Goal: Transaction & Acquisition: Purchase product/service

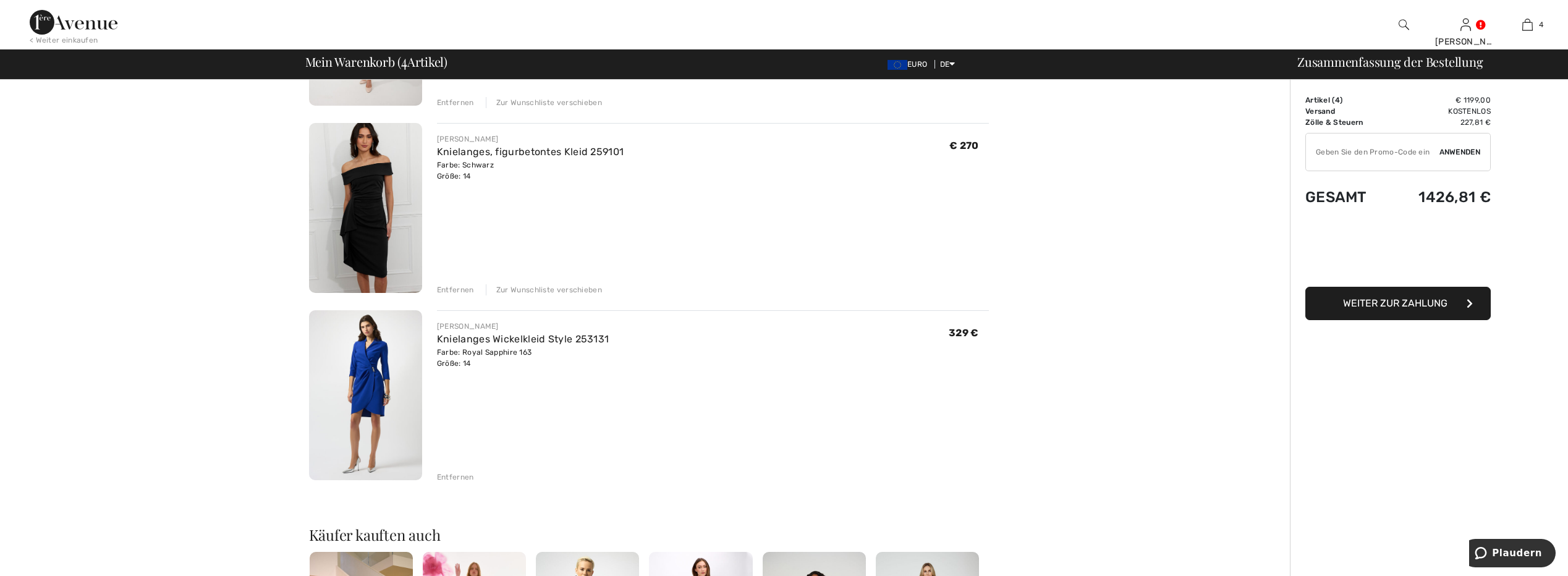
scroll to position [185, 0]
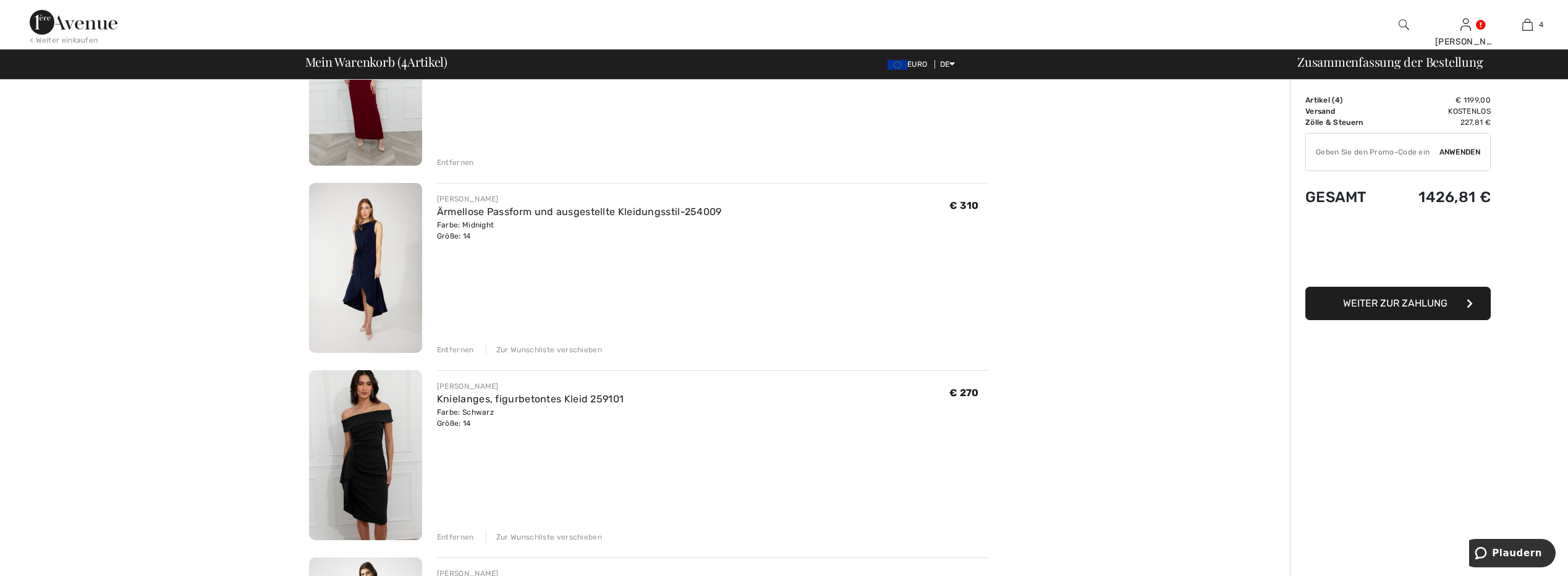
click at [544, 541] on div "Zur Wunschliste verschieben" at bounding box center [543, 537] width 116 height 11
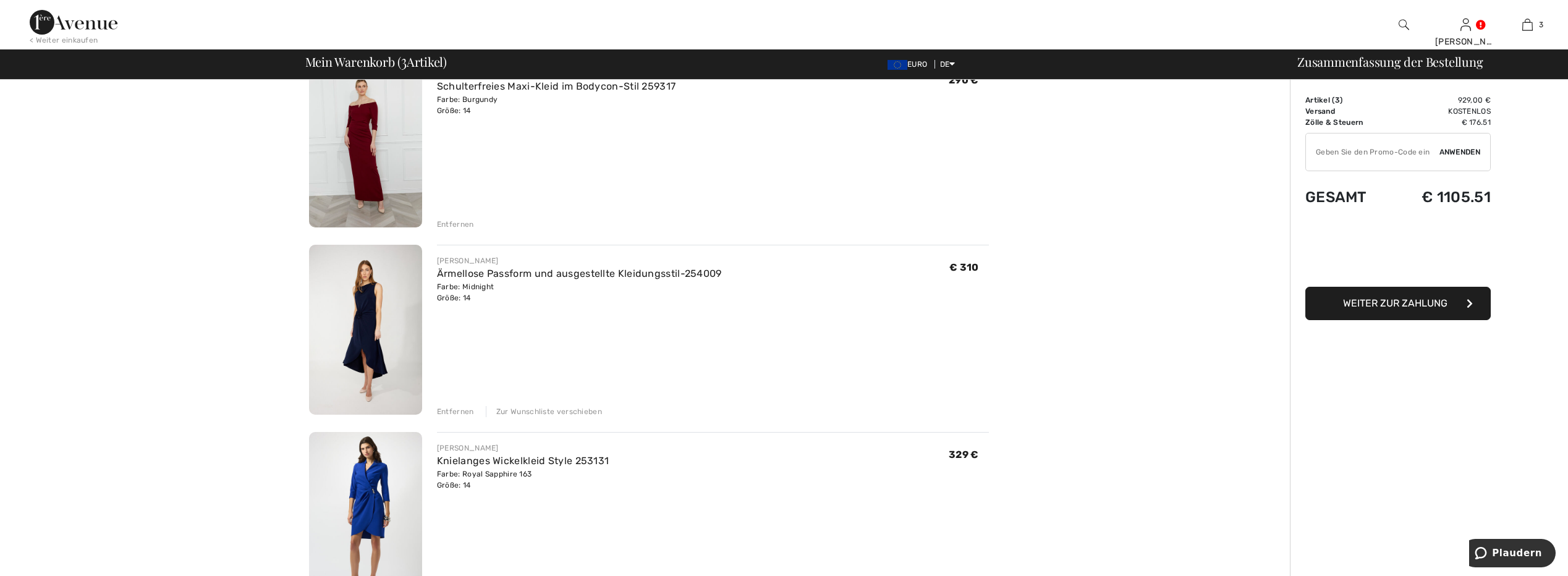
scroll to position [0, 0]
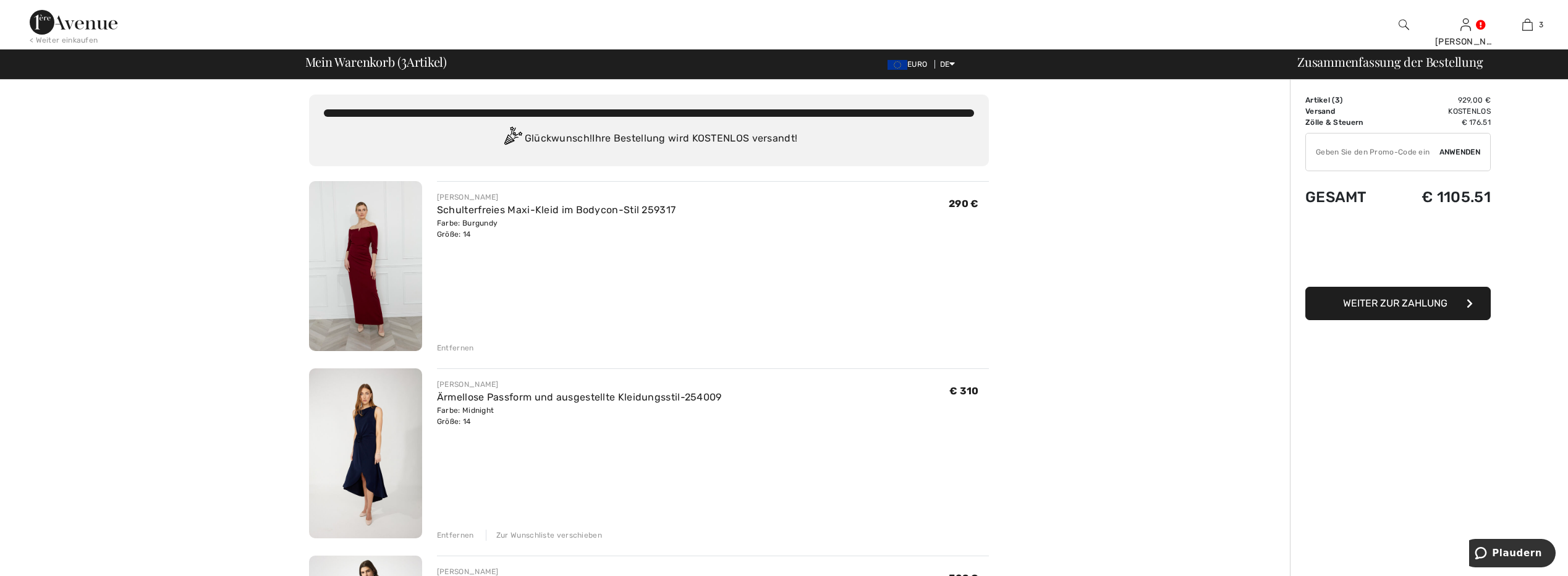
click at [63, 24] on img at bounding box center [73, 22] width 88 height 24
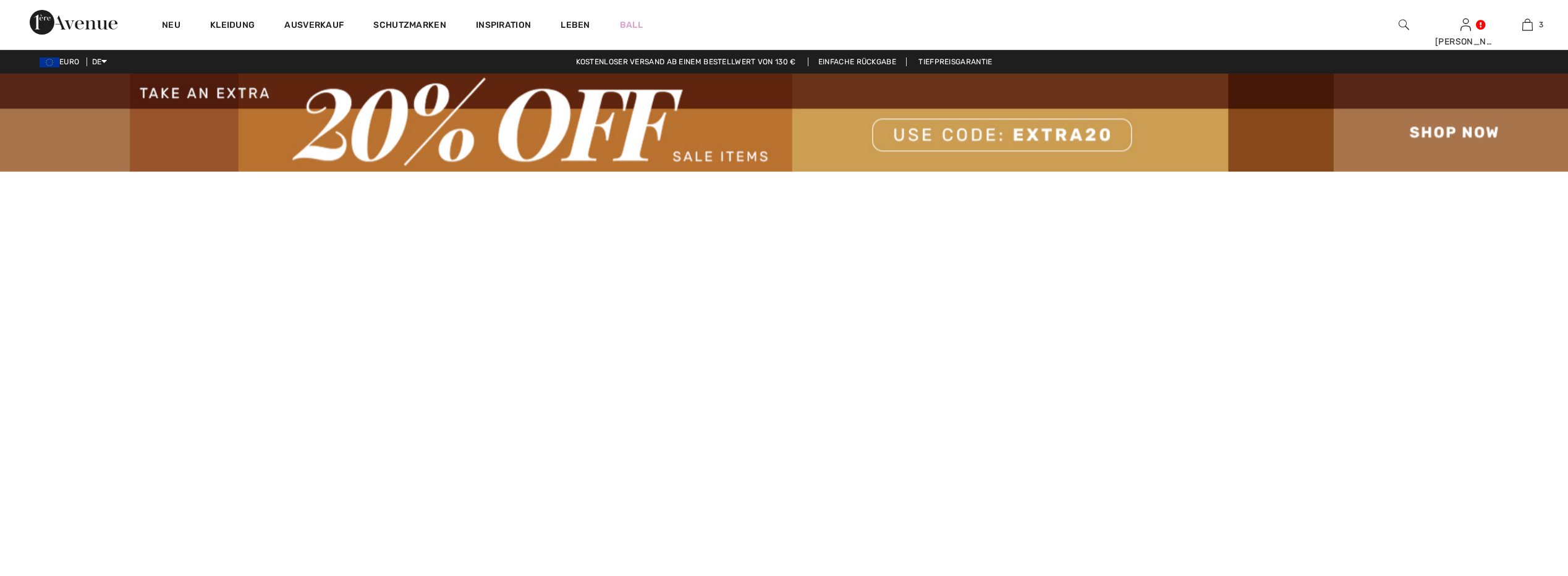
click at [1471, 130] on img at bounding box center [784, 122] width 1568 height 99
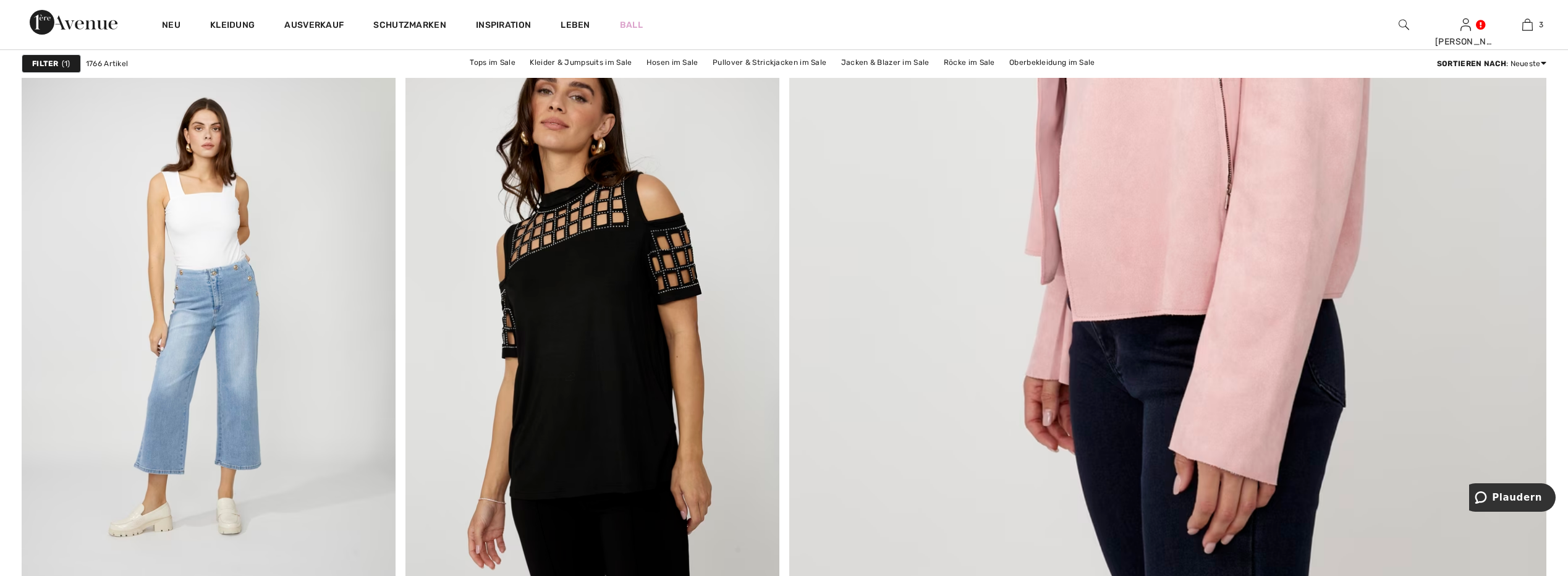
scroll to position [495, 0]
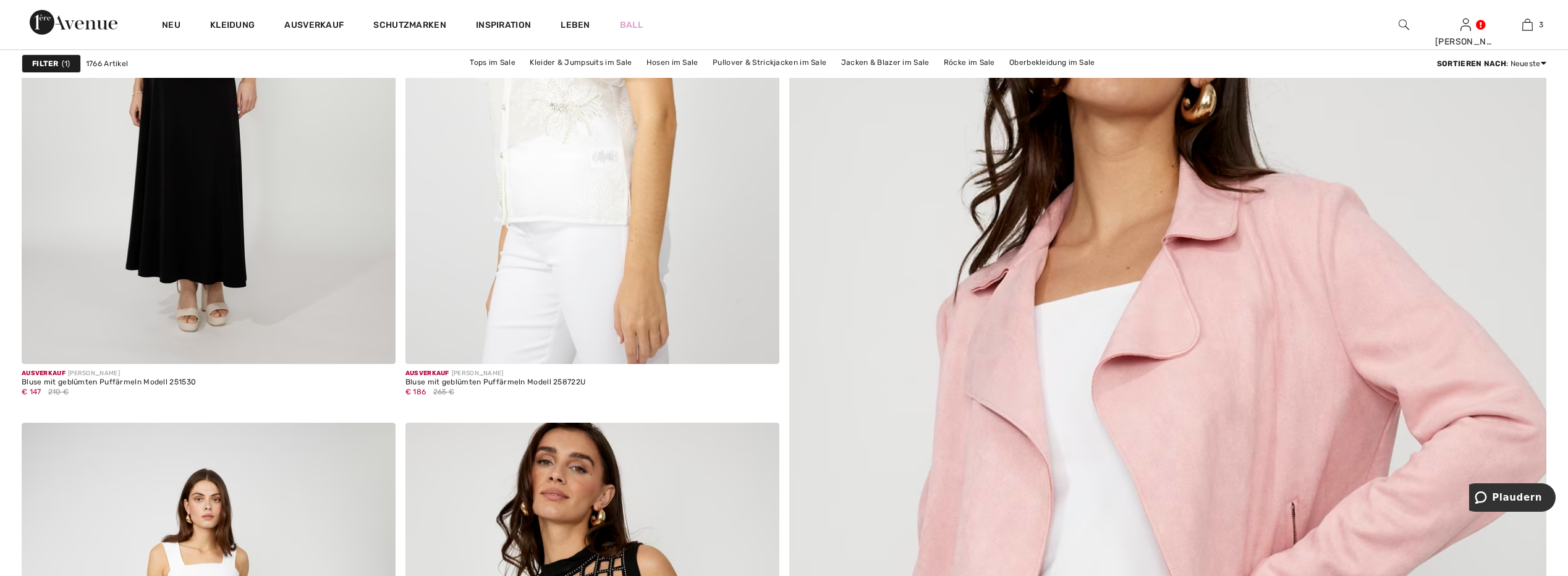
click at [1403, 27] on img at bounding box center [1404, 24] width 11 height 14
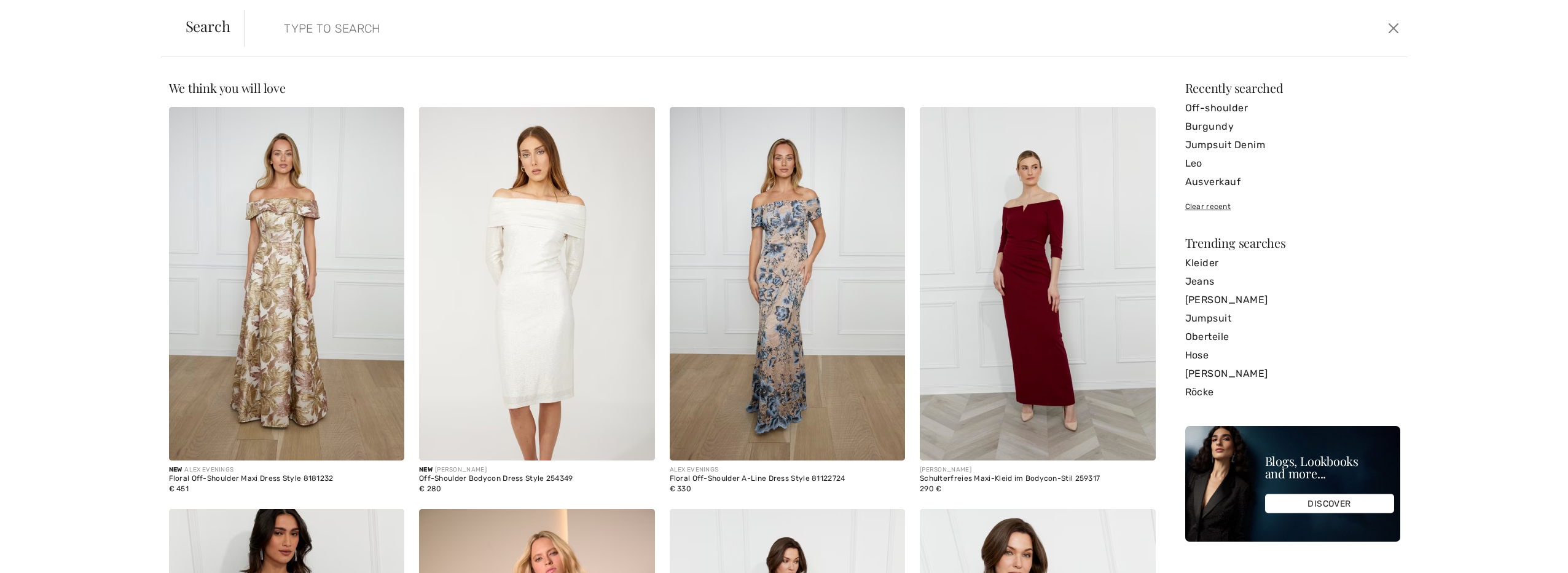
scroll to position [492, 0]
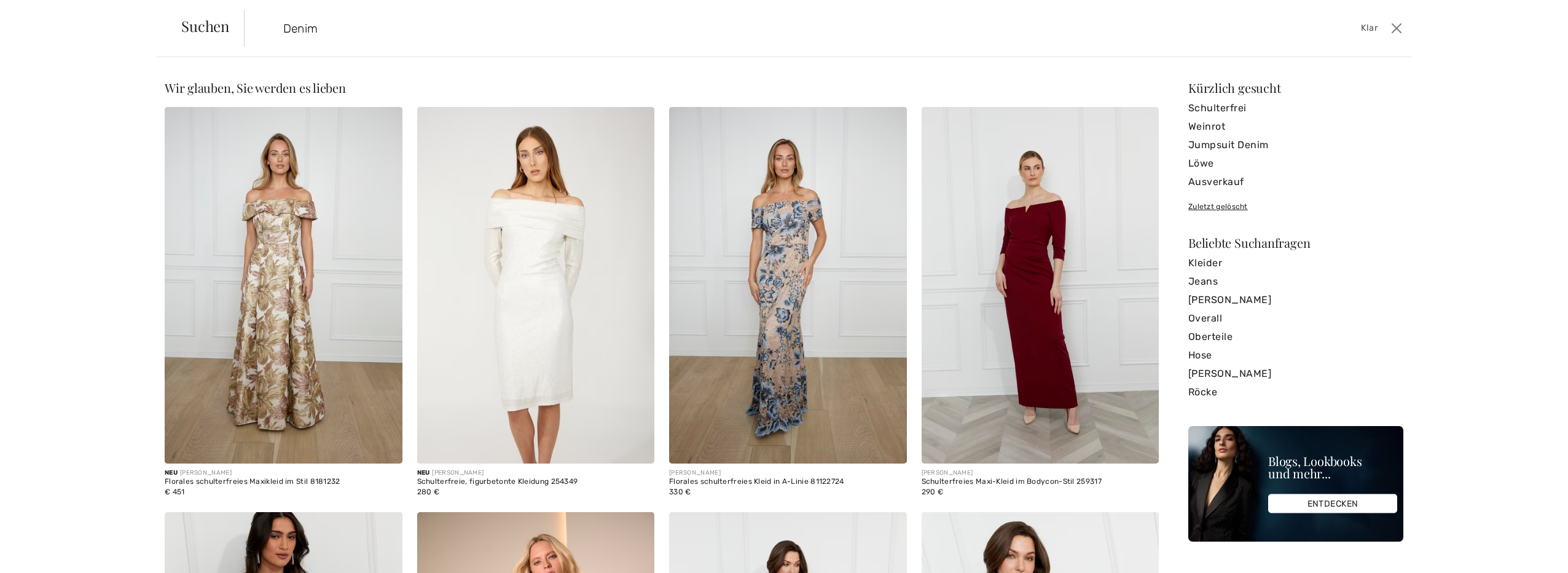
type input "Denim"
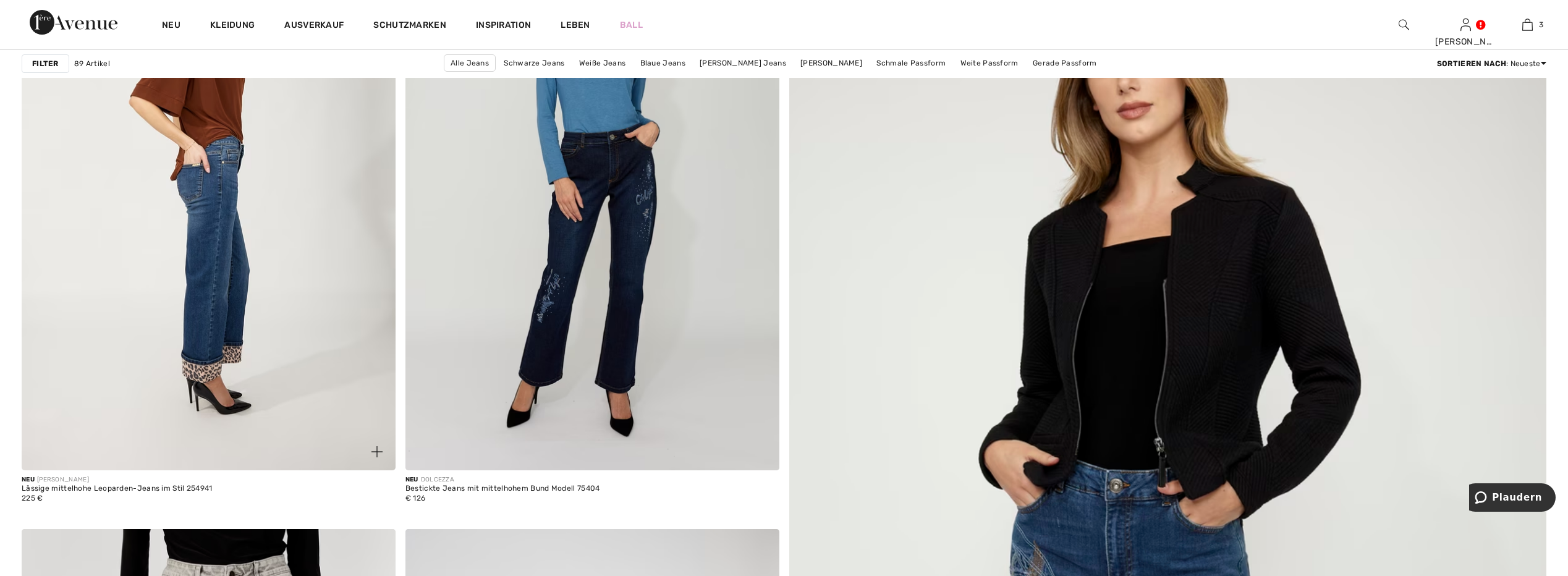
click at [201, 198] on img at bounding box center [209, 190] width 374 height 561
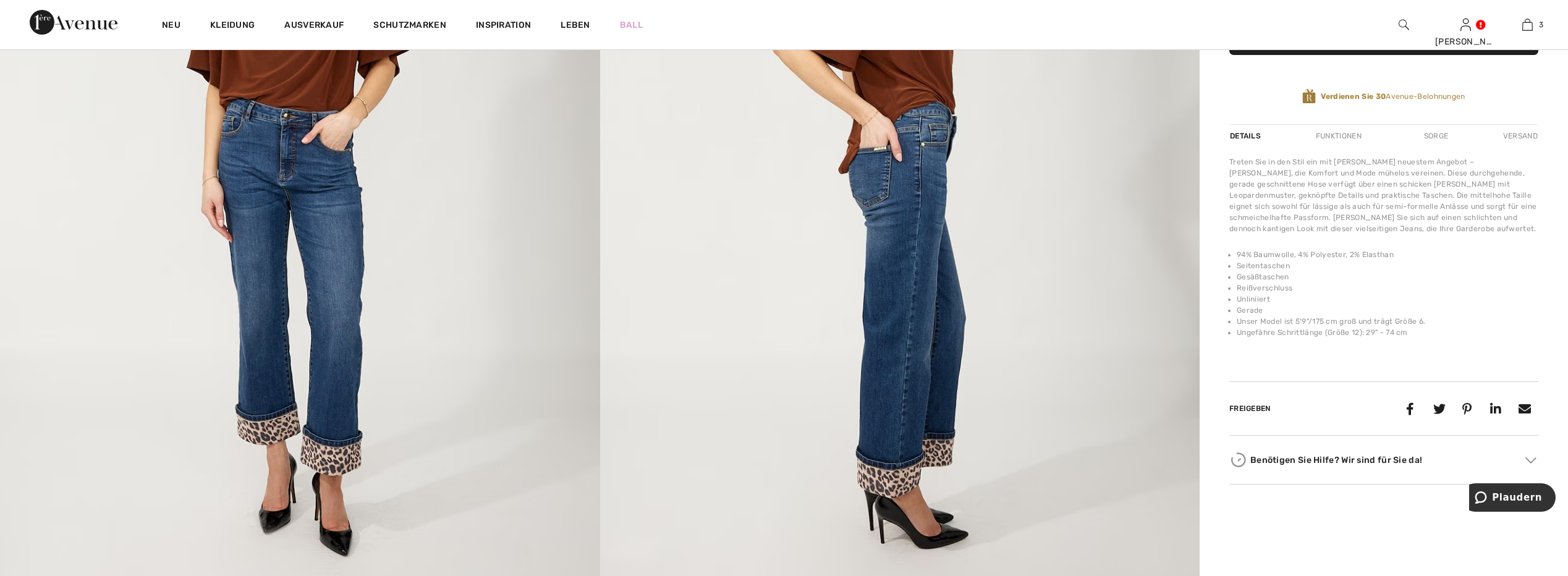
scroll to position [618, 0]
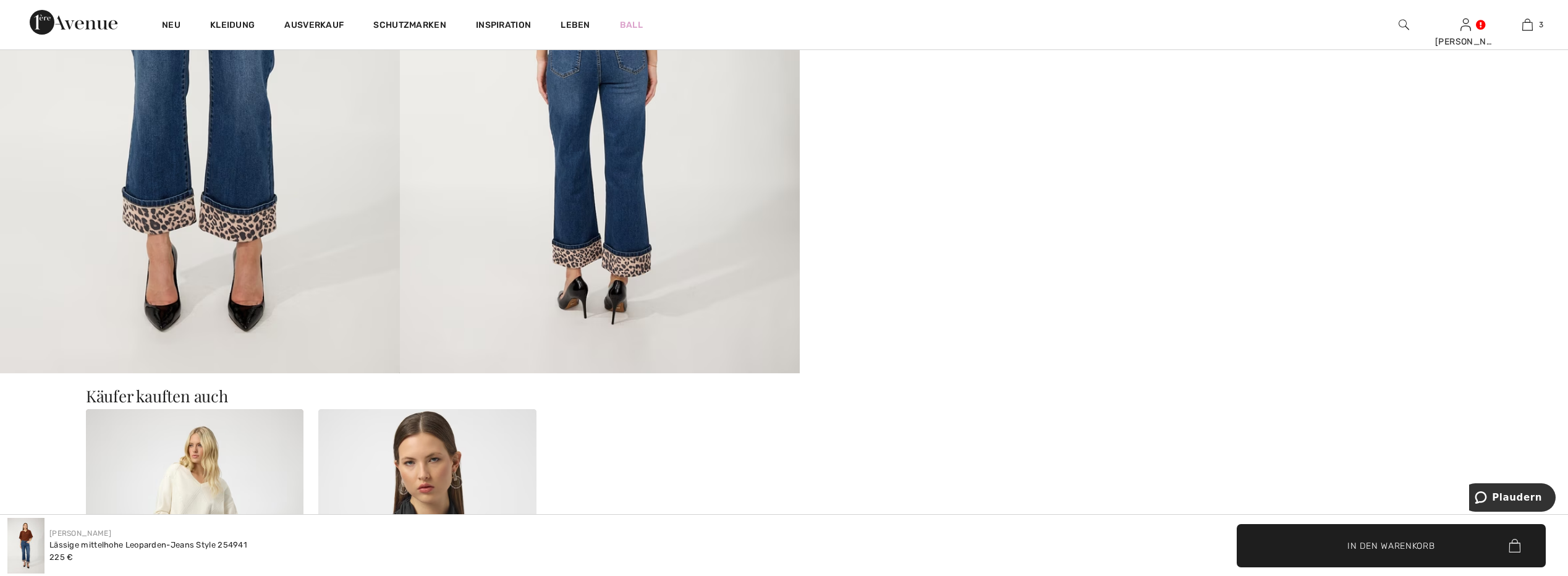
click at [262, 222] on img at bounding box center [200, 73] width 400 height 600
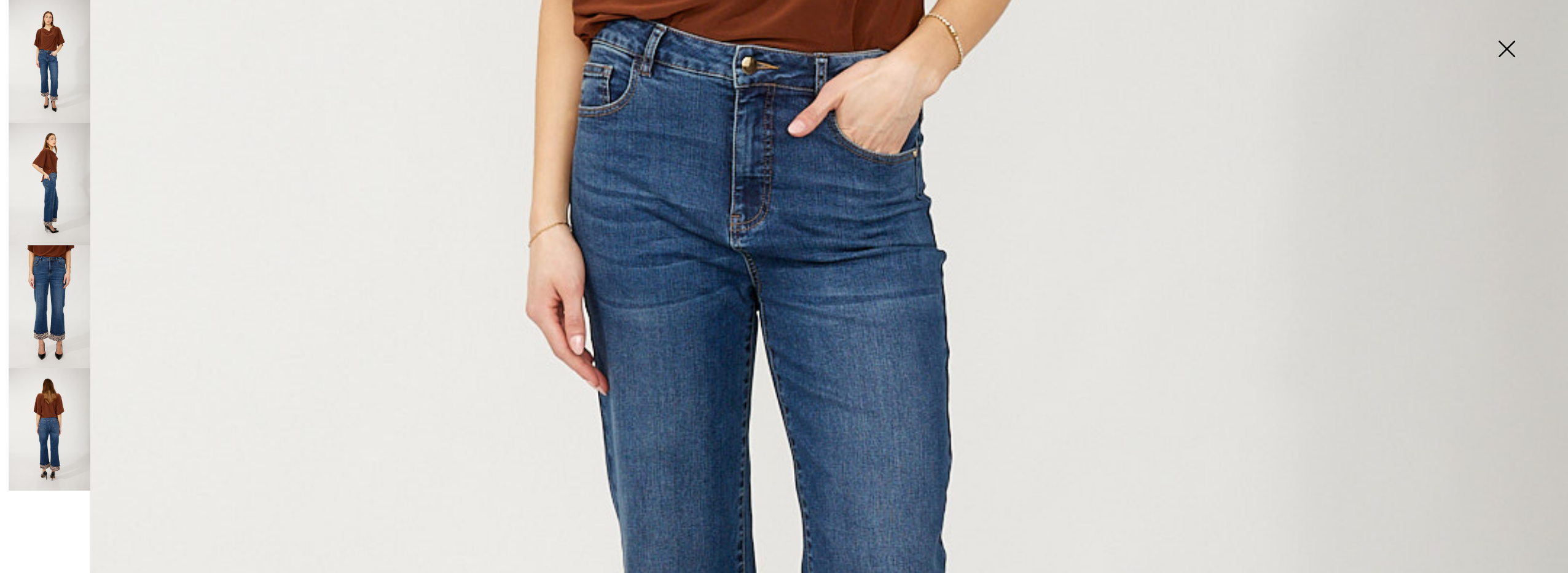
scroll to position [553, 0]
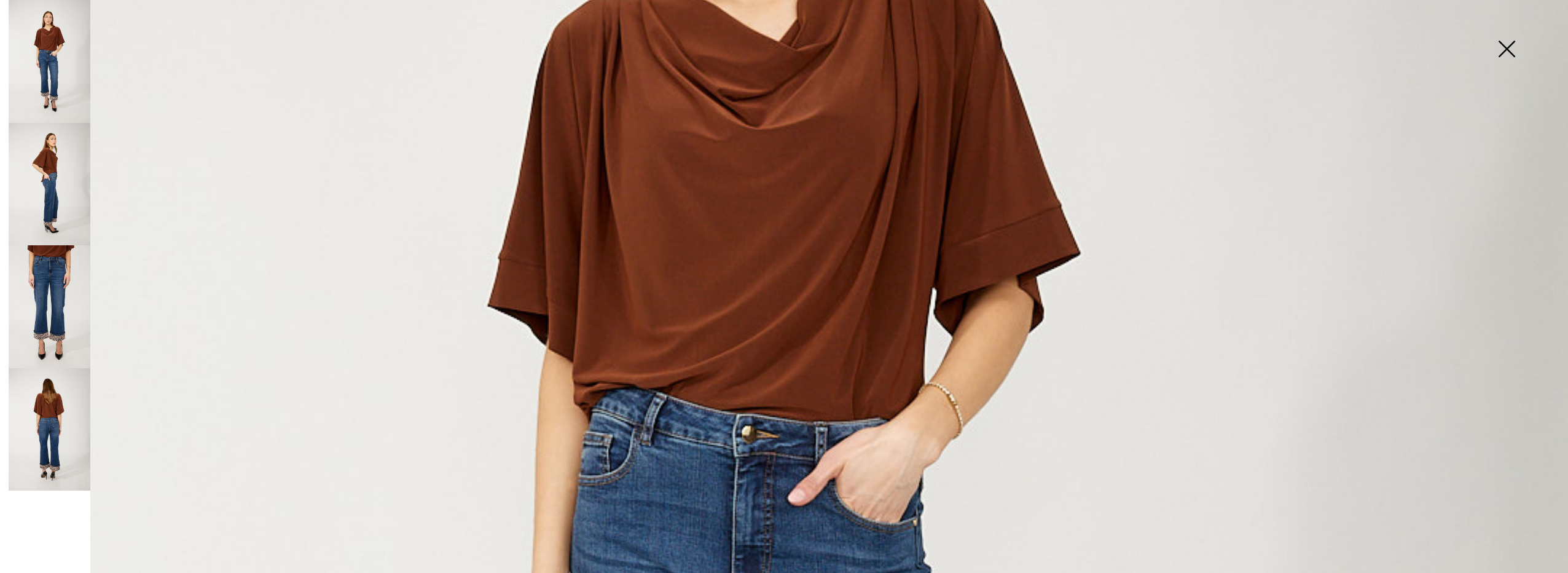
click at [1513, 47] on img at bounding box center [1507, 50] width 61 height 63
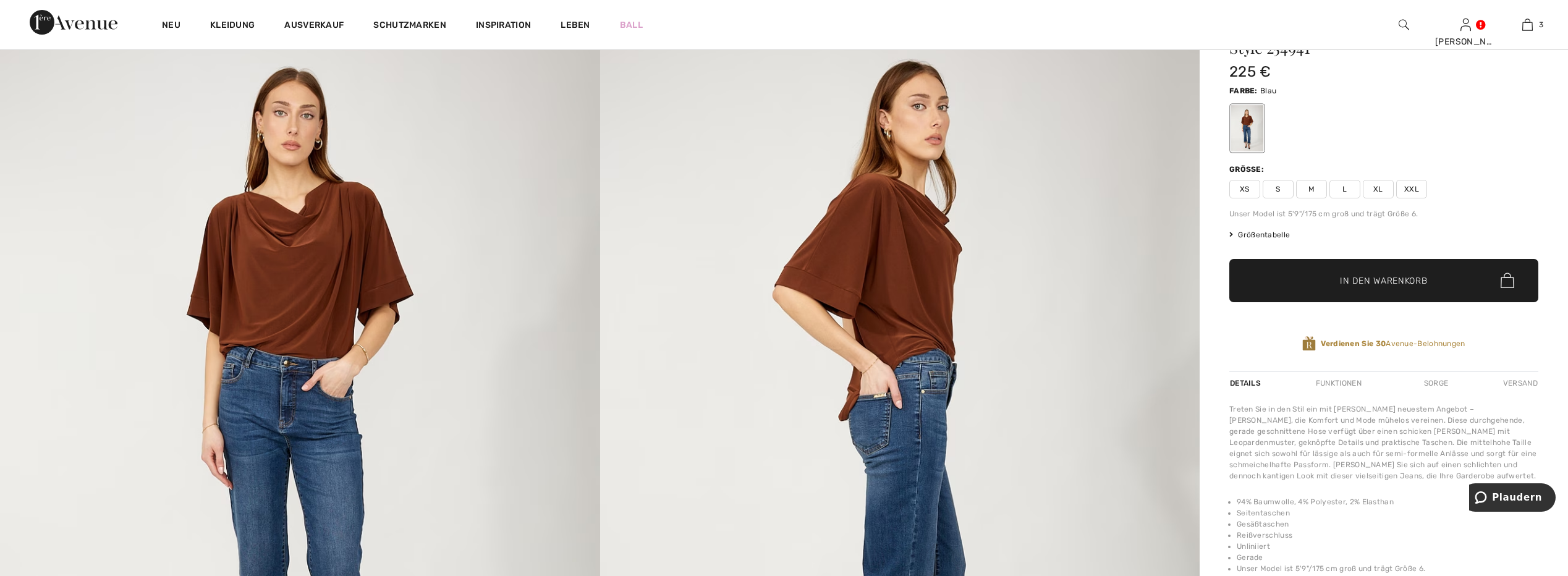
scroll to position [124, 0]
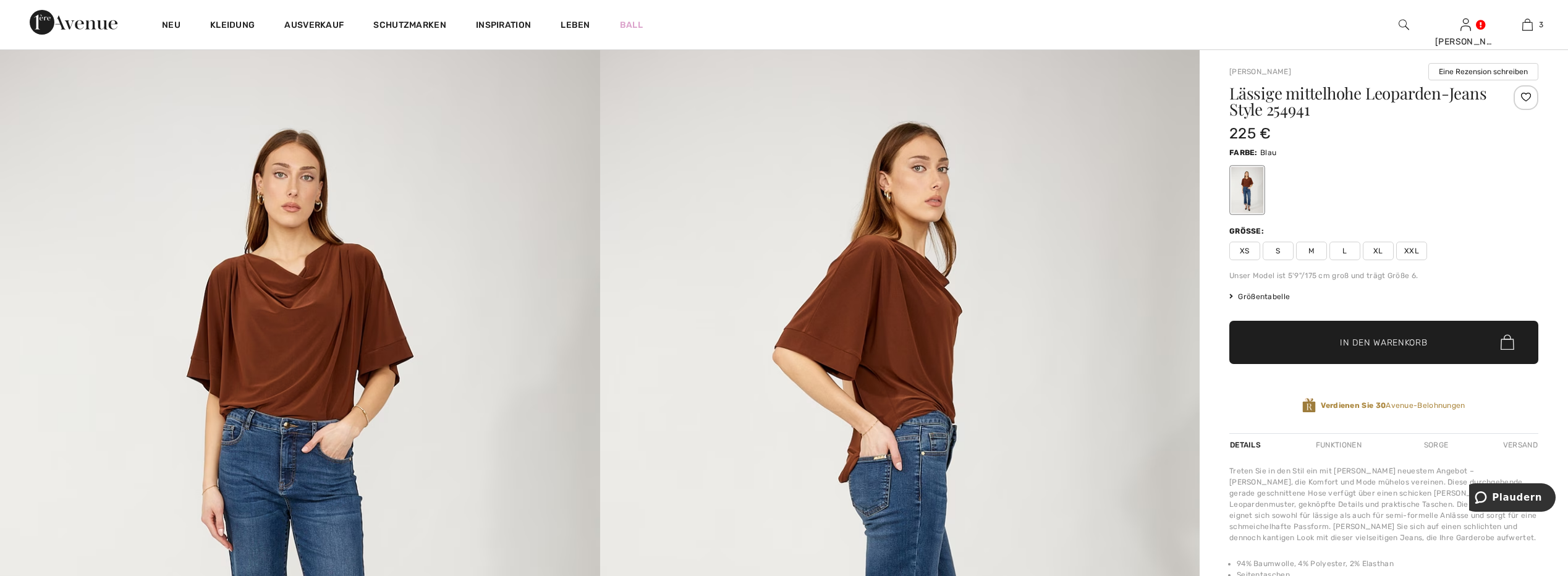
click at [1343, 244] on span "L" at bounding box center [1345, 250] width 31 height 19
click at [1372, 333] on span "✔ Zur Tasche hinzugefügt In den Warenkorb" at bounding box center [1384, 343] width 309 height 43
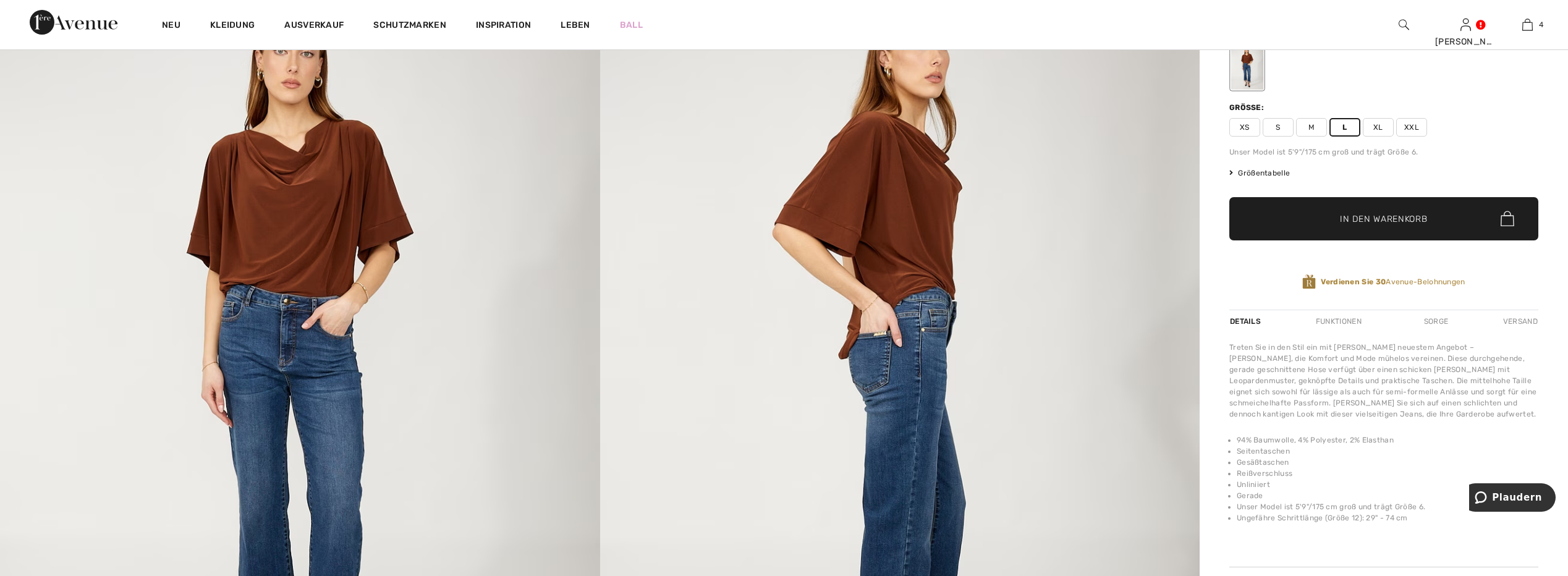
scroll to position [0, 0]
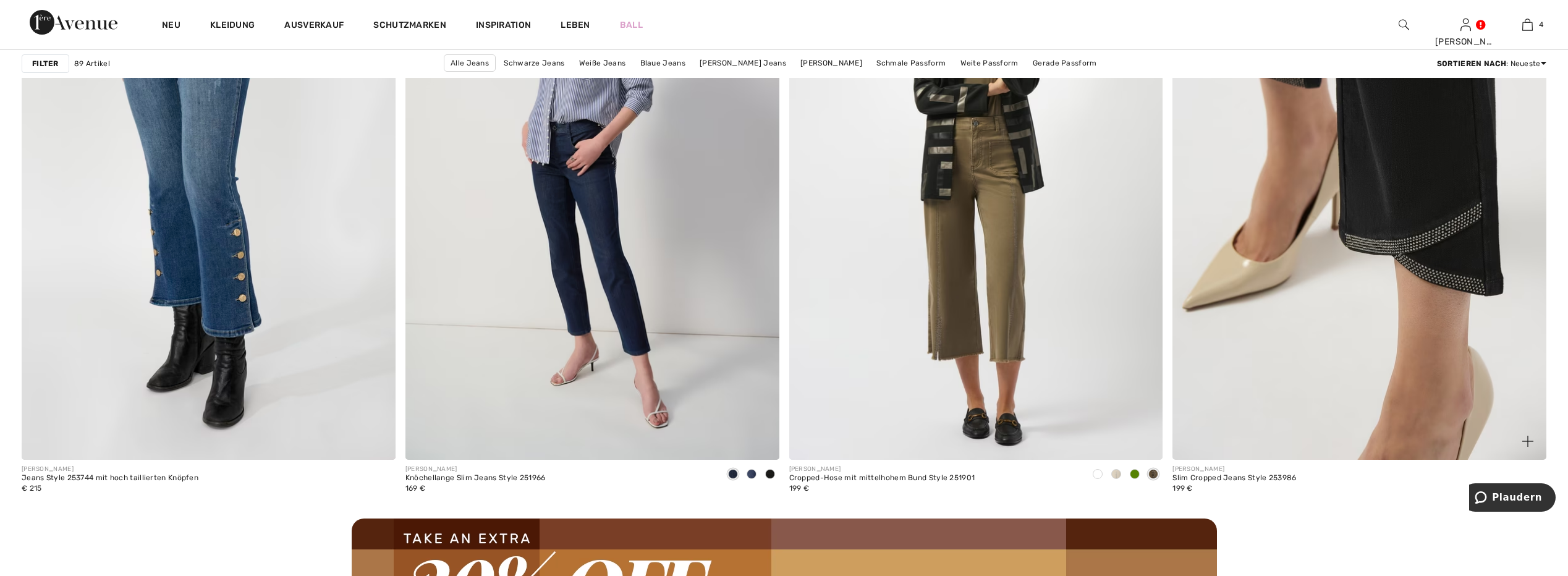
scroll to position [4141, 0]
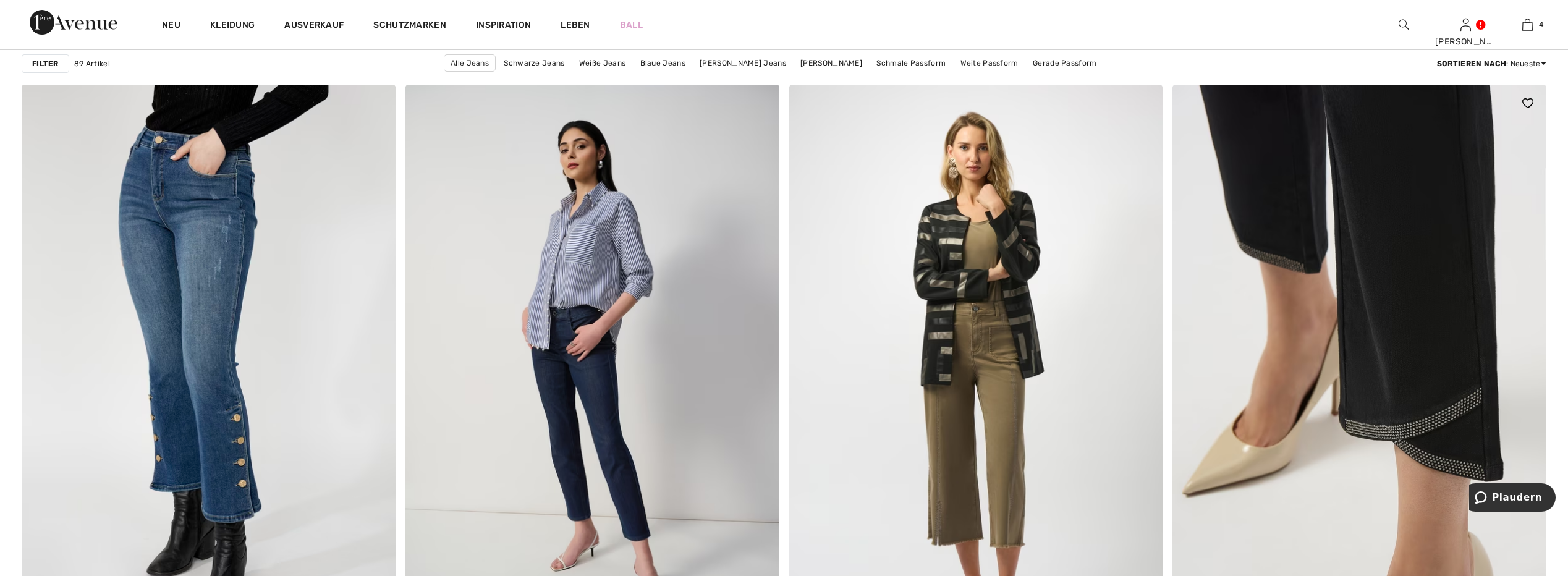
click at [1400, 257] on img at bounding box center [1360, 365] width 374 height 561
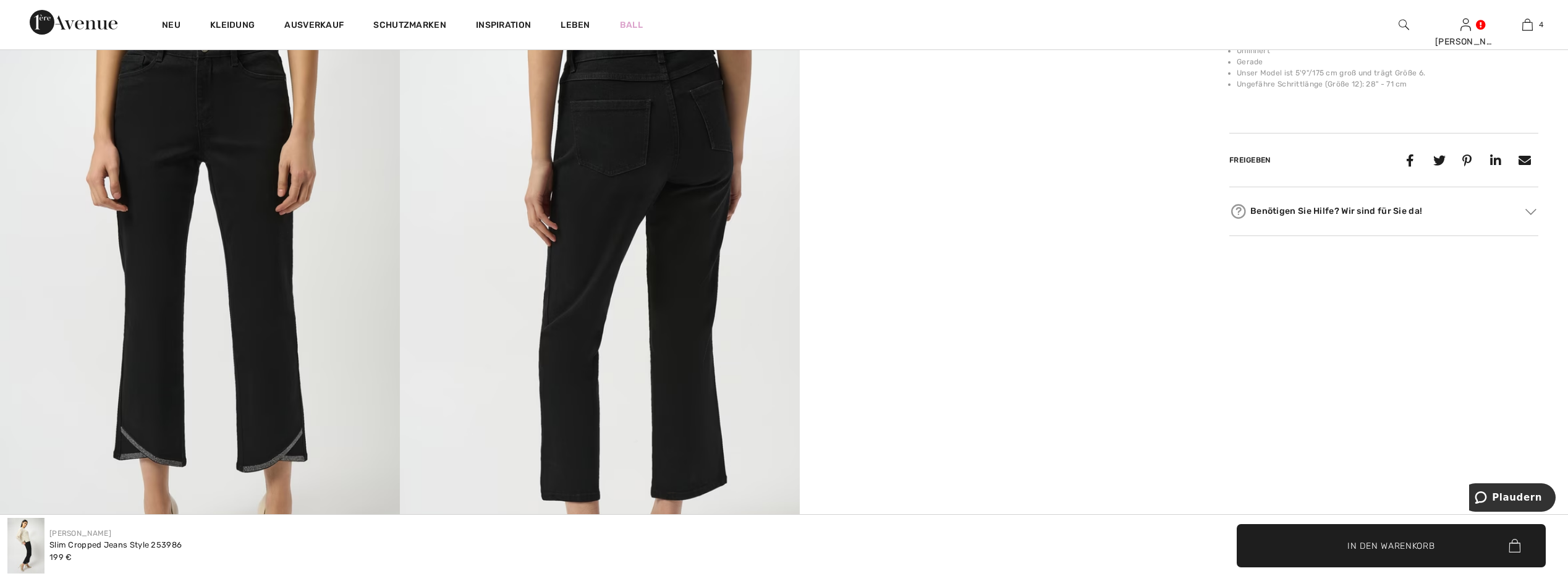
scroll to position [1236, 0]
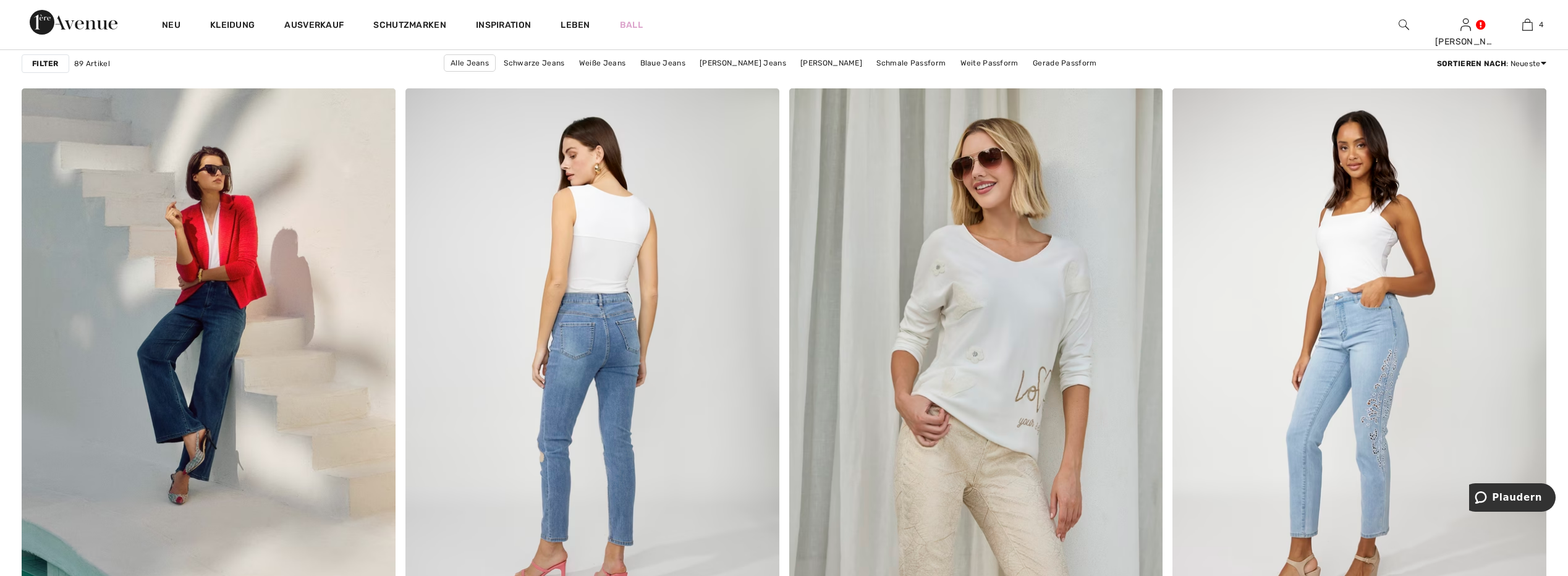
scroll to position [9270, 0]
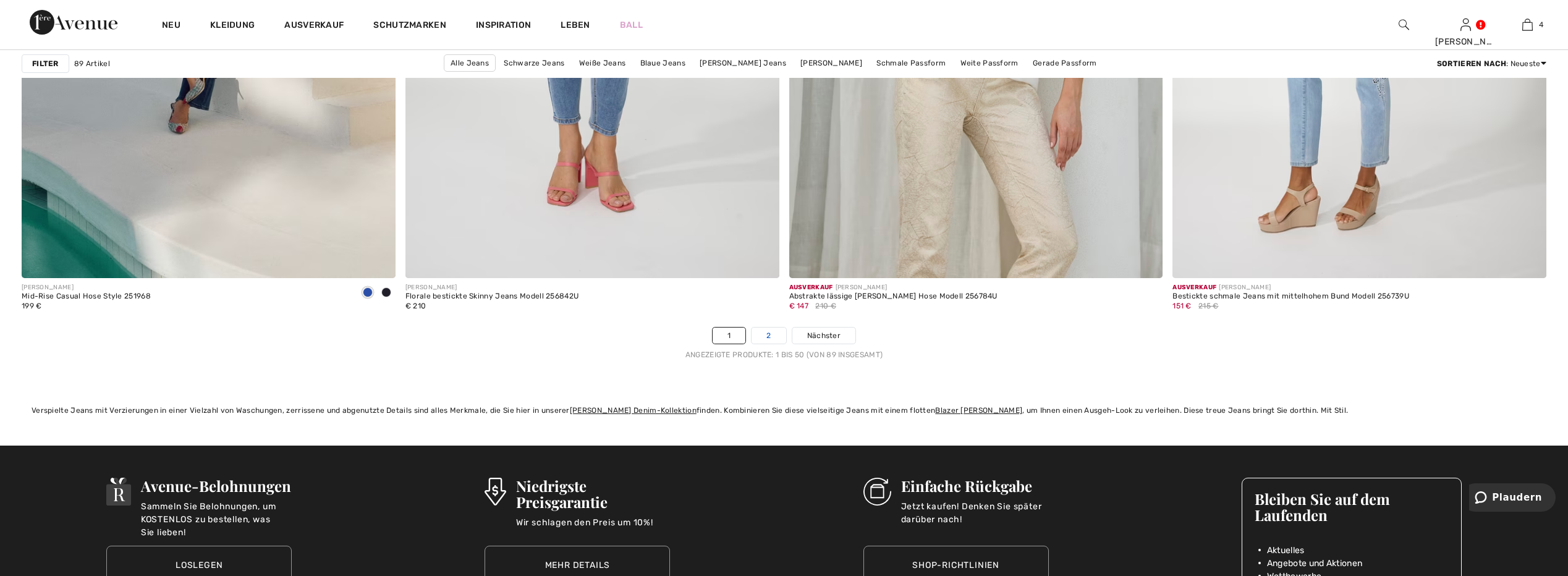
click at [763, 334] on link "2" at bounding box center [769, 335] width 34 height 16
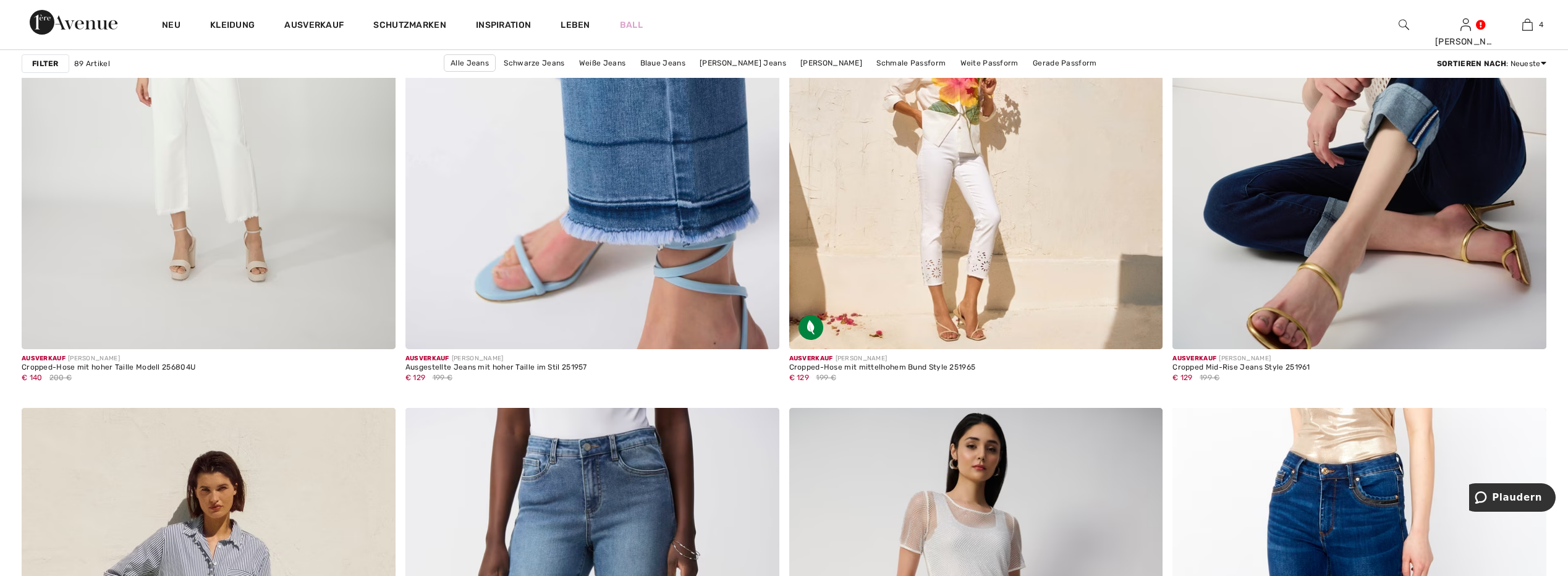
scroll to position [1668, 0]
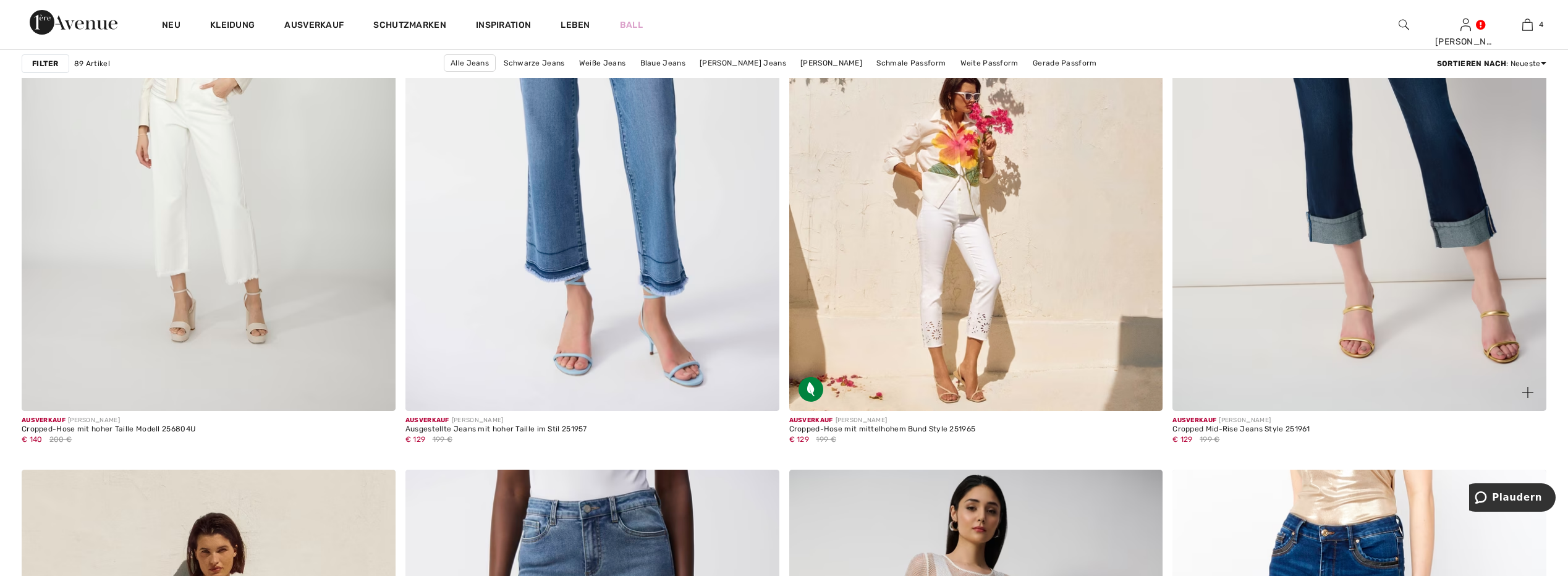
click at [1452, 212] on img at bounding box center [1360, 131] width 374 height 561
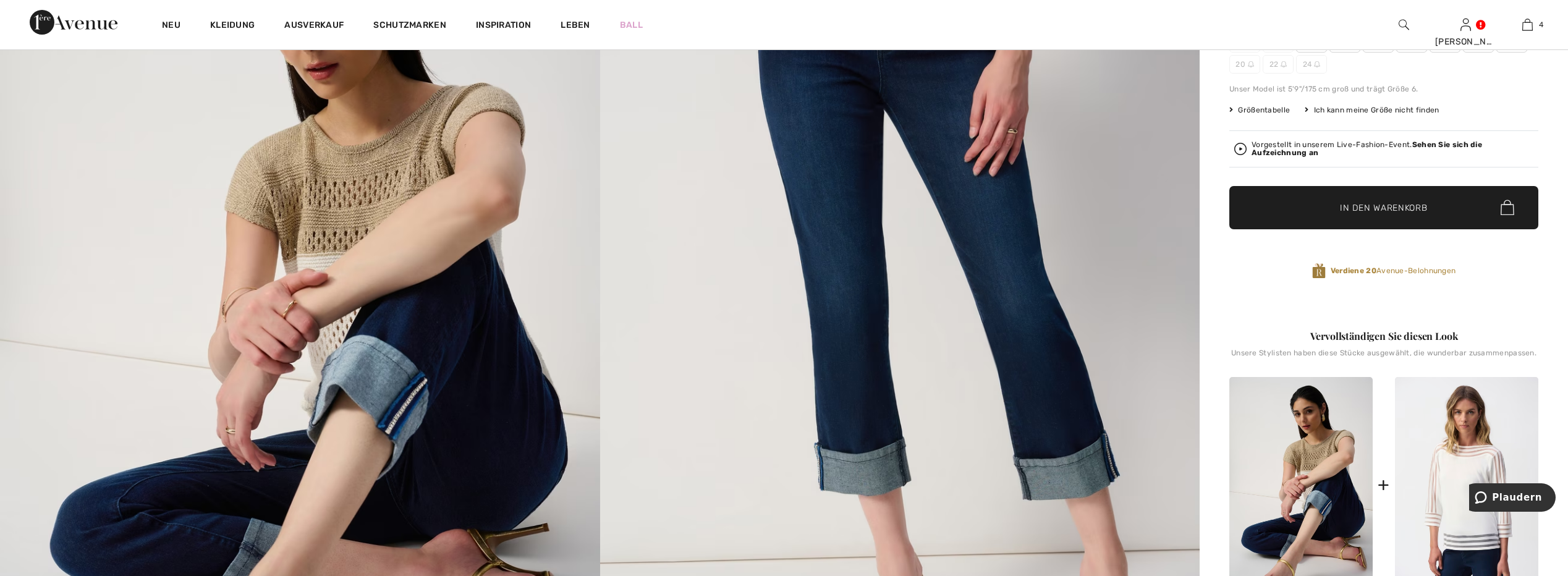
scroll to position [247, 0]
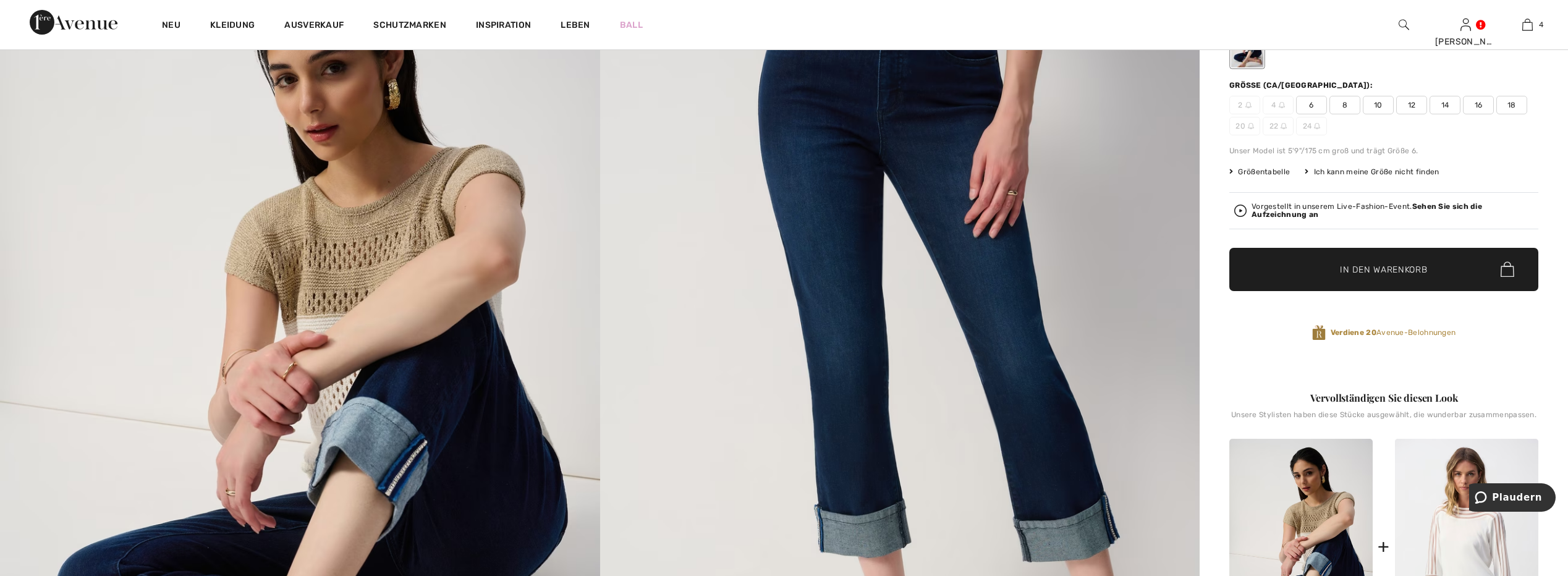
click at [1409, 99] on span "12" at bounding box center [1412, 105] width 31 height 19
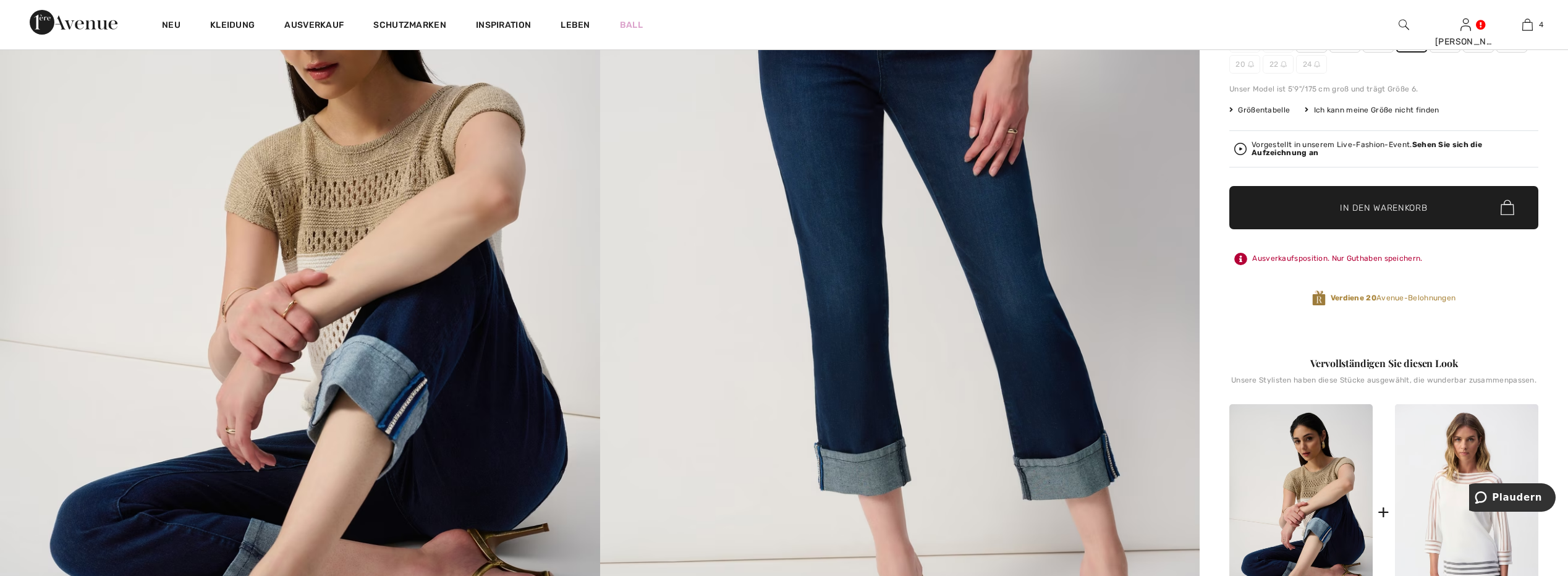
scroll to position [185, 0]
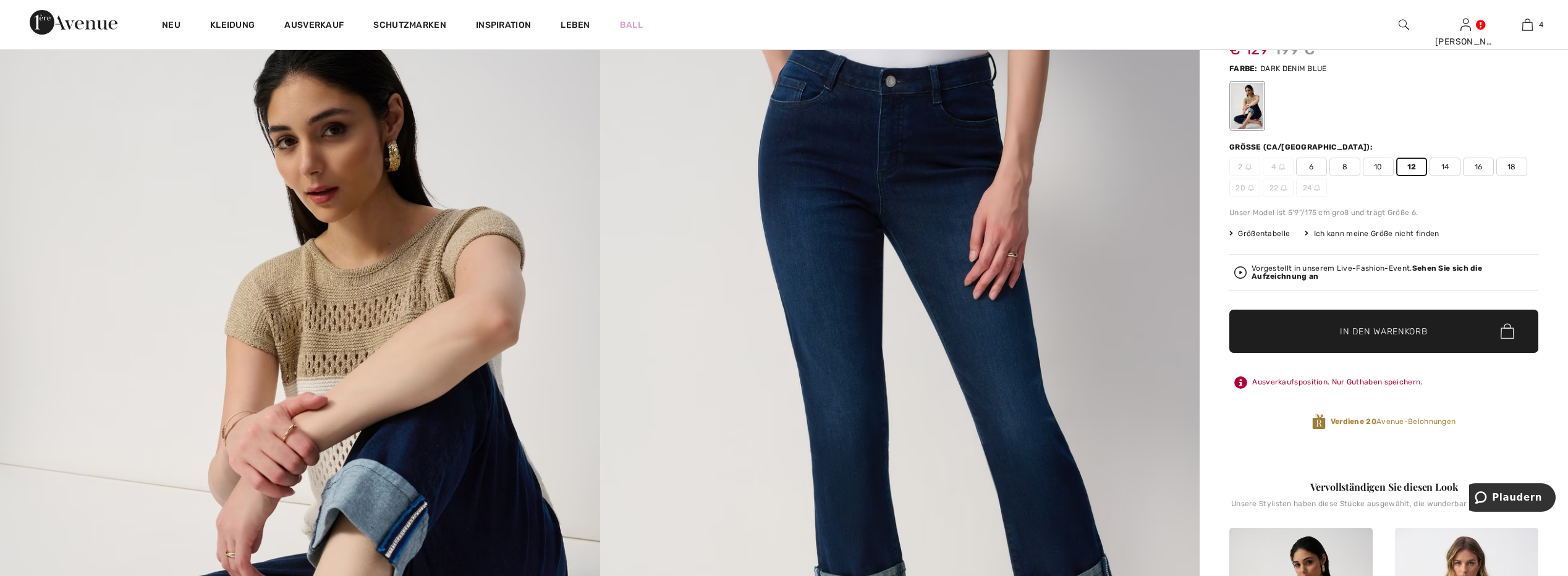
click at [1446, 166] on span "14" at bounding box center [1445, 166] width 31 height 19
click at [1388, 325] on span "In den Warenkorb" at bounding box center [1384, 331] width 87 height 13
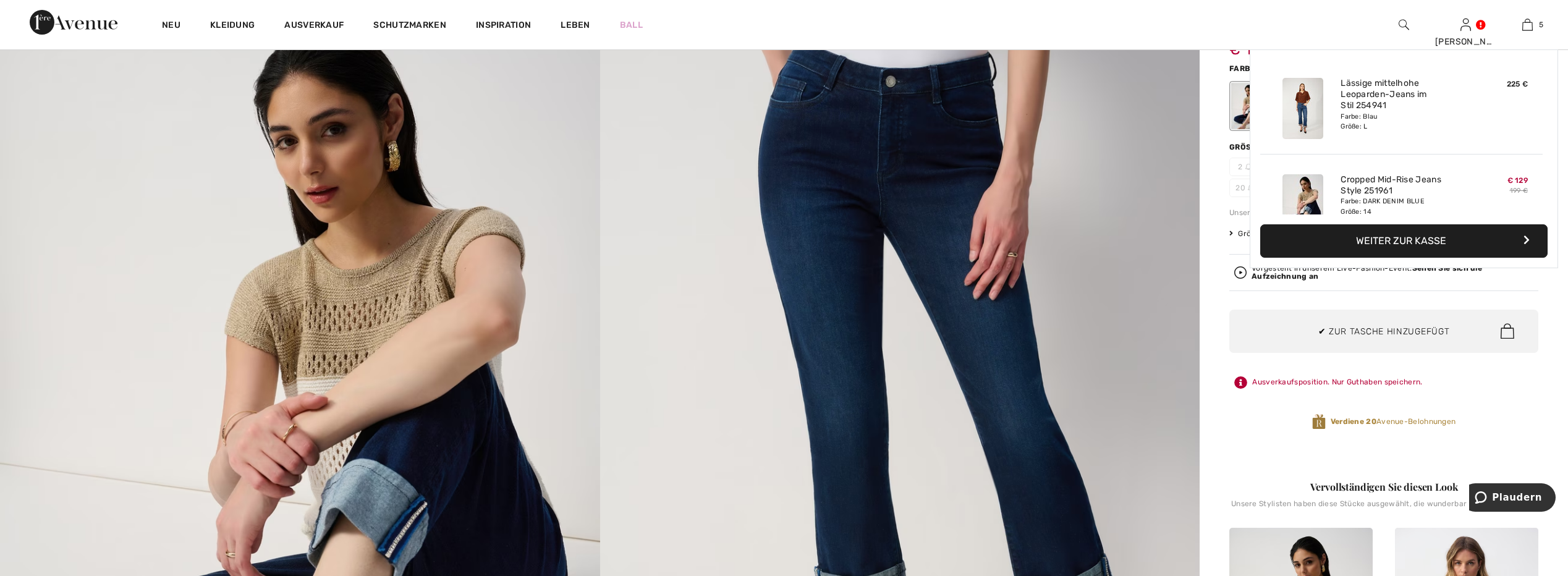
scroll to position [327, 0]
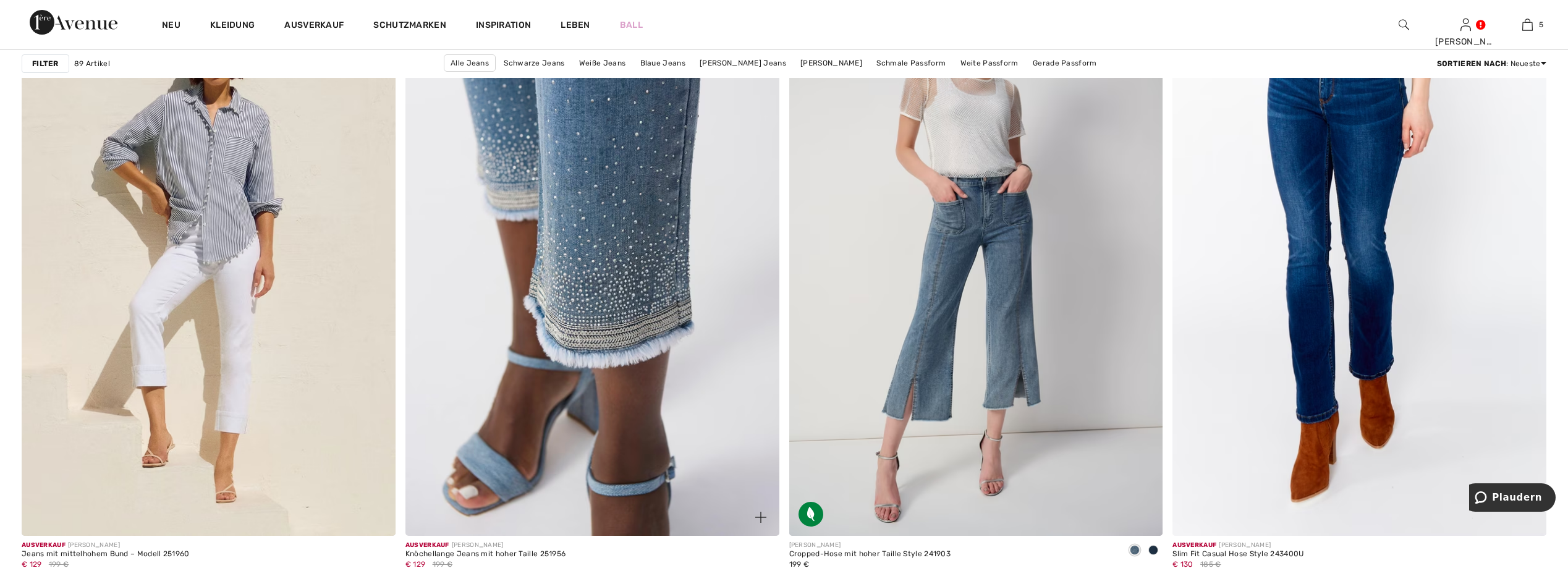
scroll to position [2287, 0]
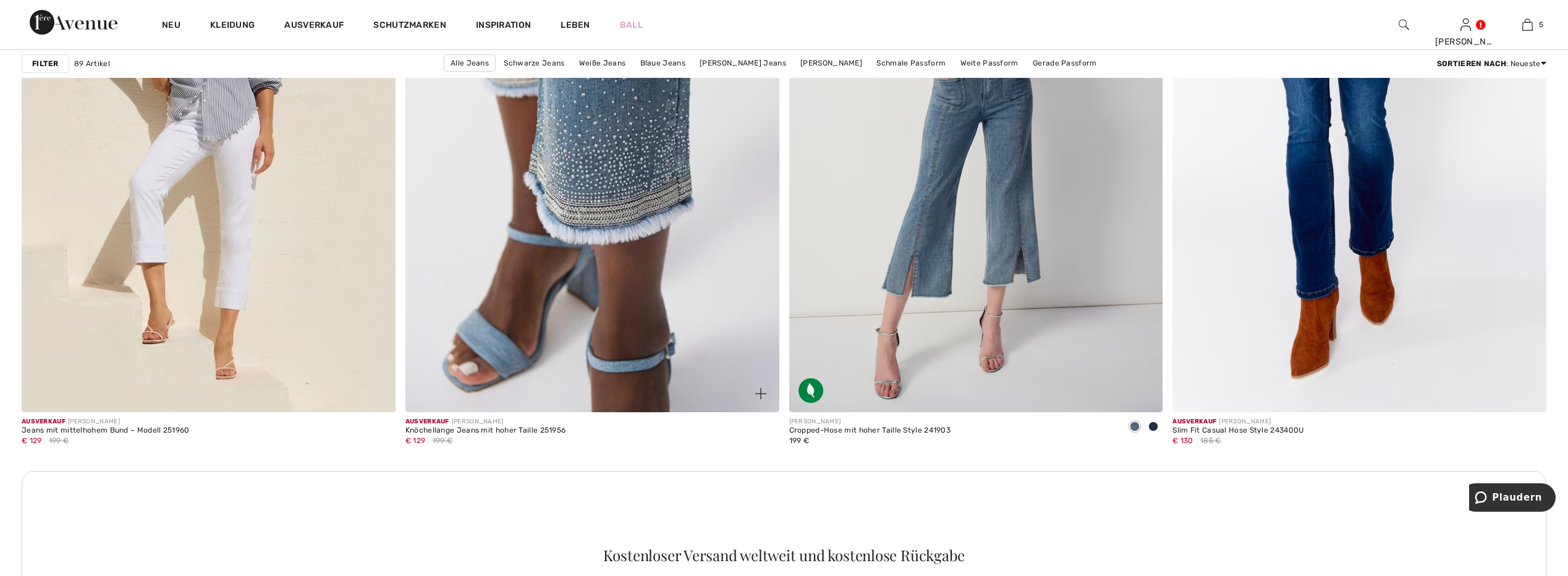
click at [613, 156] on img at bounding box center [592, 132] width 374 height 561
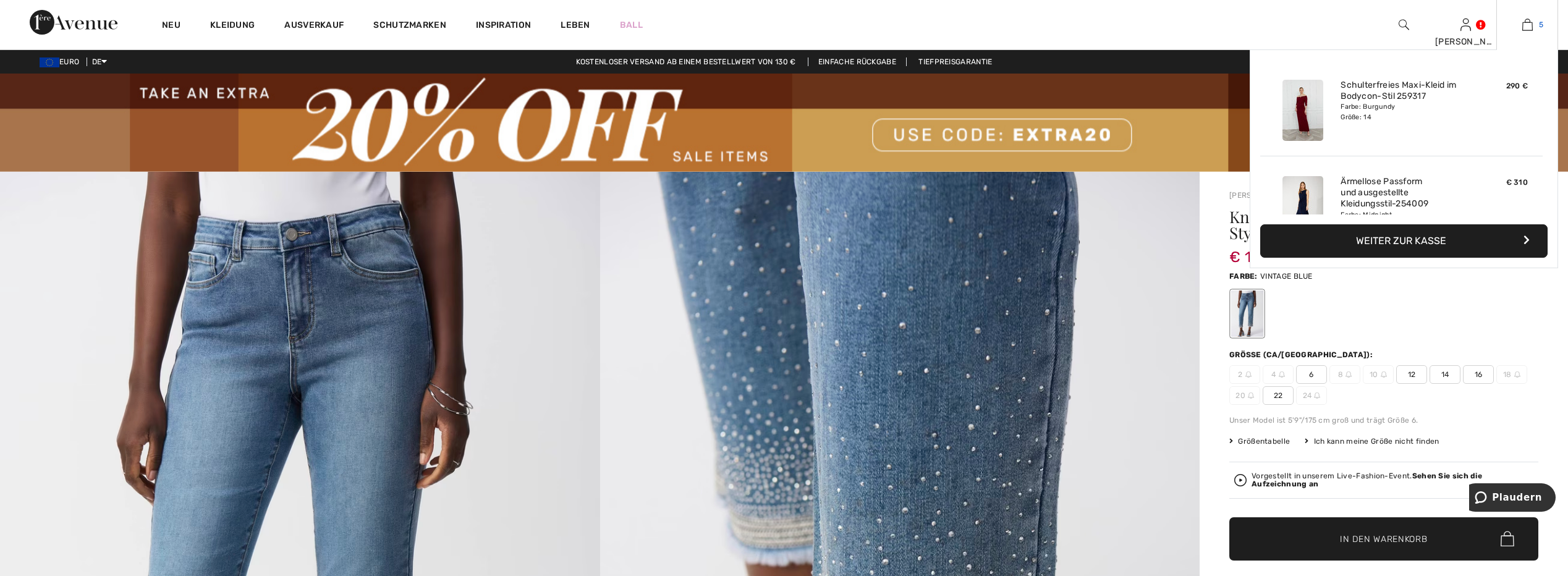
click at [1535, 24] on link "5" at bounding box center [1526, 24] width 61 height 14
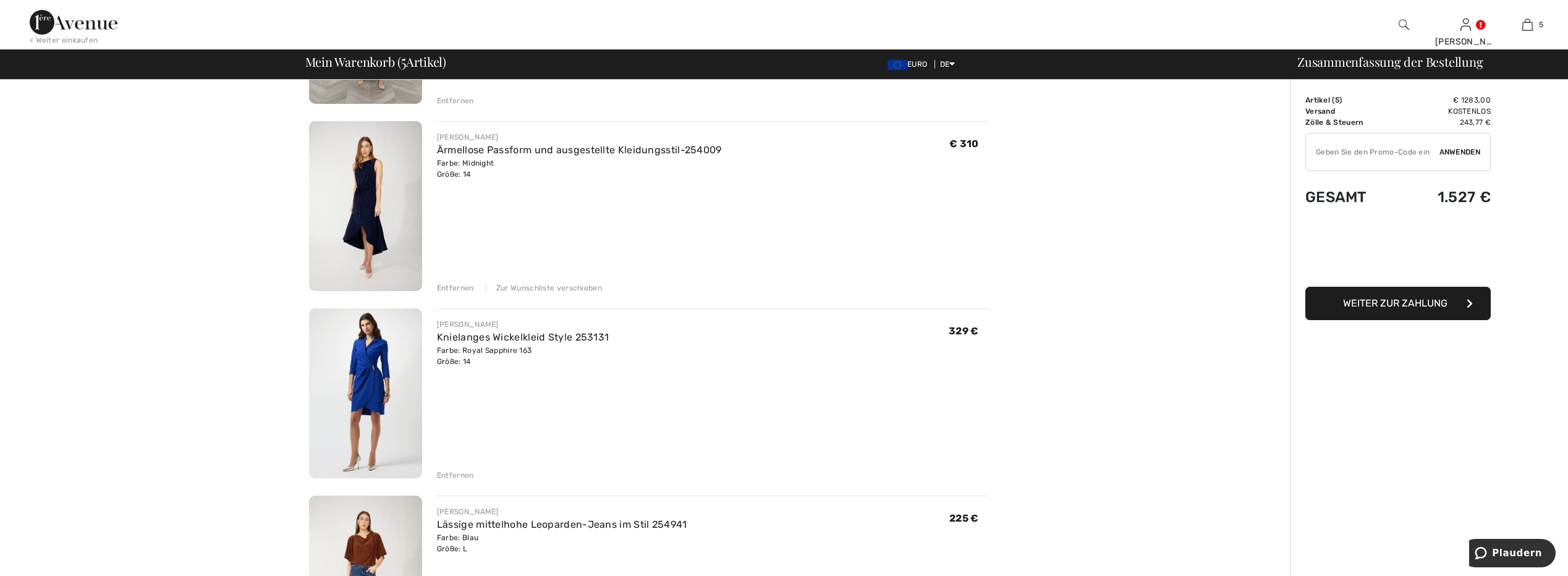
scroll to position [495, 0]
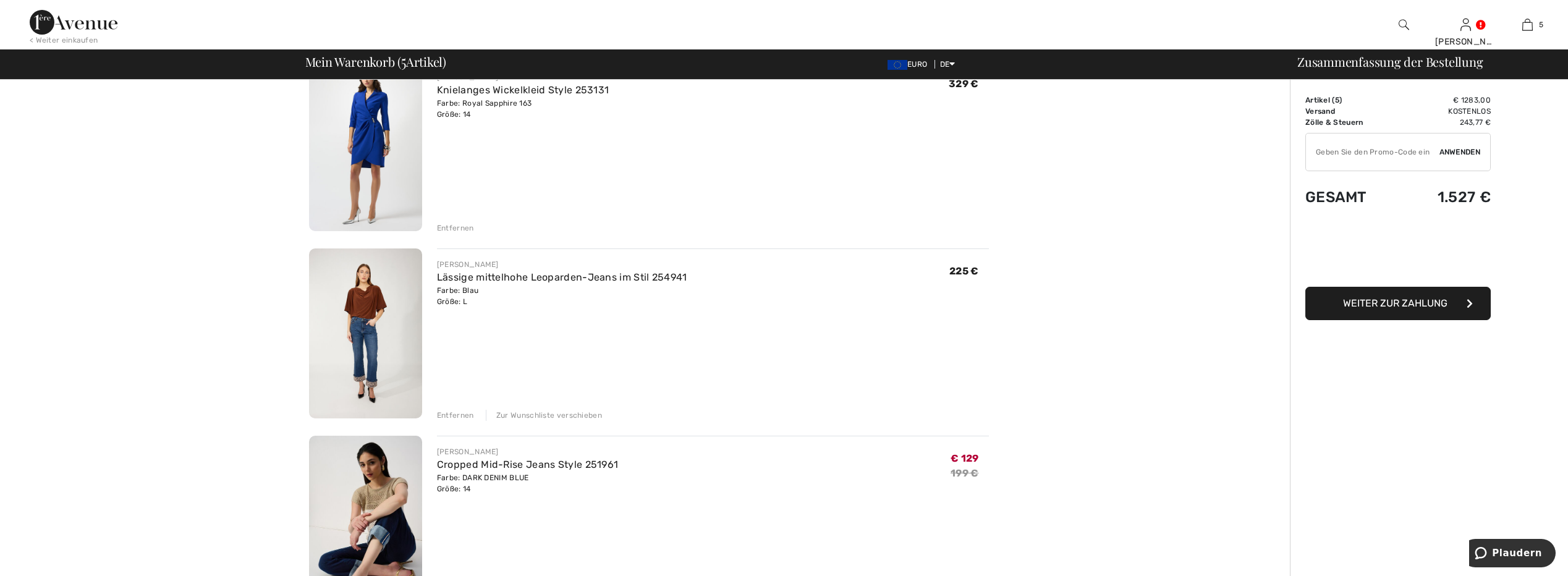
click at [477, 472] on div "Farbe: DARK DENIM BLUE Größe: 14" at bounding box center [527, 483] width 182 height 23
click at [456, 464] on link "Cropped Mid-Rise Jeans Style 251961" at bounding box center [527, 464] width 182 height 12
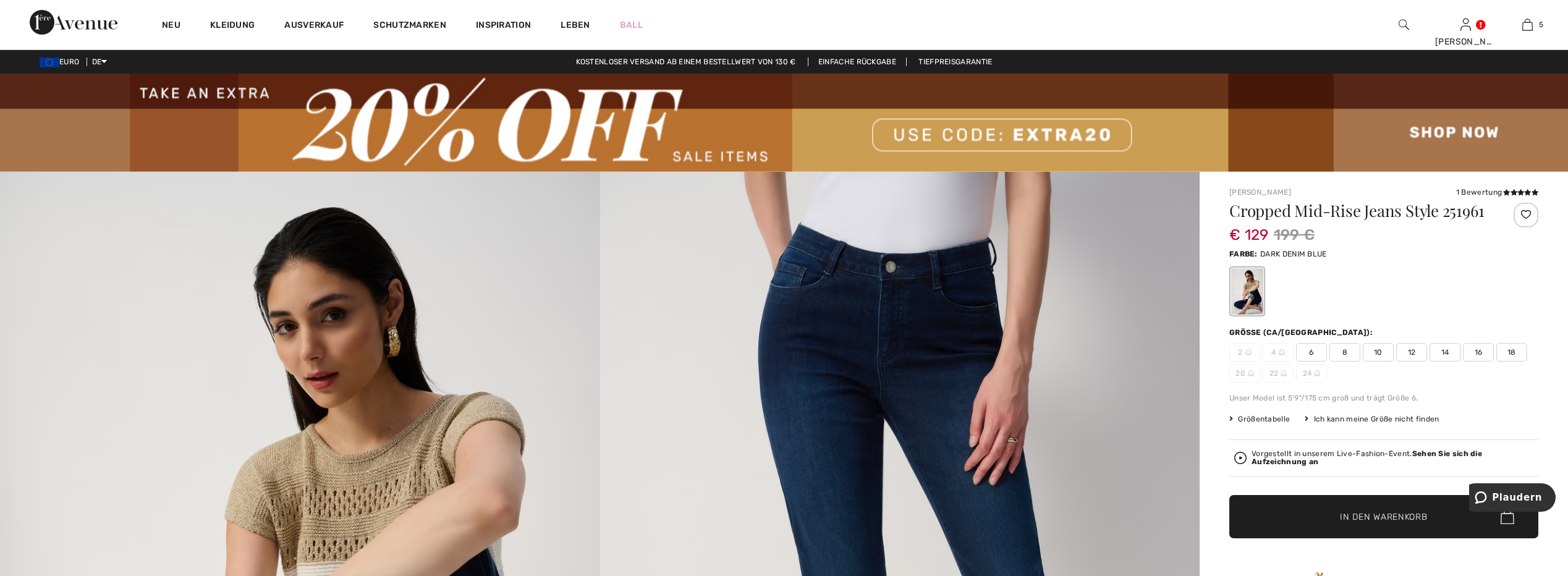
click at [1410, 351] on span "12" at bounding box center [1412, 352] width 31 height 19
click at [1370, 518] on span "In den Warenkorb" at bounding box center [1384, 516] width 87 height 13
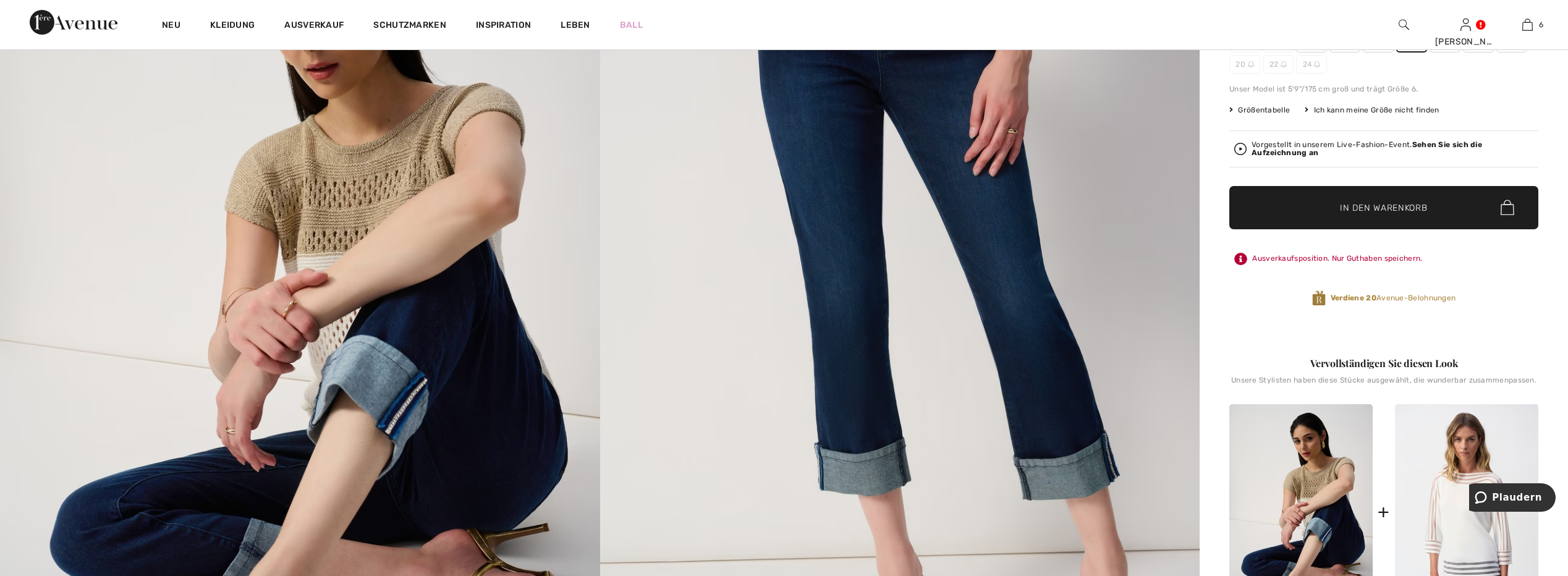
scroll to position [124, 0]
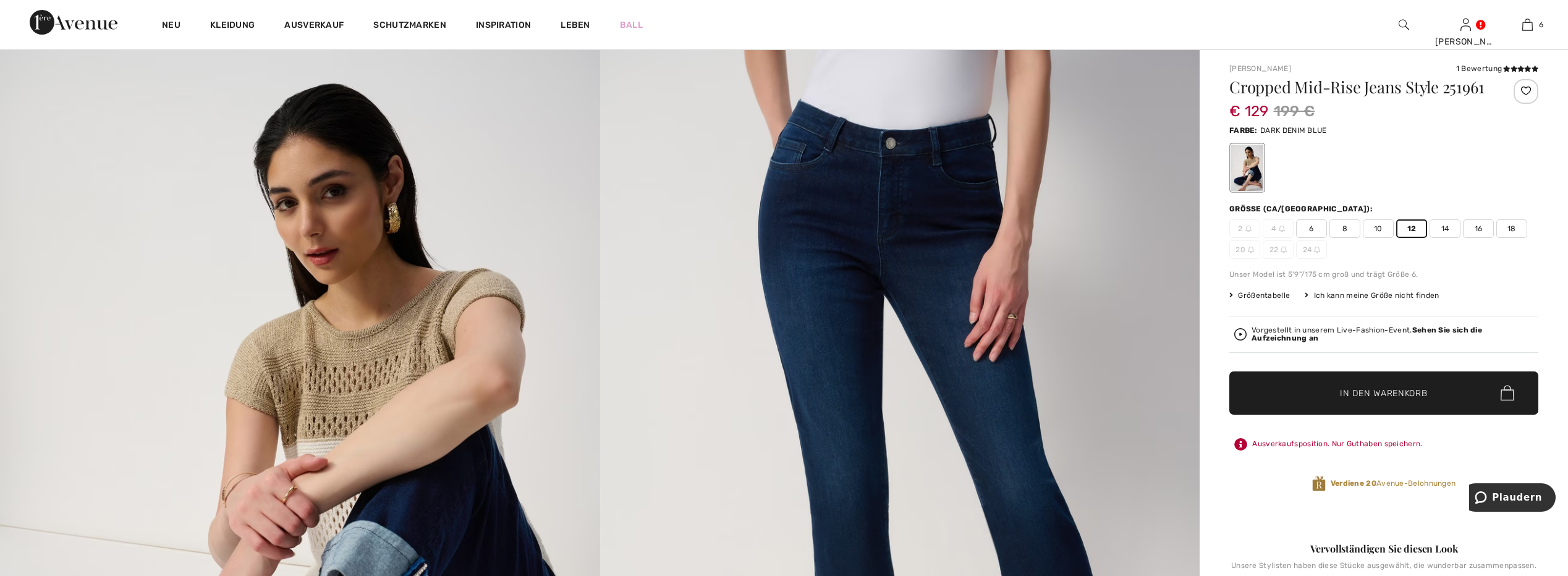
click at [1395, 390] on span "In den Warenkorb" at bounding box center [1384, 392] width 87 height 13
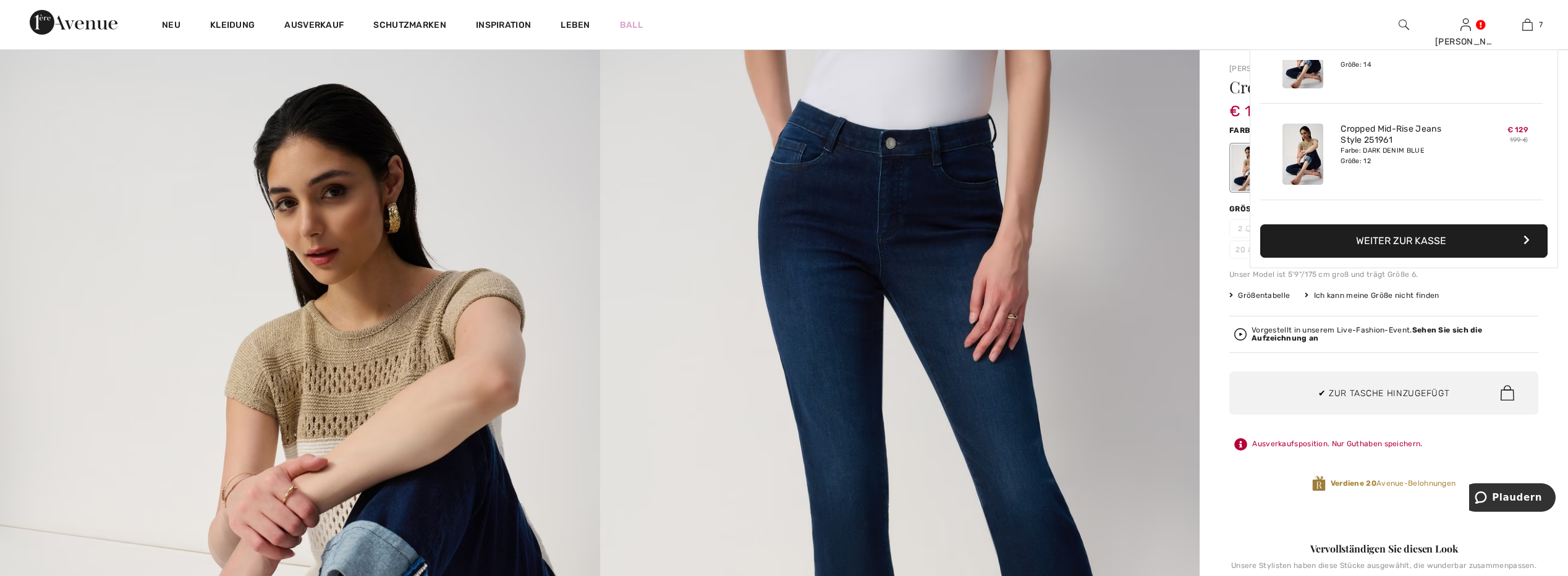
scroll to position [520, 0]
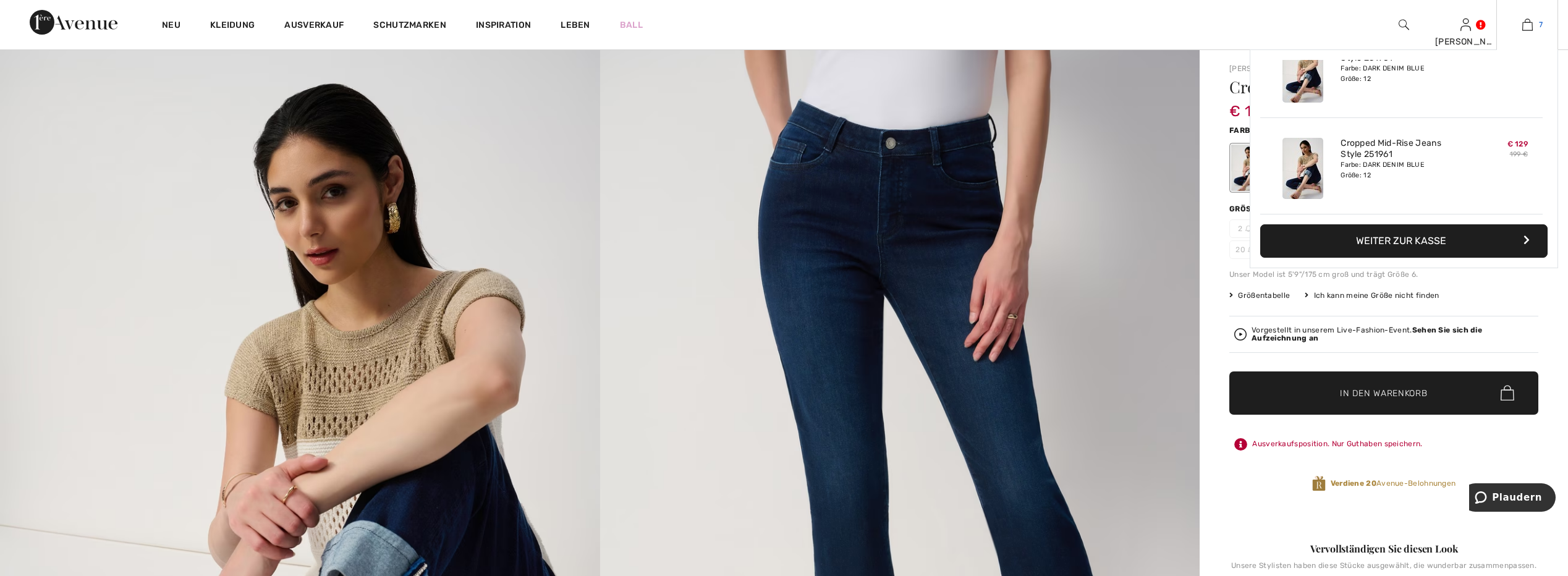
click at [1530, 23] on img at bounding box center [1527, 24] width 11 height 14
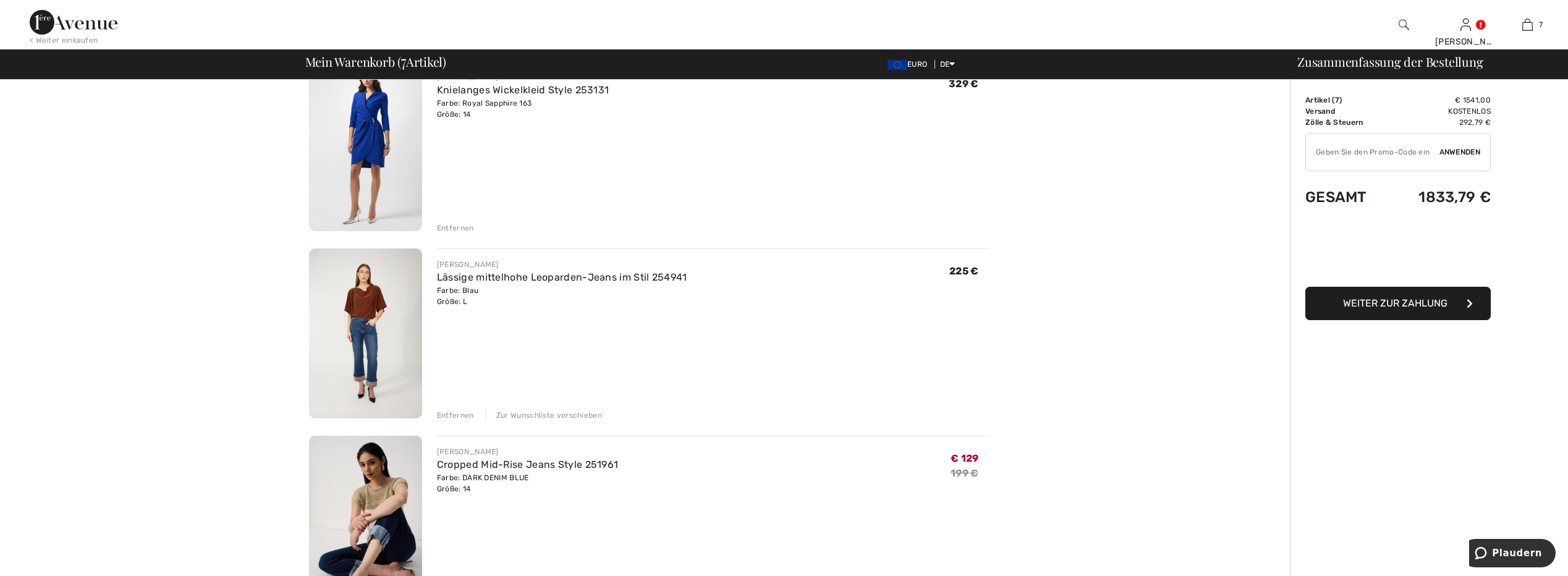
scroll to position [618, 0]
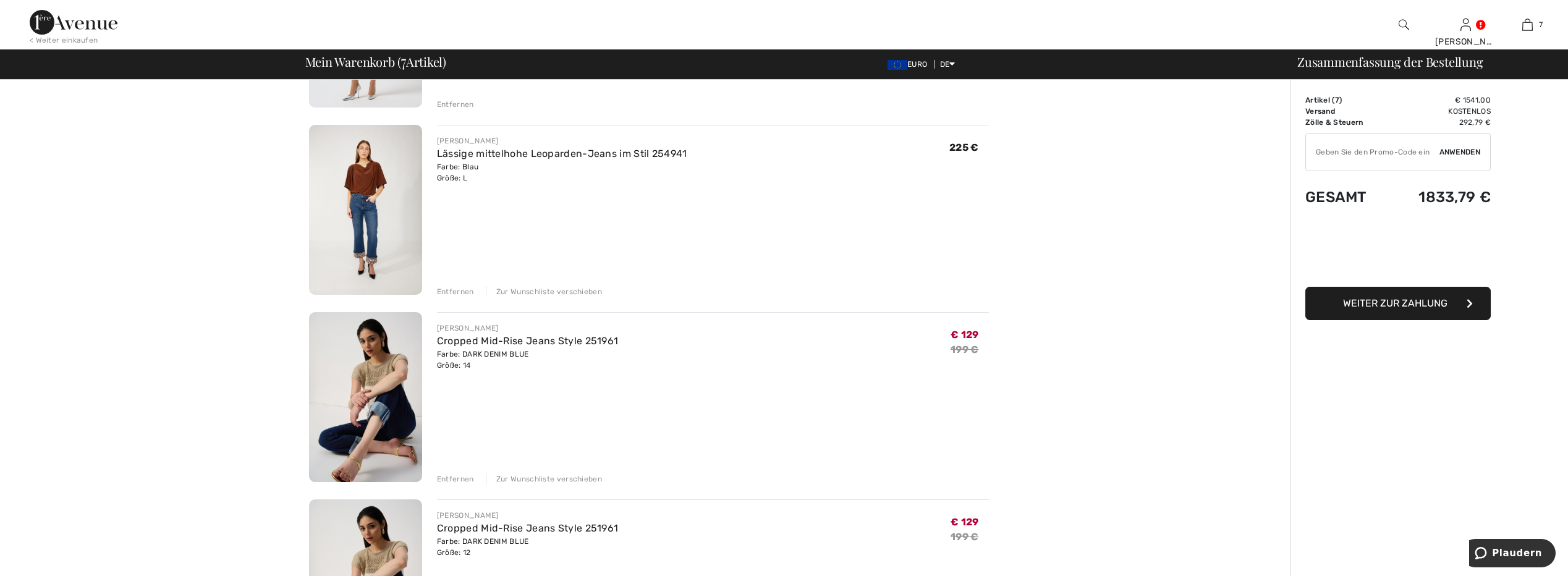
click at [458, 482] on div "Entfernen" at bounding box center [455, 479] width 37 height 11
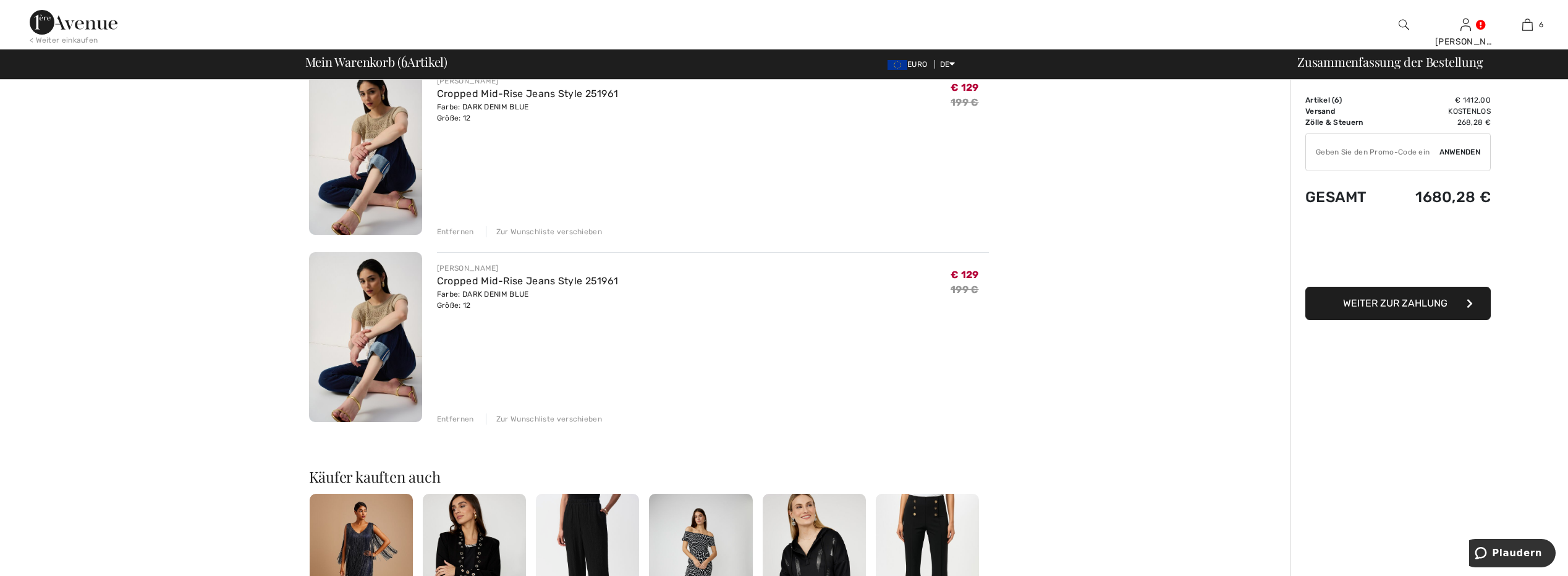
scroll to position [1051, 0]
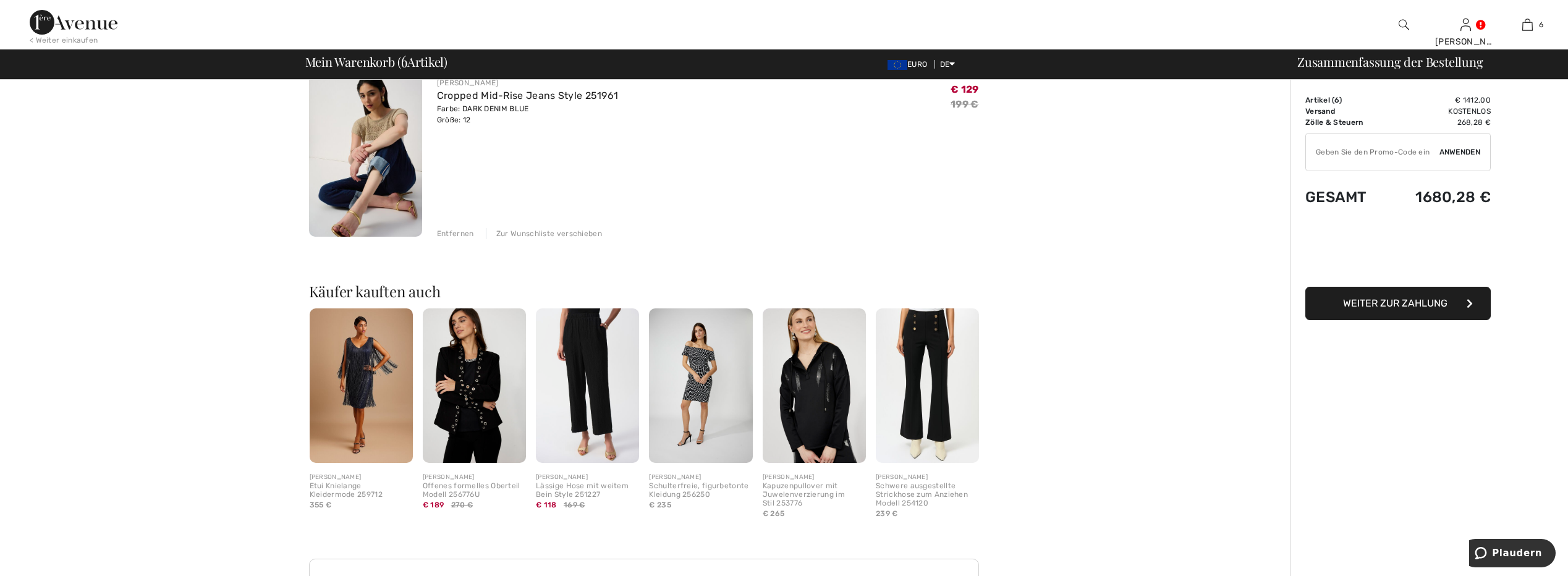
click at [693, 360] on img at bounding box center [701, 386] width 103 height 156
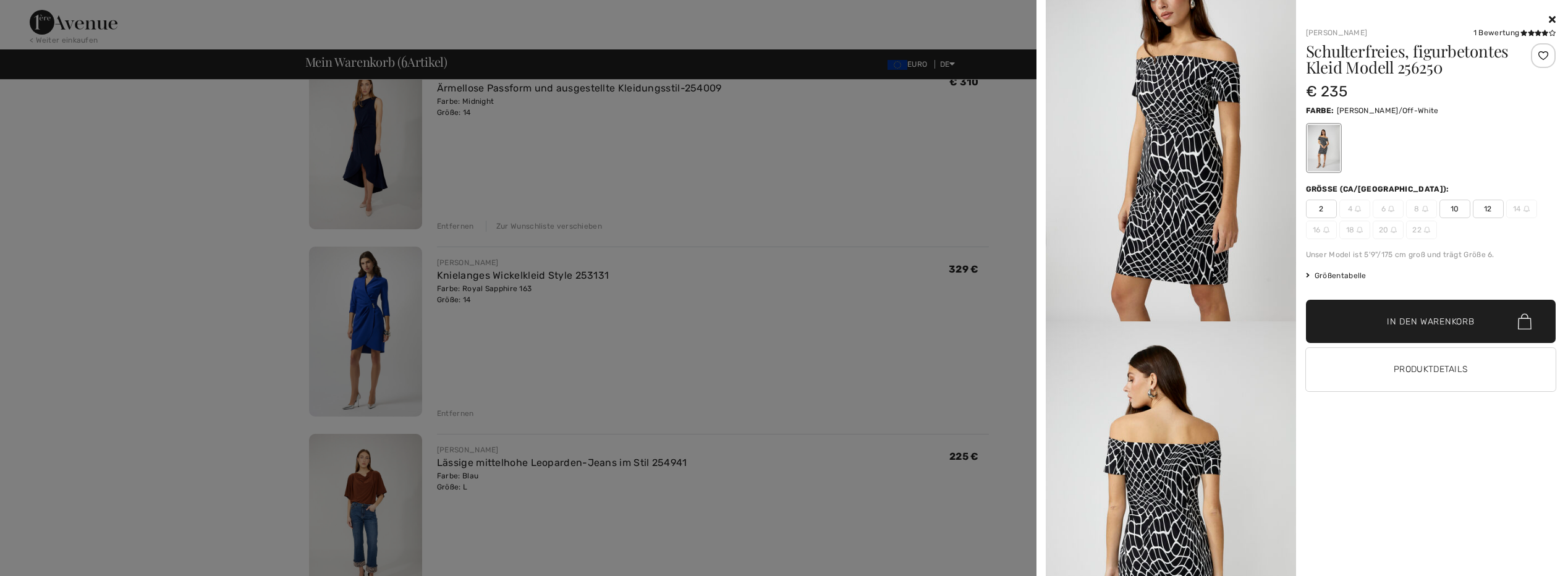
scroll to position [0, 0]
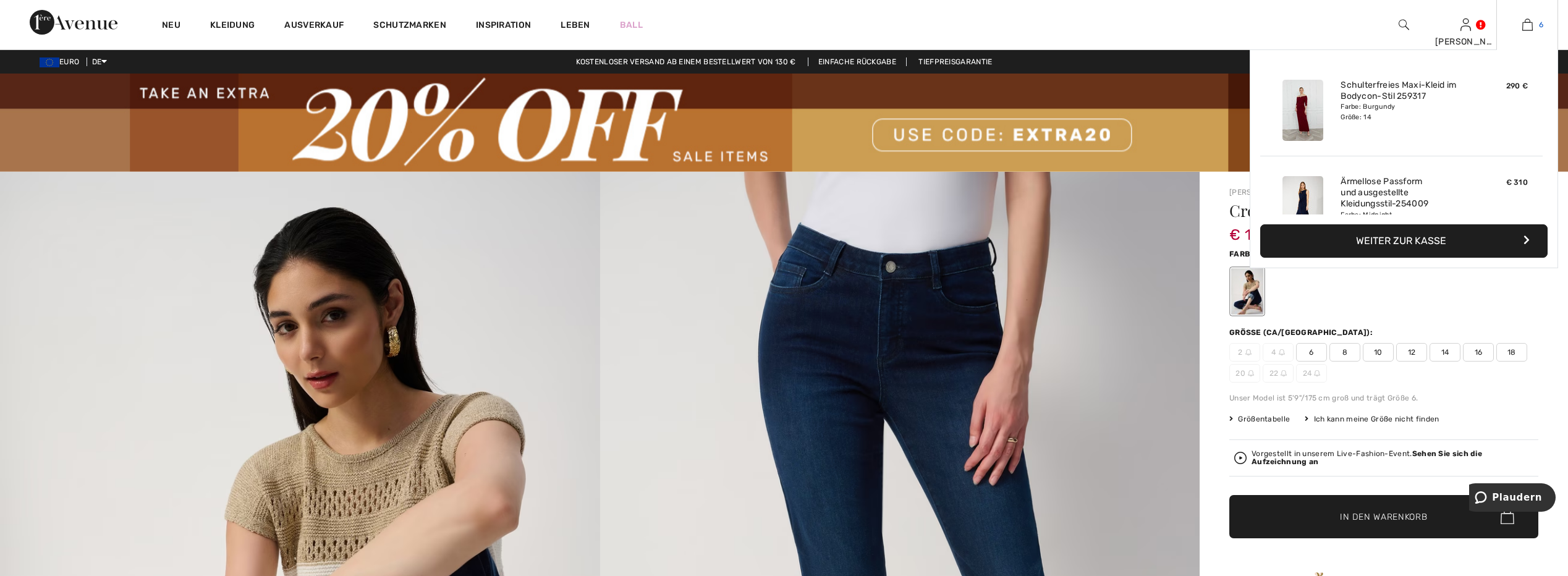
click at [1534, 24] on link "6" at bounding box center [1526, 24] width 61 height 14
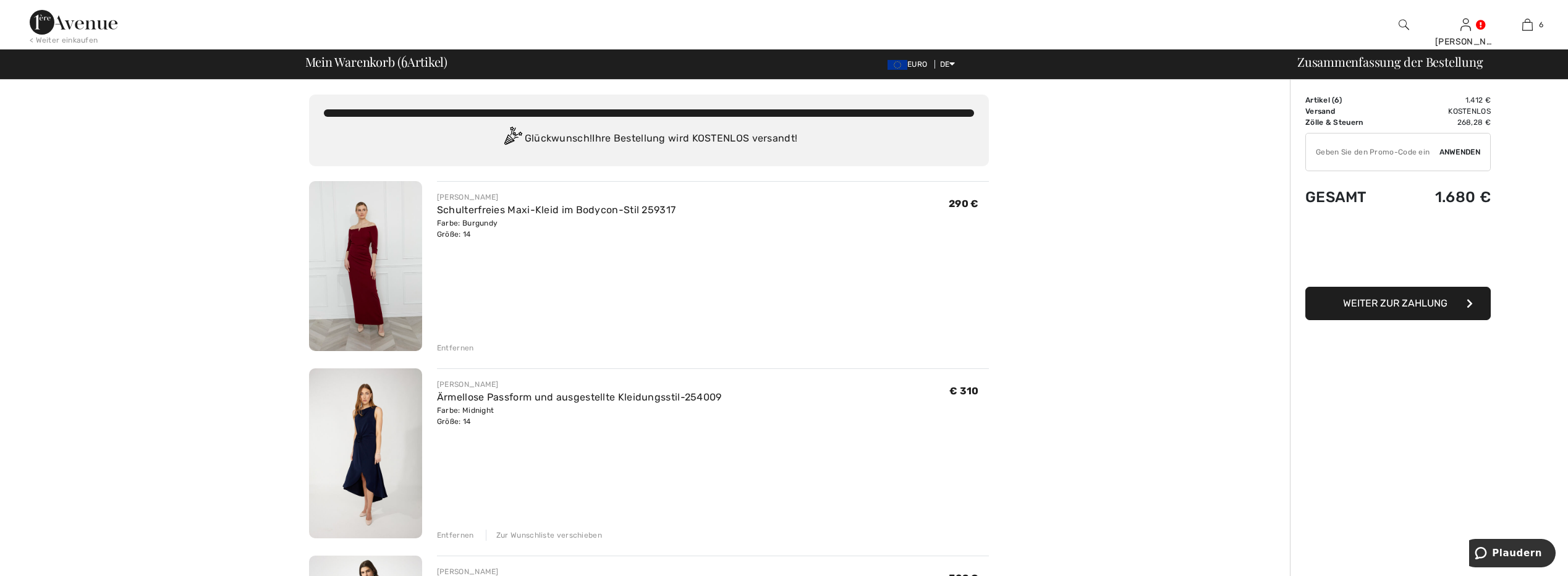
click at [1358, 150] on input "TEXT" at bounding box center [1373, 152] width 134 height 37
type input "EXTRA20"
click at [1457, 150] on span "Anwenden" at bounding box center [1459, 152] width 41 height 11
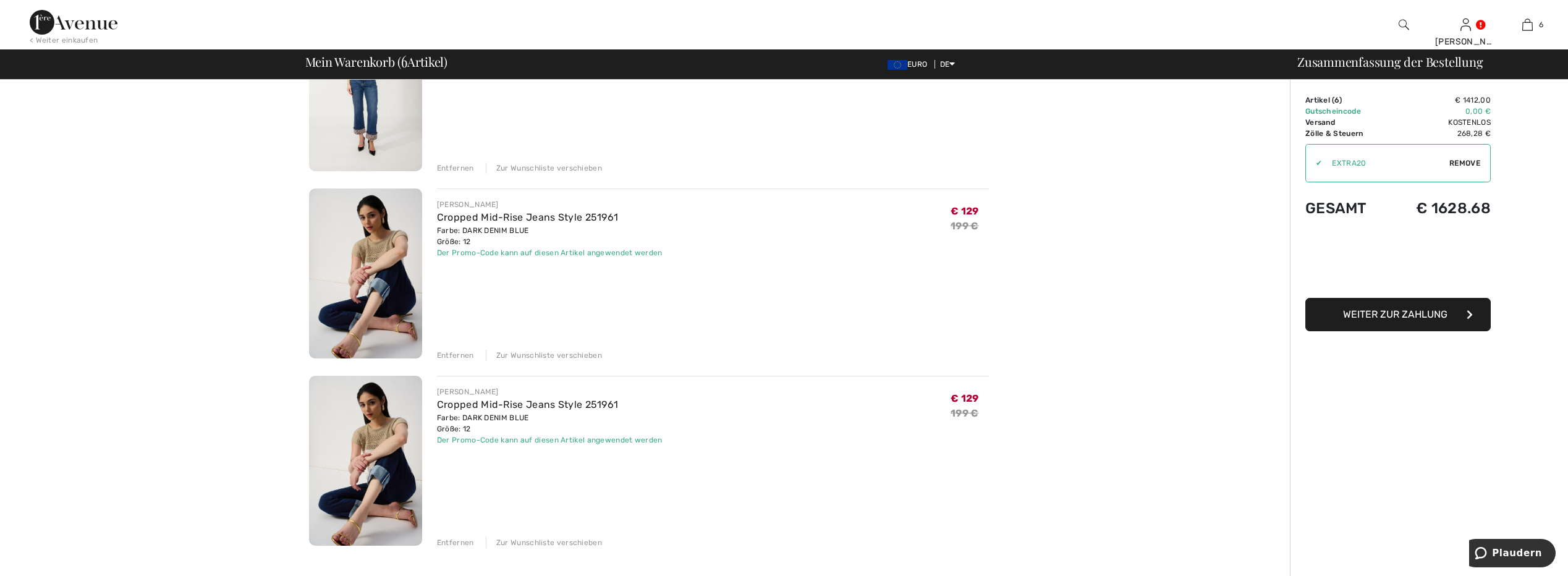
scroll to position [927, 0]
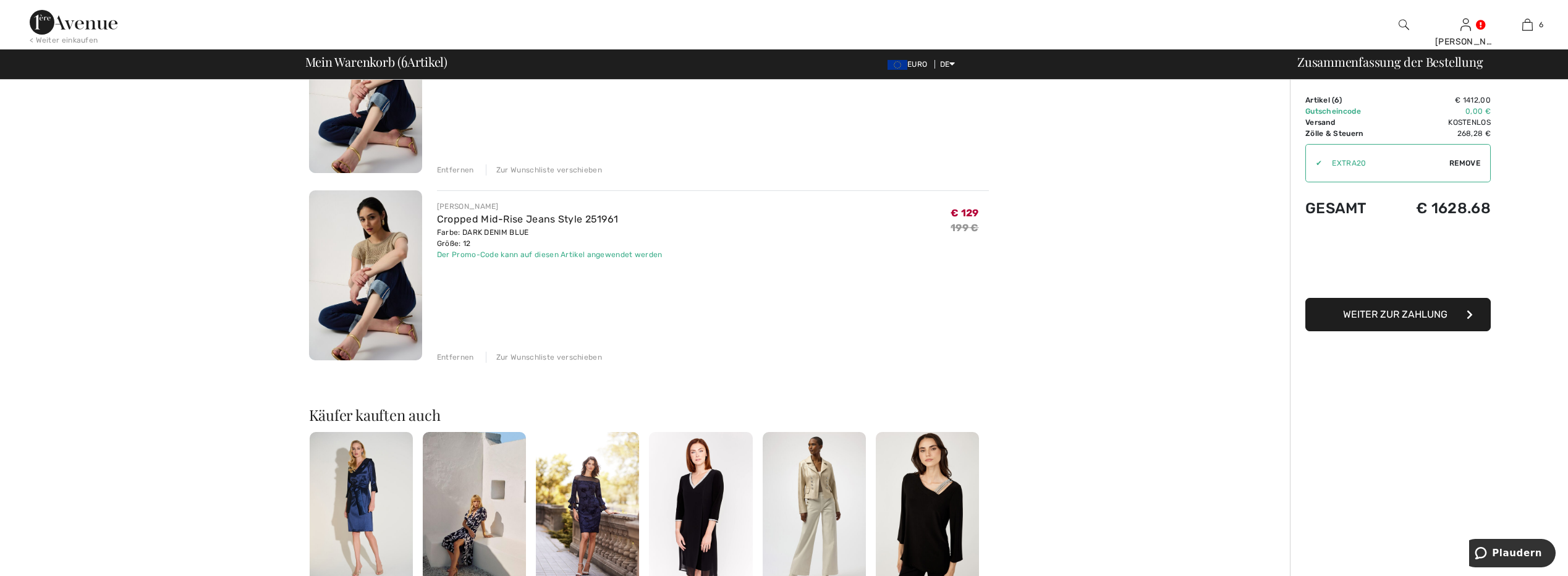
click at [552, 477] on img at bounding box center [588, 510] width 103 height 156
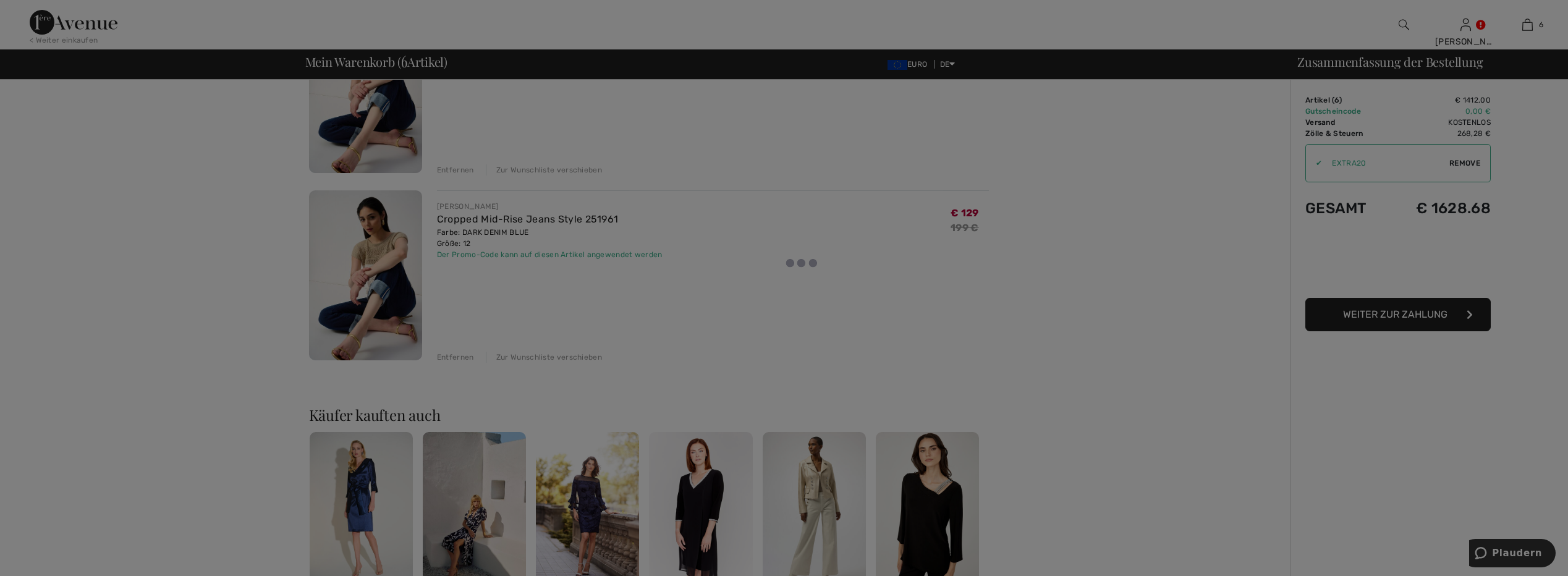
click at [591, 481] on div at bounding box center [784, 288] width 1568 height 576
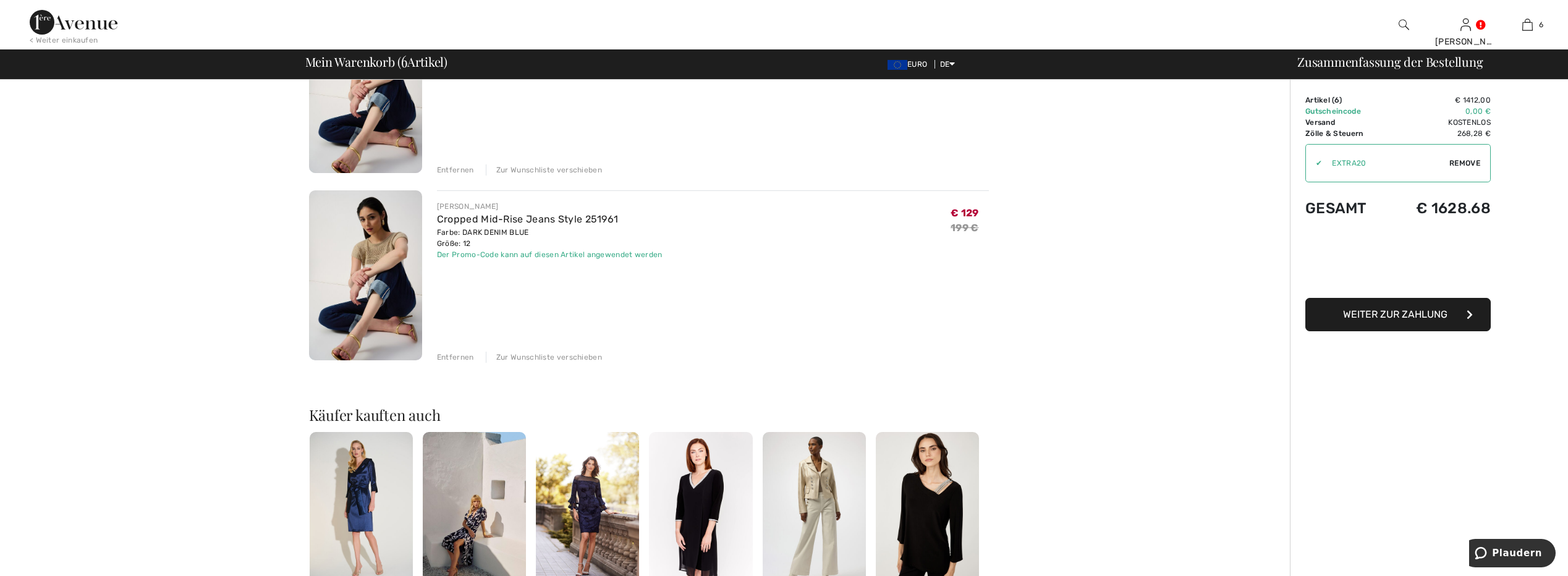
click at [609, 491] on img at bounding box center [588, 510] width 103 height 156
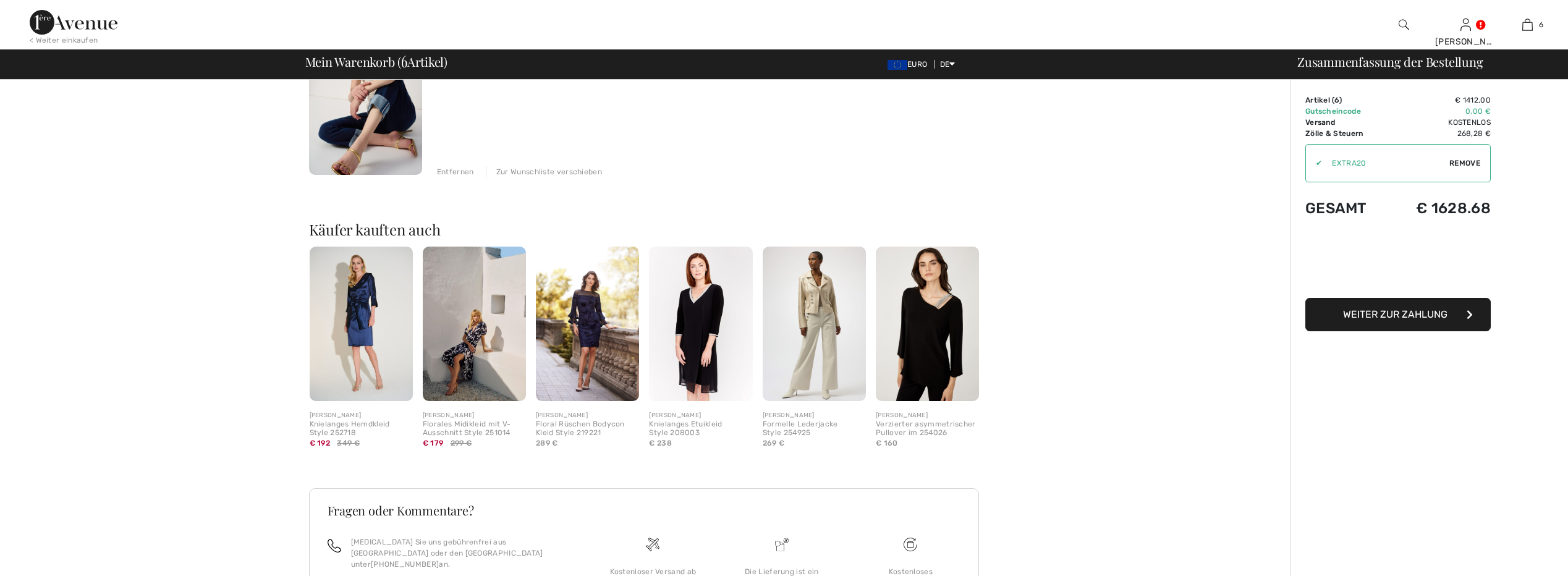
scroll to position [0, 0]
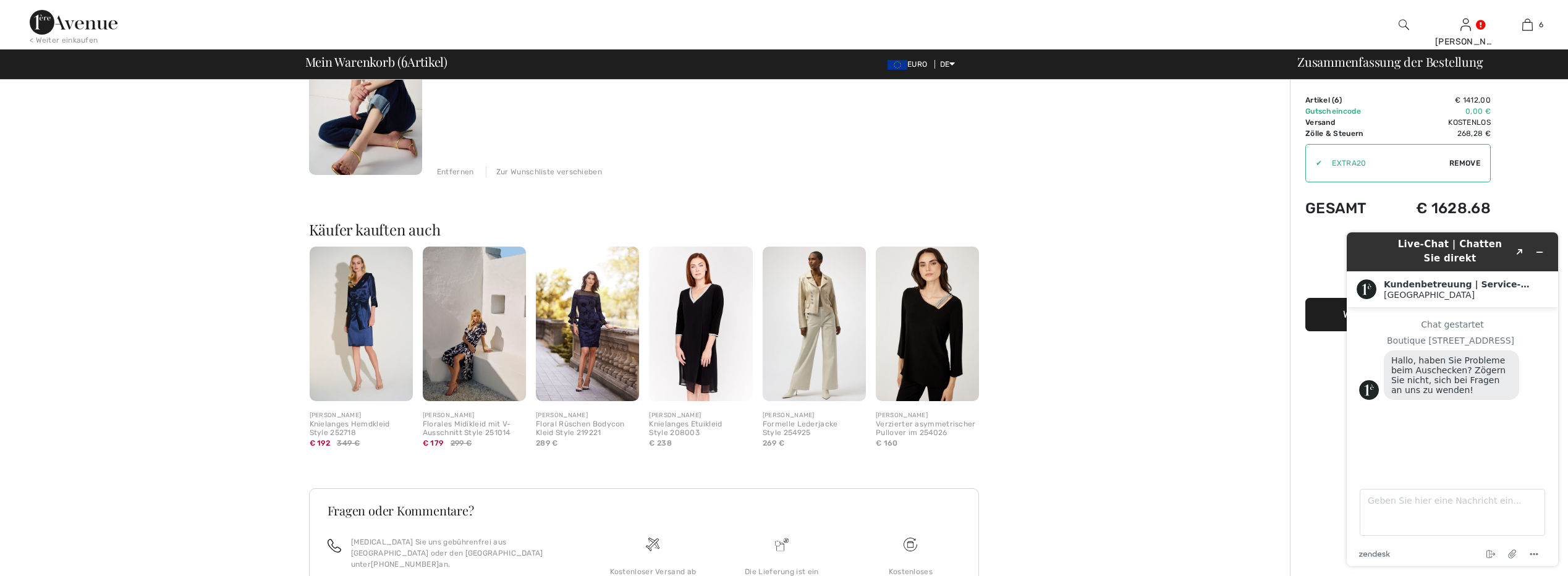
click at [583, 421] on div "Floral Rüschen Bodycon Kleid Style 219221" at bounding box center [588, 429] width 103 height 17
click at [585, 326] on img at bounding box center [588, 325] width 103 height 156
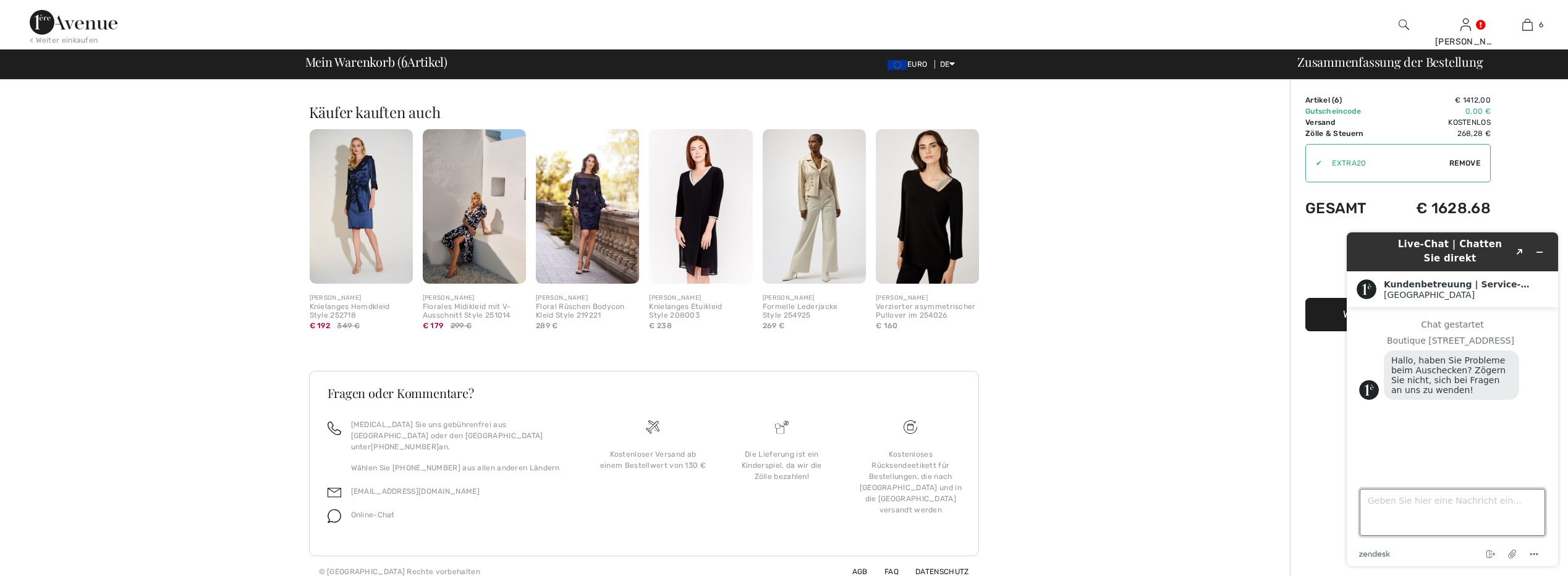
click at [1387, 505] on textarea "Geben Sie hier eine Nachricht ein..." at bounding box center [1452, 513] width 185 height 47
type textarea "Guten Abend,"
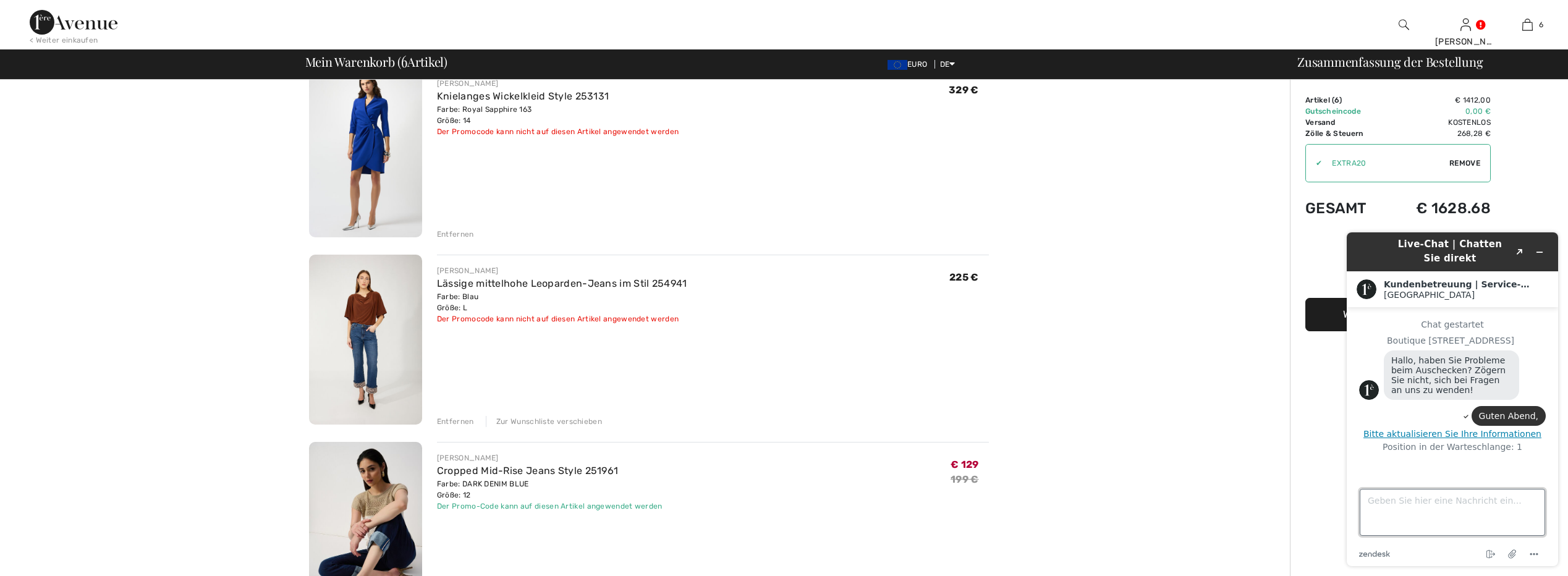
scroll to position [364, 0]
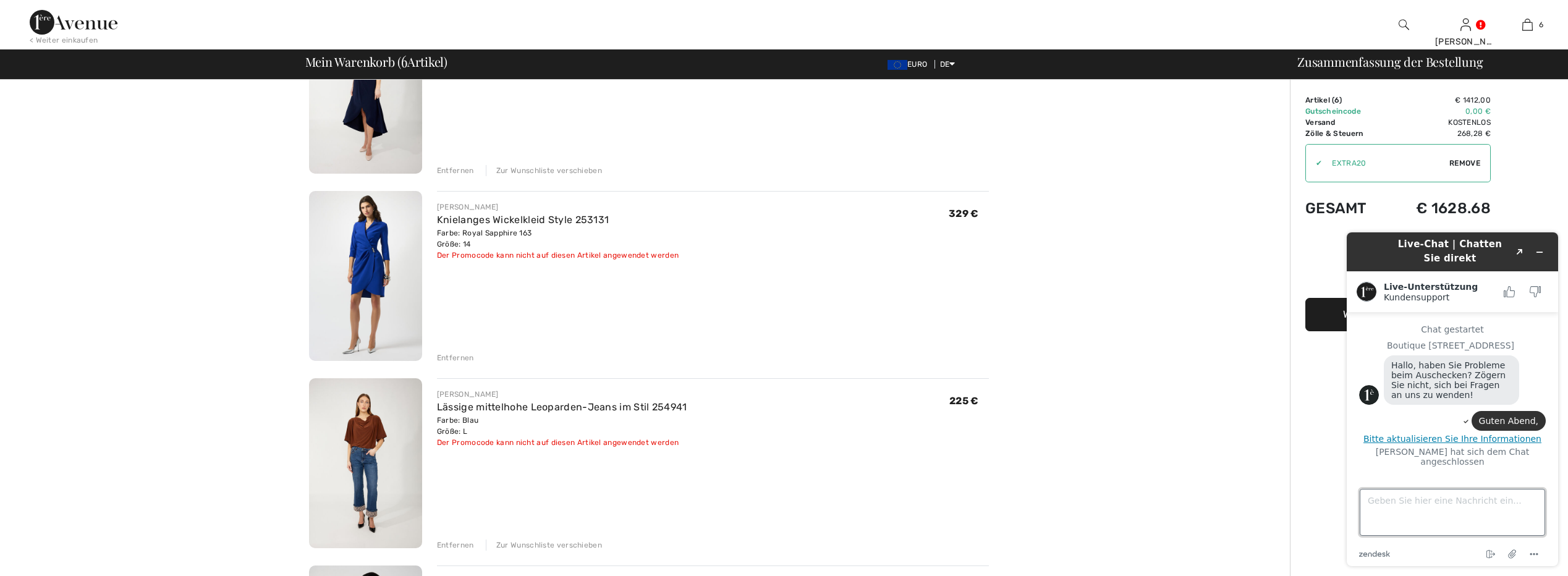
click at [1420, 511] on textarea "Geben Sie hier eine Nachricht ein..." at bounding box center [1452, 513] width 185 height 47
type textarea "[PERSON_NAME],"
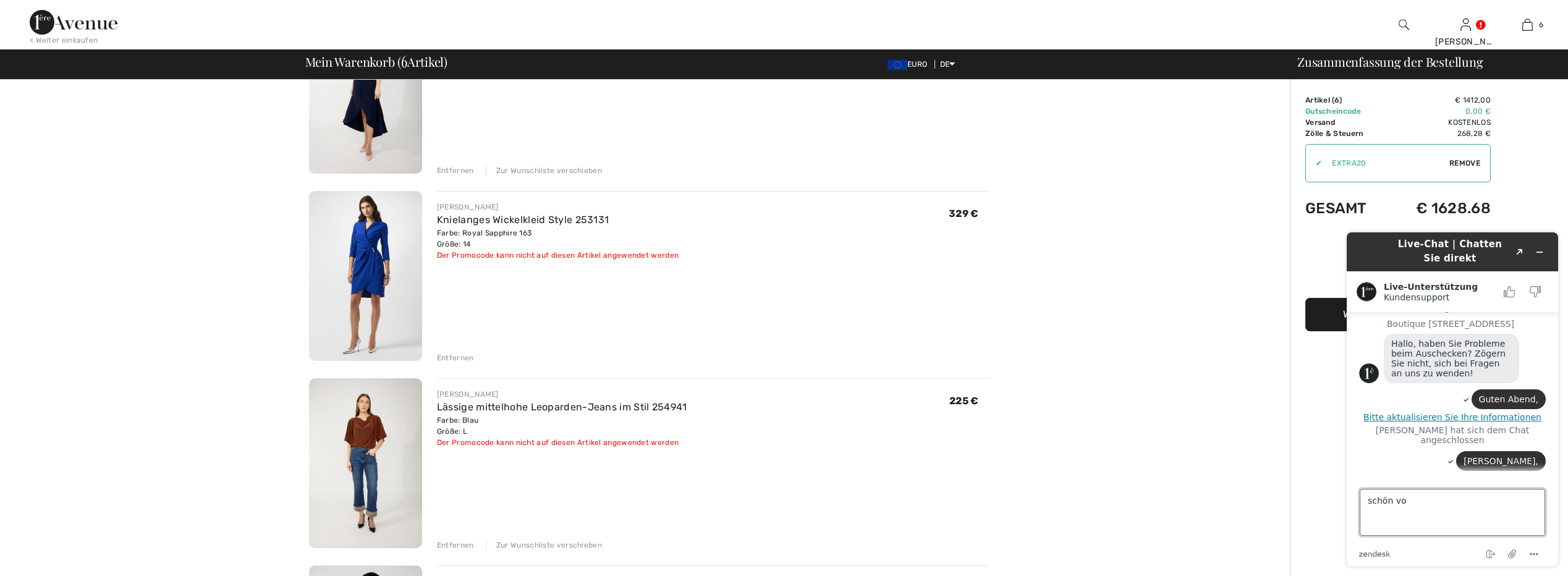
scroll to position [87, 0]
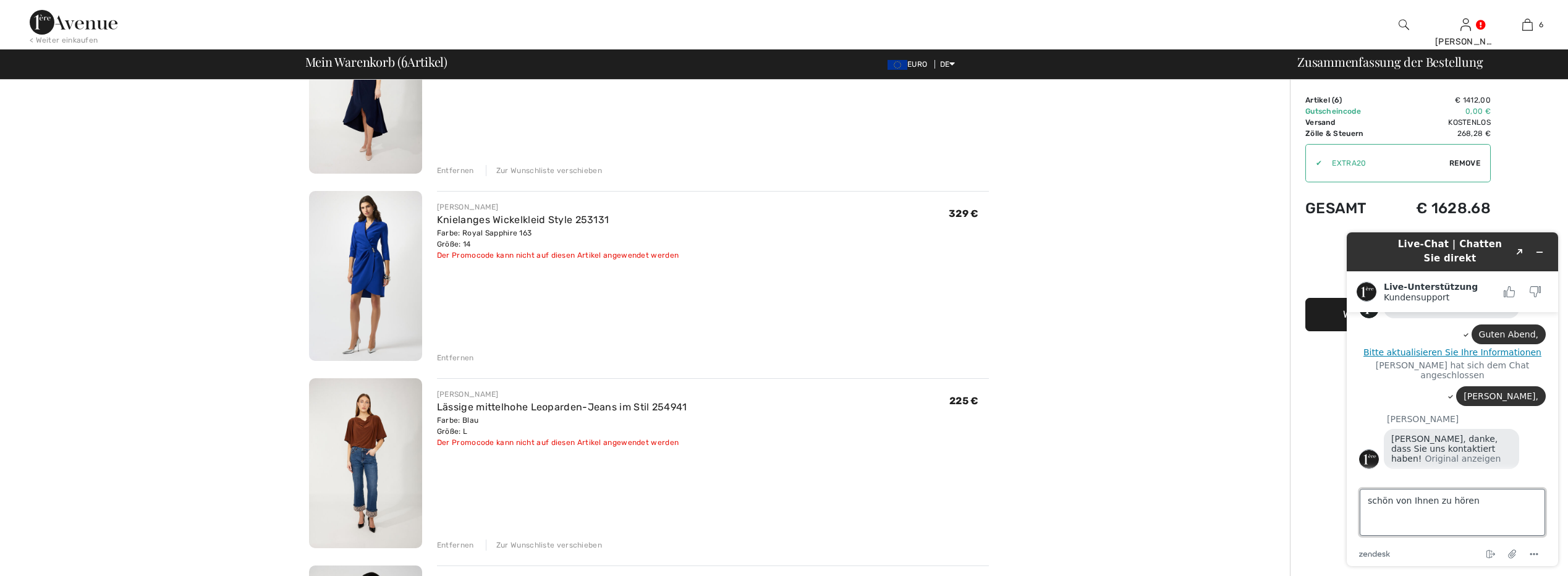
type textarea "schön von Ihnen zu hören."
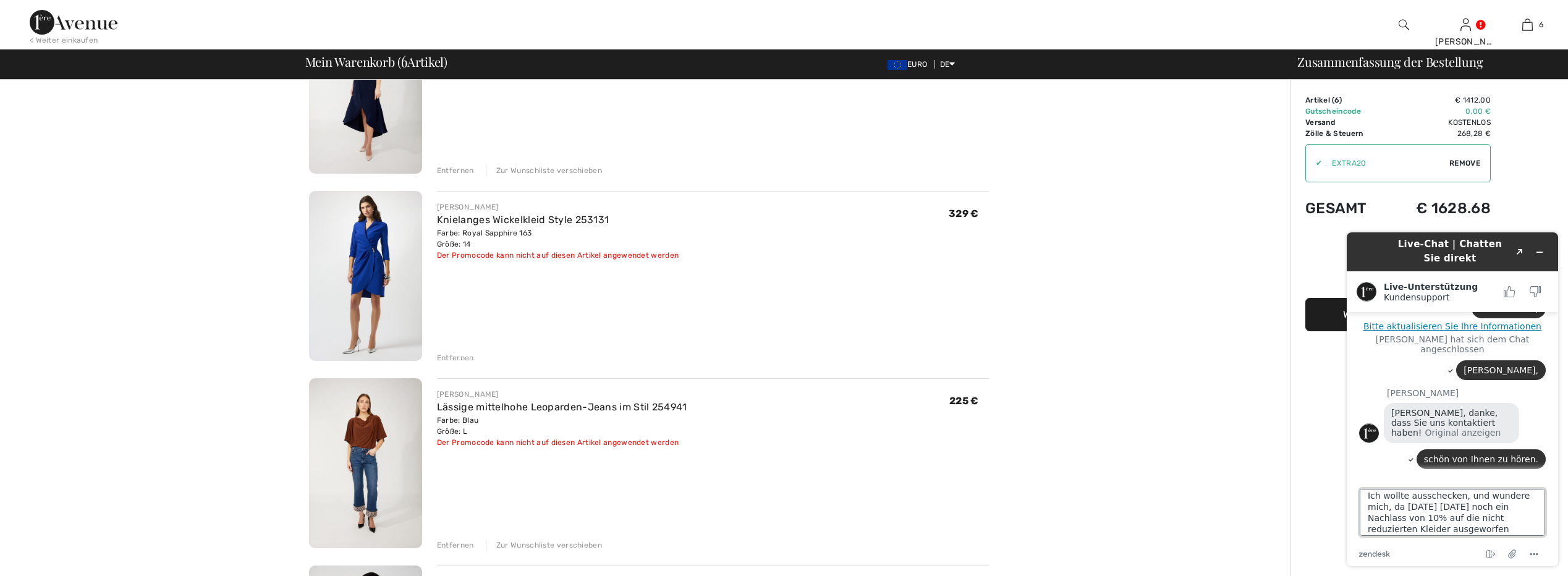
scroll to position [16, 0]
type textarea "Ich wollte ausschecken, und wundere mich, da heute Morgen noch ein Nachlass von…"
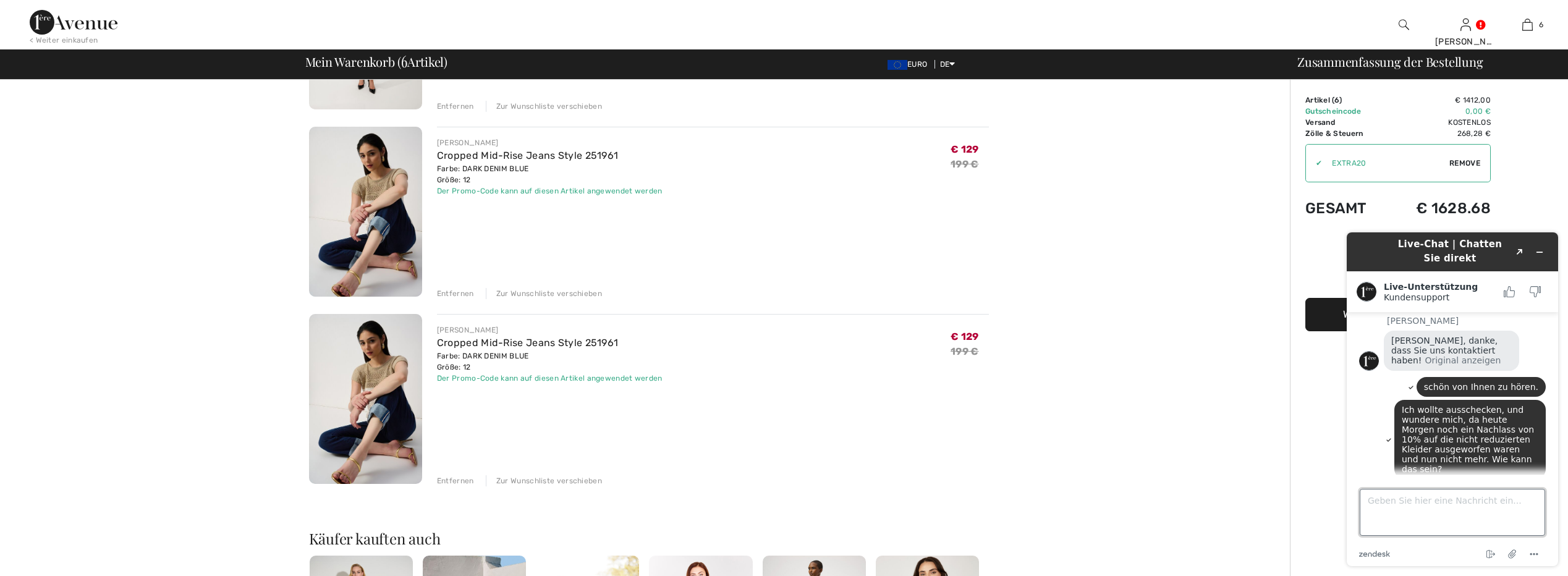
scroll to position [188, 0]
click at [449, 476] on div "Entfernen" at bounding box center [455, 481] width 37 height 11
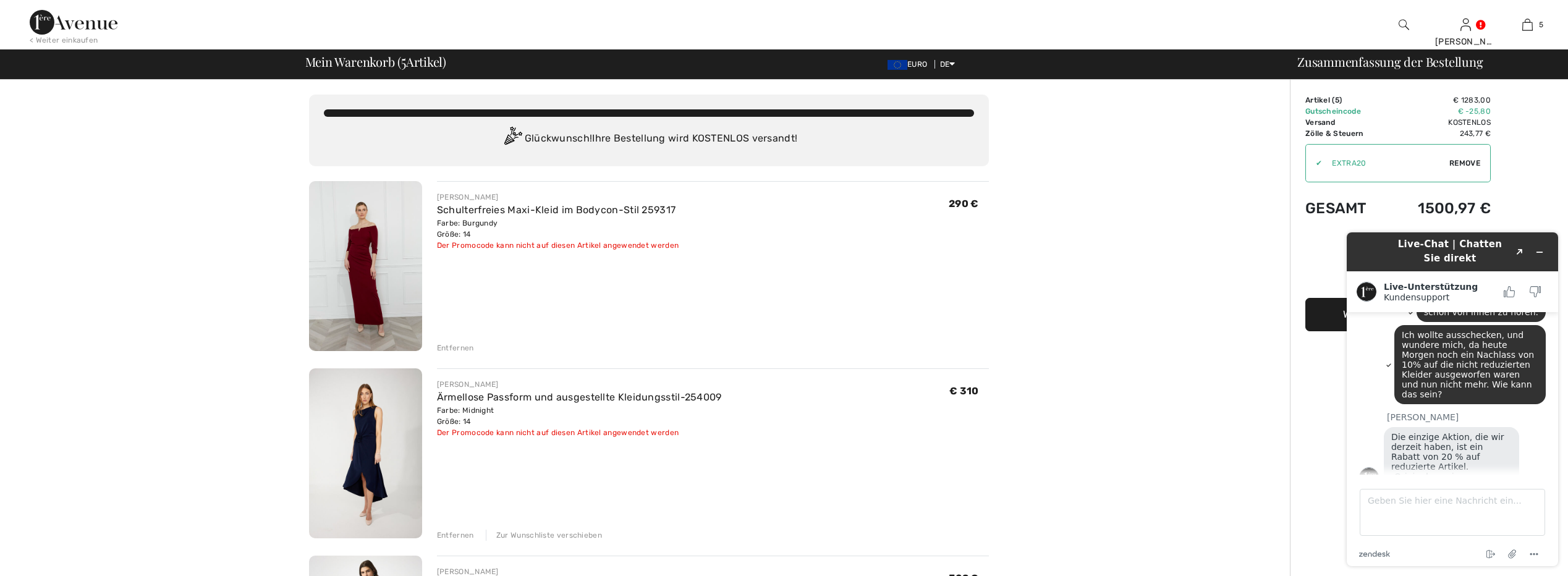
scroll to position [260, 0]
click at [1399, 501] on textarea "Geben Sie hier eine Nachricht ein..." at bounding box center [1452, 513] width 185 height 47
type textarea "U"
type textarea "ja, auf Sale. Daher habe ich mich [DATE] [DATE] auch gewundert."
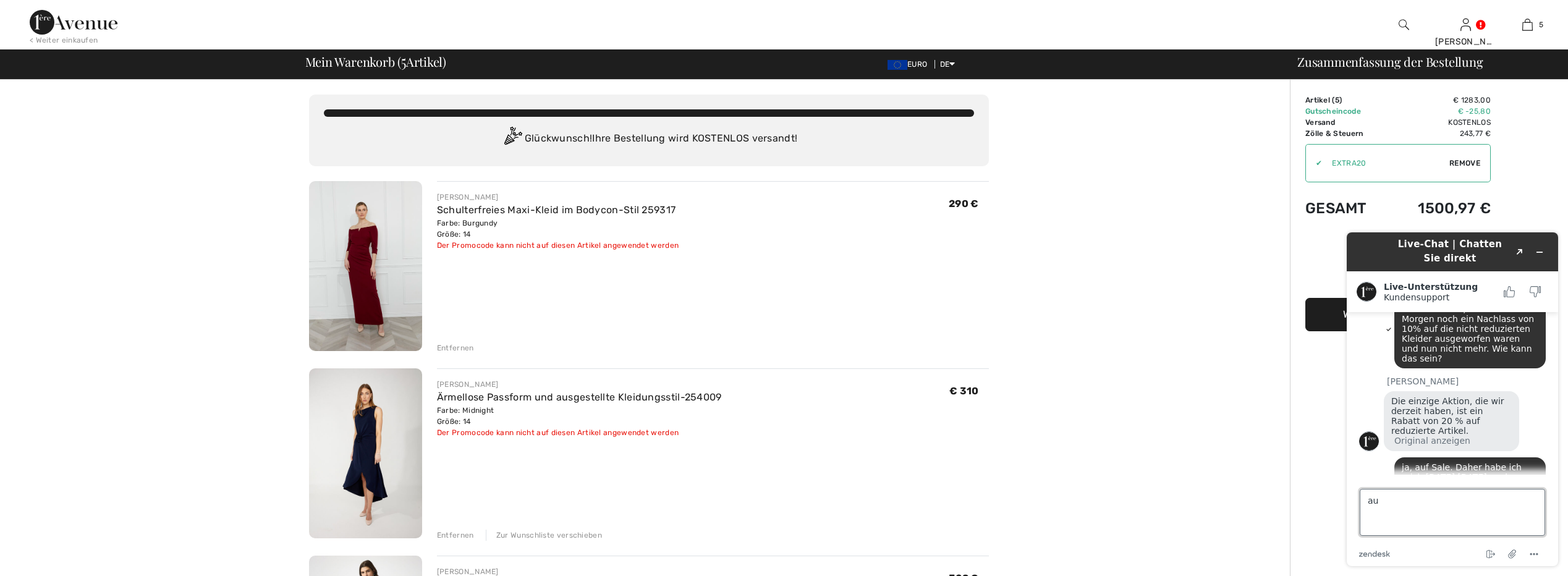
type textarea "a"
type textarea "Ich habe eine Hose im Sale im Warenkorb, aber hier wird auch nichts abgezogen"
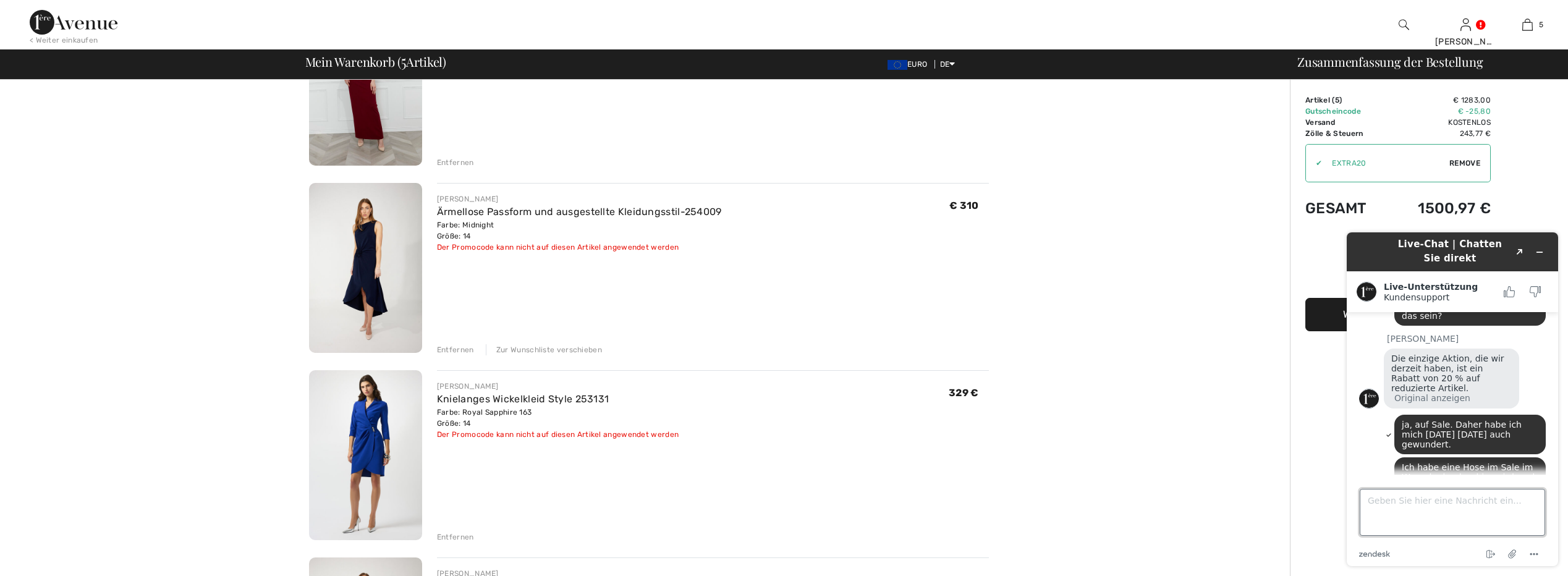
scroll to position [0, 0]
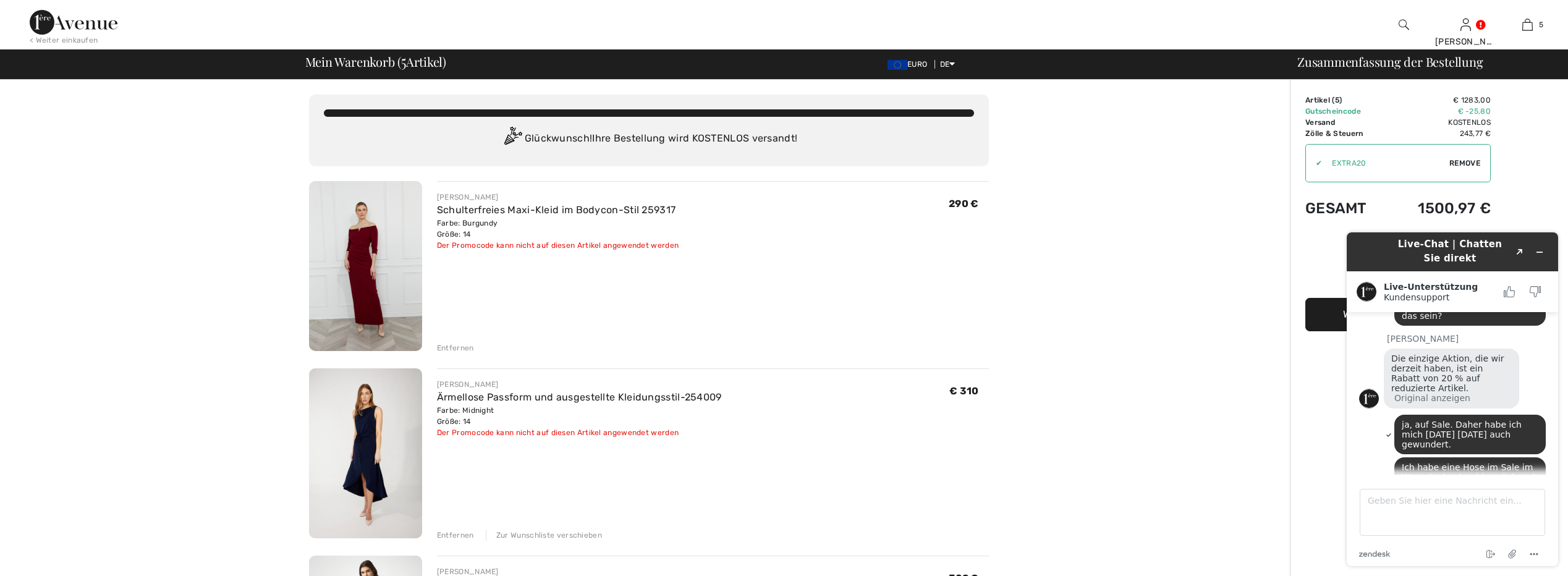
click at [73, 24] on img at bounding box center [73, 22] width 88 height 24
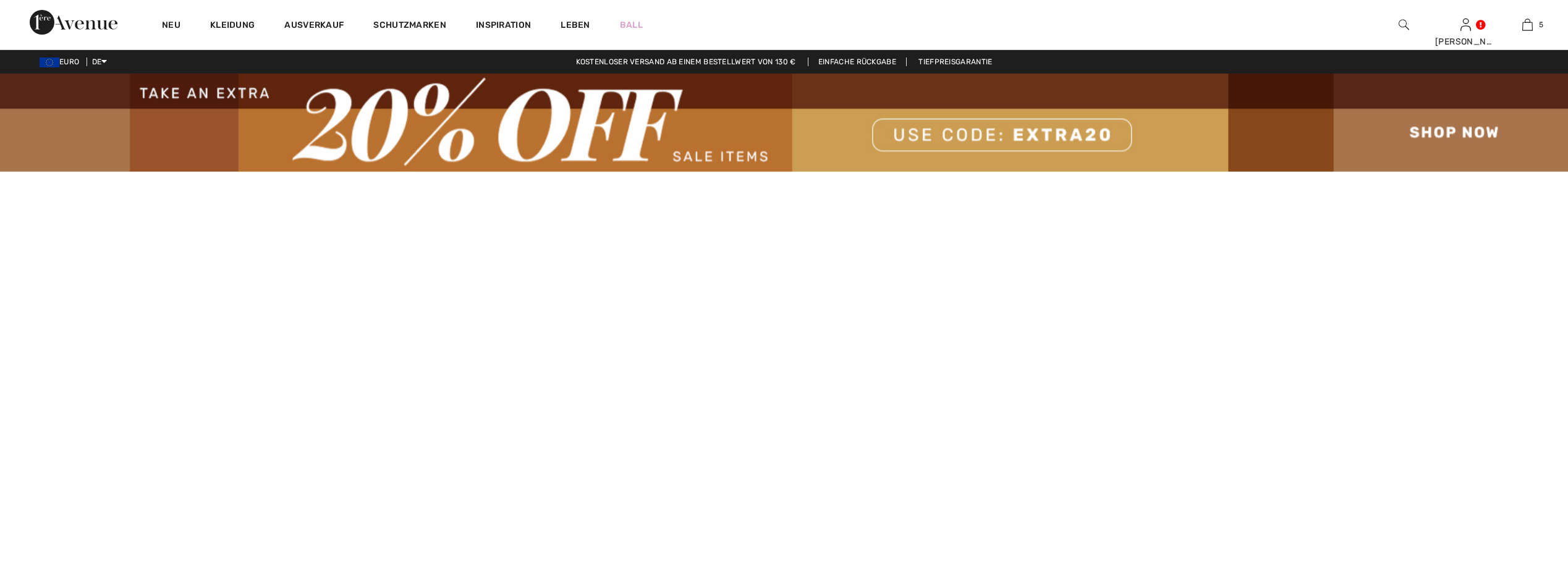
scroll to position [326, 0]
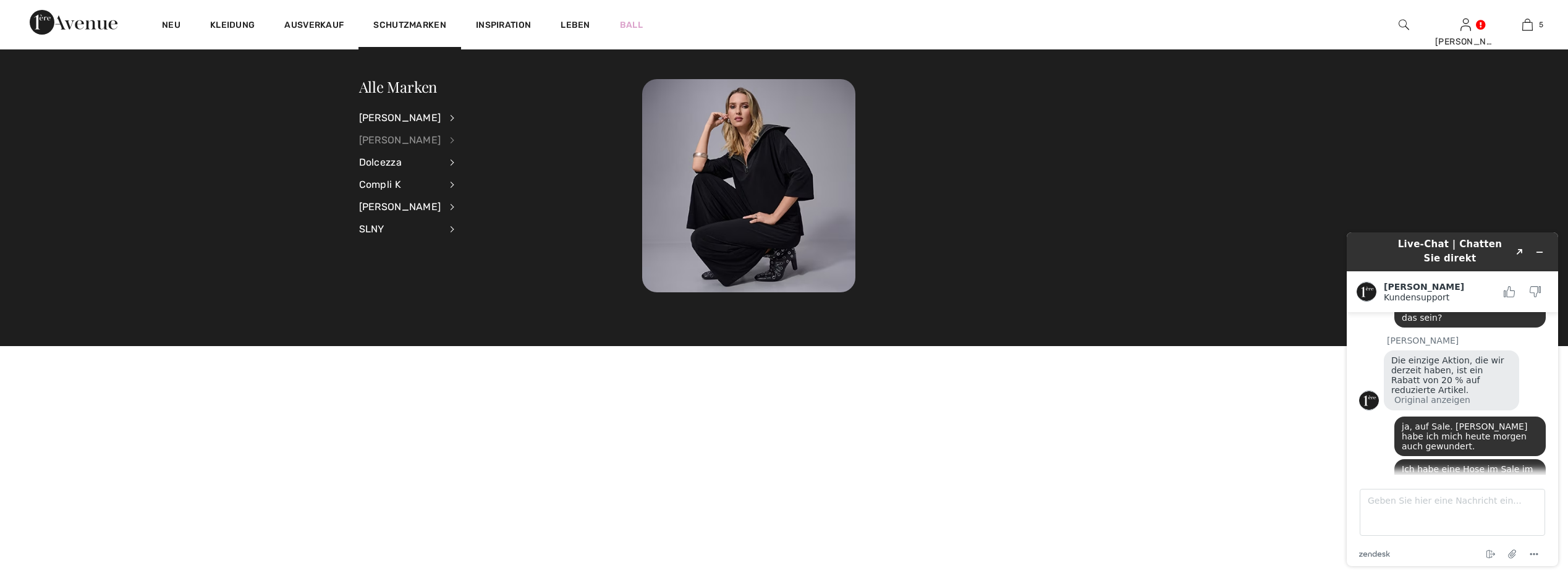
click at [401, 139] on div "[PERSON_NAME]" at bounding box center [400, 140] width 82 height 23
click at [401, 140] on div "[PERSON_NAME]" at bounding box center [400, 140] width 82 height 23
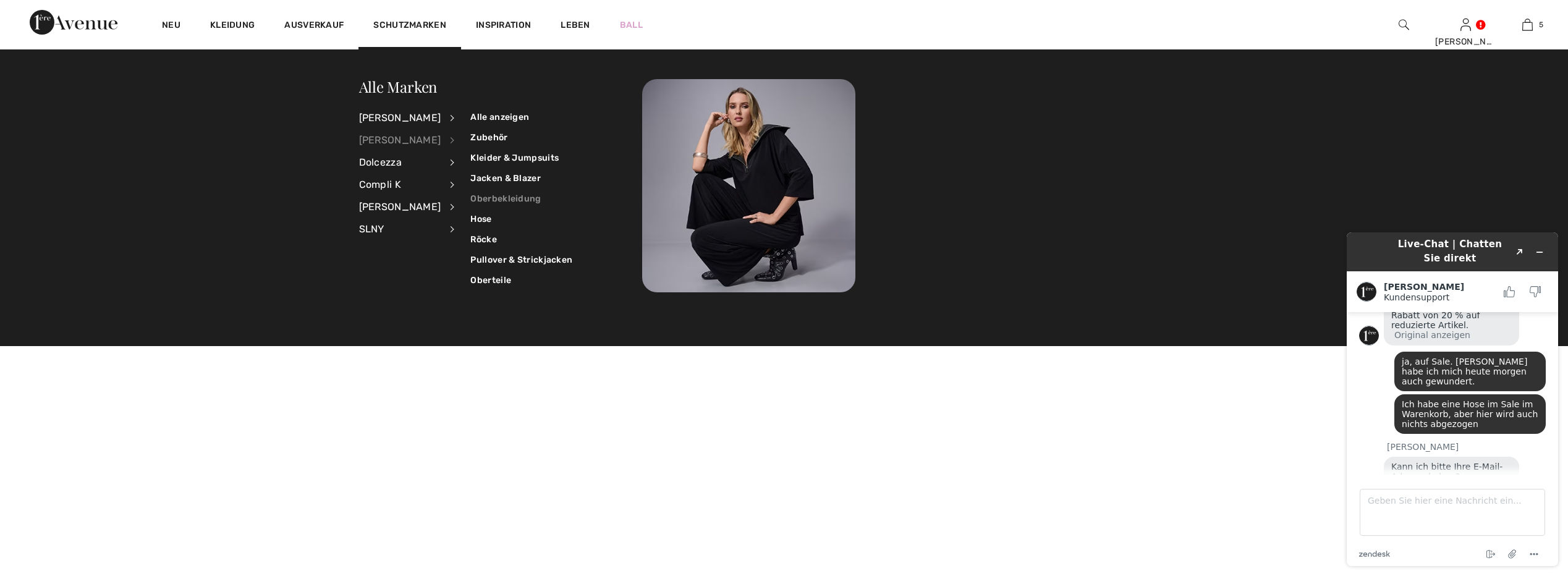
click at [511, 201] on link "Oberbekleidung" at bounding box center [521, 198] width 102 height 21
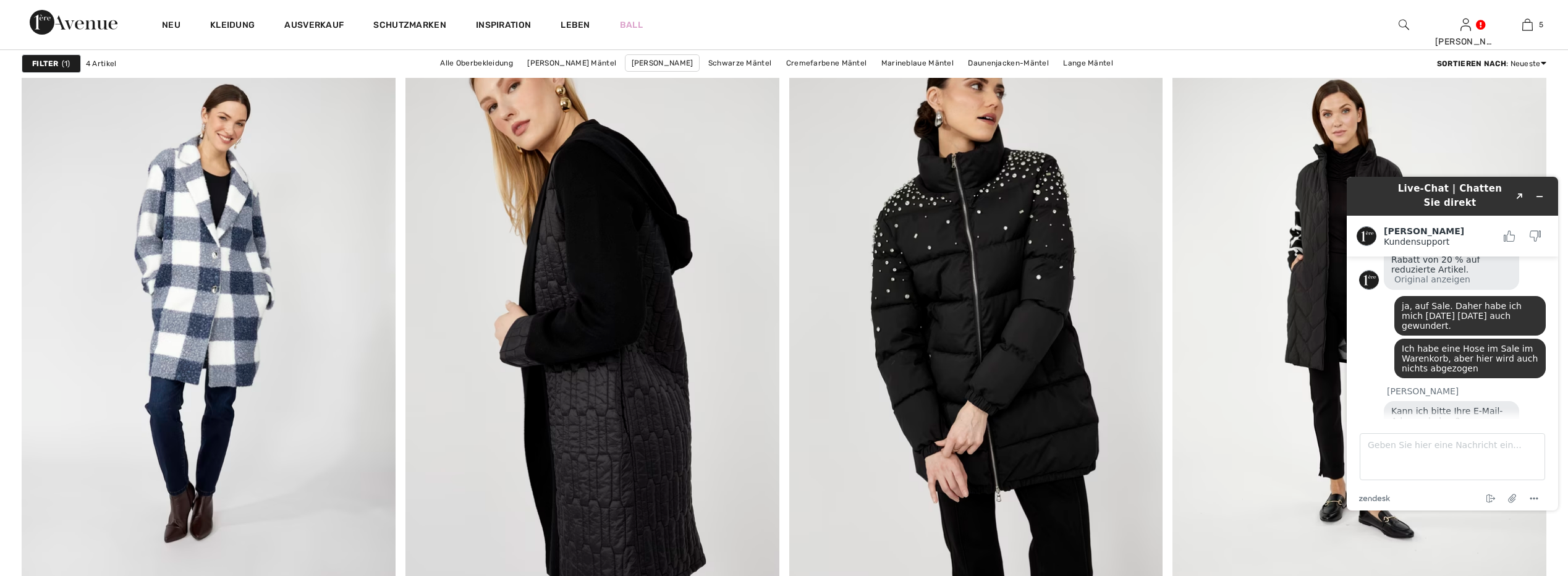
scroll to position [309, 0]
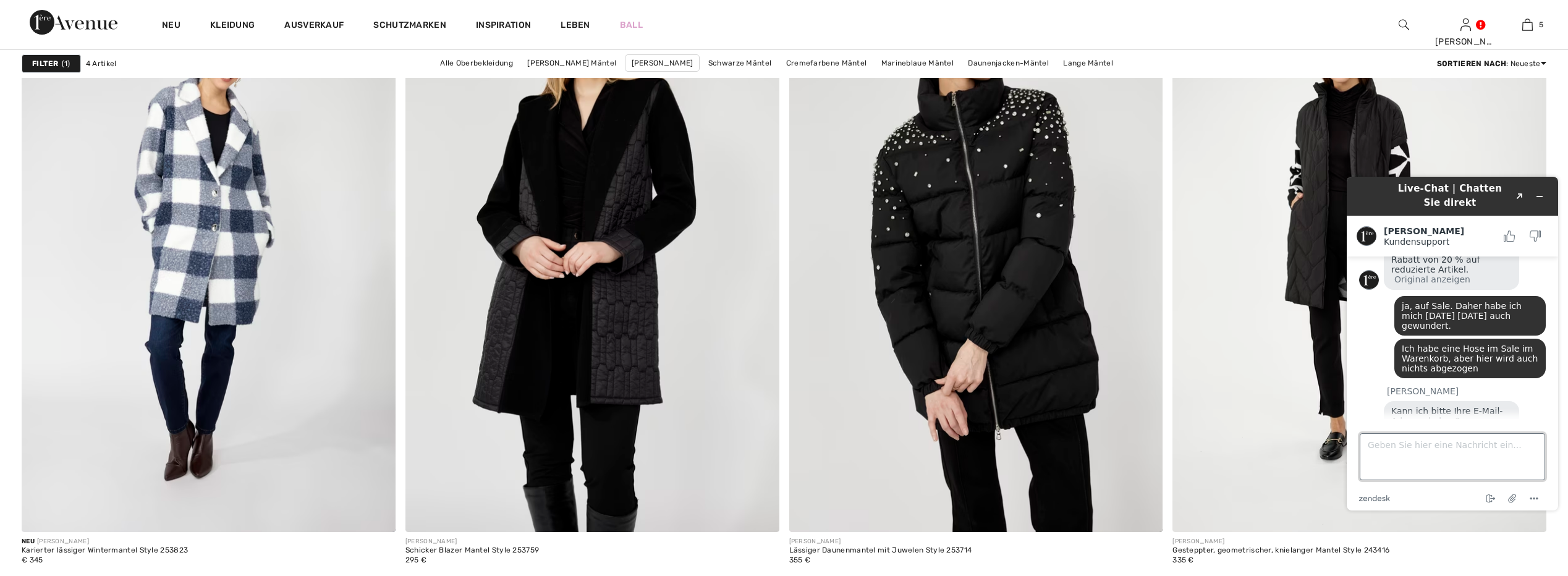
click at [1426, 458] on textarea "Geben Sie hier eine Nachricht ein..." at bounding box center [1452, 457] width 185 height 47
type textarea "[EMAIL_ADDRESS][DOMAIN_NAME]"
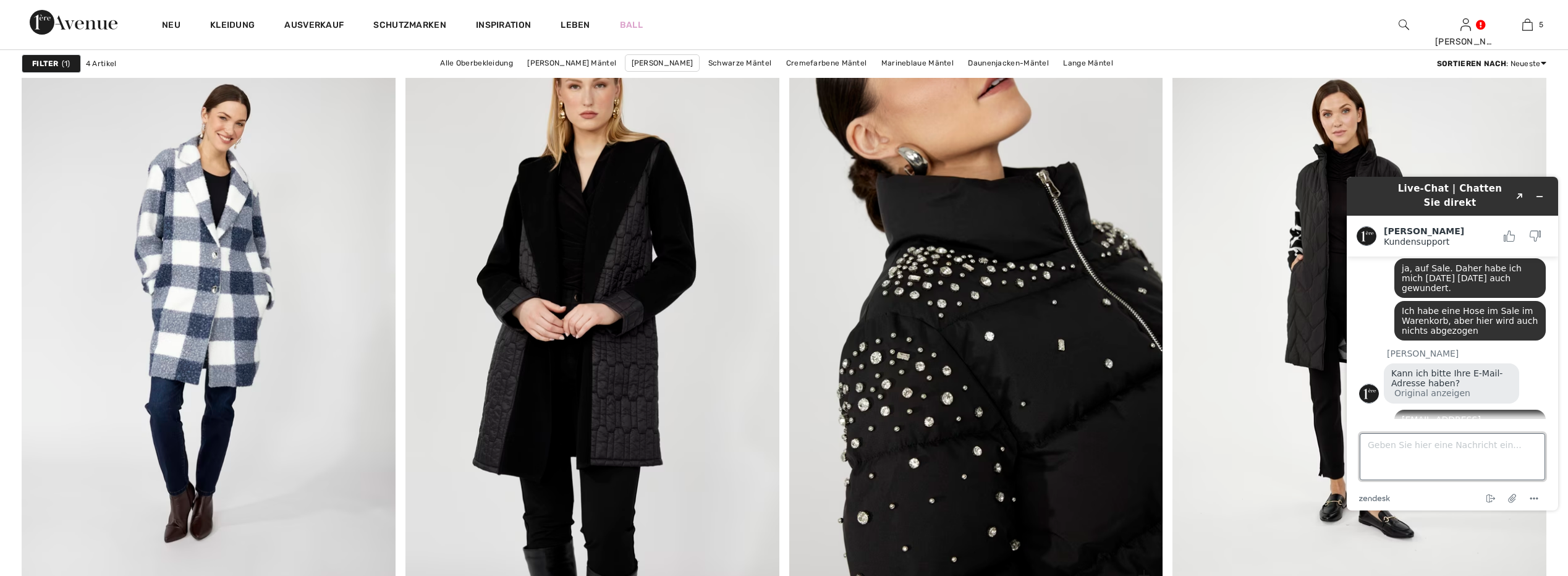
scroll to position [0, 0]
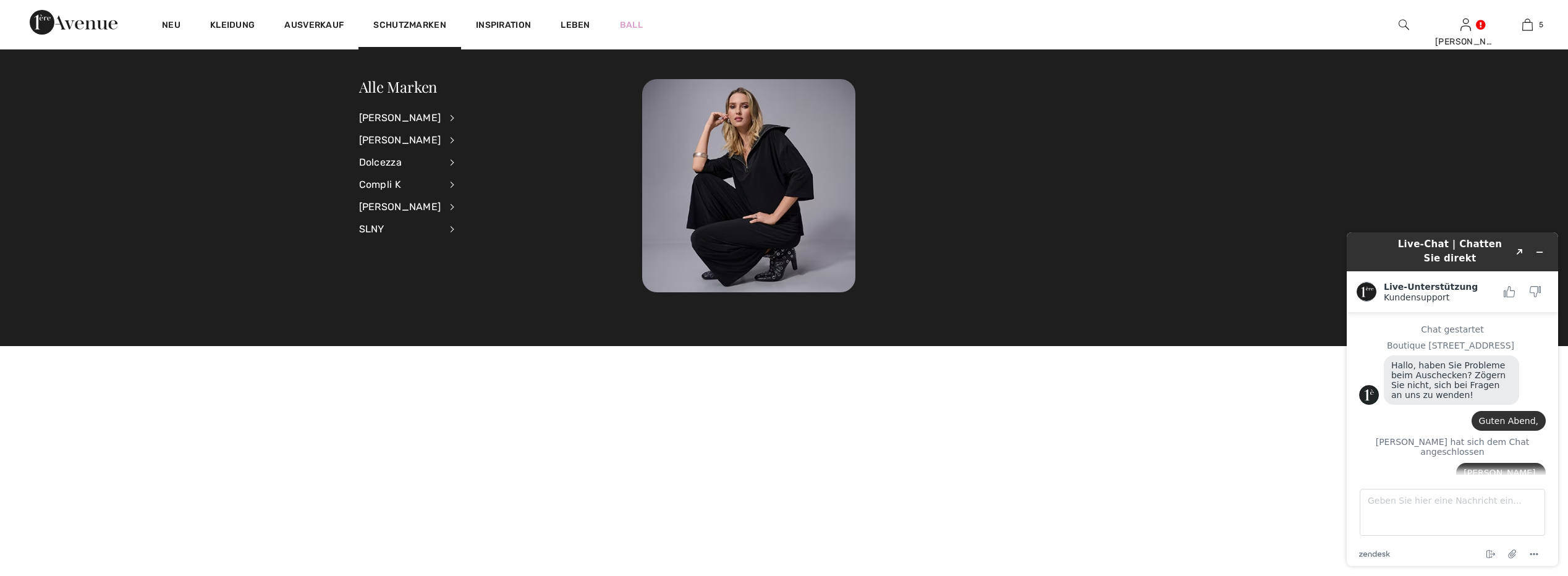
scroll to position [417, 0]
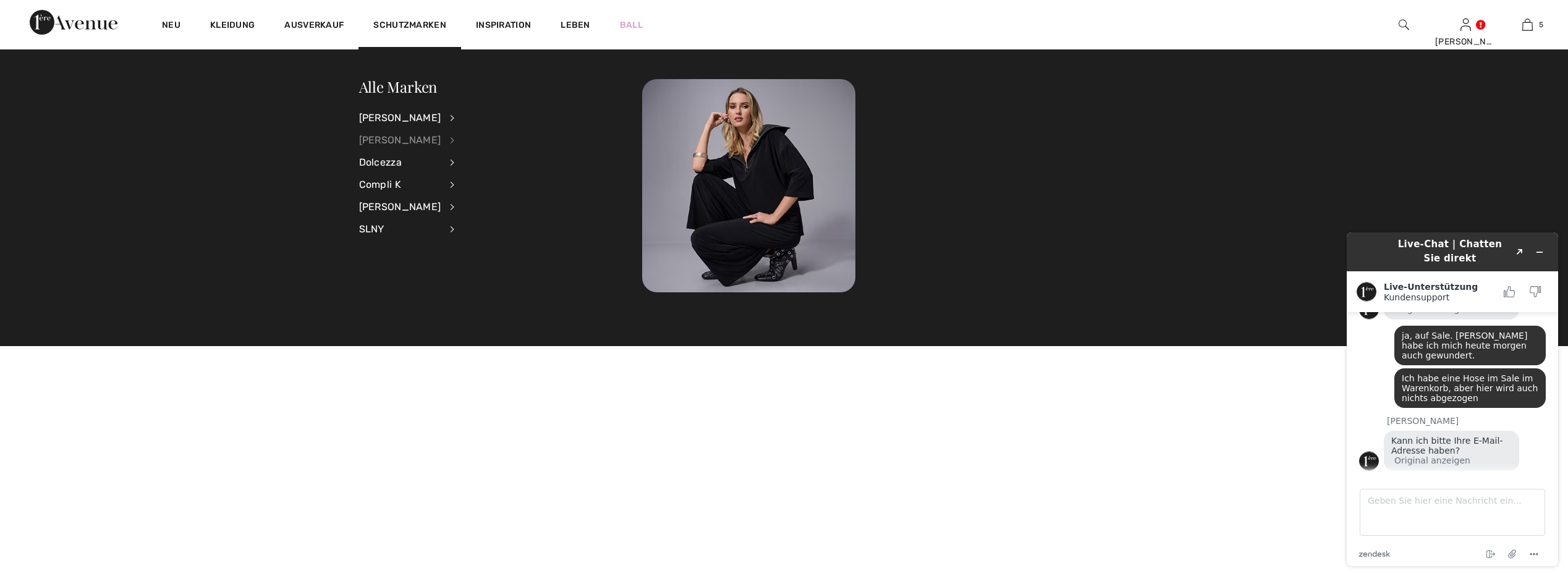
click at [406, 146] on div "[PERSON_NAME]" at bounding box center [400, 140] width 82 height 23
click at [499, 118] on link "Alle anzeigen" at bounding box center [521, 117] width 102 height 21
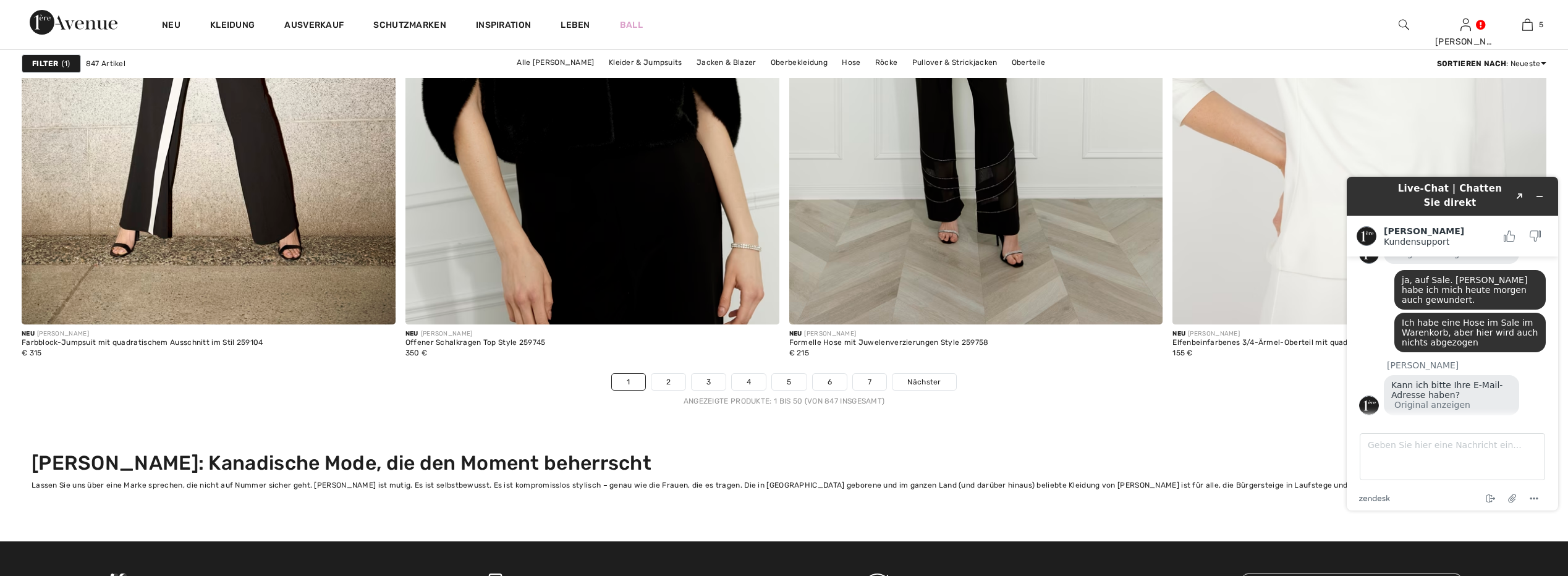
scroll to position [9826, 0]
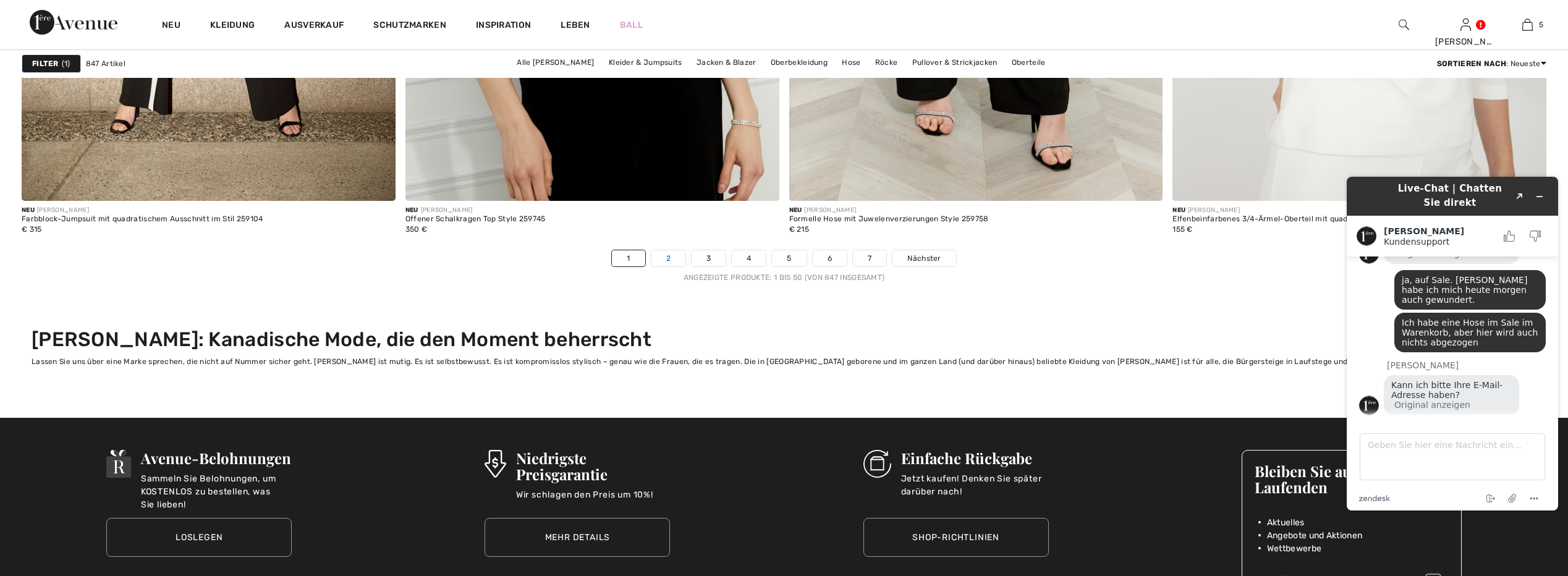
click at [665, 256] on link "2" at bounding box center [668, 259] width 34 height 16
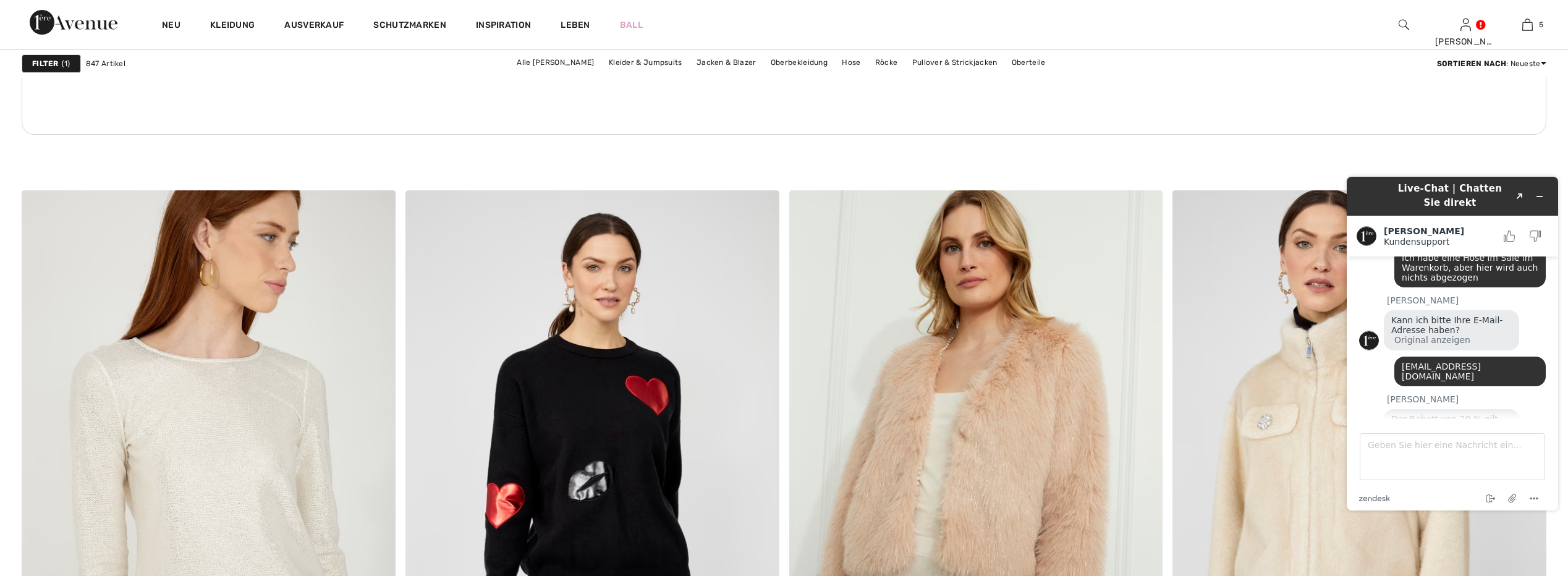
scroll to position [3523, 0]
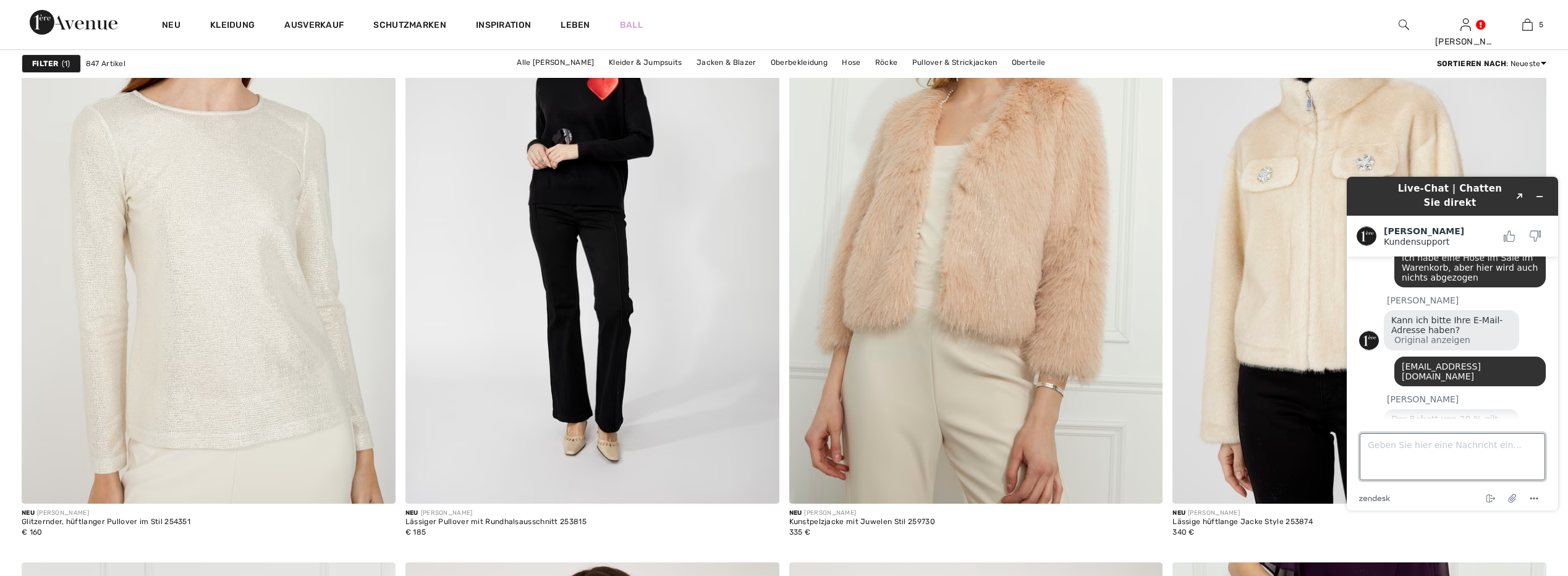
click at [1412, 460] on textarea "Geben Sie hier eine Nachricht ein..." at bounding box center [1452, 457] width 185 height 47
type textarea "Aber abgezogen wurde es nicht"
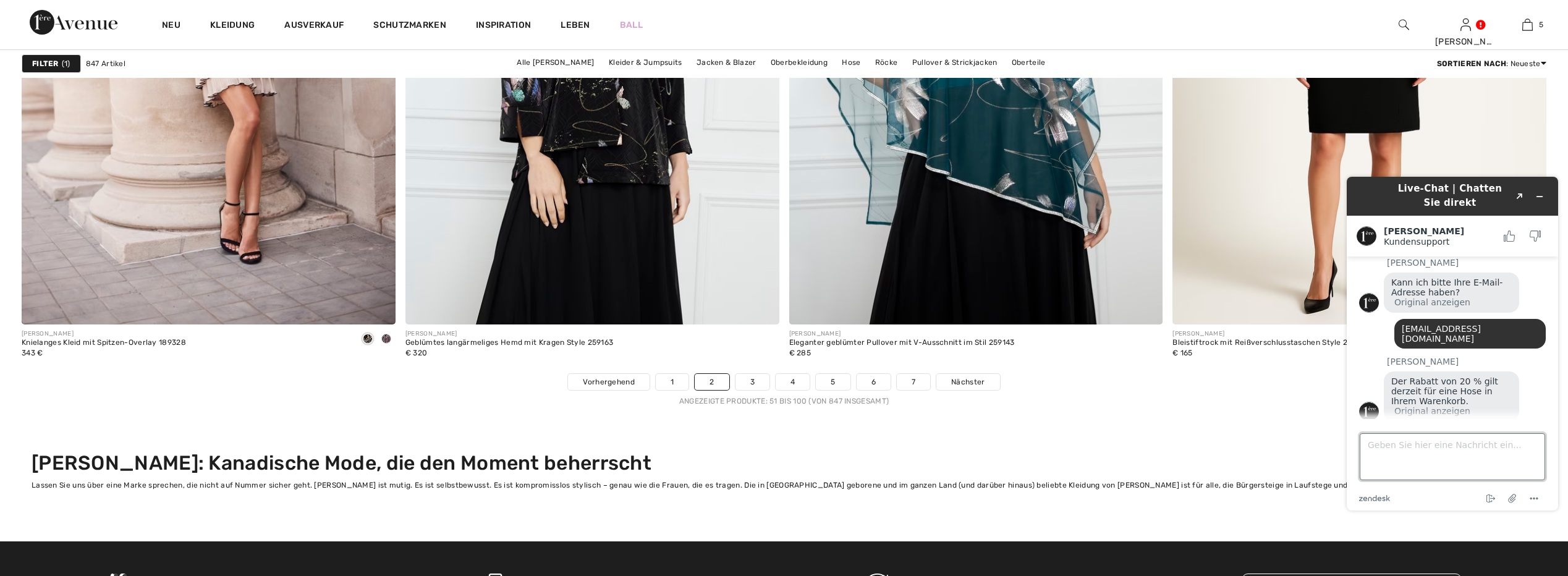
scroll to position [9826, 0]
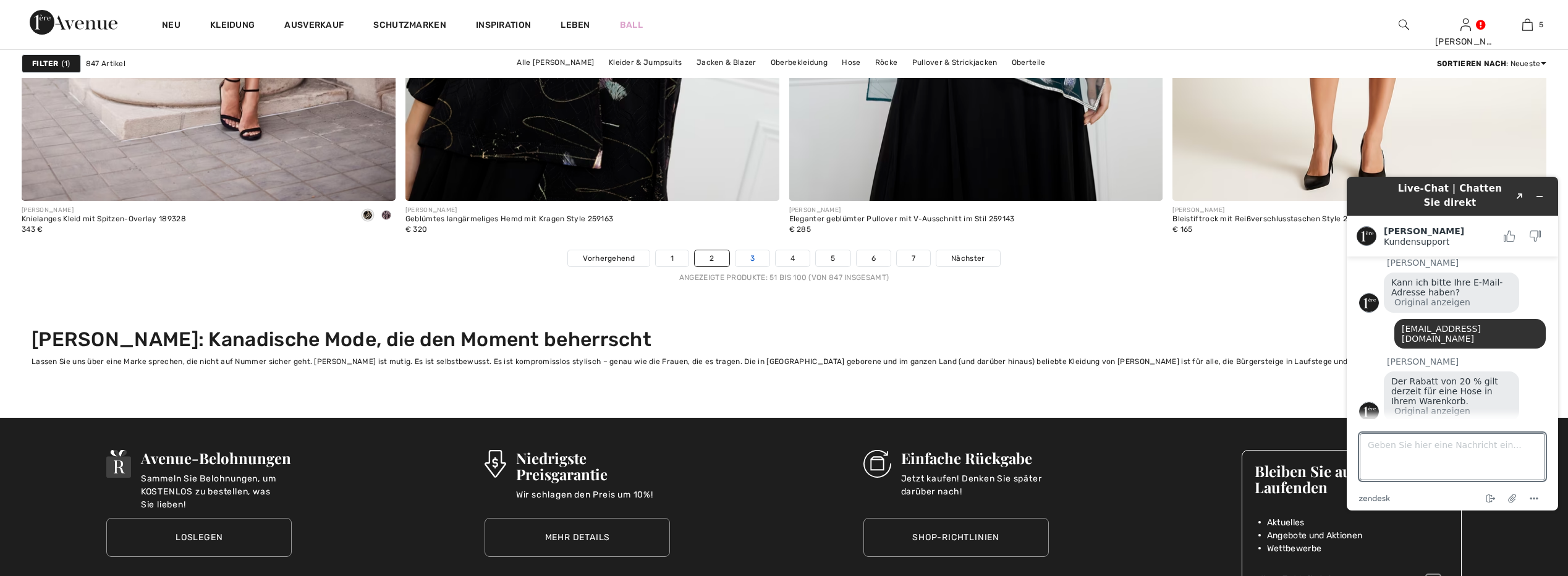
click at [752, 260] on link "3" at bounding box center [752, 259] width 34 height 16
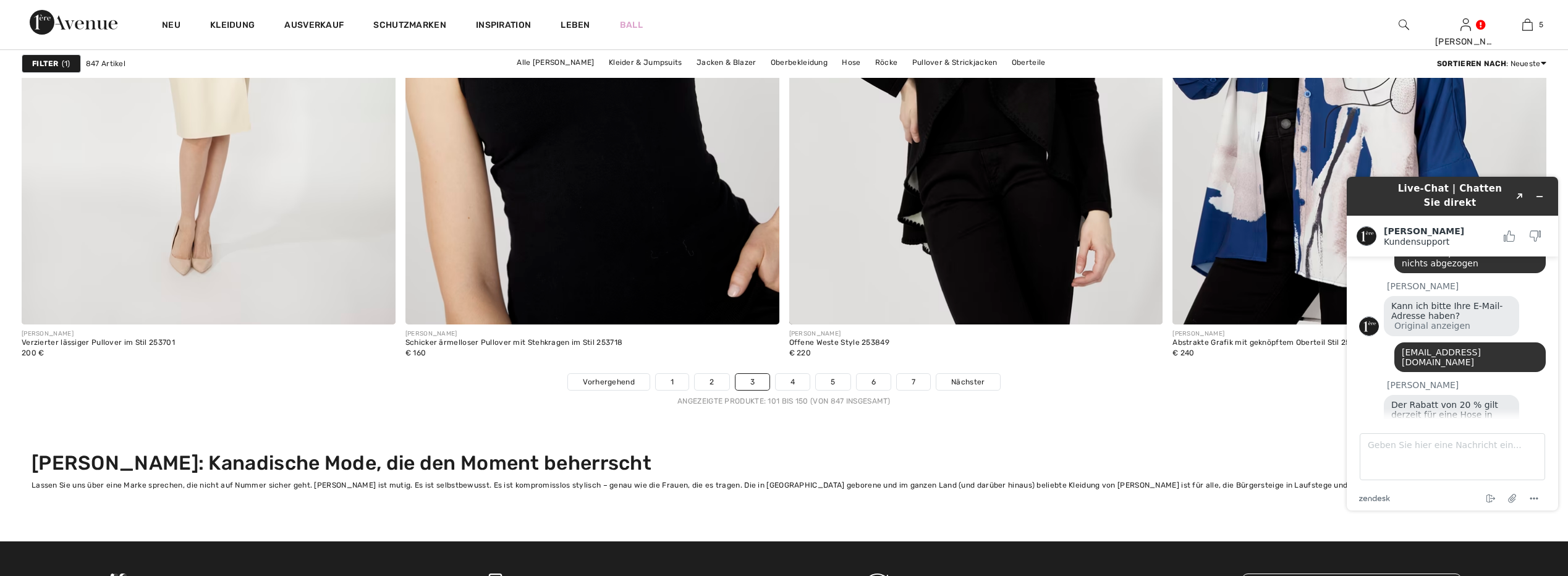
scroll to position [9765, 0]
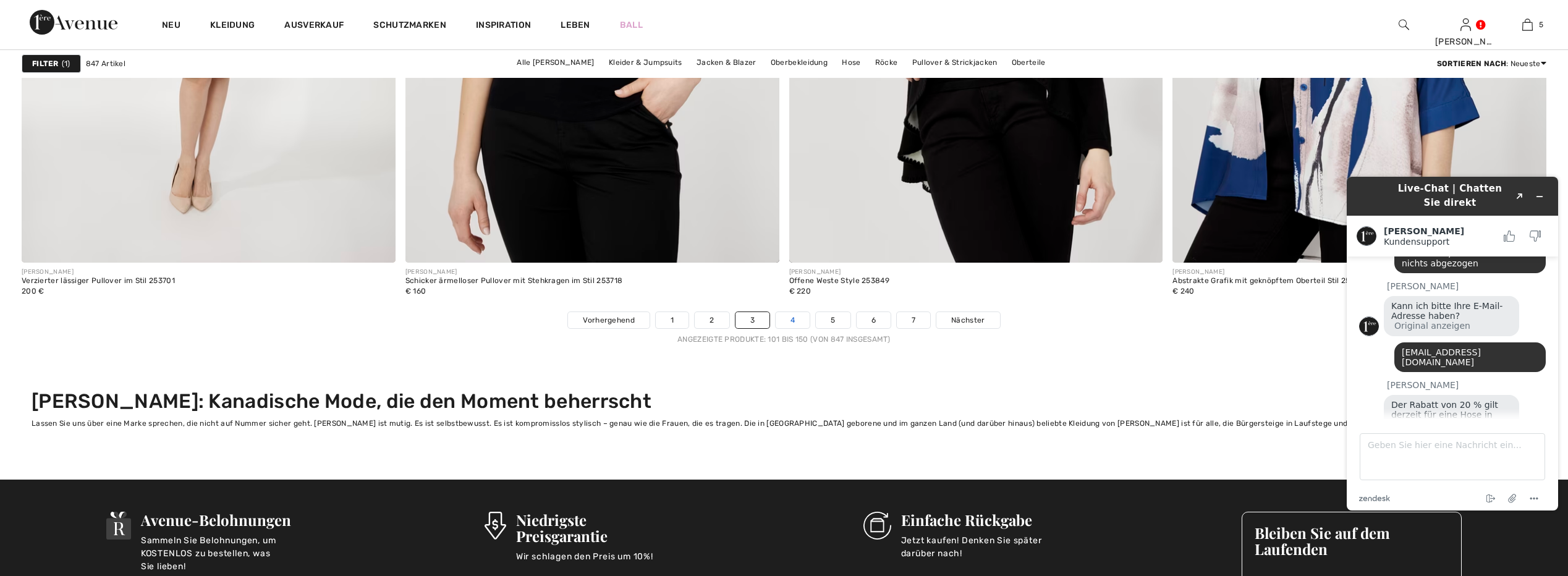
click at [794, 320] on link "4" at bounding box center [793, 320] width 34 height 16
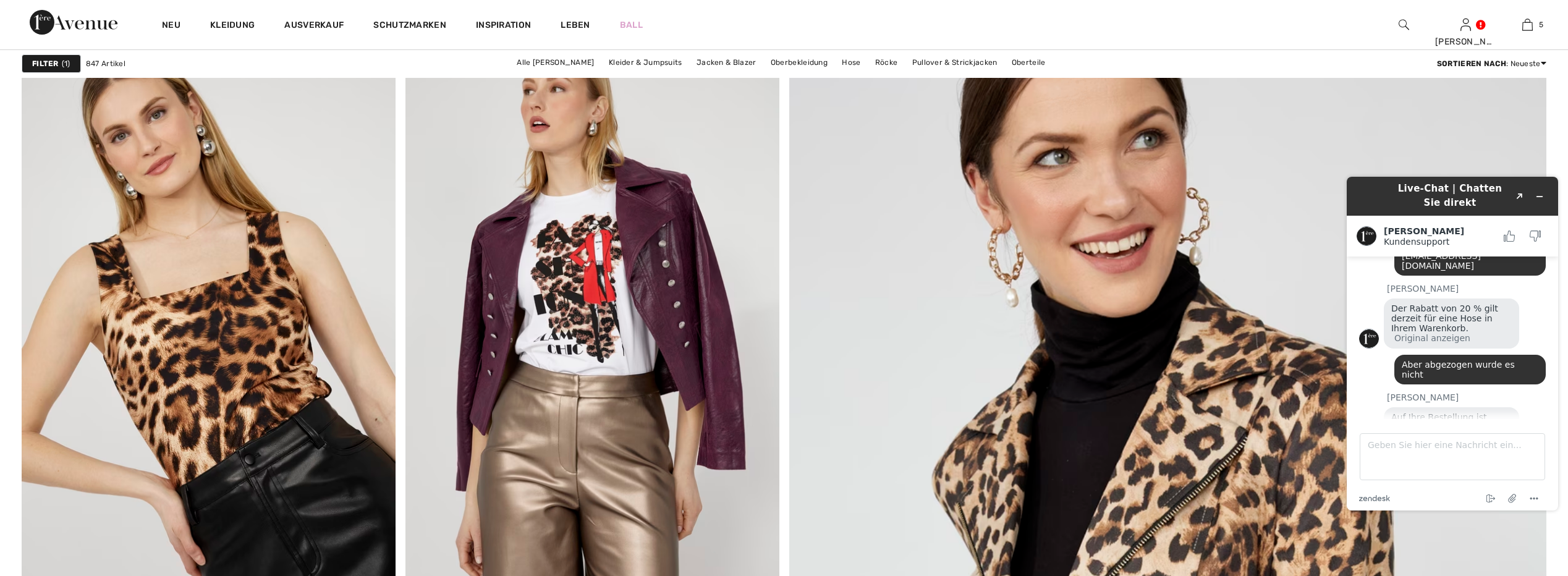
scroll to position [407, 0]
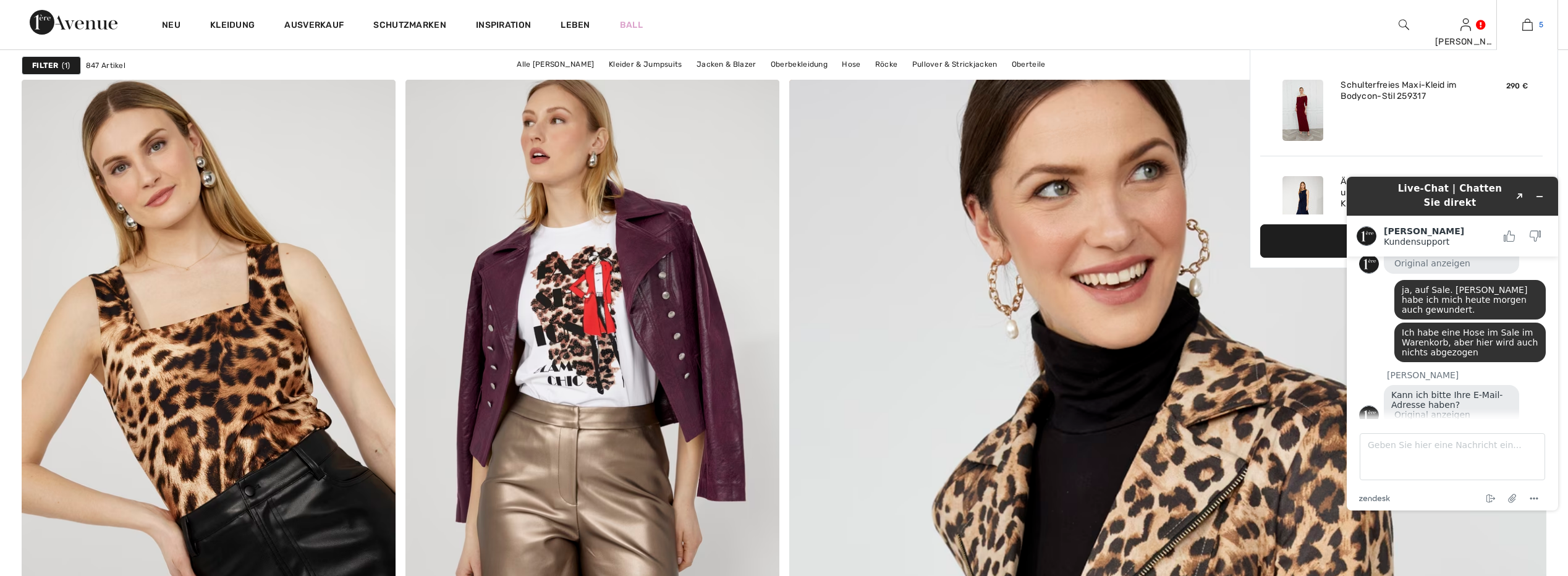
click at [1522, 26] on img at bounding box center [1527, 24] width 11 height 14
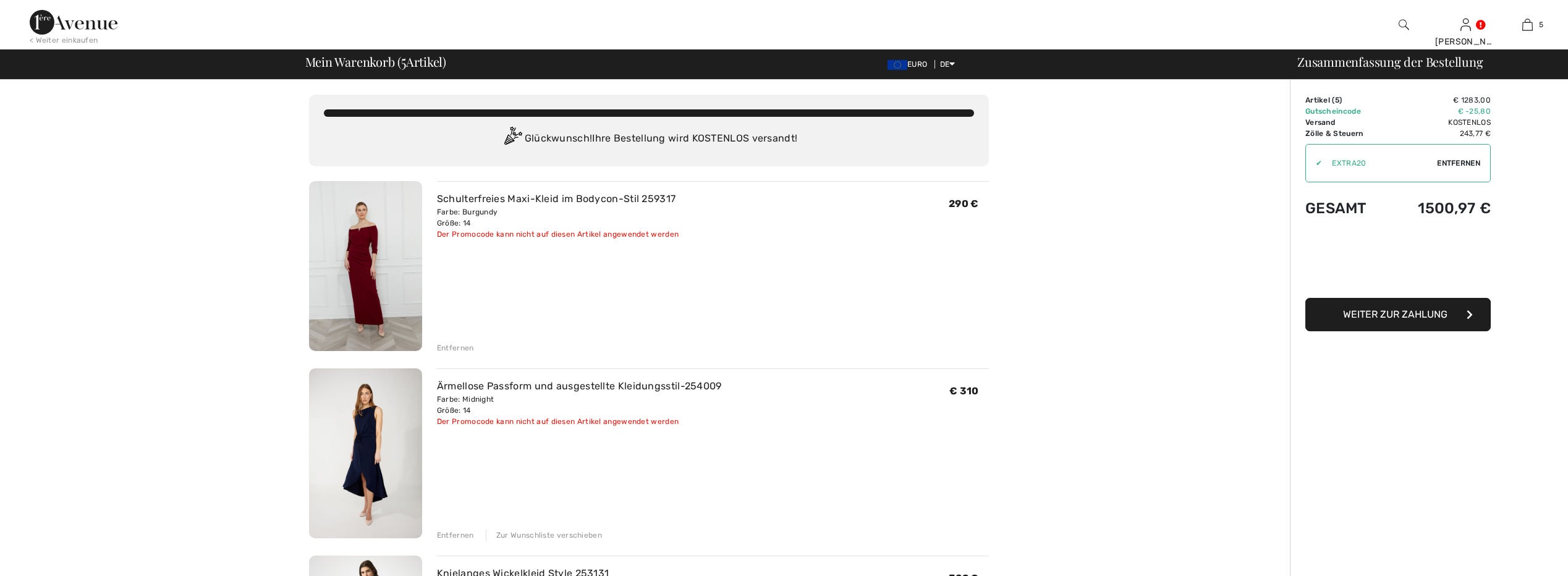
scroll to position [592, 0]
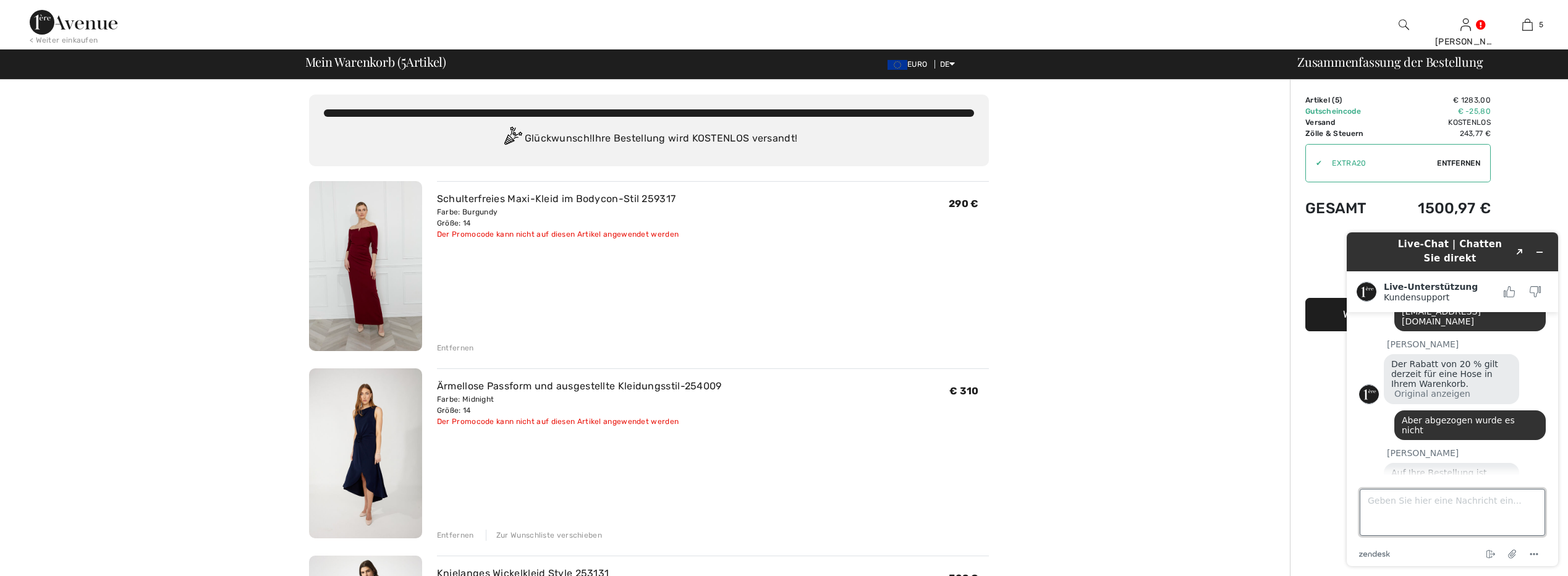
click at [1387, 506] on textarea "Geben Sie hier eine Nachricht ein..." at bounding box center [1452, 513] width 185 height 47
click at [1432, 505] on textarea "Jetzt wird es angzeigt. Vielen Dank" at bounding box center [1452, 513] width 185 height 47
type textarea "Jetzt wird es angezeigt. Vielen Dank"
click at [1521, 503] on textarea "Jetzt wird es angezeigt. Vielen Dank" at bounding box center [1452, 513] width 185 height 47
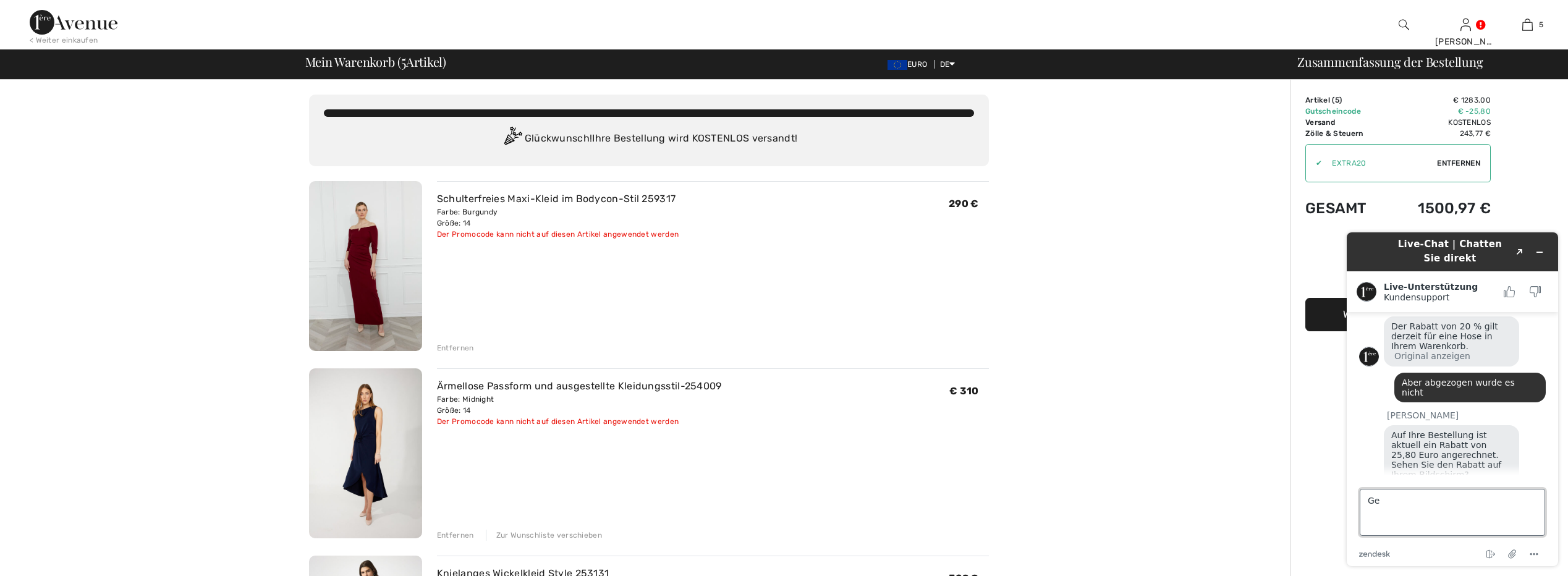
scroll to position [685, 0]
type textarea "G"
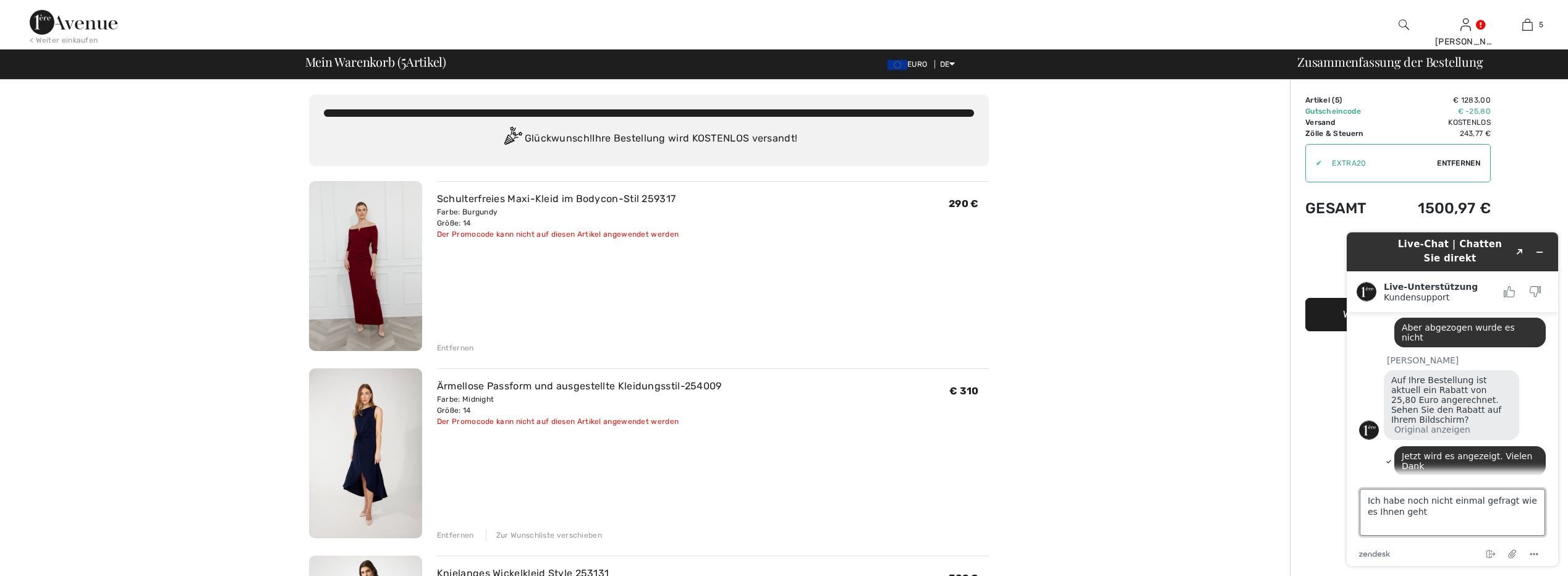
type textarea "Ich habe noch nicht einmal gefragt wie es Ihnen geht?"
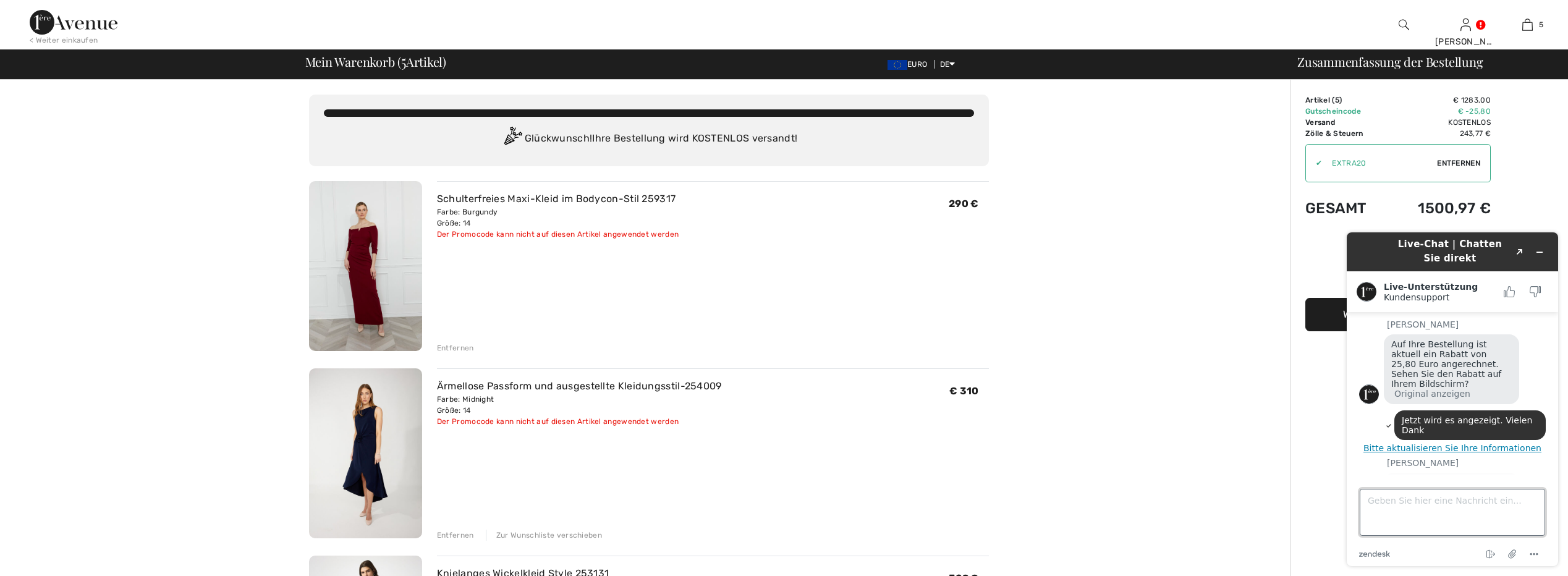
click at [1403, 505] on textarea "Geben Sie hier eine Nachricht ein..." at bounding box center [1452, 513] width 185 height 47
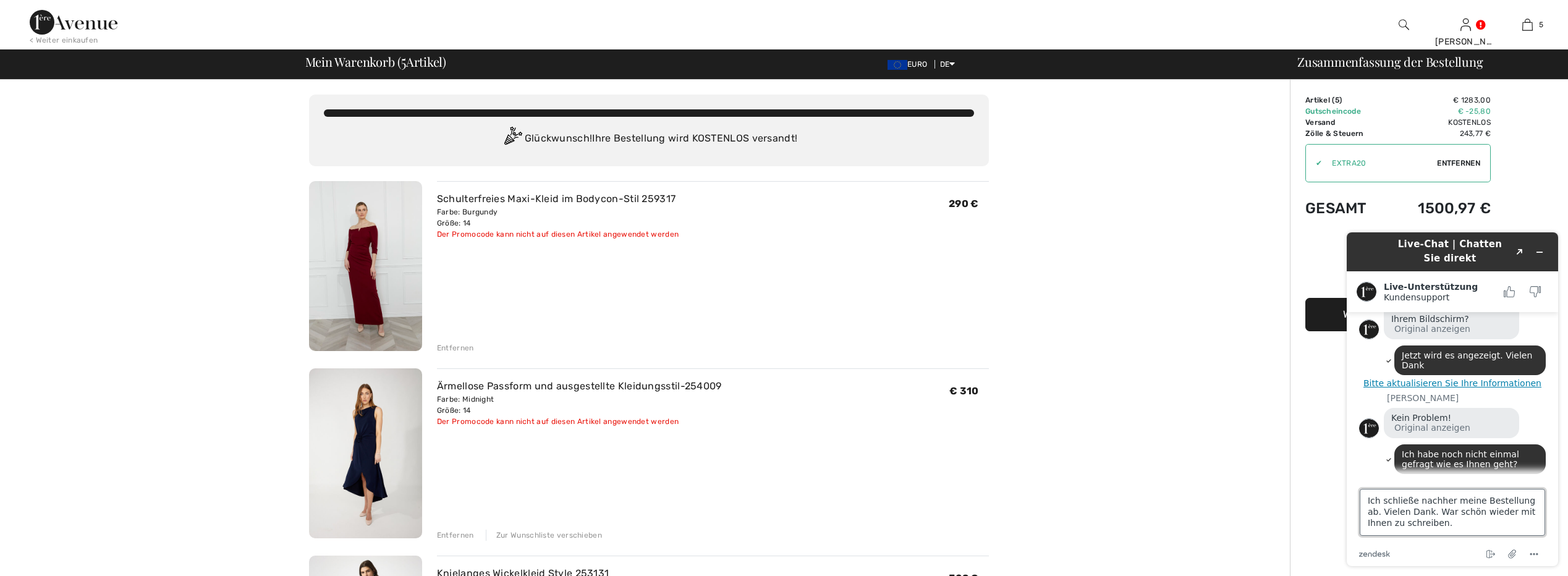
type textarea "Ich schließe nachher meine Bestellung ab. Vielen Dank. War schön wieder mit Ihn…"
click at [1365, 497] on textarea "Ich schließe nachher meine Bestellung ab. Vielen Dank. War schön wieder mit Ihn…" at bounding box center [1452, 513] width 185 height 47
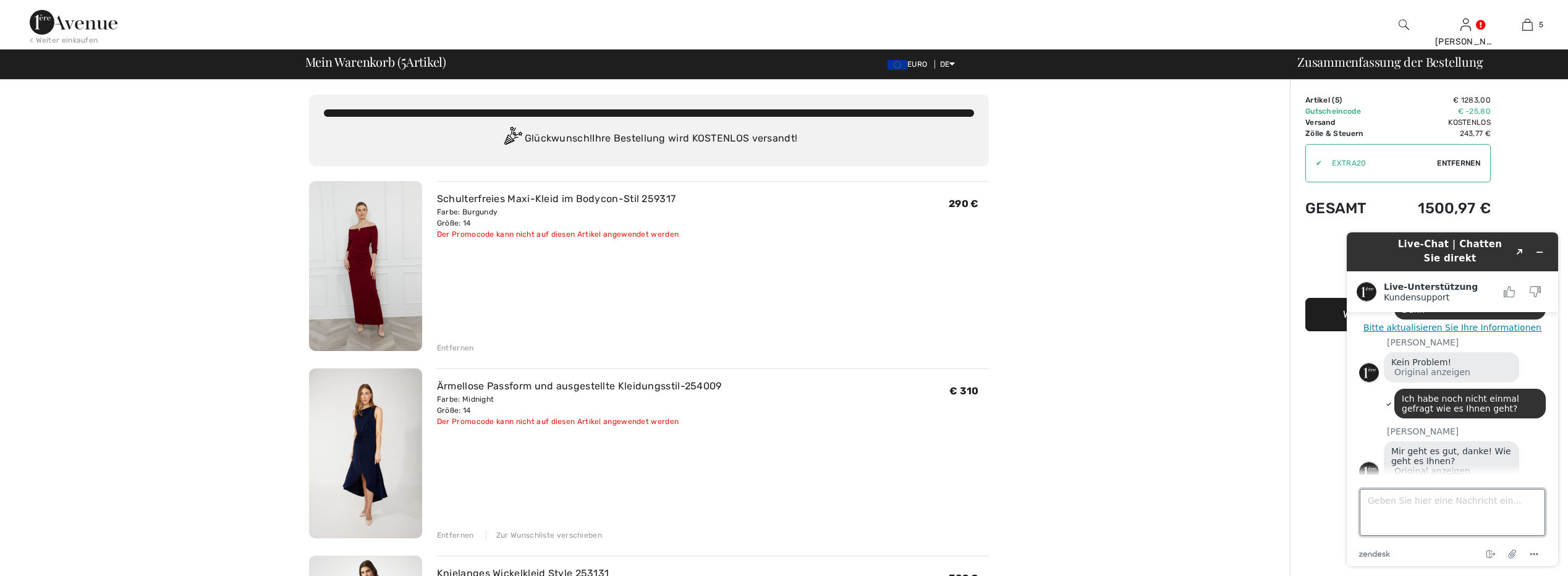
type textarea "S"
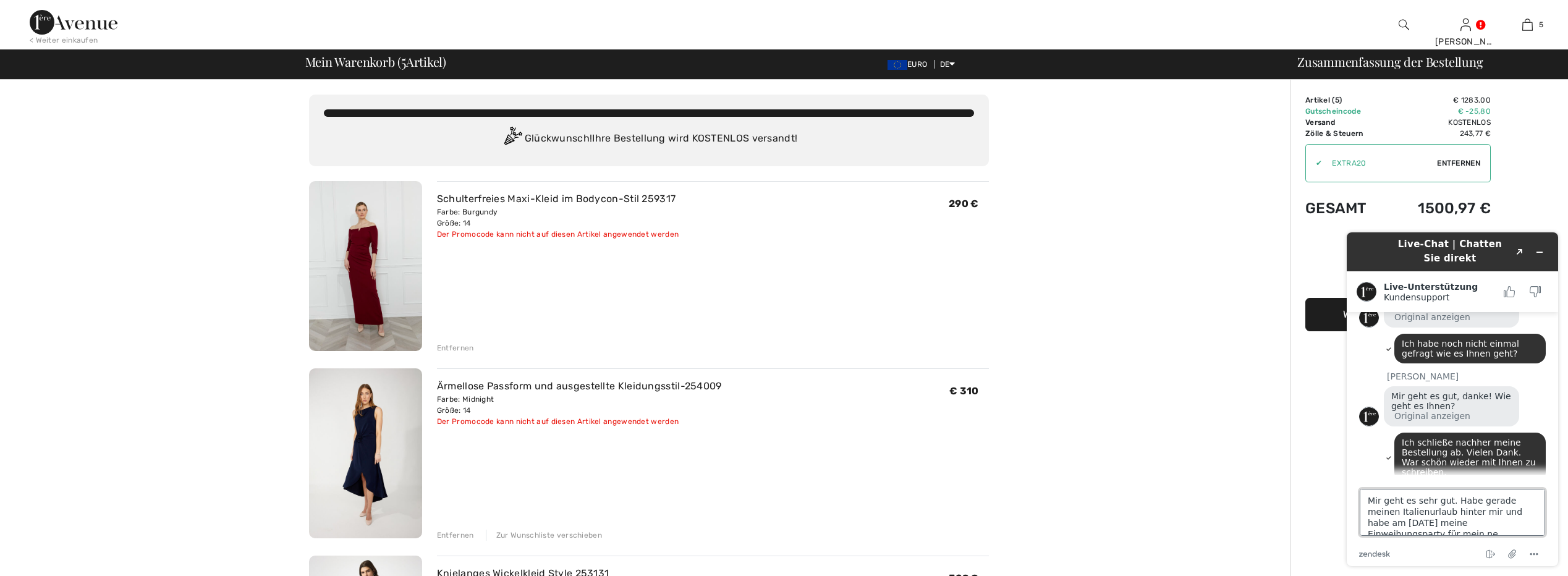
scroll to position [5, 0]
type textarea "Mir geht es sehr gut. Habe gerade meinen Italienurlaub hinter mir und habe am […"
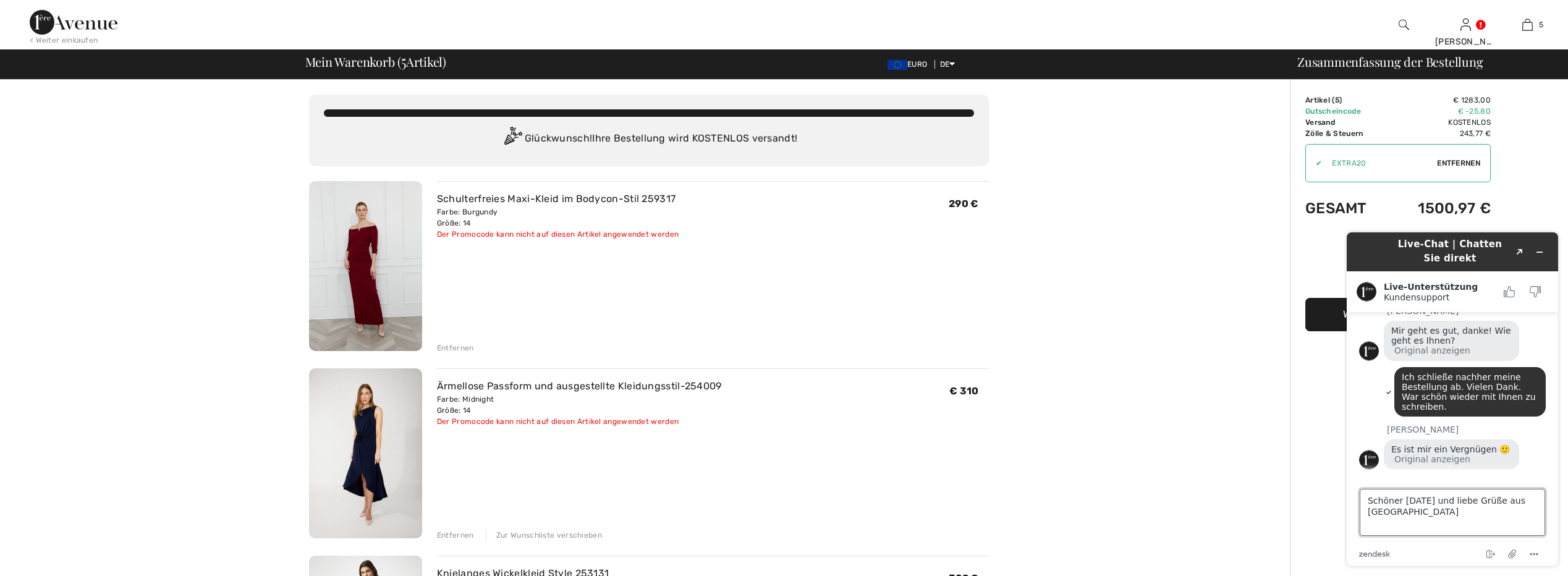
type textarea "Schöner [DATE] und liebe Grüße aus [GEOGRAPHIC_DATA]"
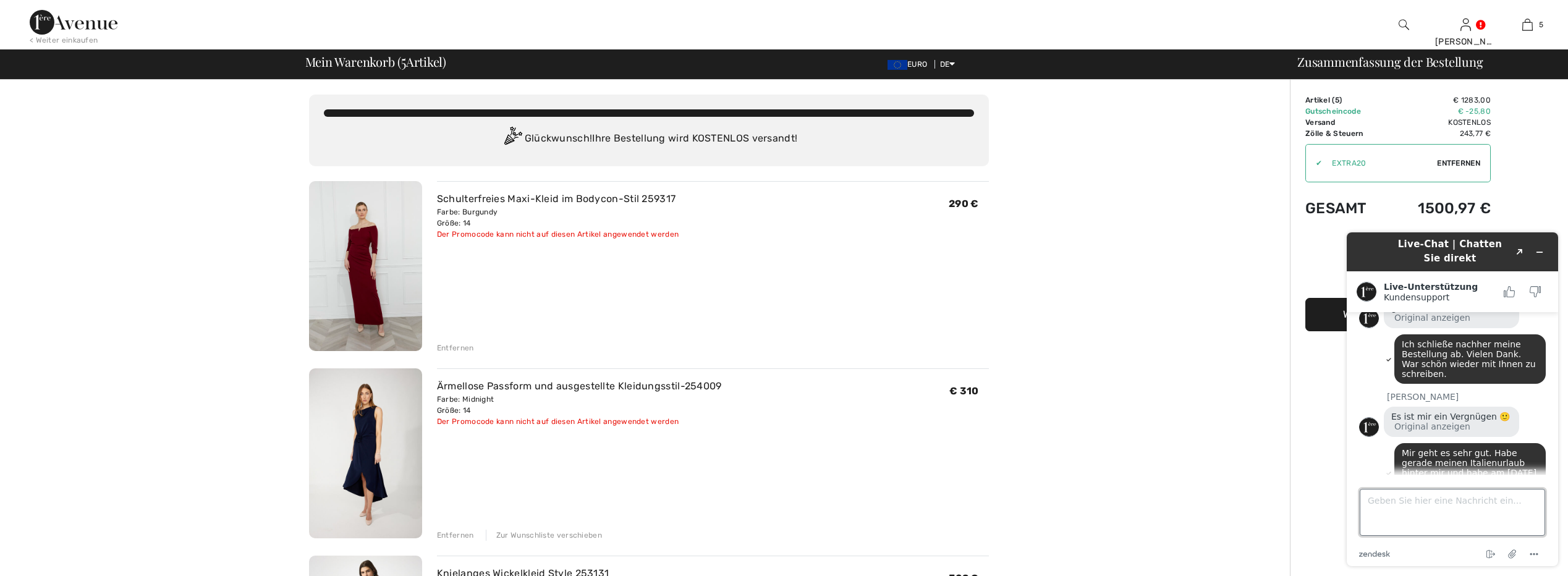
scroll to position [995, 0]
type textarea "bye"
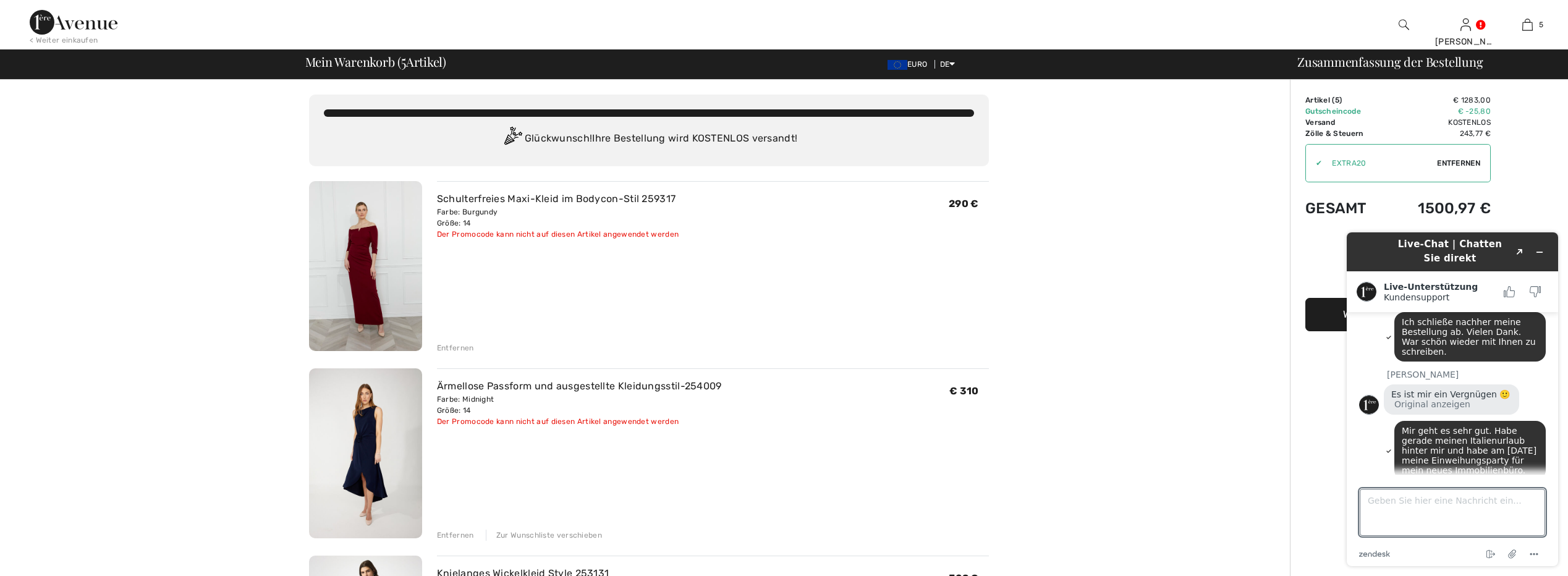
click at [42, 15] on img at bounding box center [73, 22] width 88 height 24
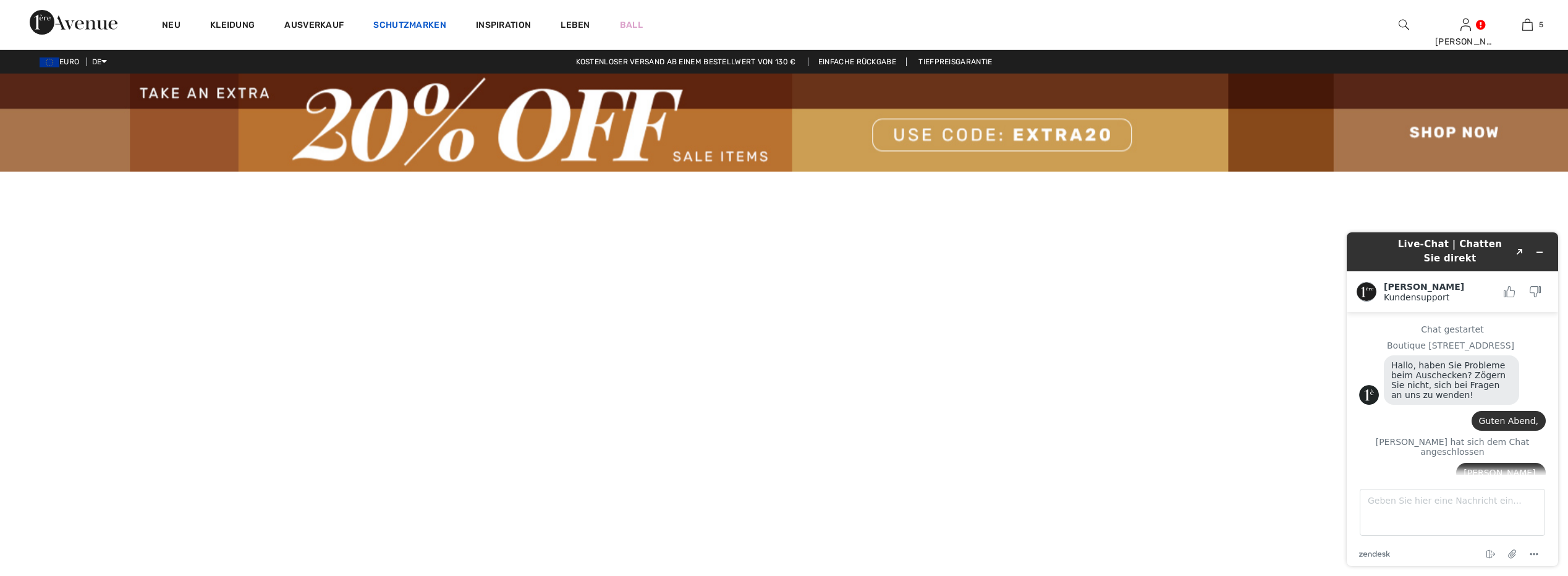
scroll to position [1006, 0]
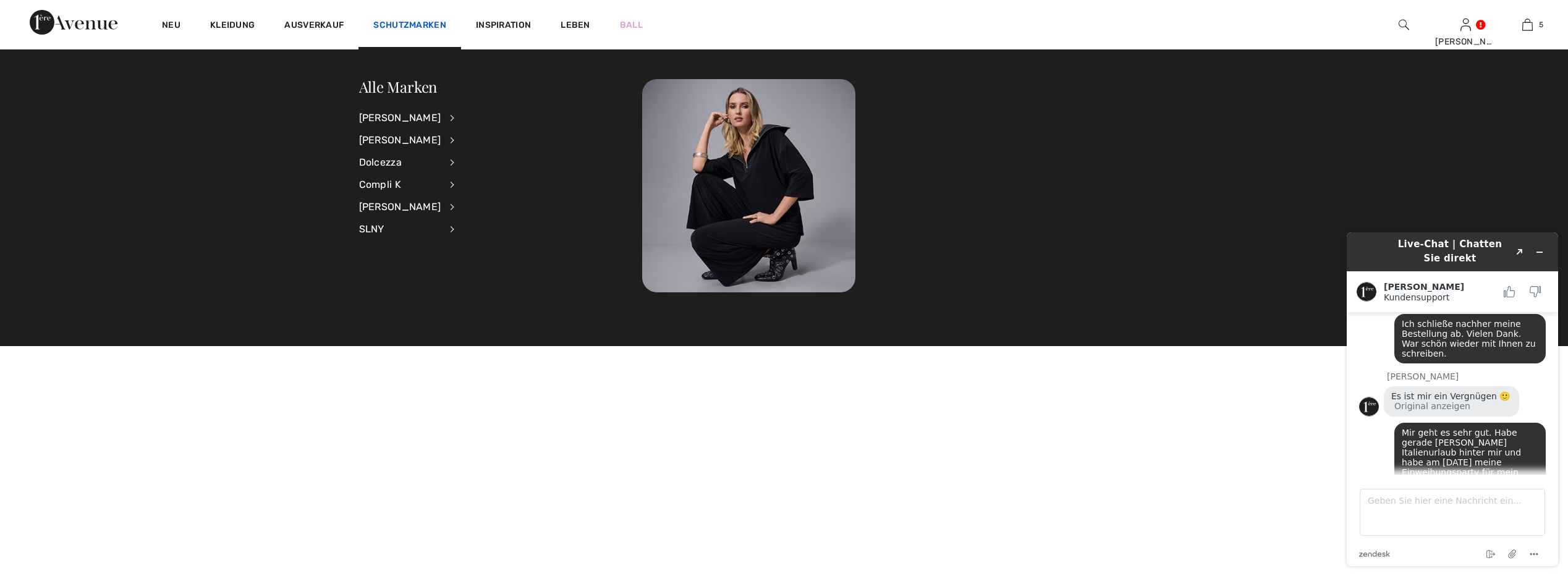
click at [401, 21] on link "Schutzmarken" at bounding box center [410, 26] width 73 height 13
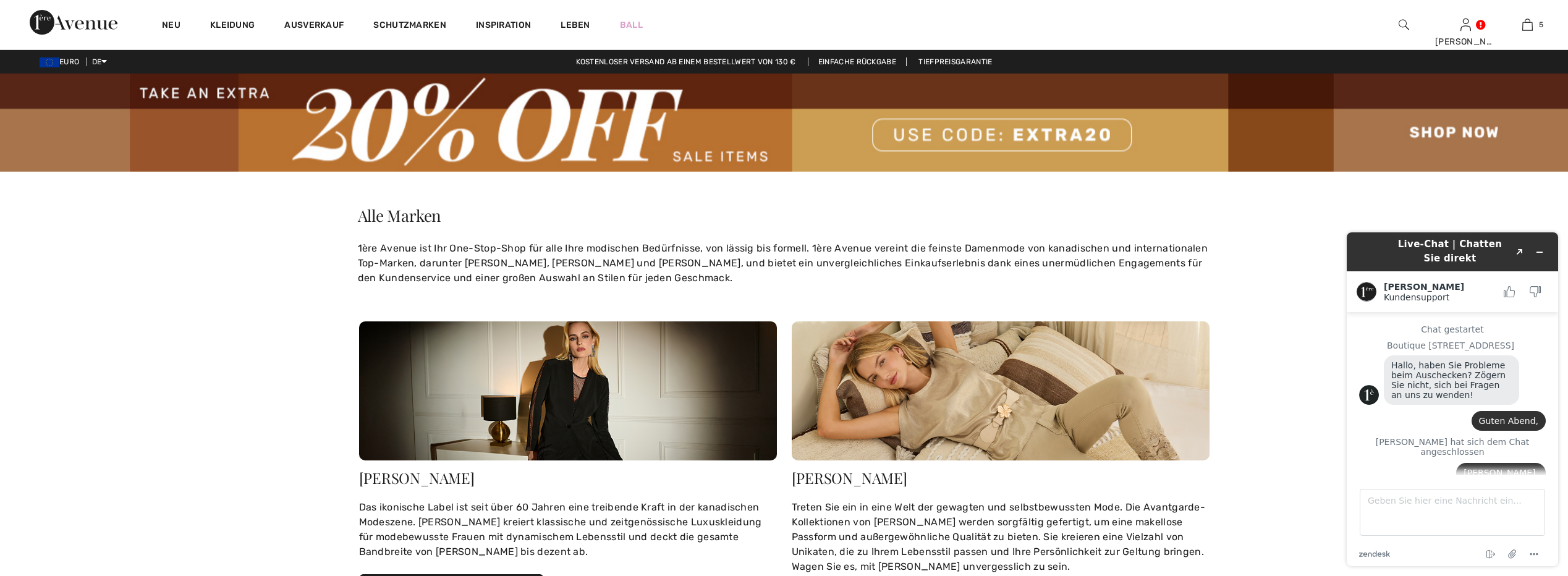
scroll to position [1006, 0]
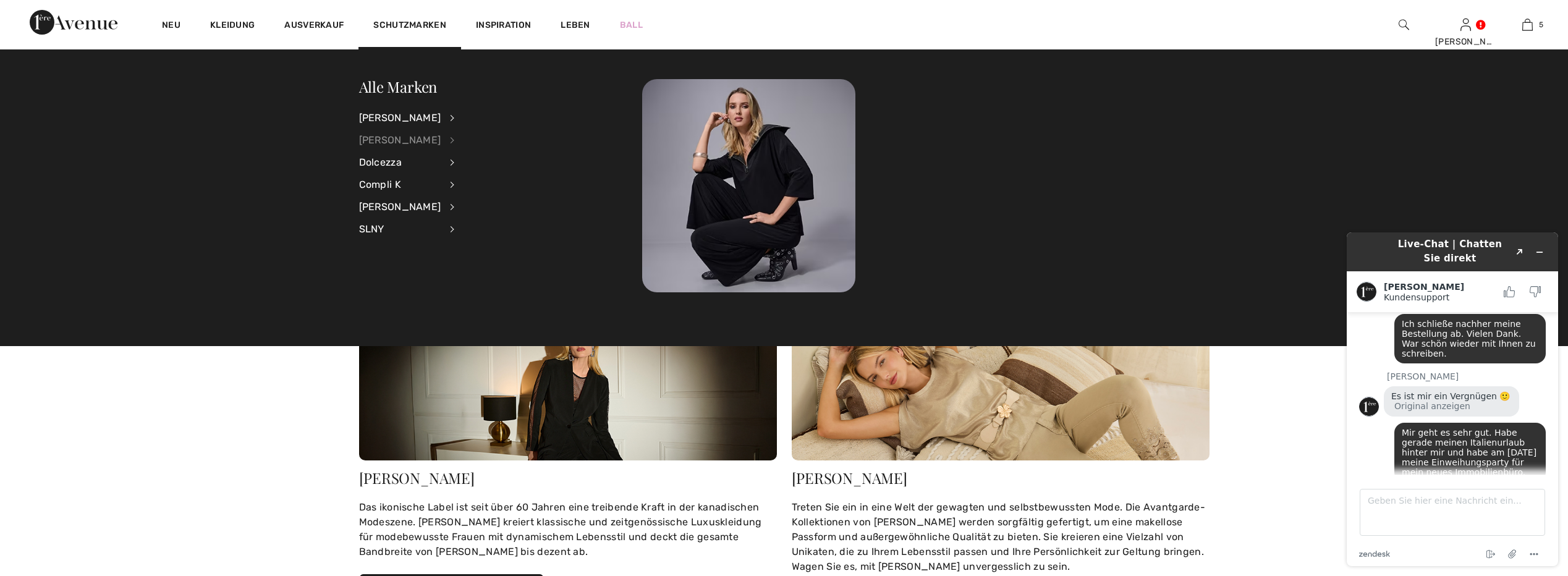
click at [388, 140] on div "[PERSON_NAME]" at bounding box center [400, 140] width 82 height 23
click at [495, 114] on link "Alle anzeigen" at bounding box center [521, 117] width 102 height 21
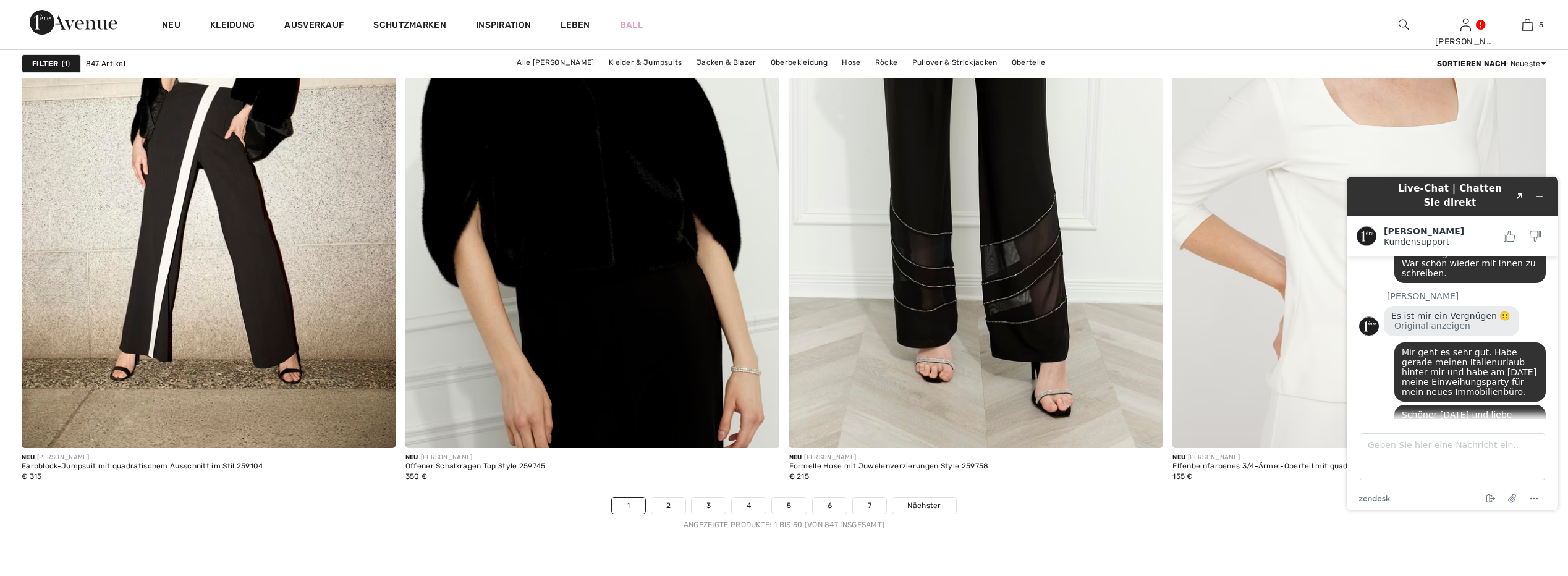
scroll to position [9889, 0]
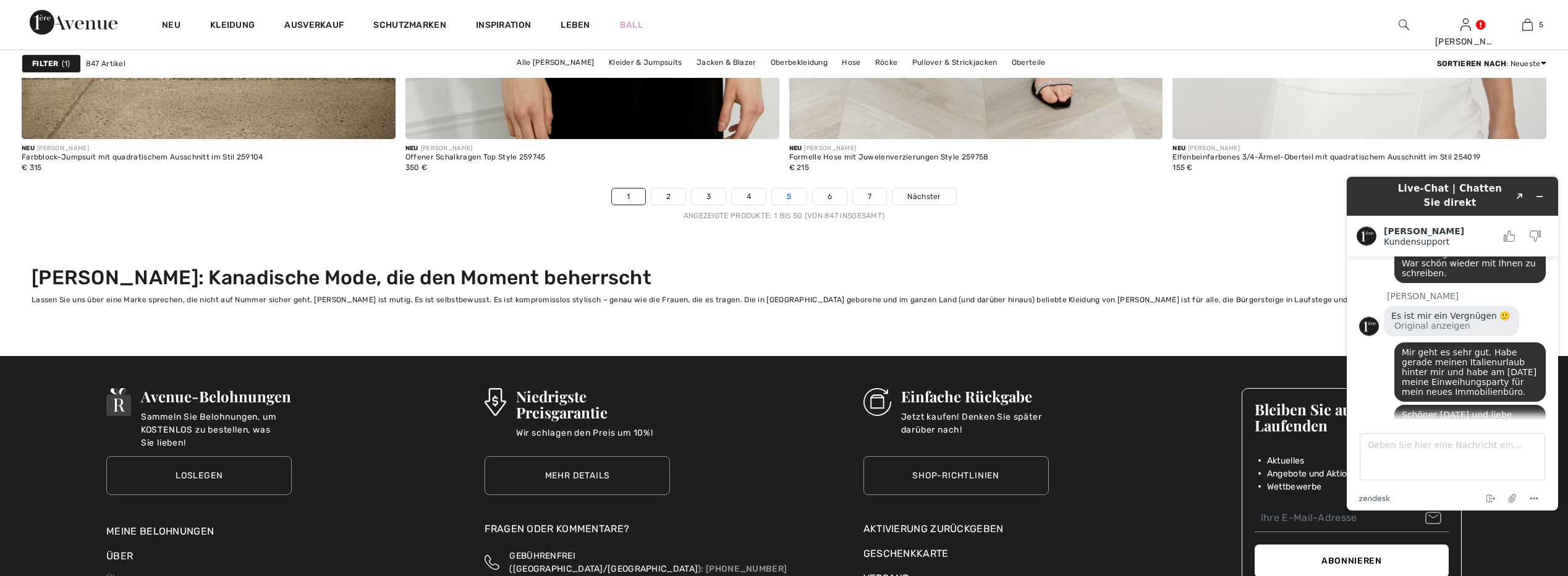
click at [798, 200] on link "5" at bounding box center [789, 196] width 34 height 16
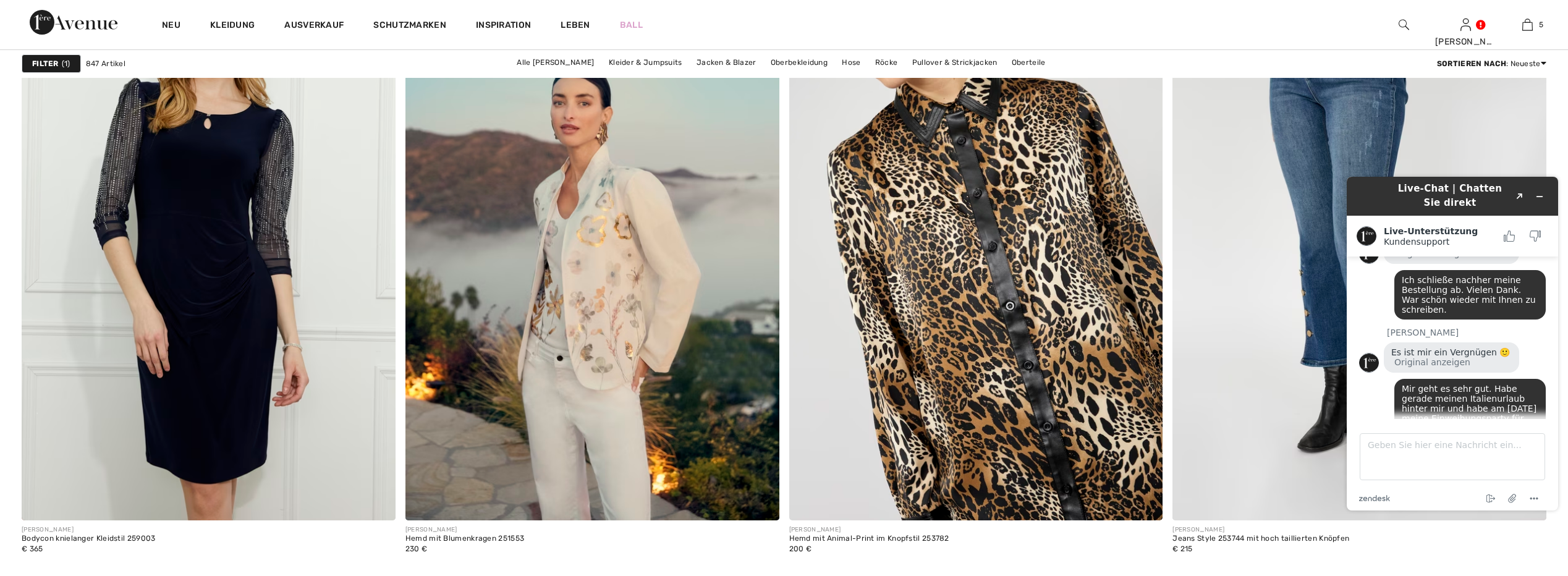
scroll to position [1071, 0]
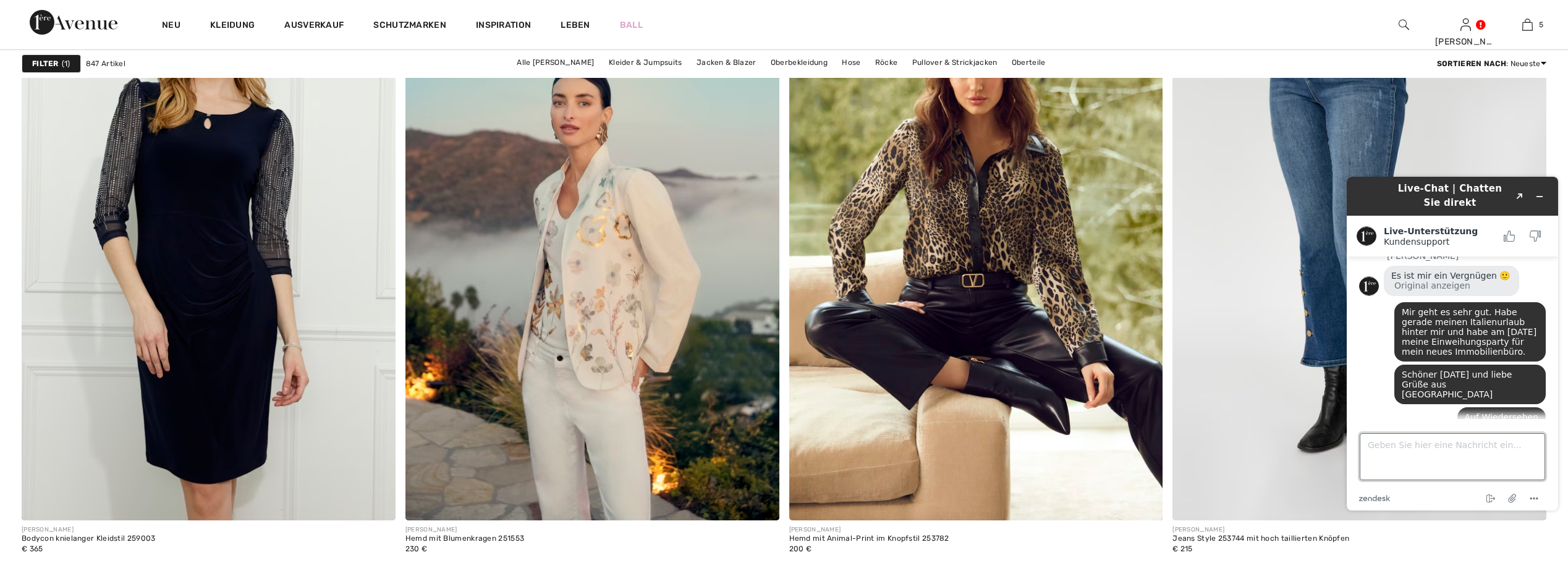
click at [1417, 460] on textarea "Geben Sie hier eine Nachricht ein..." at bounding box center [1452, 457] width 185 height 47
type textarea "Thanks"
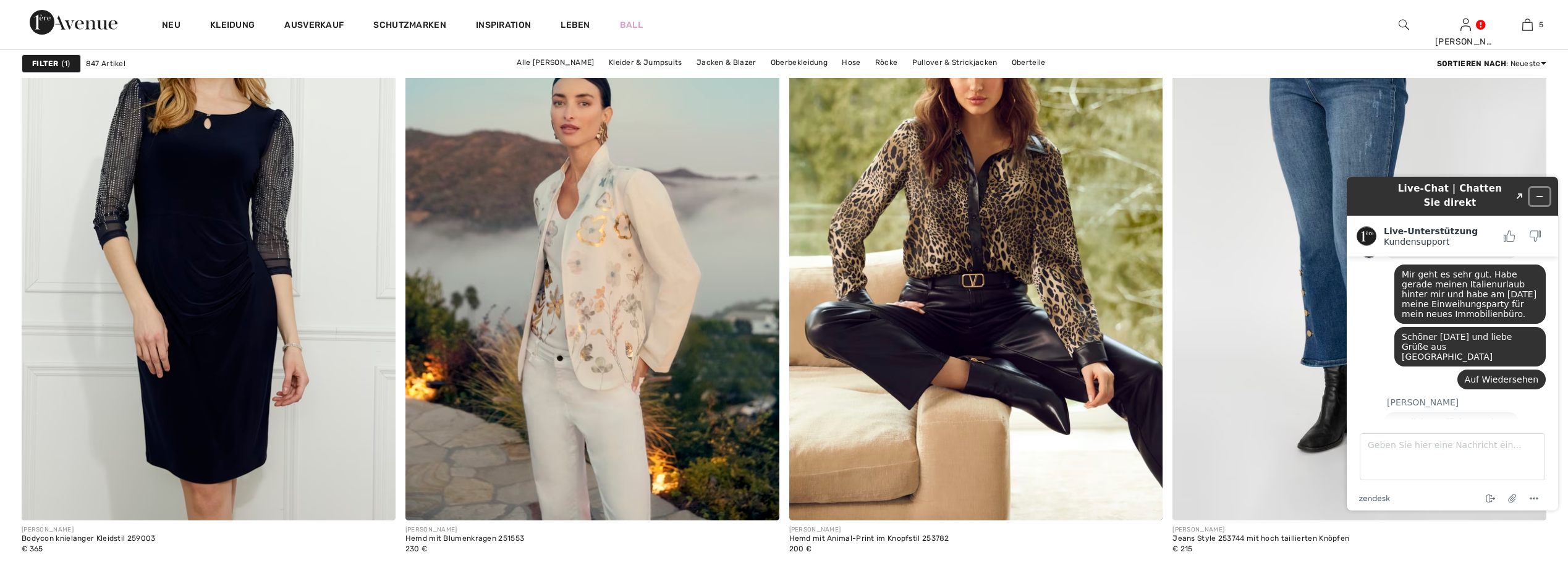
click at [1544, 192] on button "Widget minimieren" at bounding box center [1540, 196] width 20 height 17
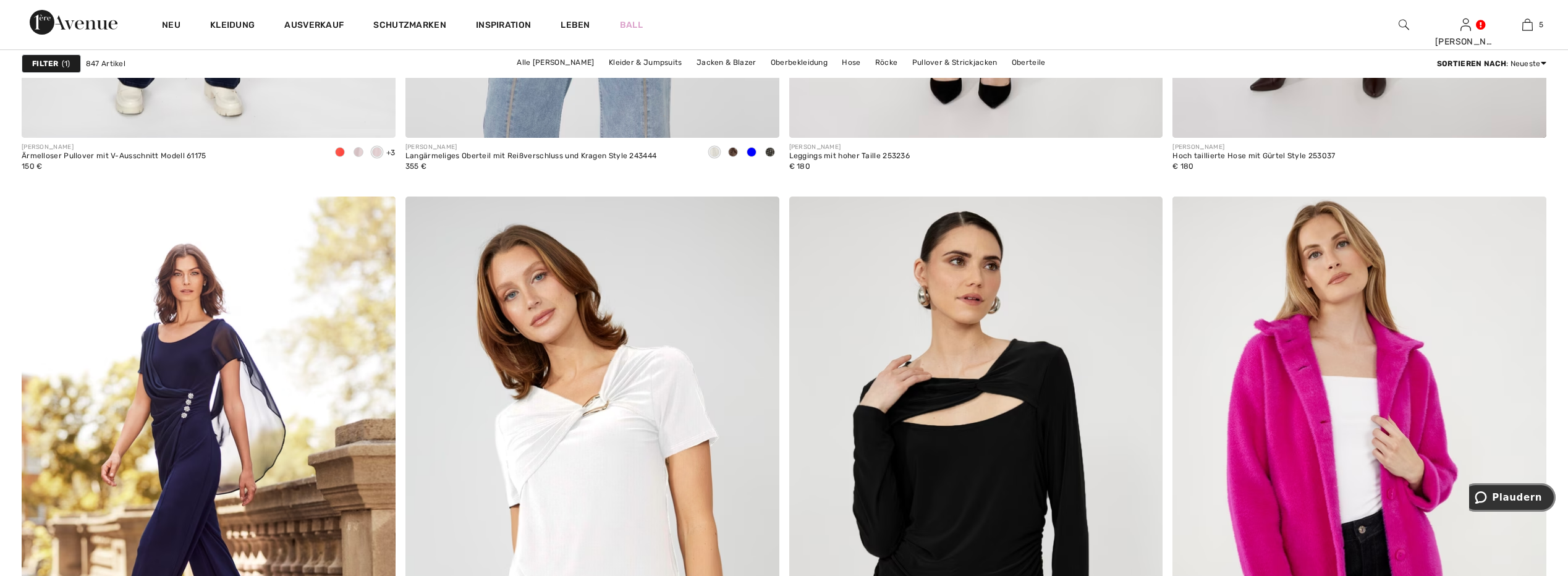
scroll to position [9703, 0]
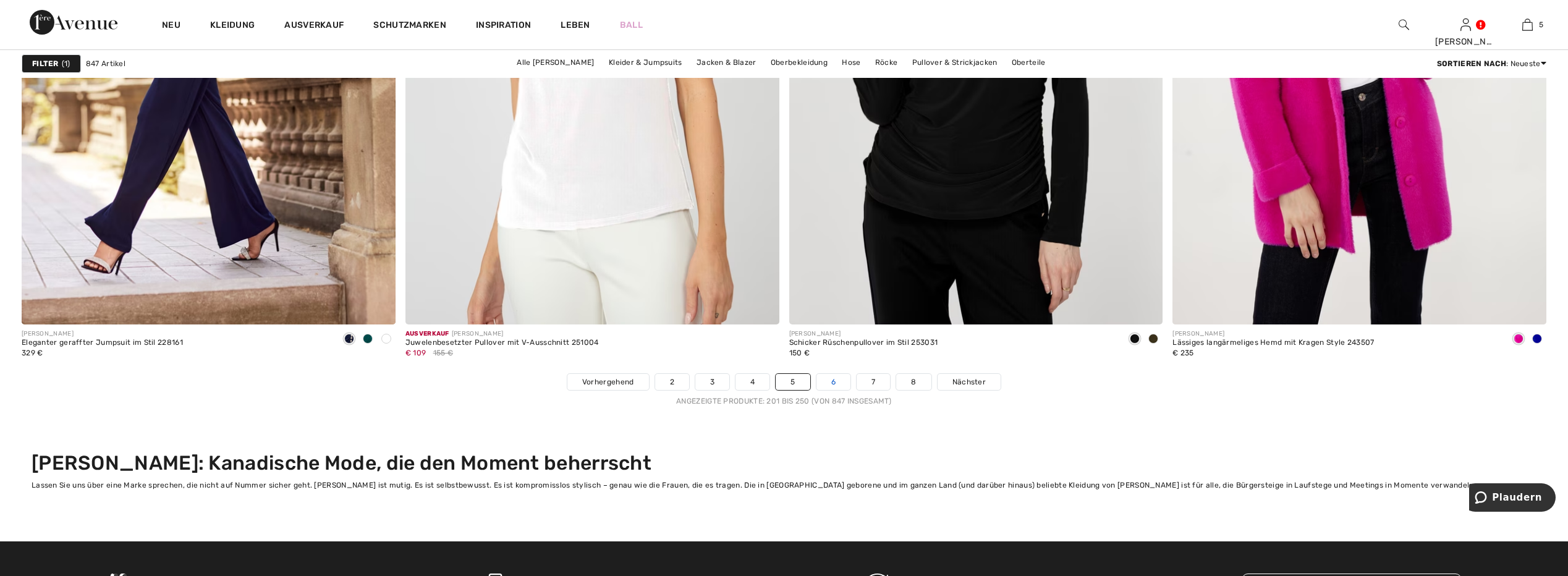
click at [843, 380] on link "6" at bounding box center [834, 382] width 34 height 16
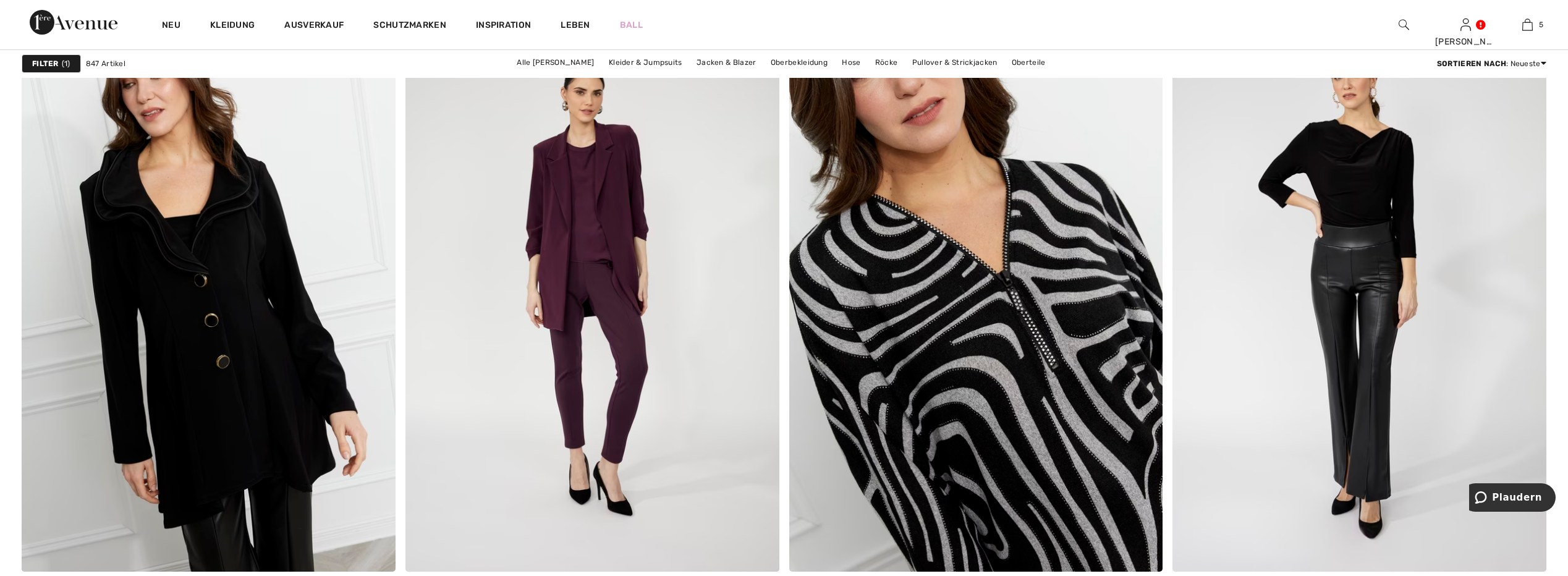
scroll to position [9826, 0]
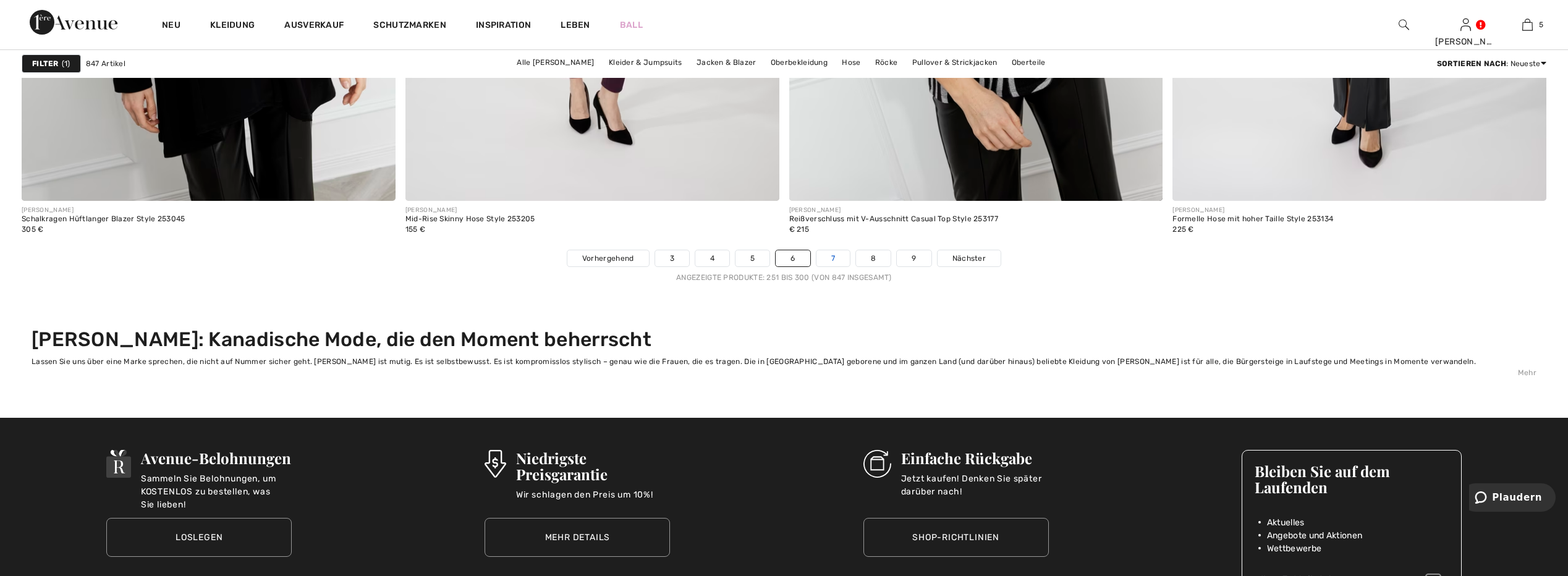
click at [832, 259] on link "7" at bounding box center [833, 259] width 33 height 16
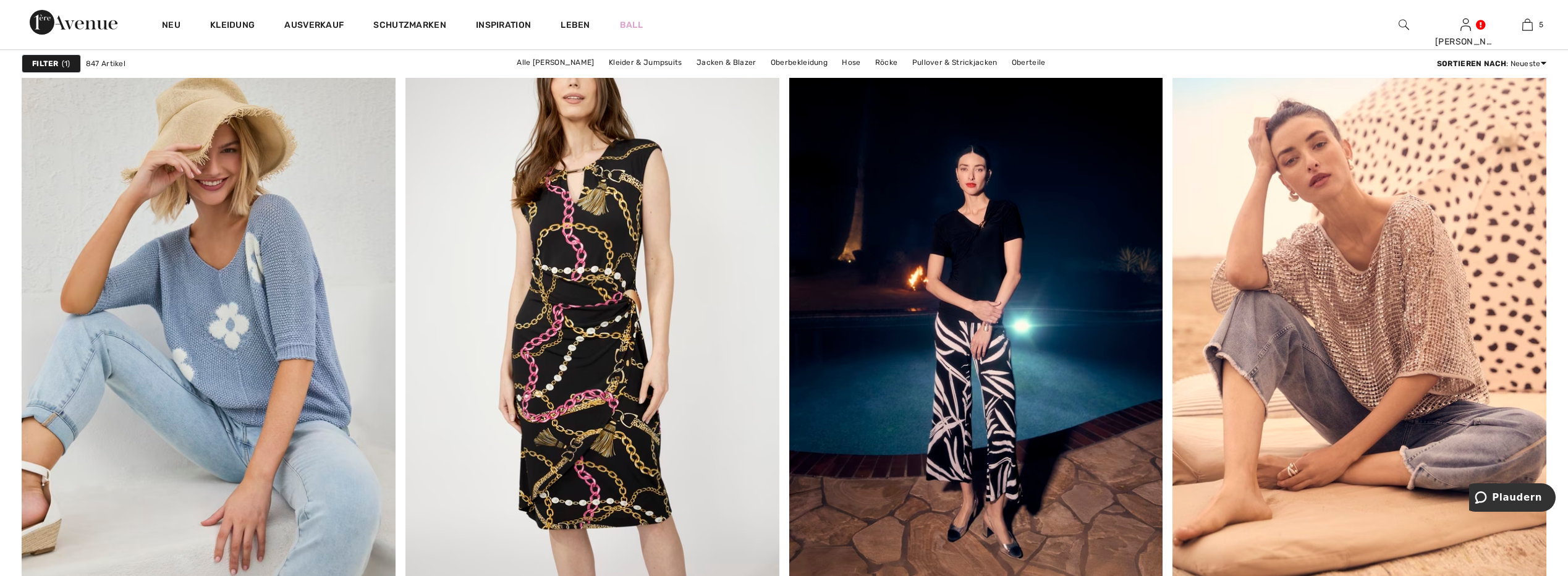
scroll to position [7725, 0]
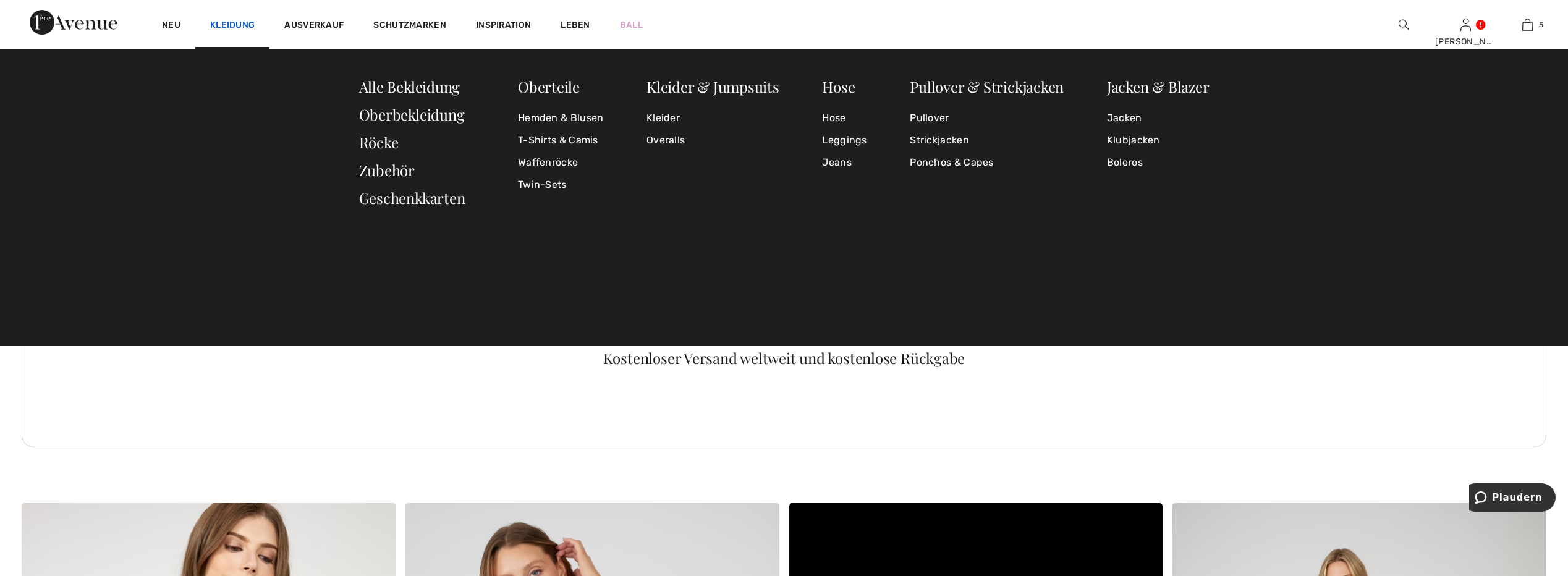
click at [241, 28] on link "Kleidung" at bounding box center [231, 26] width 44 height 13
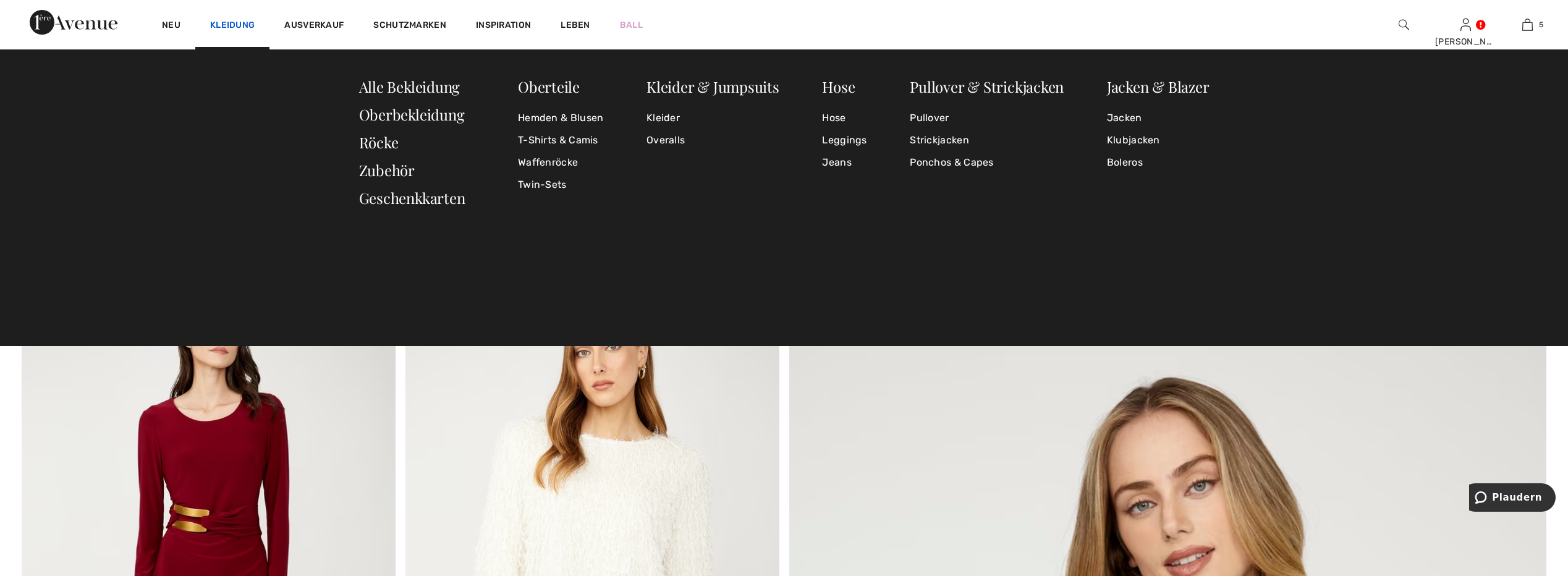
click at [228, 28] on link "Kleidung" at bounding box center [231, 26] width 44 height 13
click at [228, 22] on link "Kleidung" at bounding box center [231, 26] width 44 height 13
click at [576, 114] on link "Hemden & Blusen" at bounding box center [561, 118] width 86 height 23
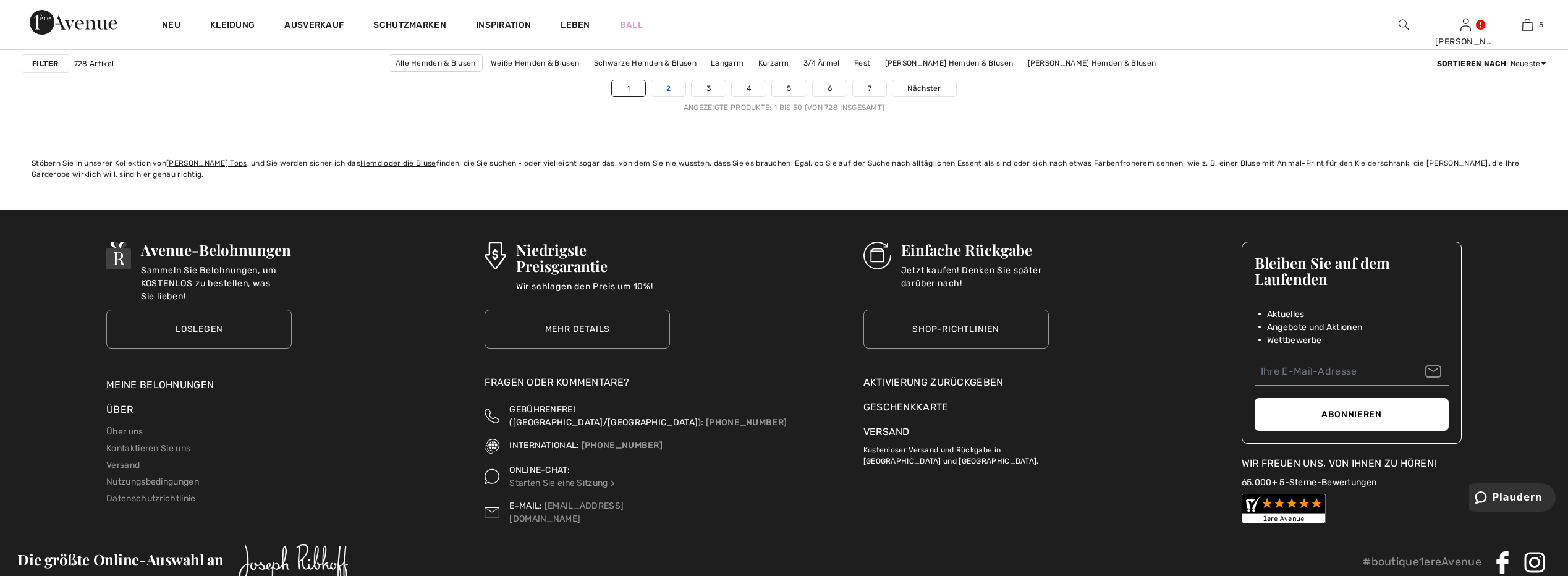
scroll to position [9394, 0]
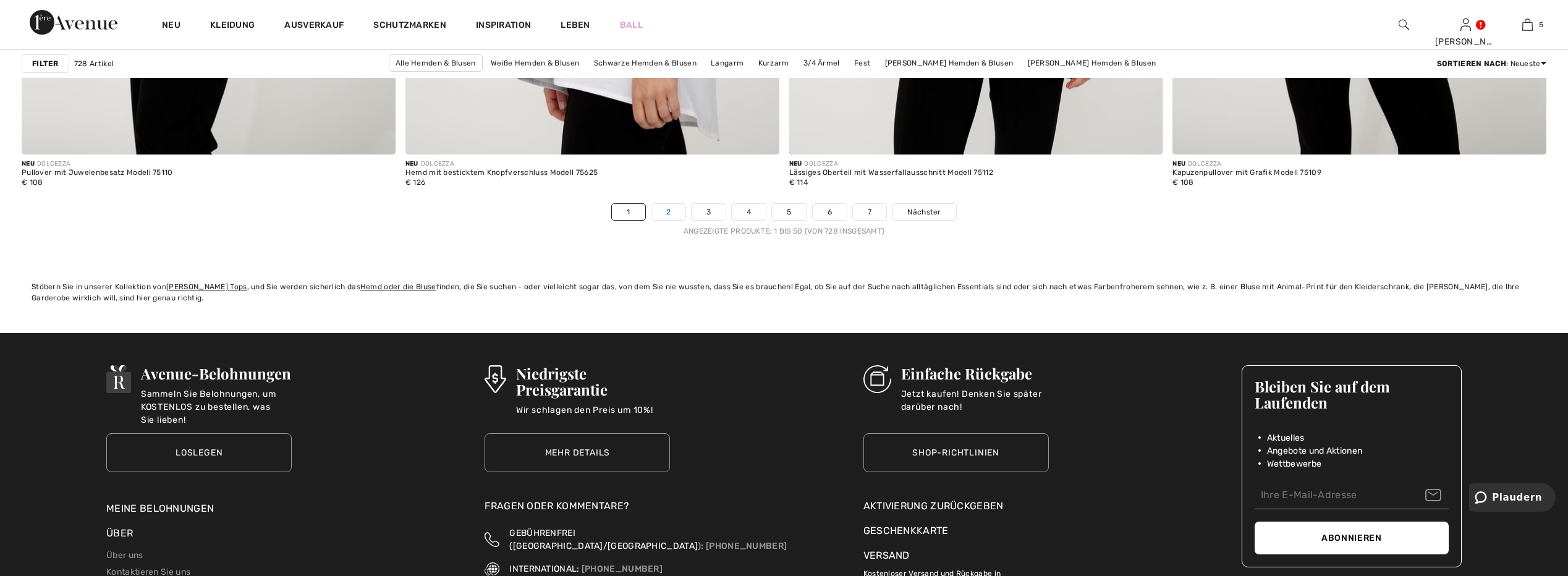
click at [666, 213] on link "2" at bounding box center [668, 212] width 34 height 16
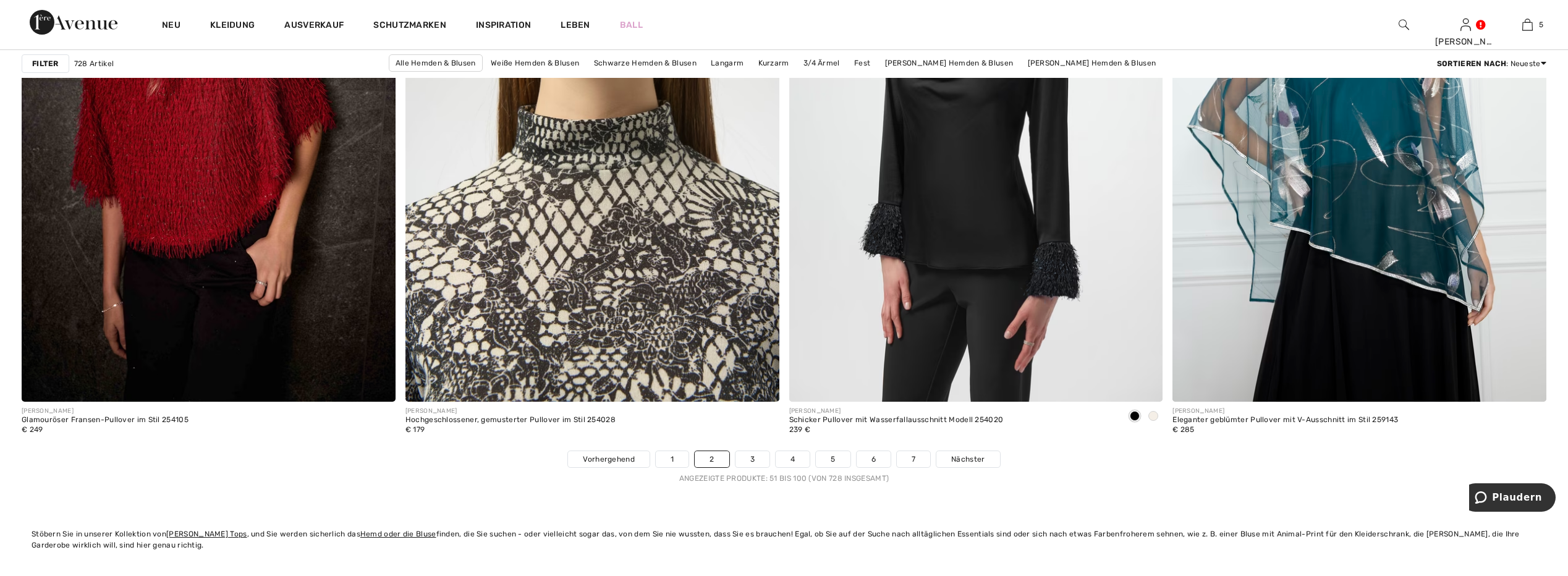
scroll to position [9209, 0]
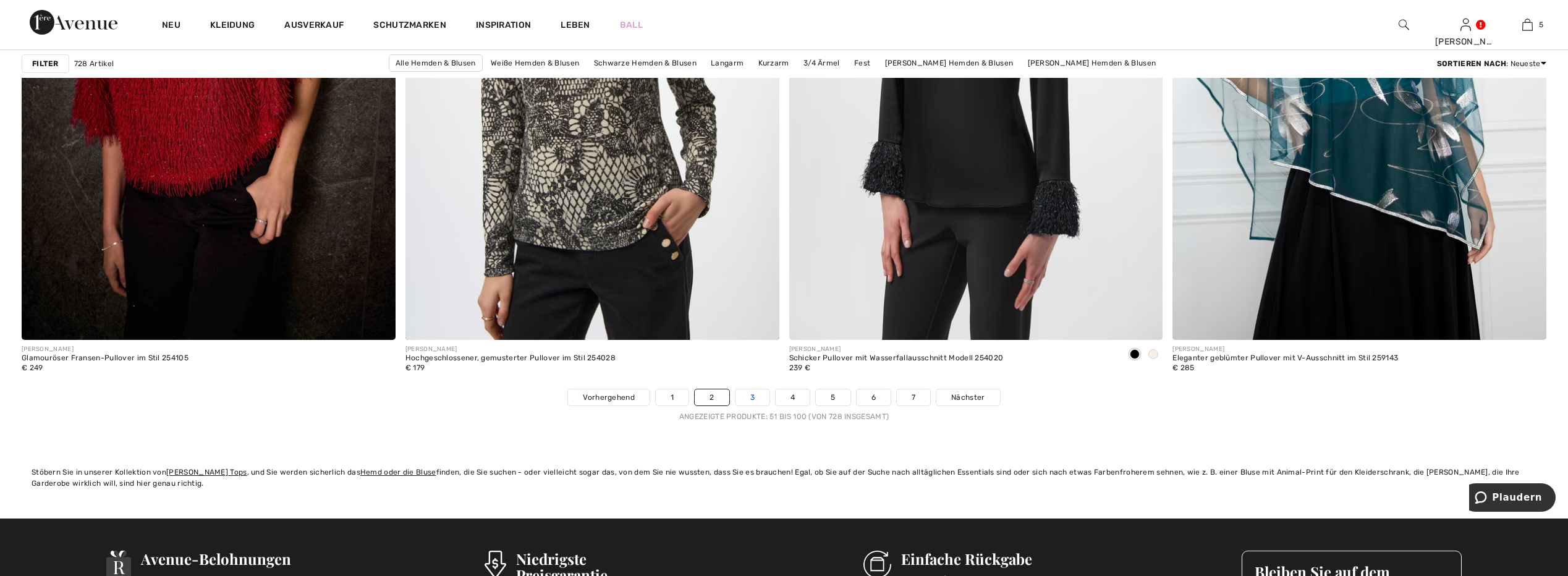
click at [751, 396] on link "3" at bounding box center [752, 398] width 34 height 16
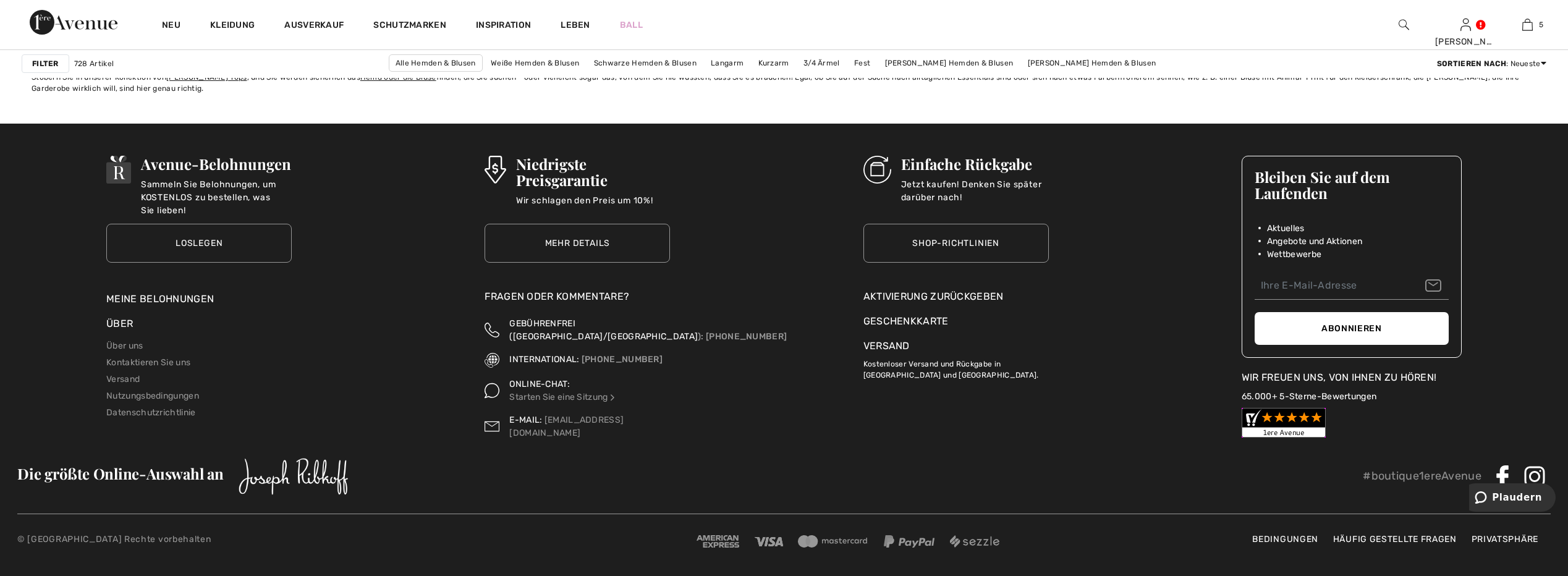
scroll to position [9356, 0]
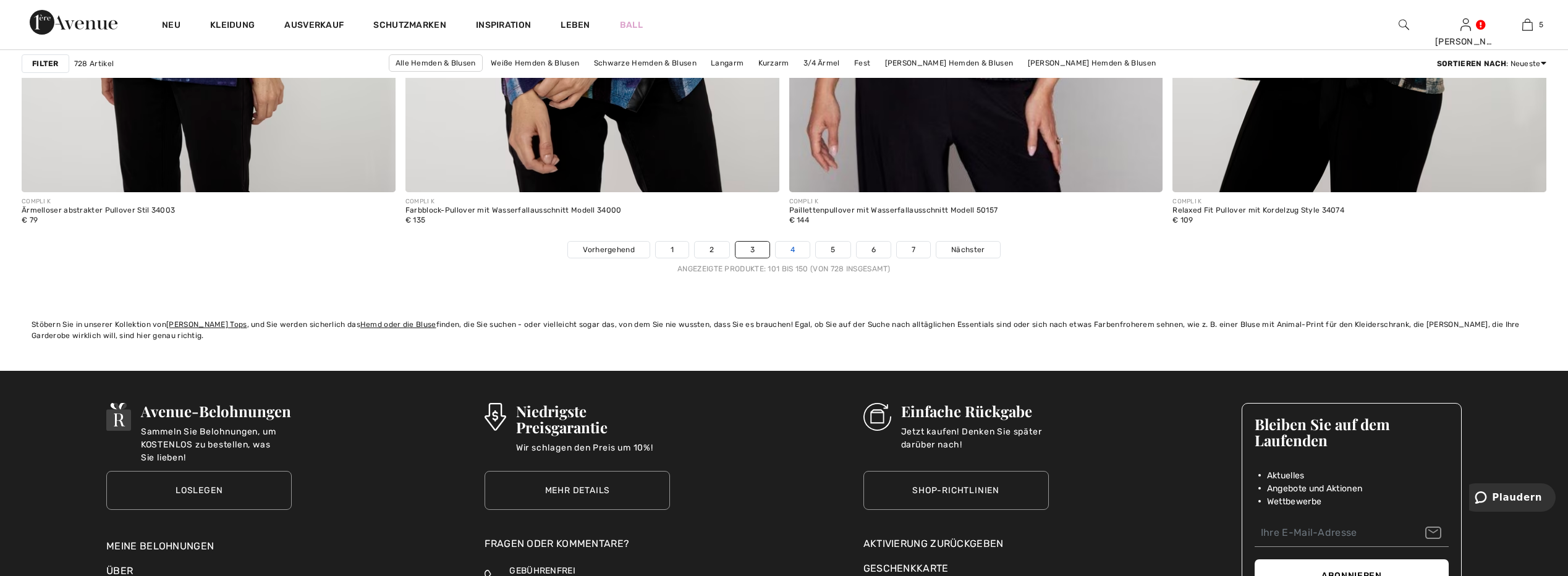
click at [794, 249] on link "4" at bounding box center [793, 250] width 34 height 16
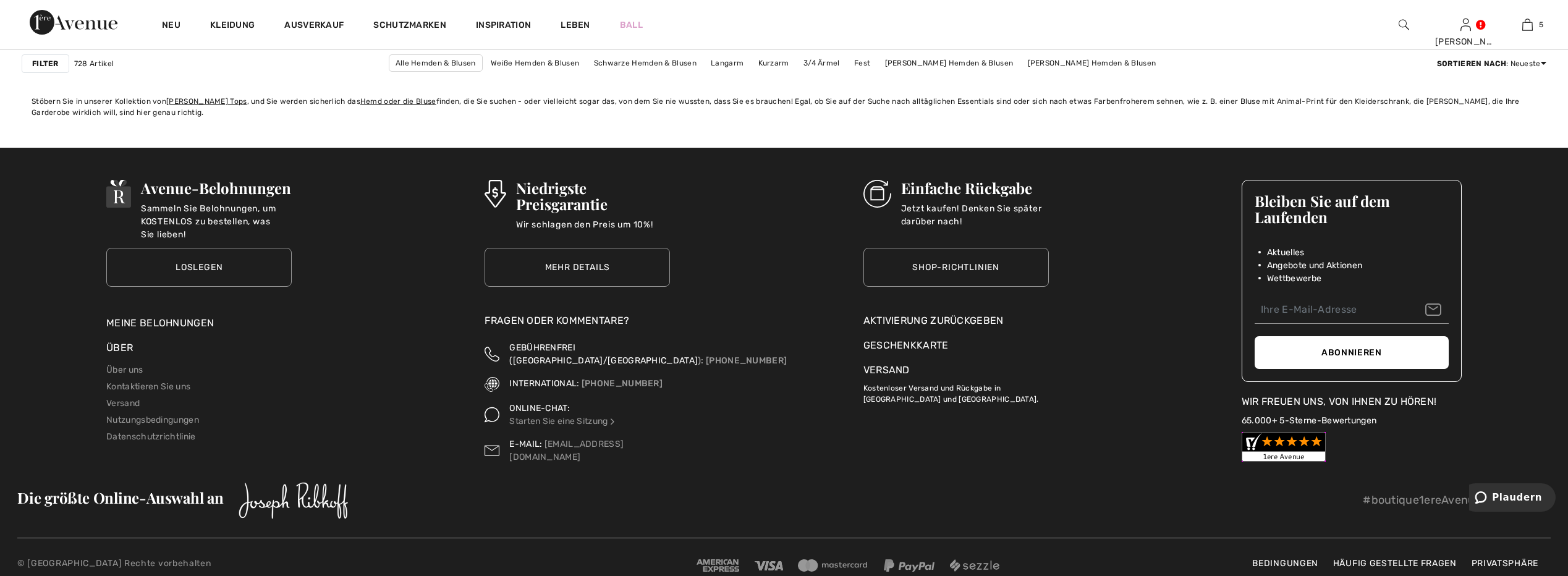
scroll to position [9332, 0]
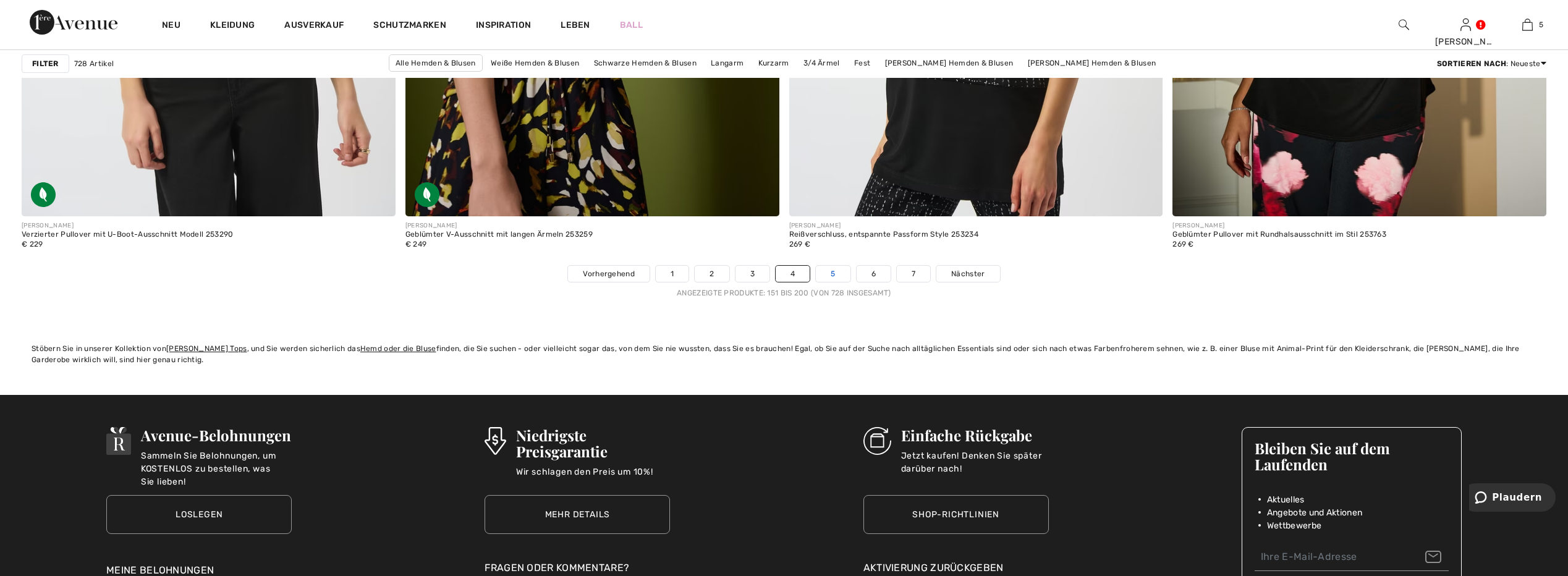
click at [833, 276] on link "5" at bounding box center [833, 274] width 34 height 16
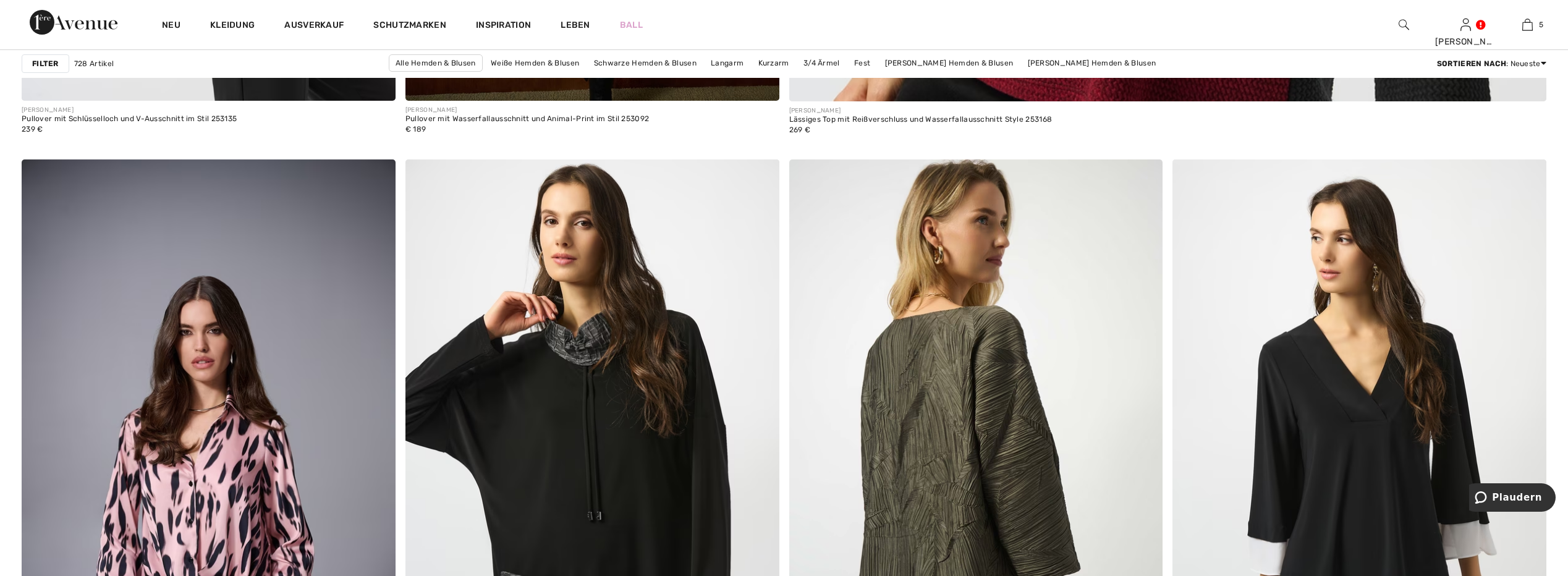
scroll to position [1668, 0]
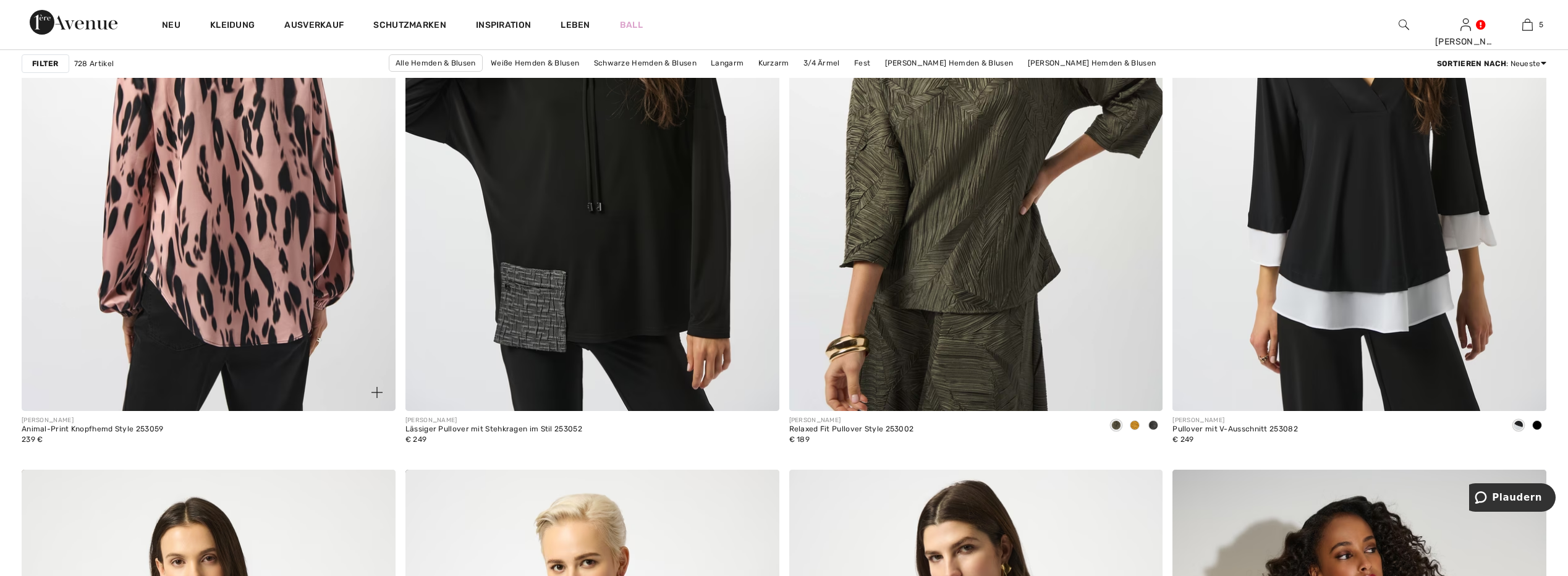
click at [231, 184] on img at bounding box center [209, 131] width 374 height 561
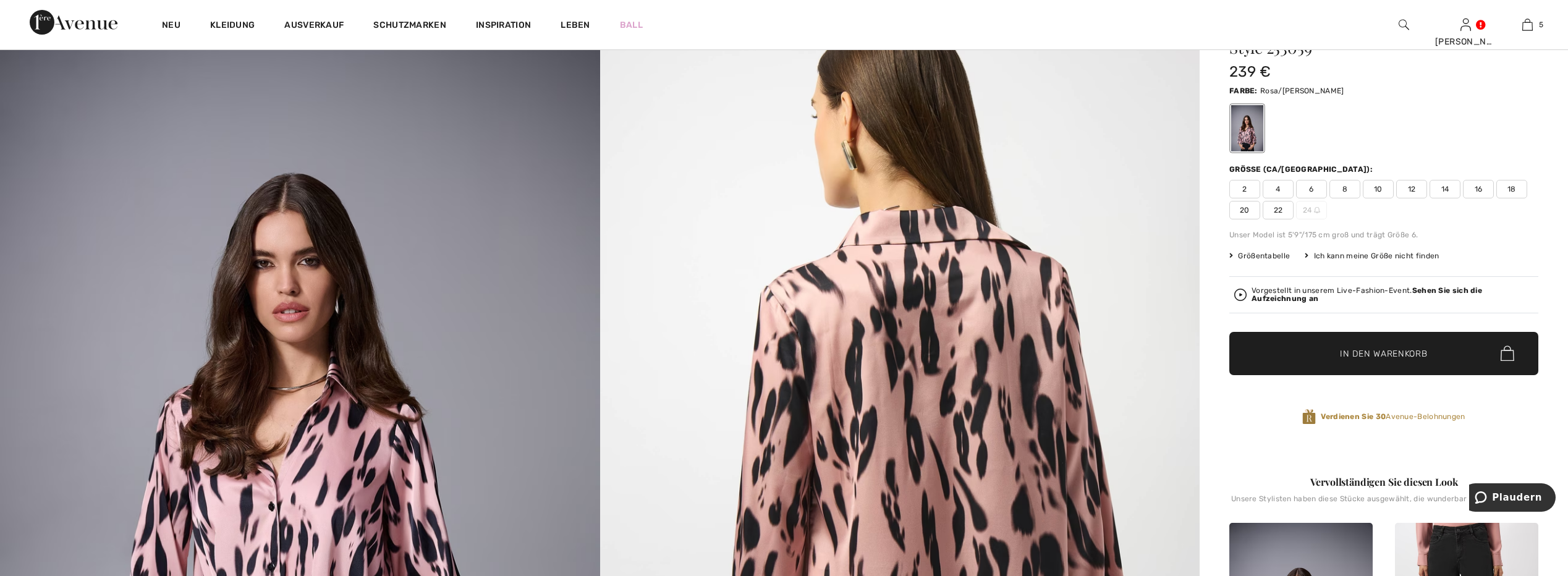
scroll to position [124, 0]
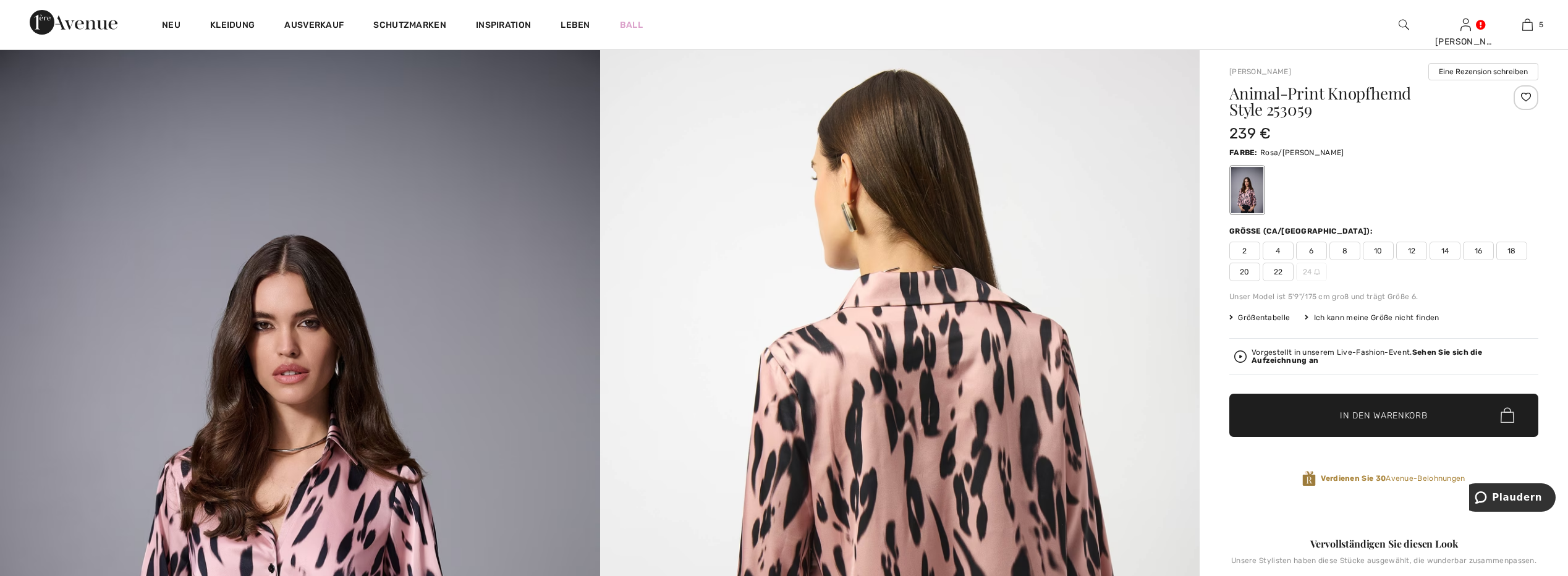
click at [1412, 250] on span "12" at bounding box center [1412, 250] width 31 height 19
click at [1523, 95] on div at bounding box center [1525, 97] width 24 height 24
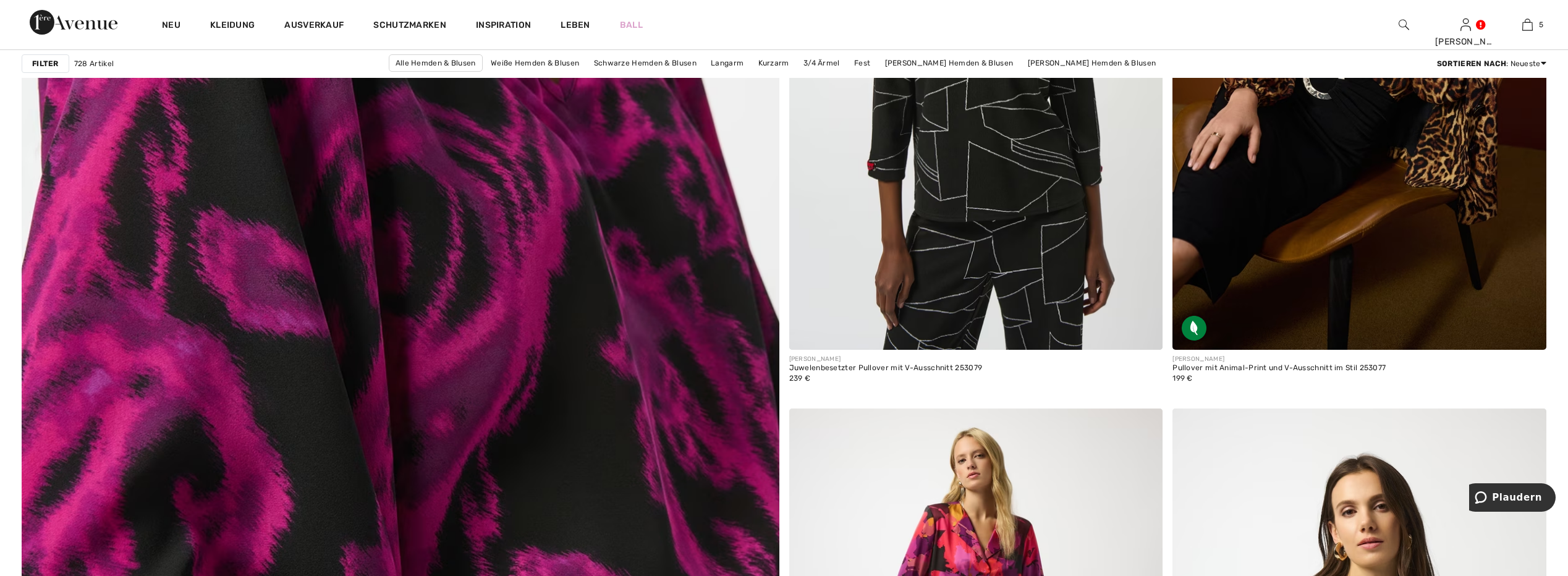
scroll to position [5006, 0]
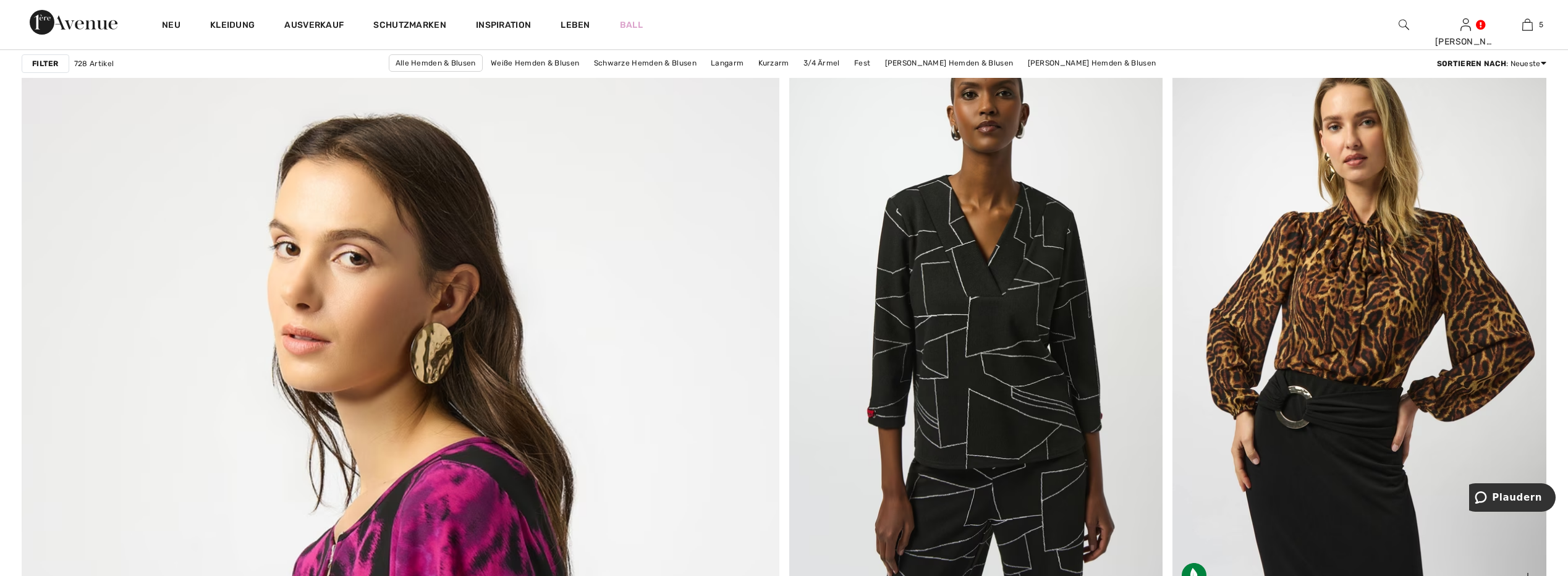
click at [1356, 252] on img at bounding box center [1360, 316] width 374 height 561
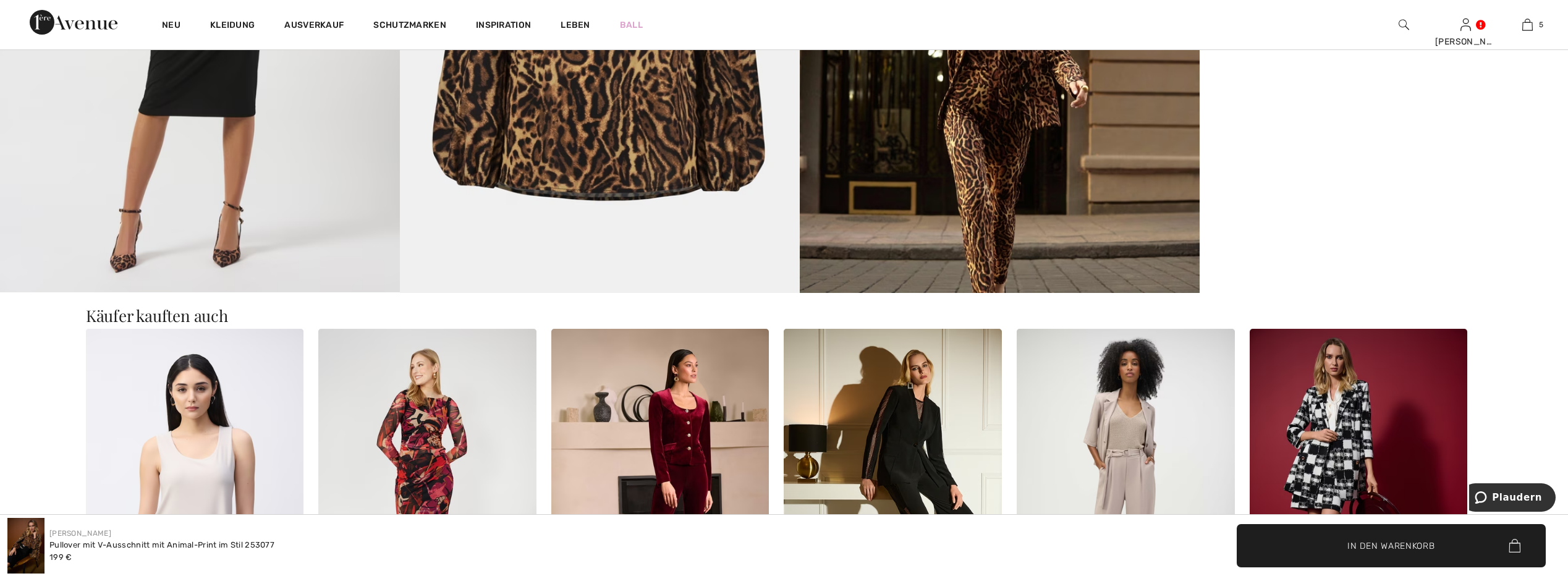
scroll to position [1607, 0]
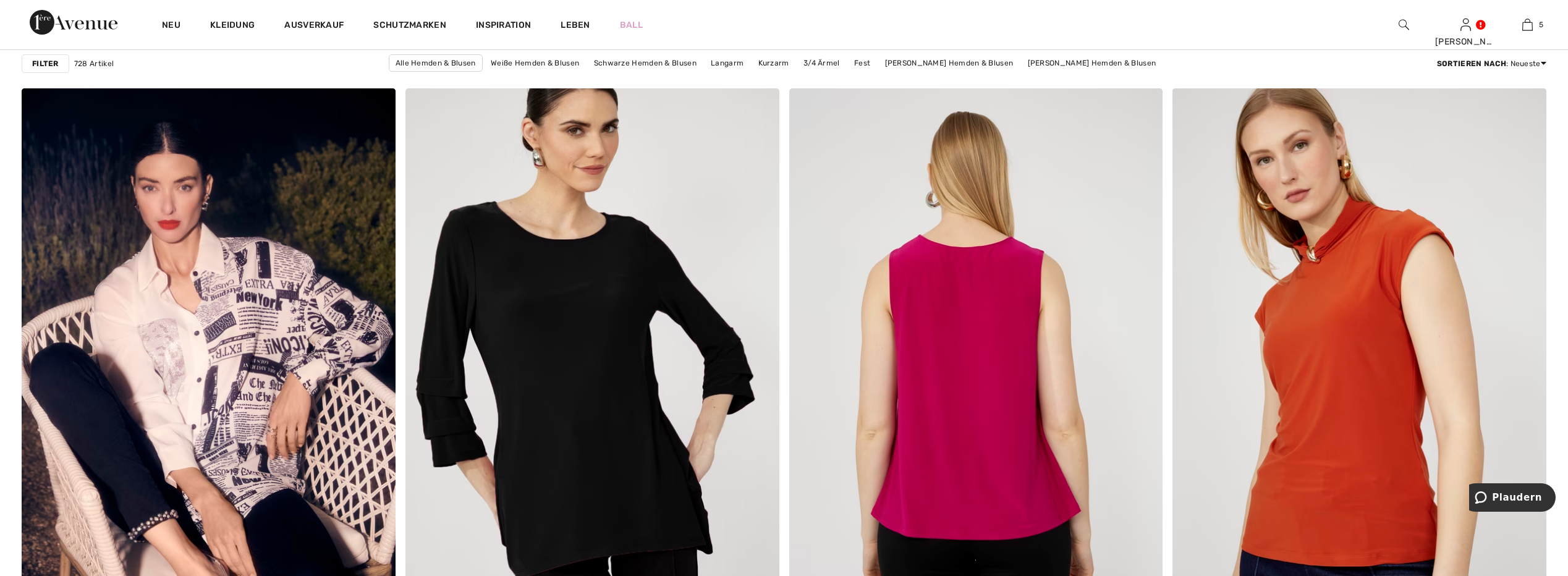
scroll to position [9270, 0]
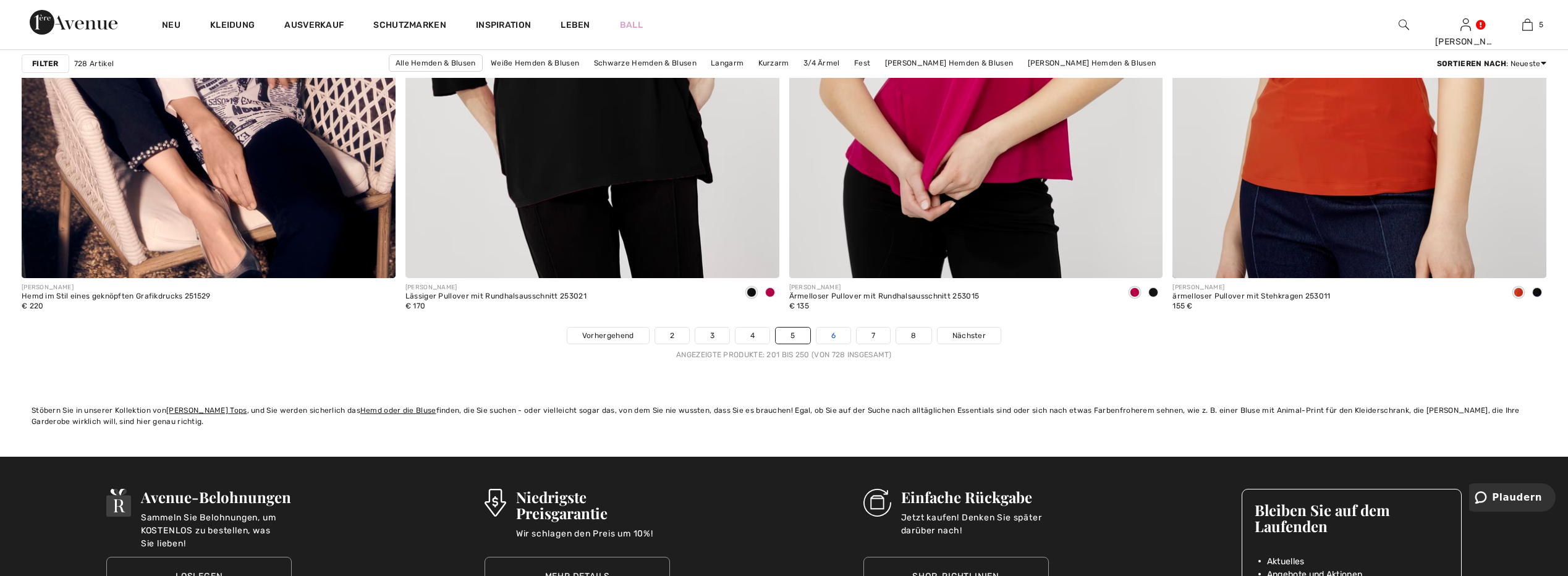
click at [834, 335] on link "6" at bounding box center [834, 335] width 34 height 16
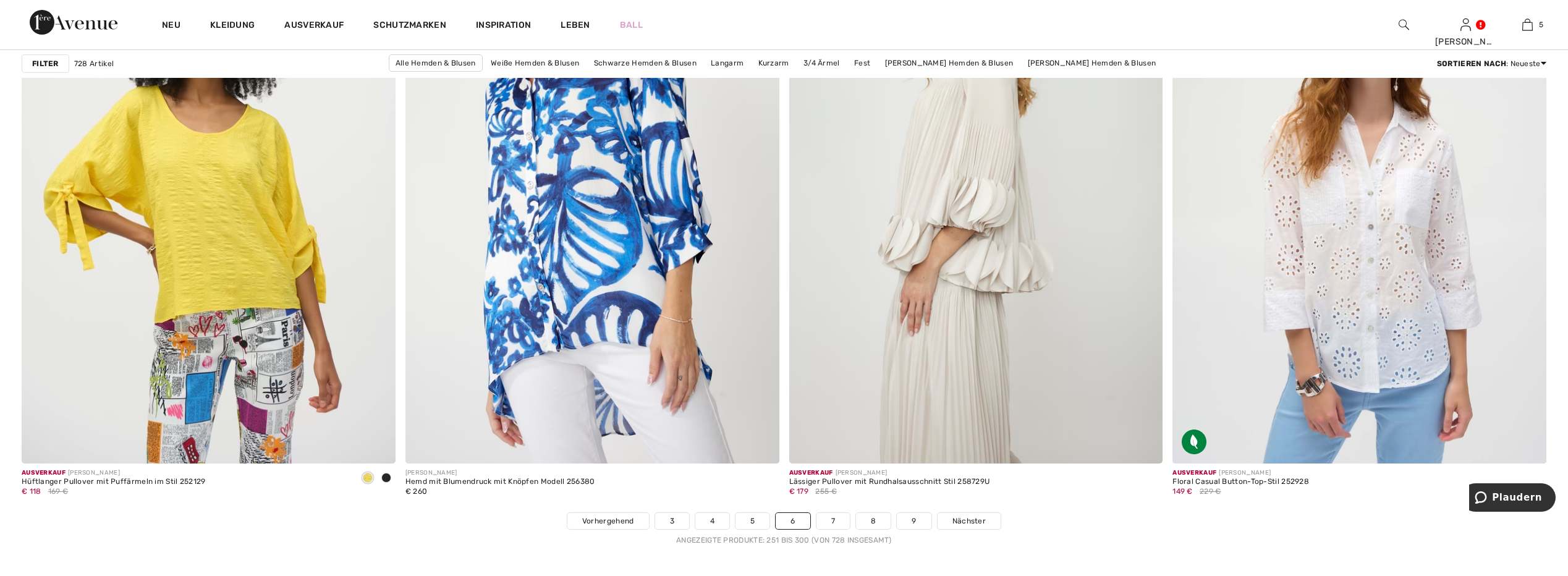
scroll to position [9394, 0]
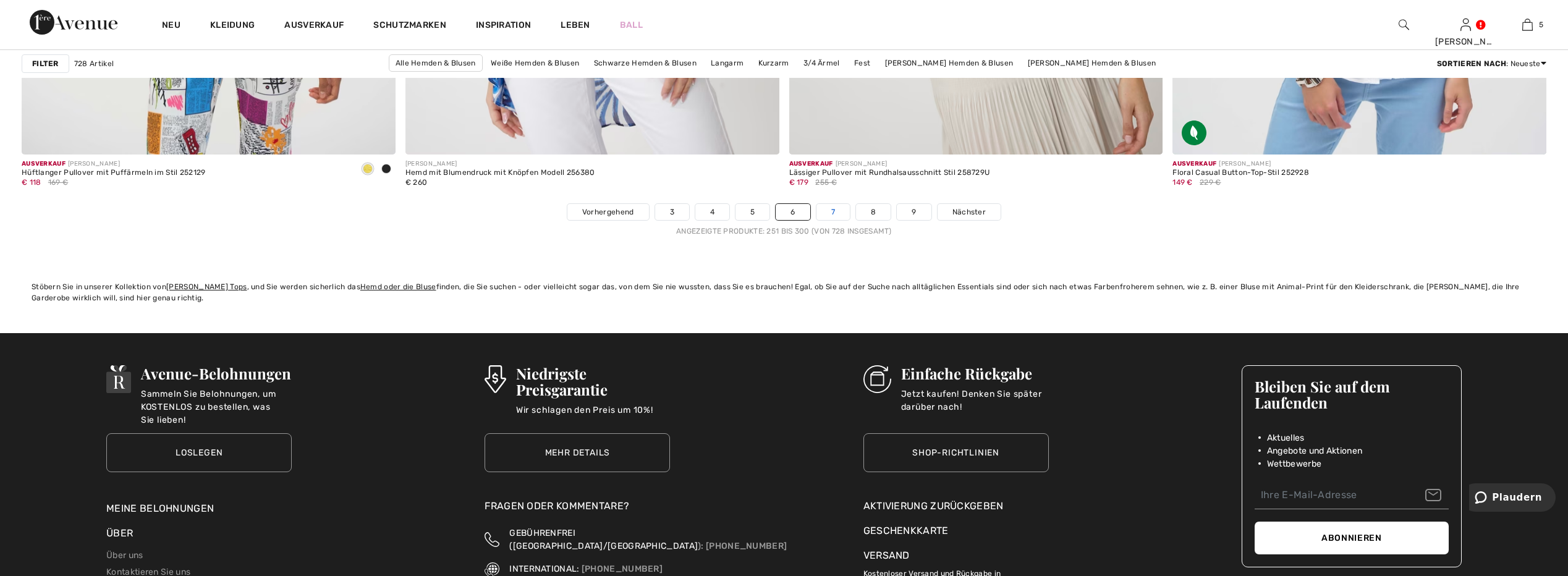
click at [830, 210] on link "7" at bounding box center [833, 212] width 33 height 16
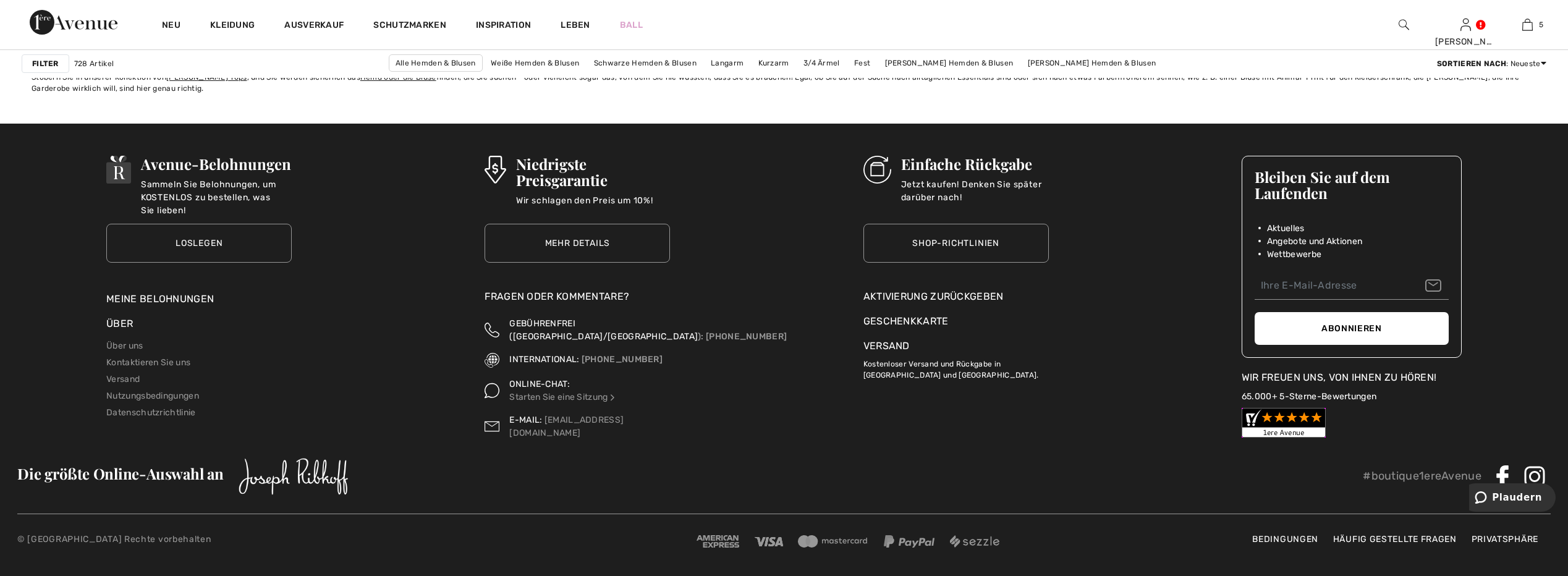
scroll to position [9295, 0]
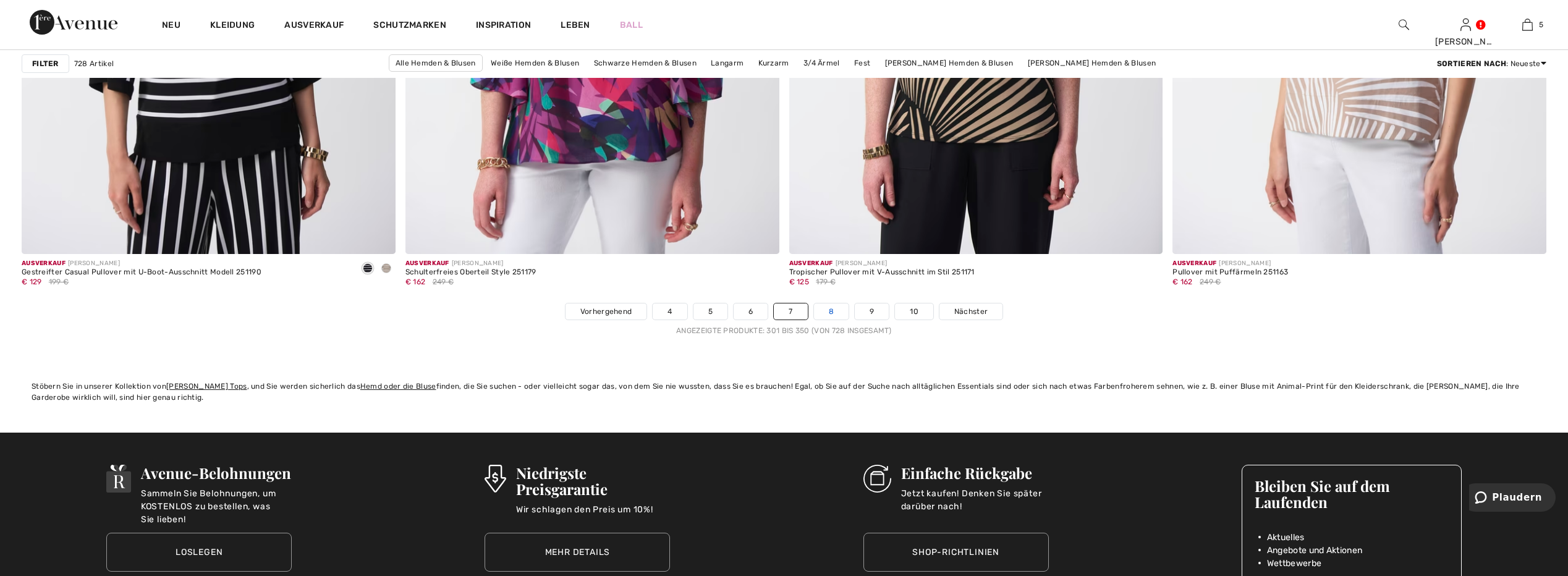
click at [829, 314] on link "8" at bounding box center [831, 312] width 34 height 16
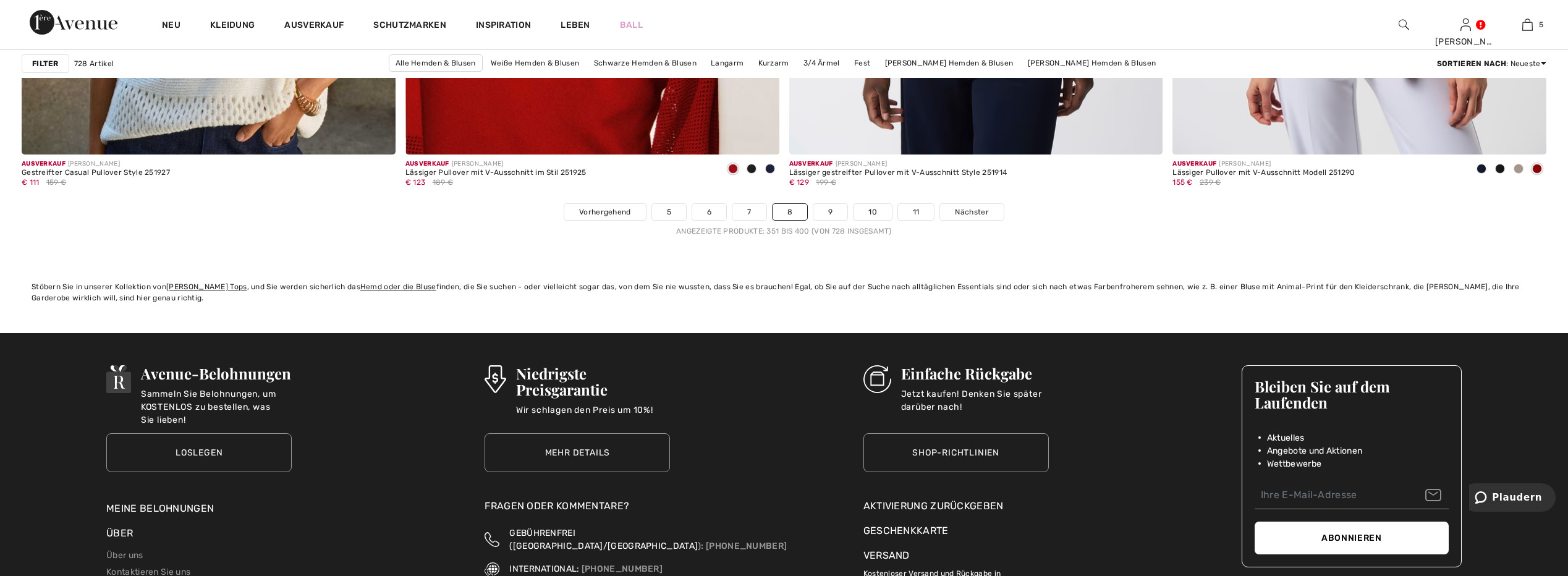
scroll to position [9209, 0]
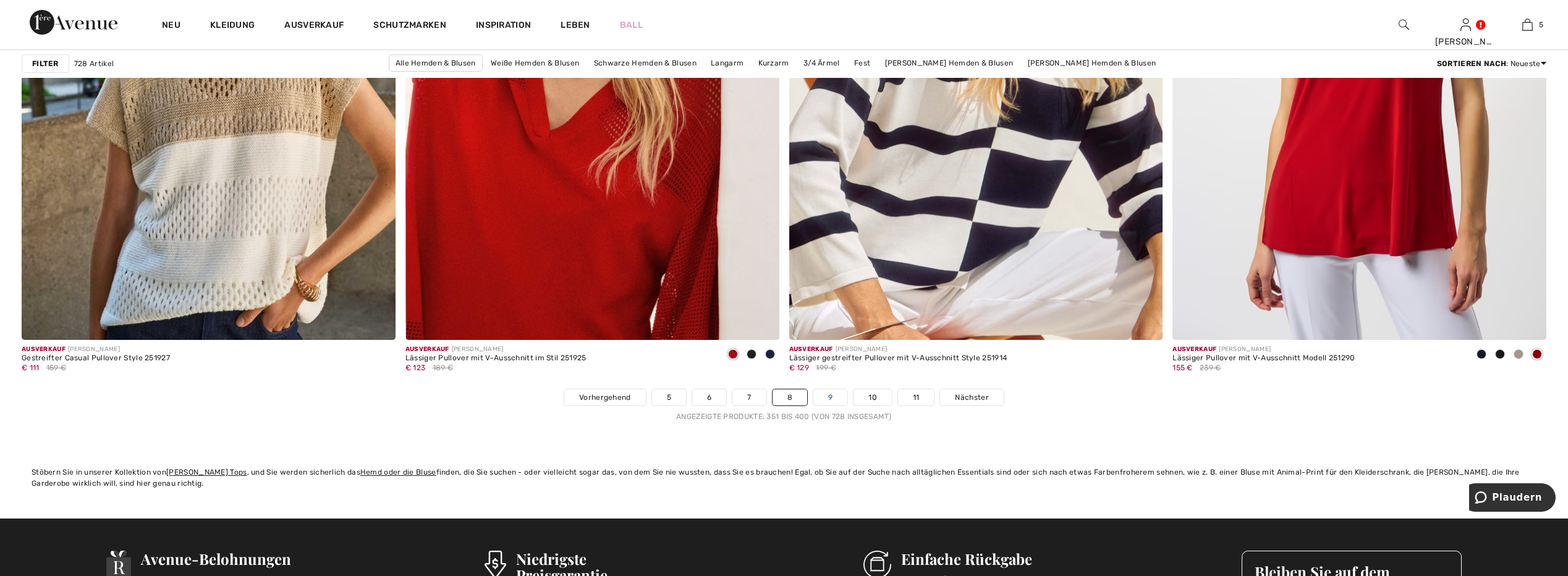
click at [829, 396] on link "9" at bounding box center [830, 398] width 34 height 16
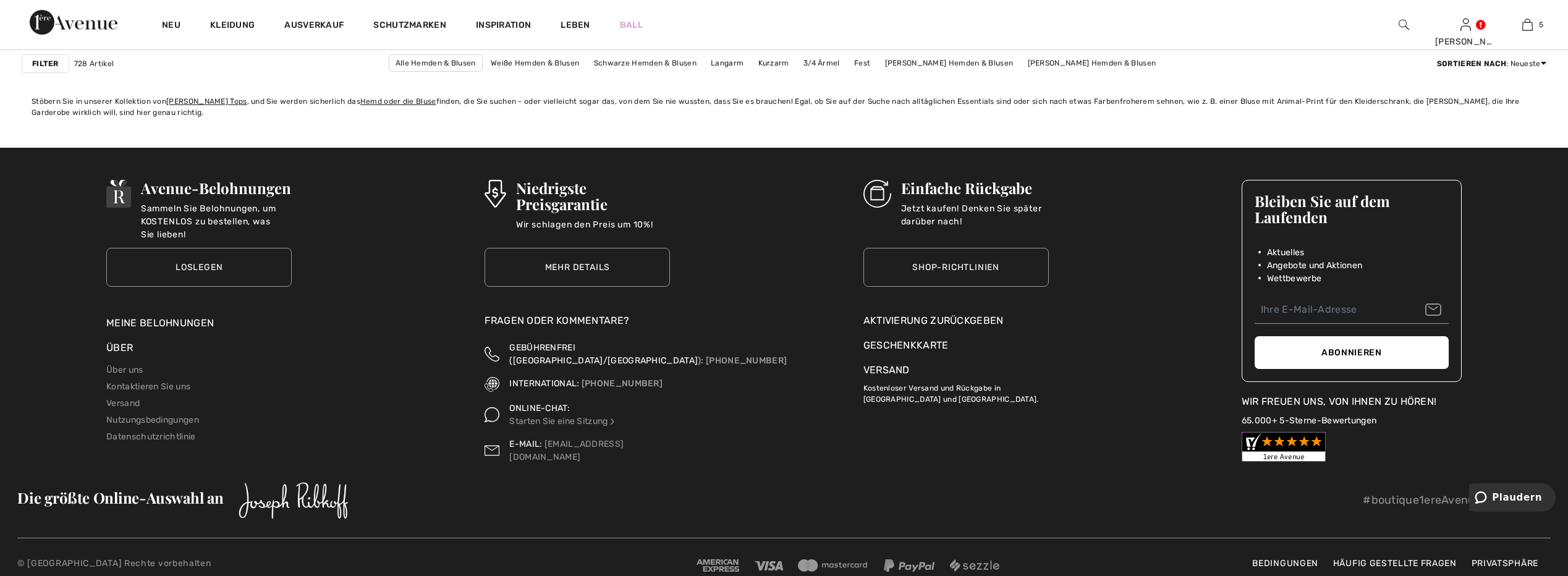
scroll to position [9456, 0]
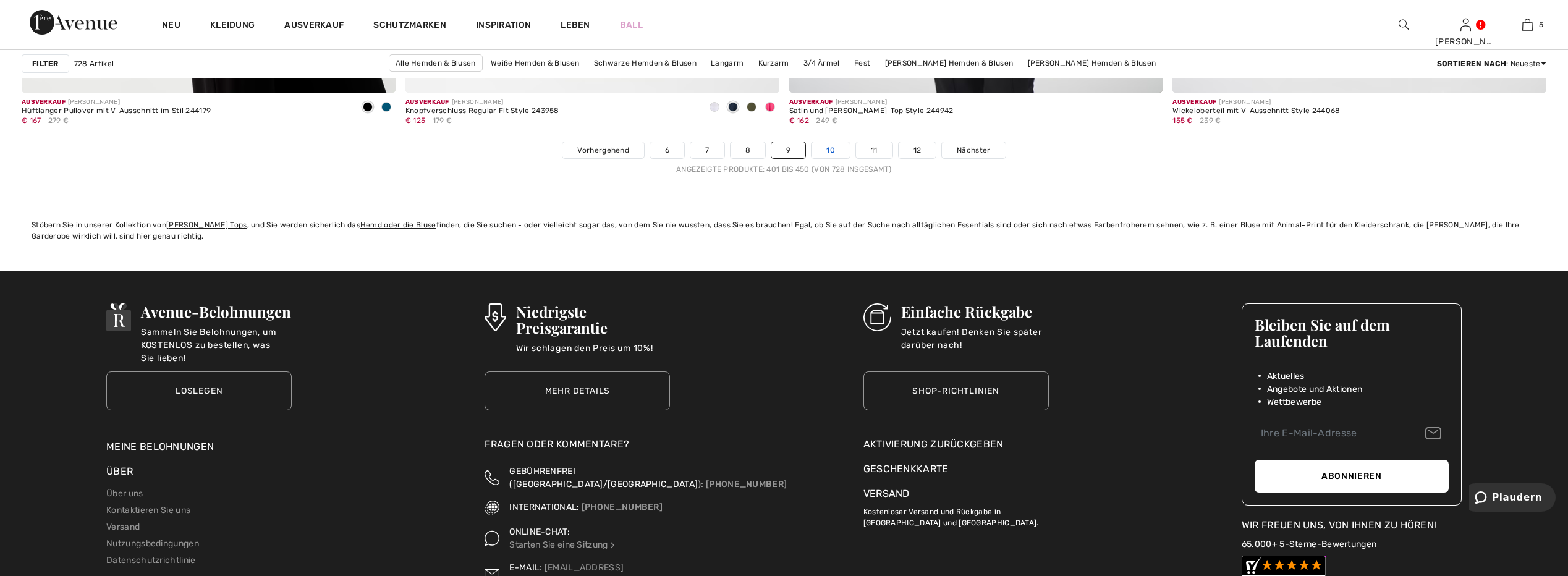
click at [834, 151] on link "10" at bounding box center [830, 150] width 38 height 16
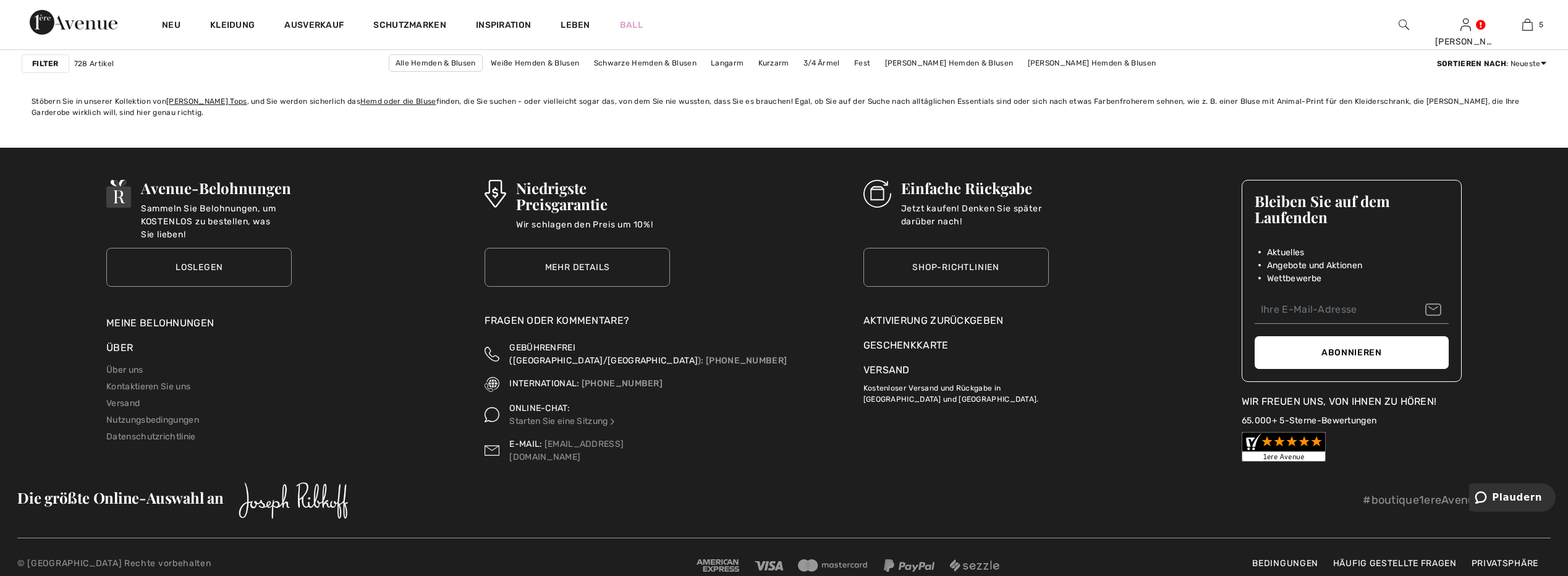
scroll to position [9394, 0]
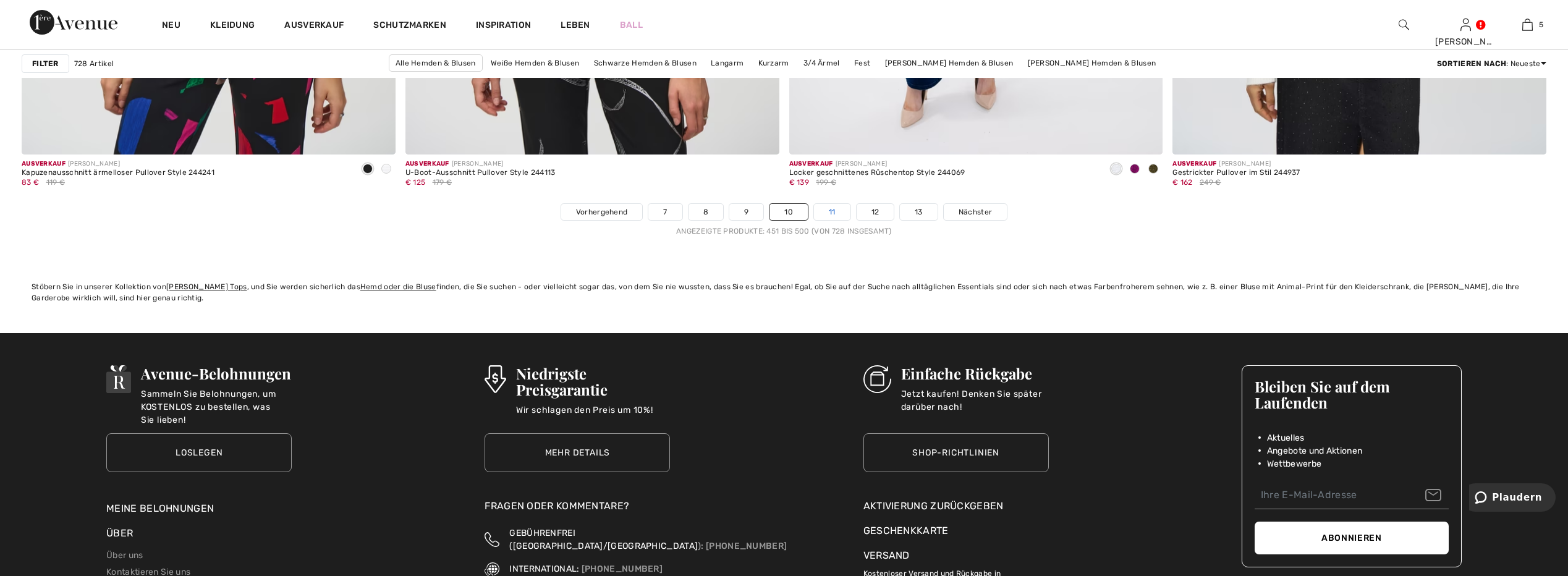
click at [826, 213] on link "11" at bounding box center [832, 212] width 36 height 16
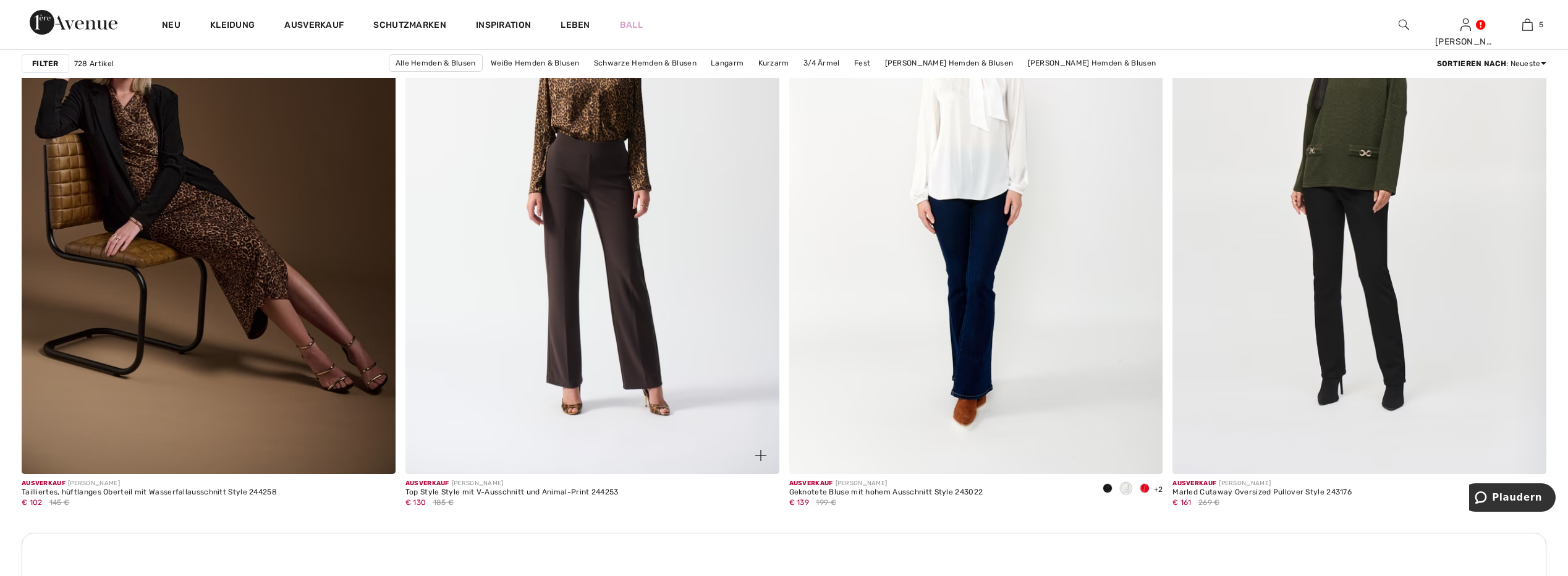
scroll to position [2101, 0]
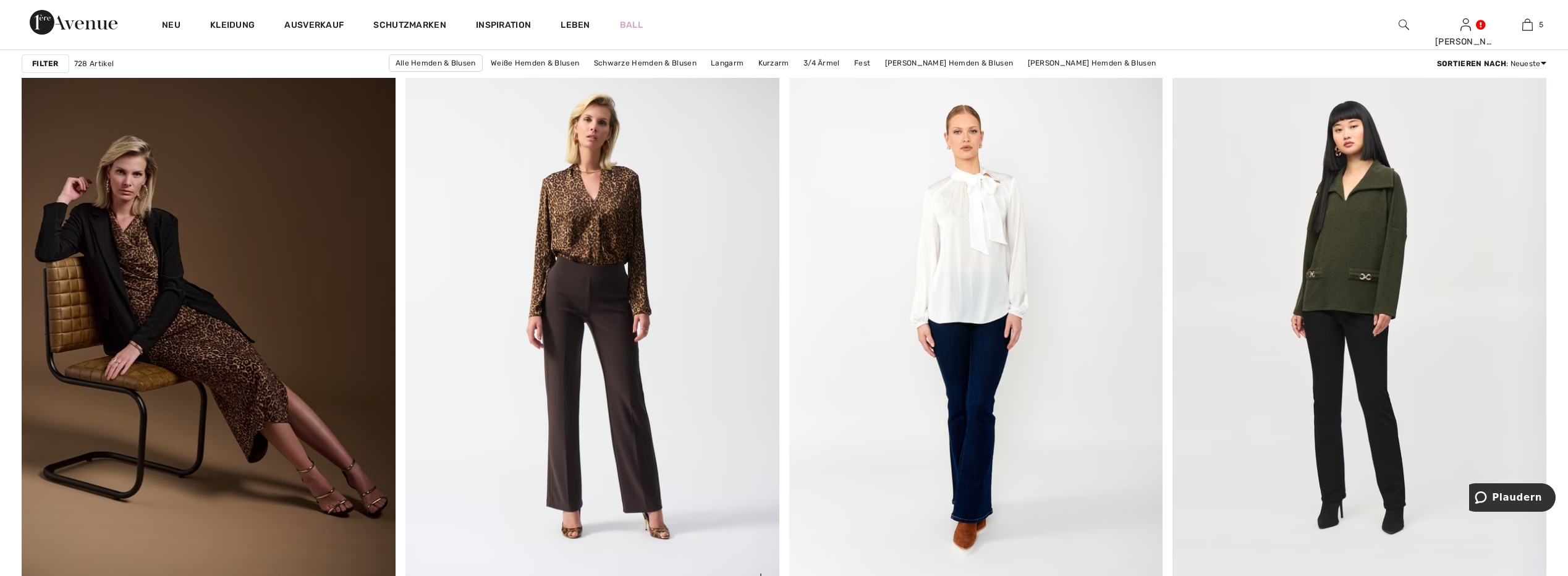
click at [612, 225] on img at bounding box center [592, 317] width 374 height 561
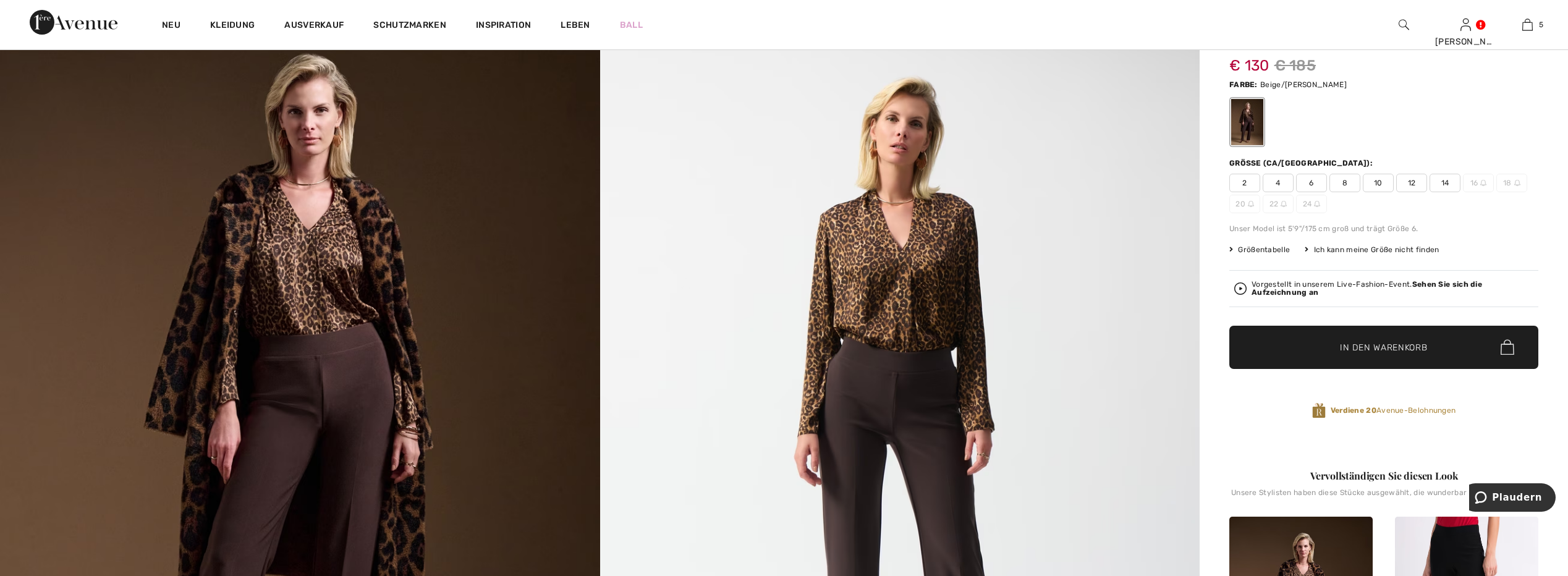
click at [936, 264] on img at bounding box center [901, 436] width 600 height 899
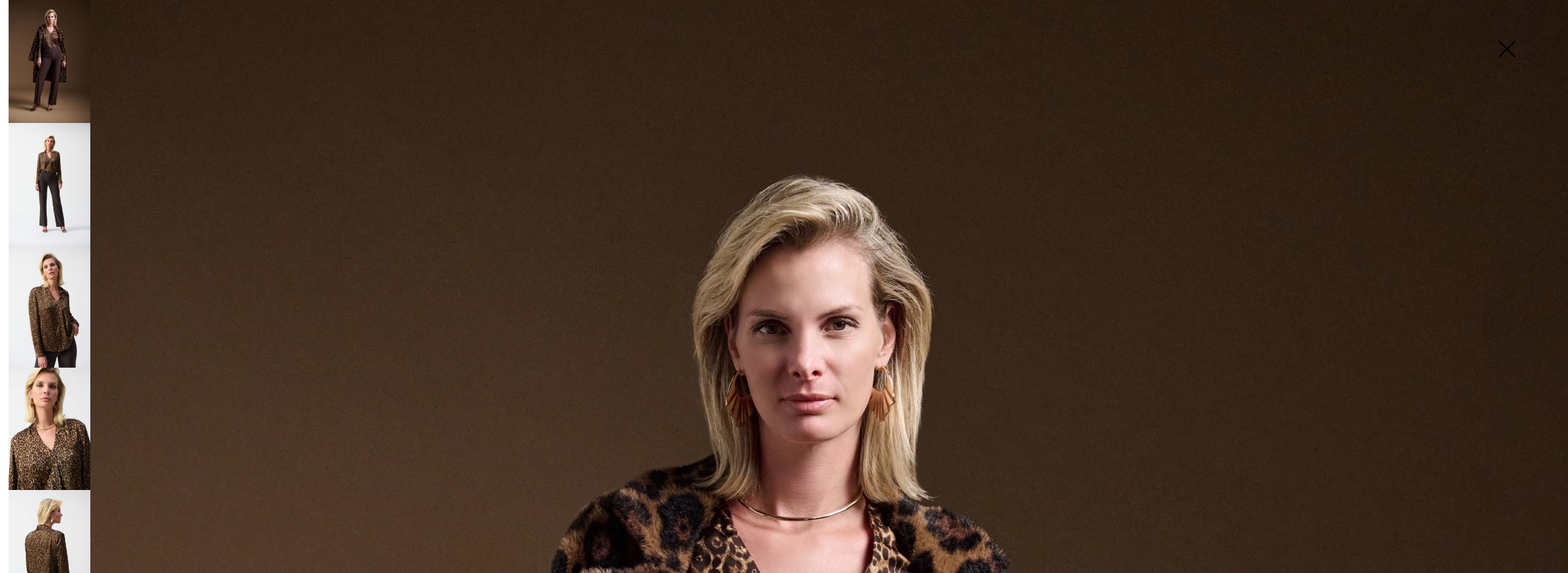
click at [1508, 46] on img at bounding box center [1507, 50] width 61 height 63
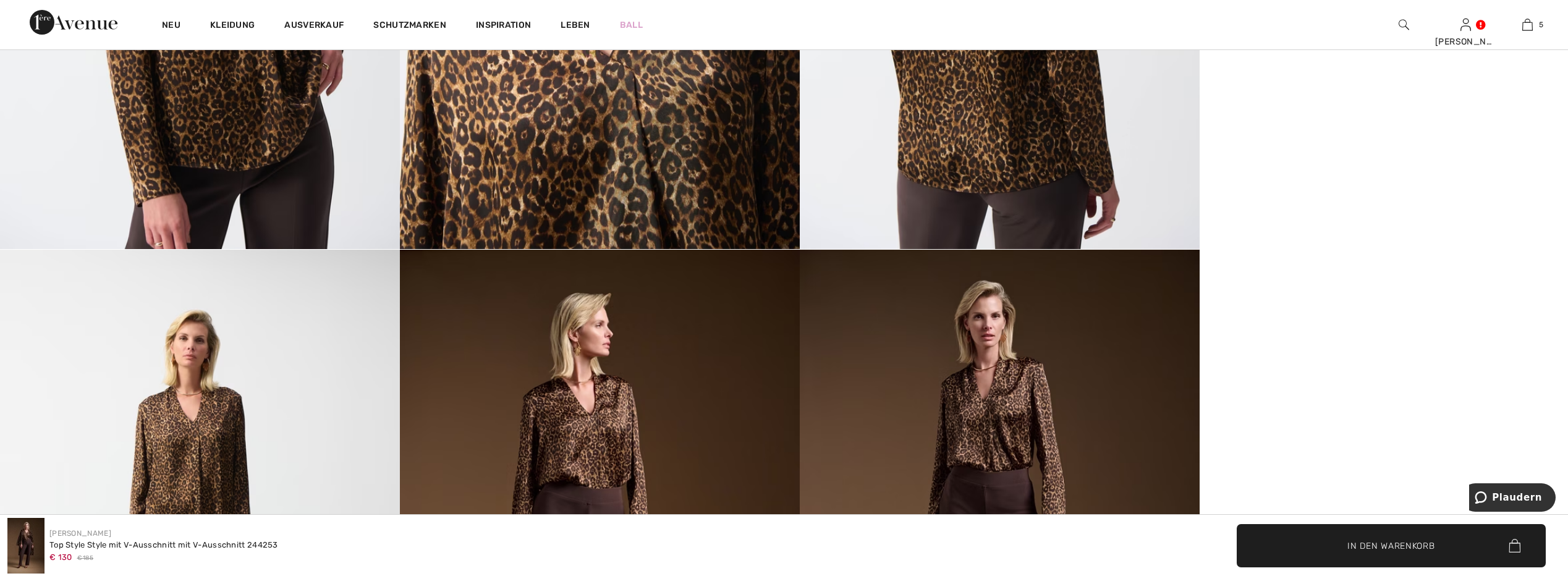
scroll to position [1731, 0]
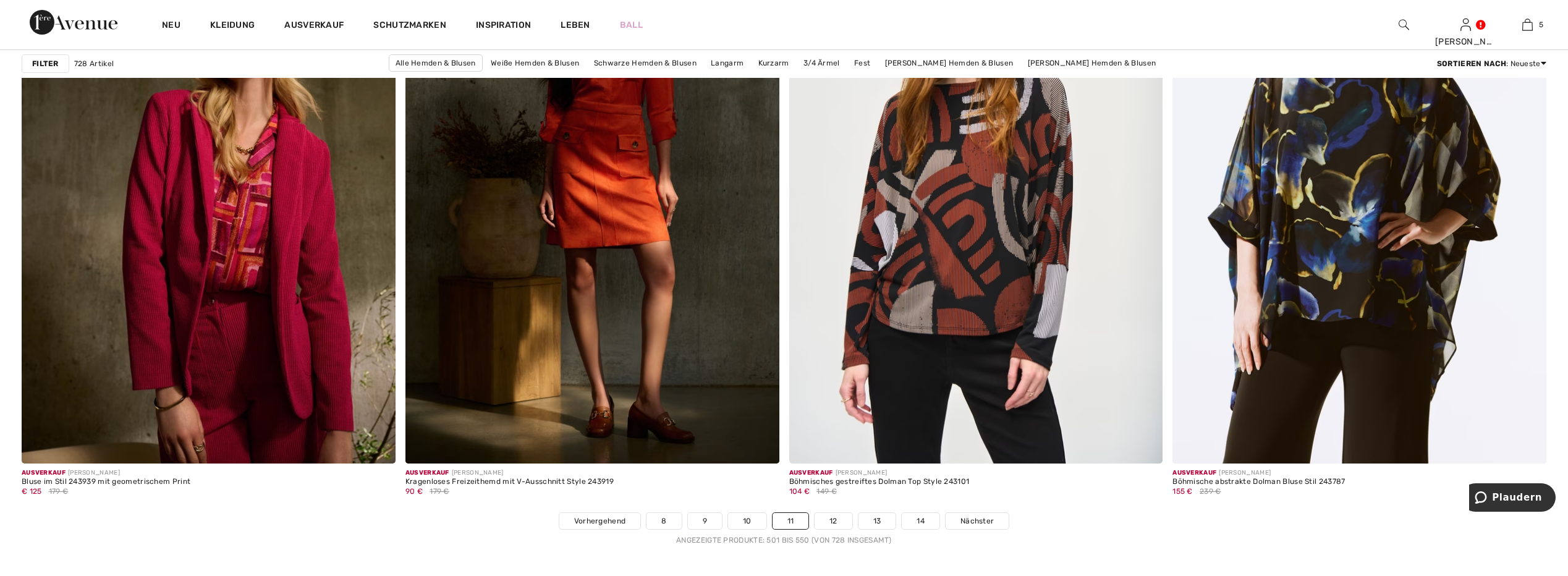
scroll to position [9394, 0]
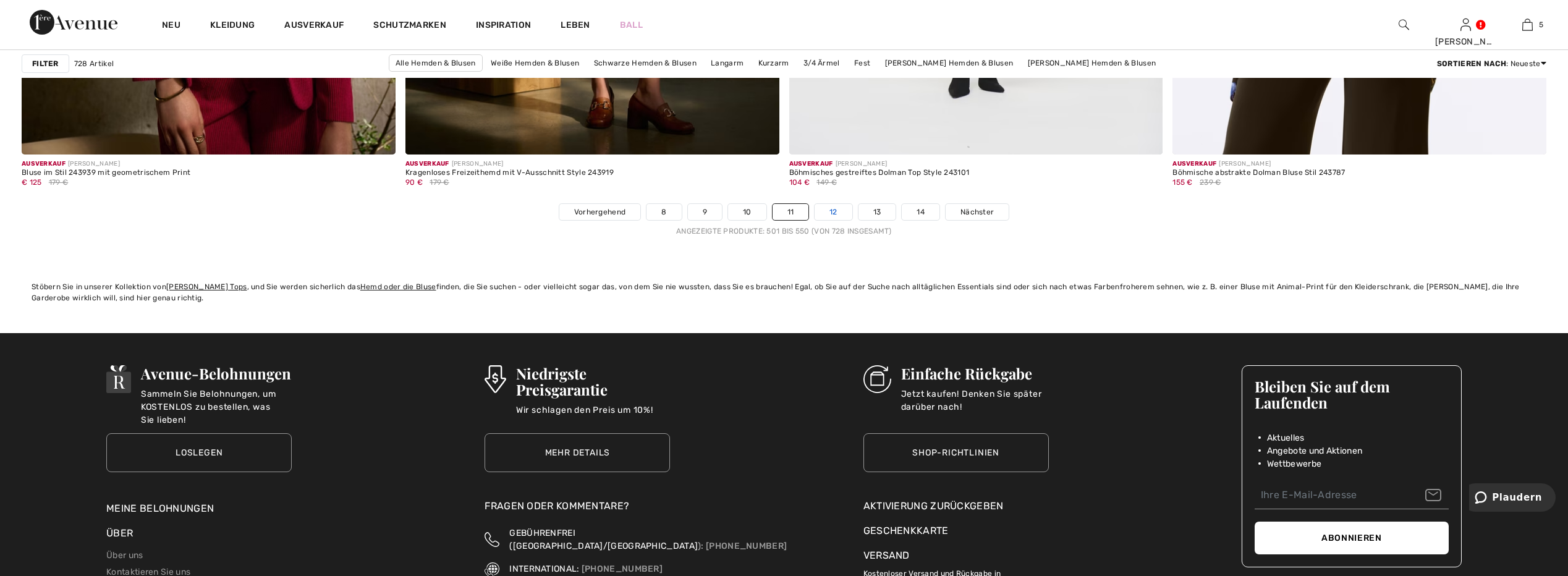
click at [836, 217] on link "12" at bounding box center [834, 212] width 38 height 16
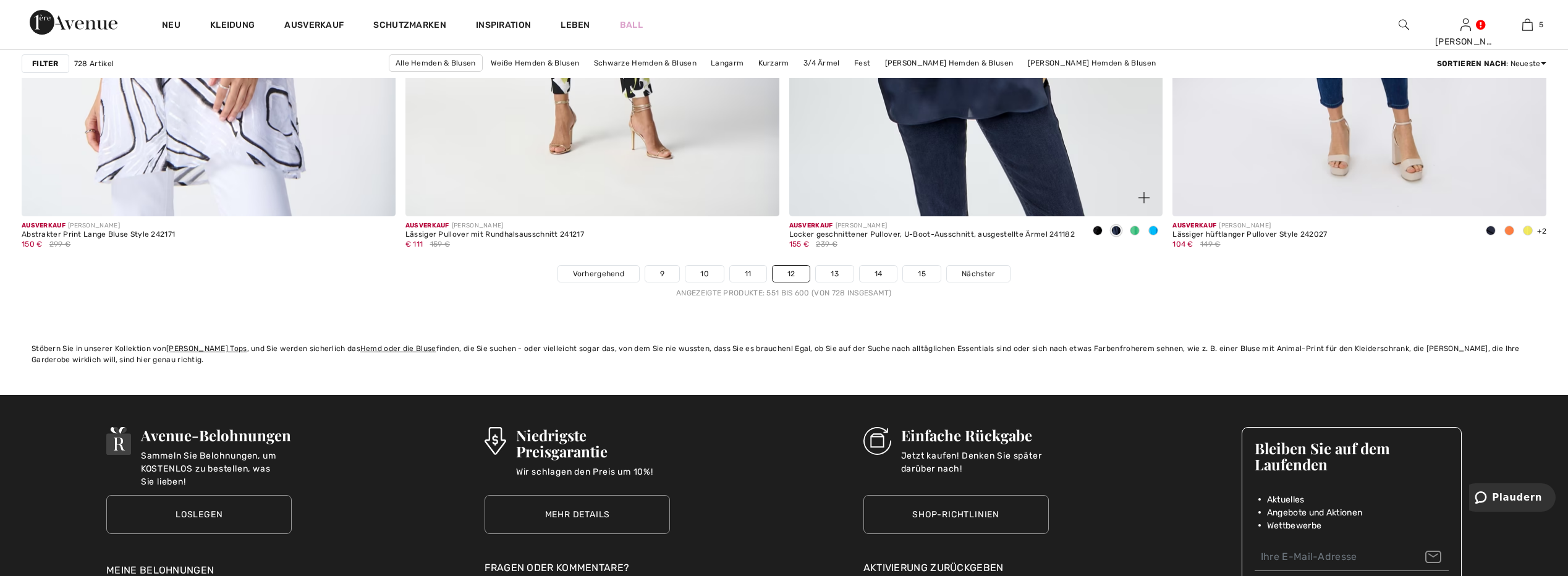
scroll to position [9270, 0]
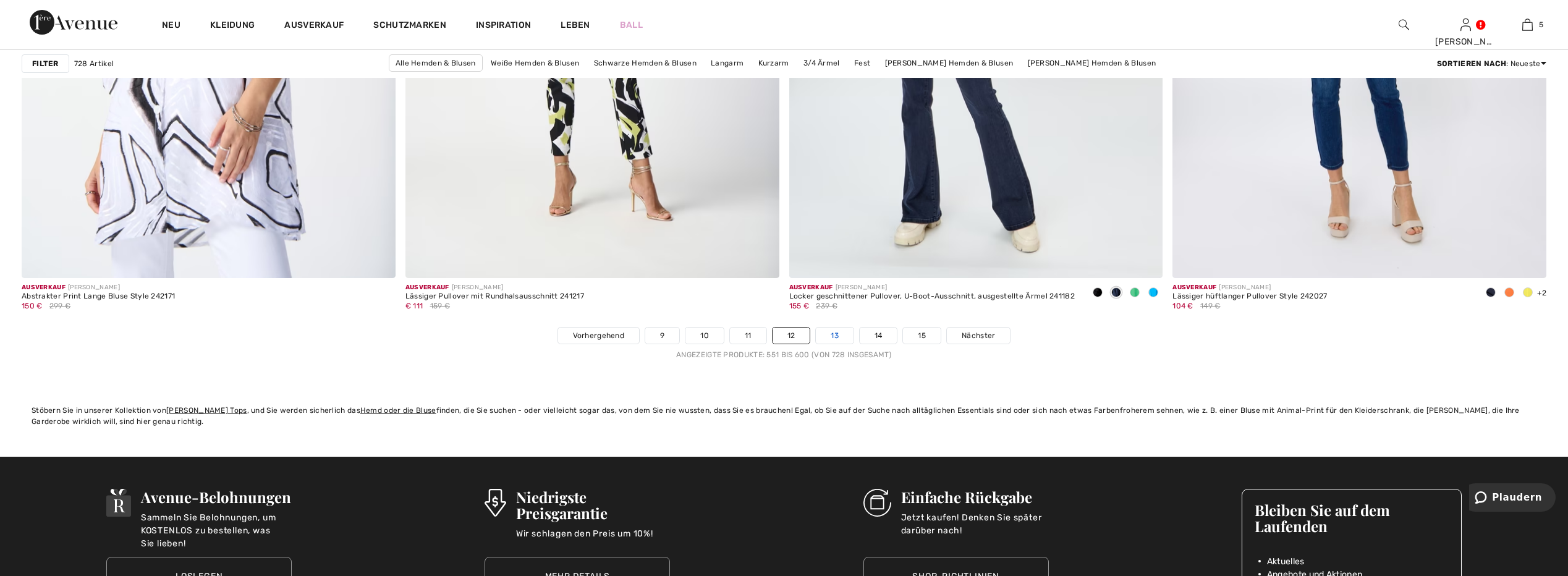
click at [833, 331] on link "13" at bounding box center [835, 335] width 38 height 16
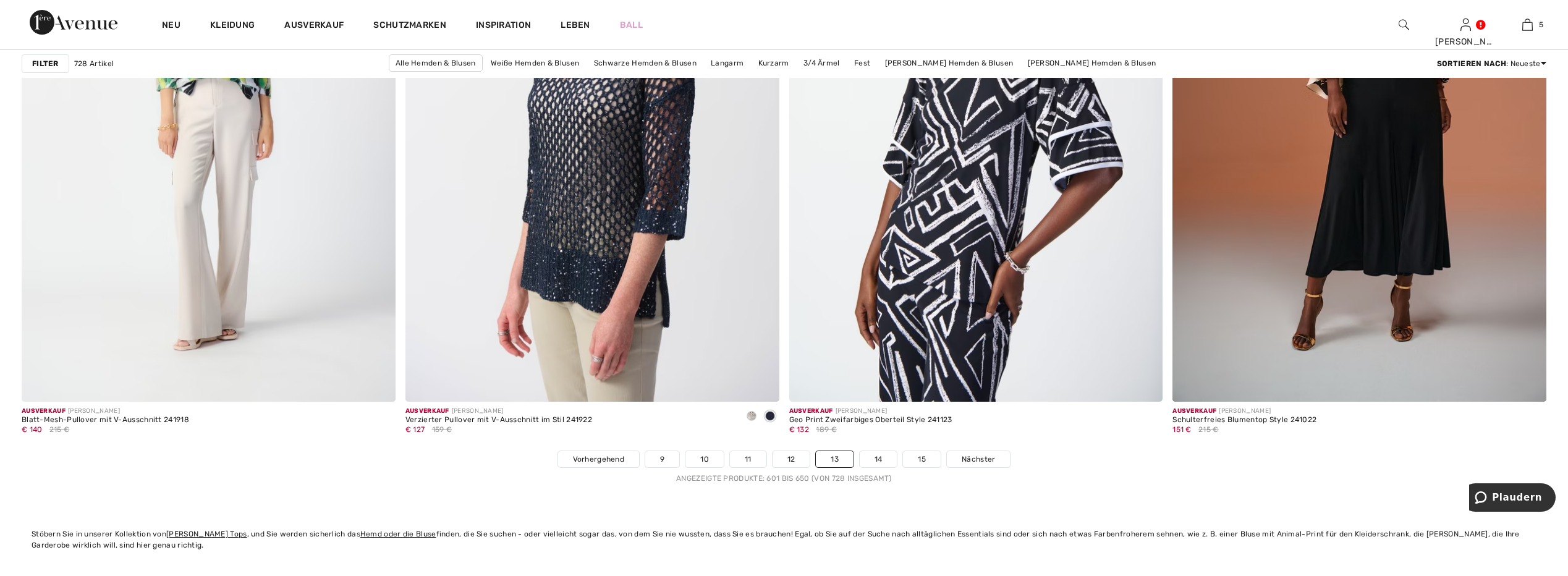
scroll to position [9517, 0]
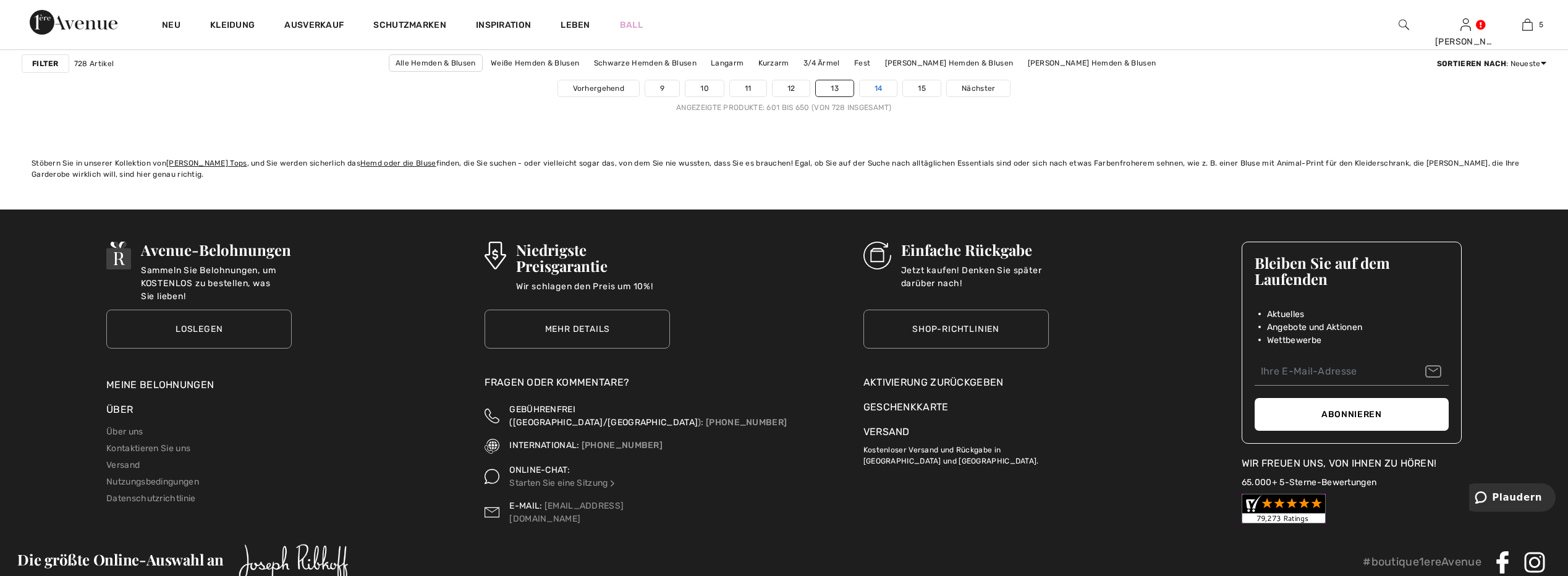
click at [878, 85] on link "14" at bounding box center [879, 89] width 38 height 16
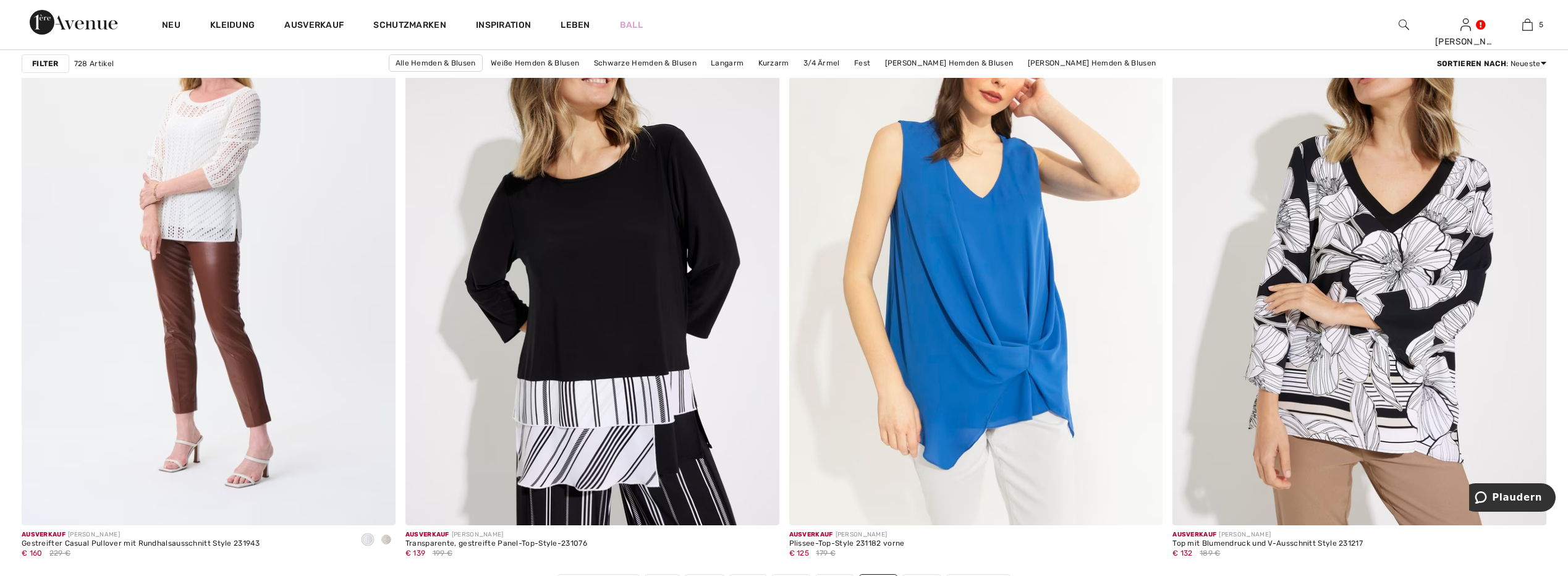
scroll to position [9394, 0]
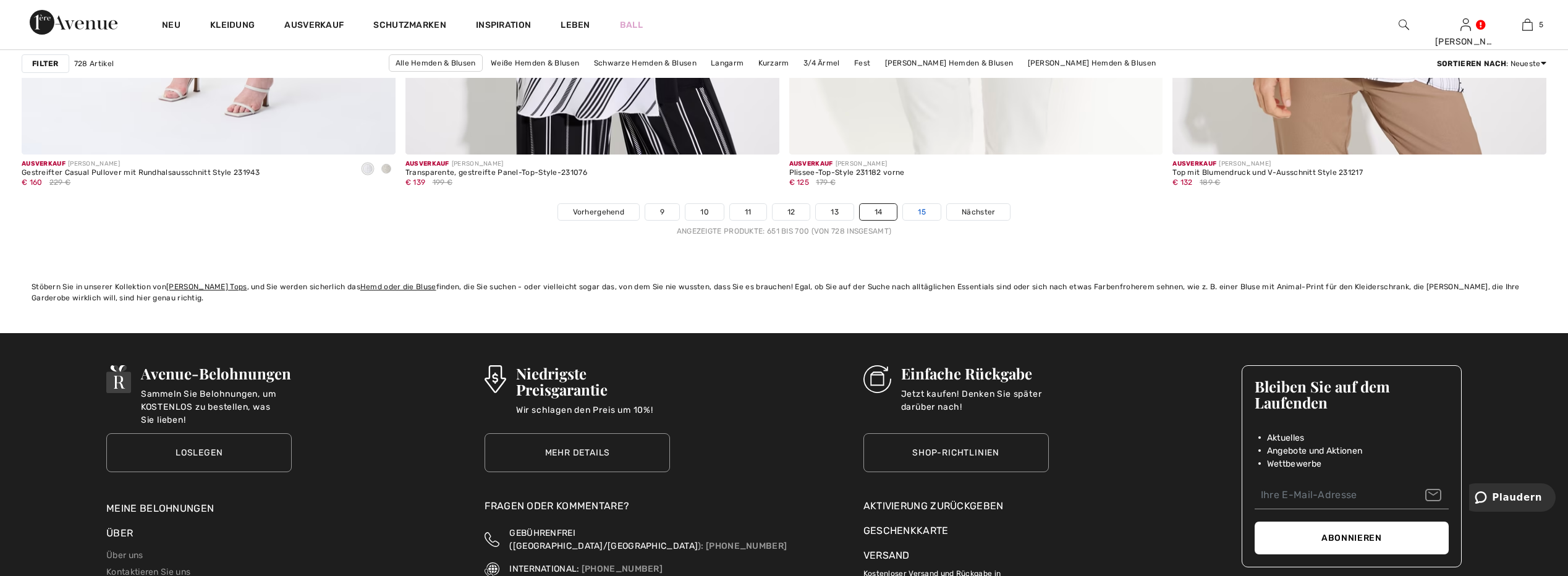
click at [919, 213] on link "15" at bounding box center [922, 212] width 38 height 16
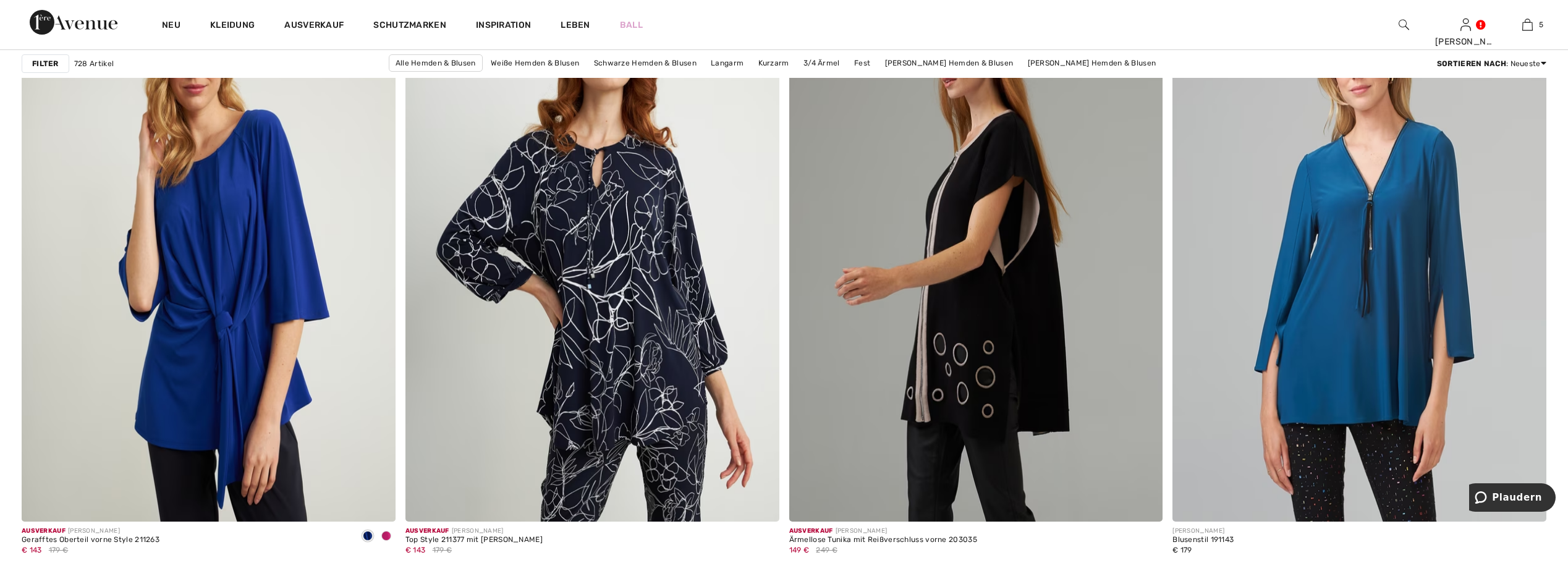
scroll to position [4697, 0]
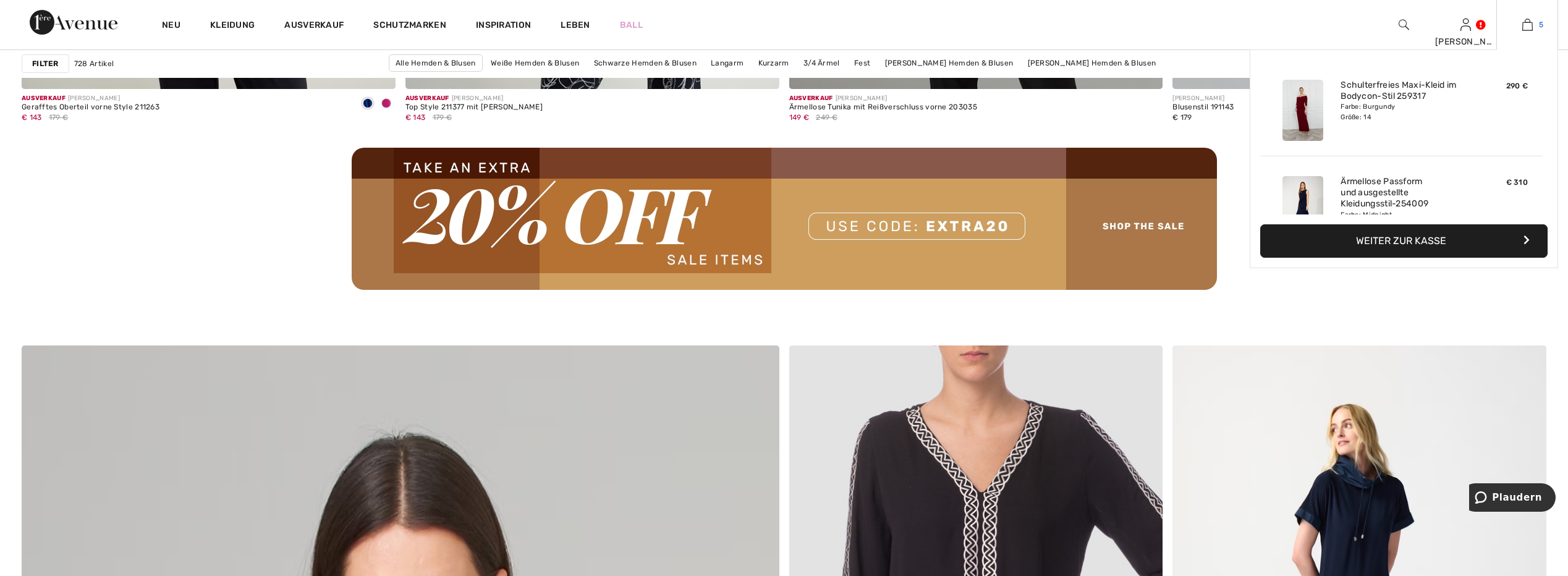
click at [1524, 23] on img at bounding box center [1527, 24] width 11 height 14
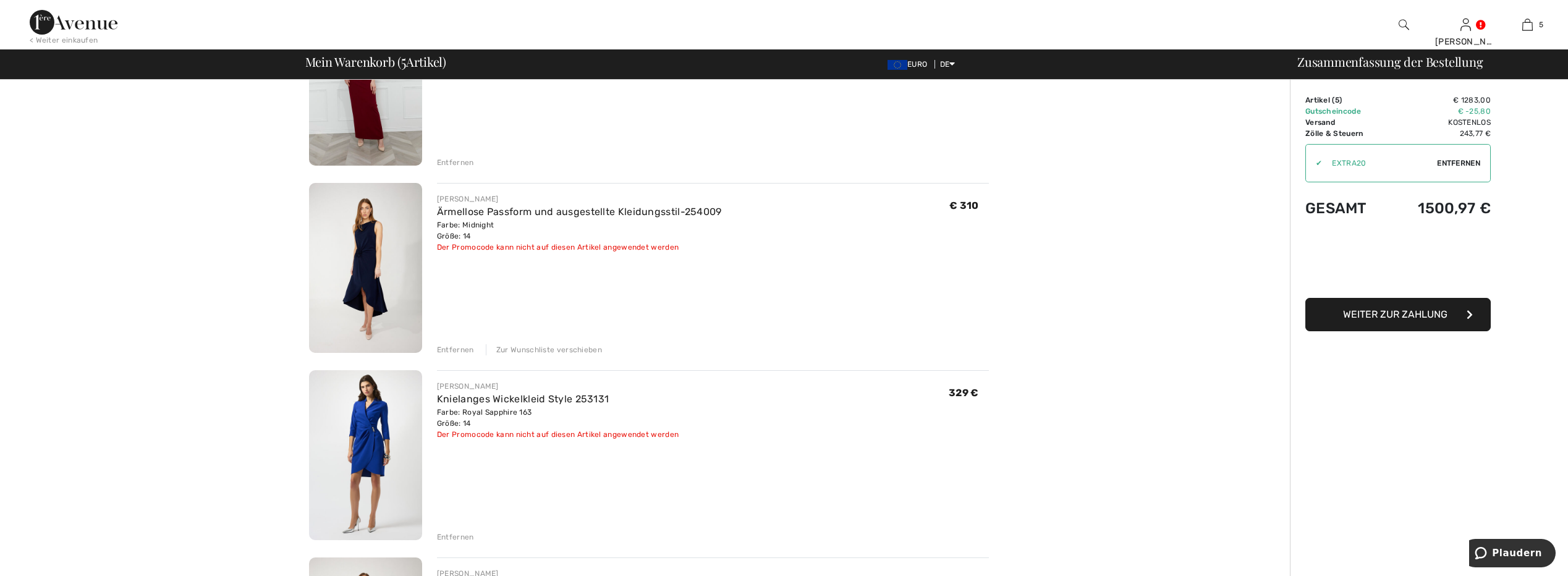
scroll to position [309, 0]
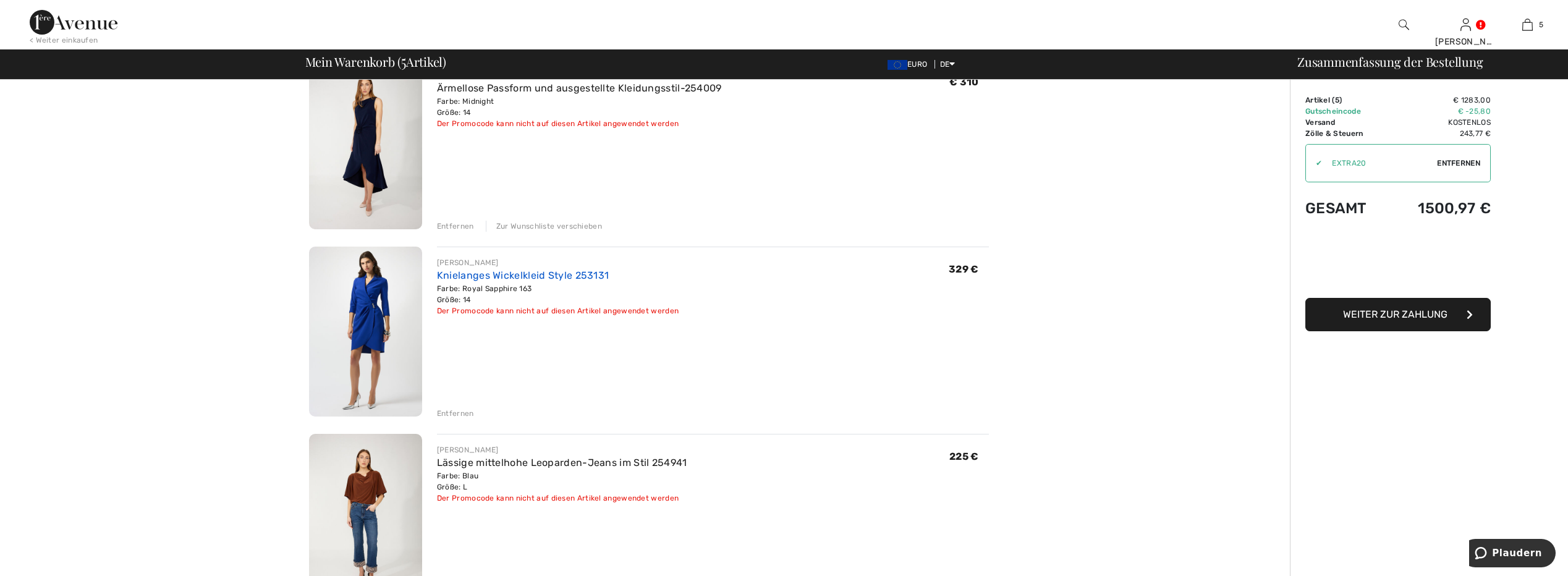
click at [526, 279] on link "Knielanges Wickelkleid Style 253131" at bounding box center [523, 275] width 173 height 12
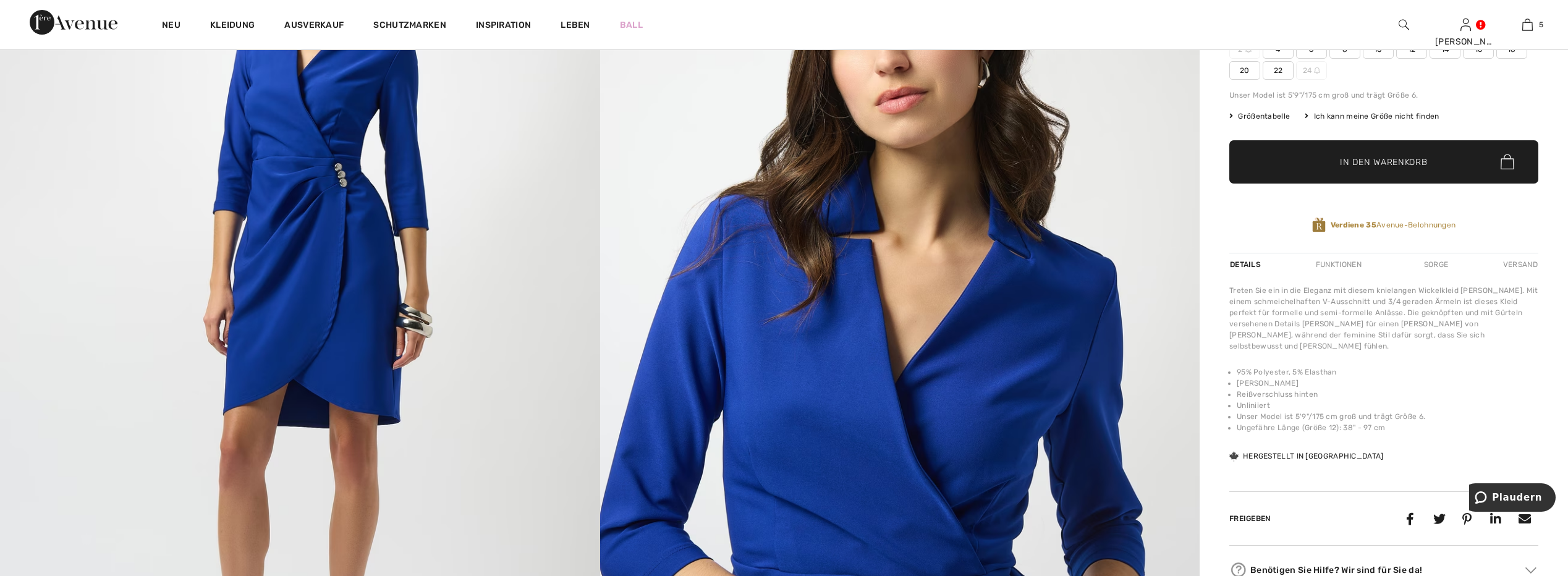
scroll to position [61, 0]
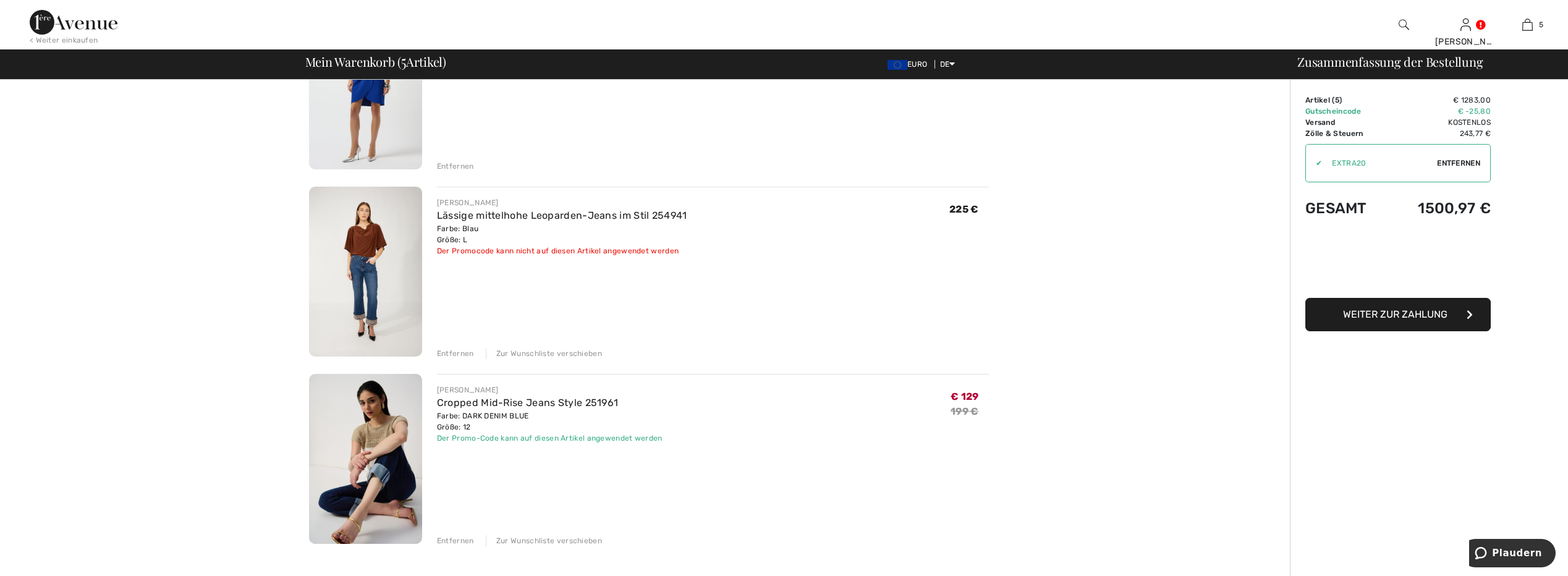
scroll to position [618, 0]
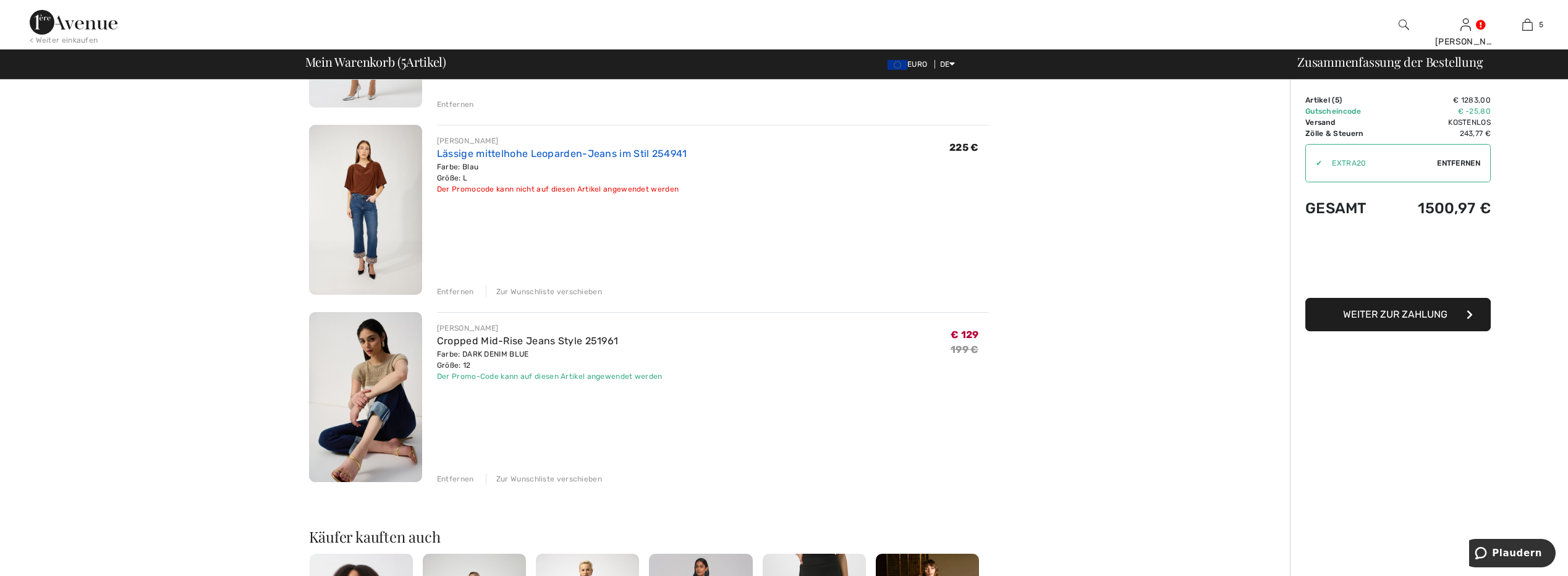
click at [498, 156] on link "Lässige mittelhohe Leoparden-Jeans im Stil 254941" at bounding box center [562, 153] width 250 height 12
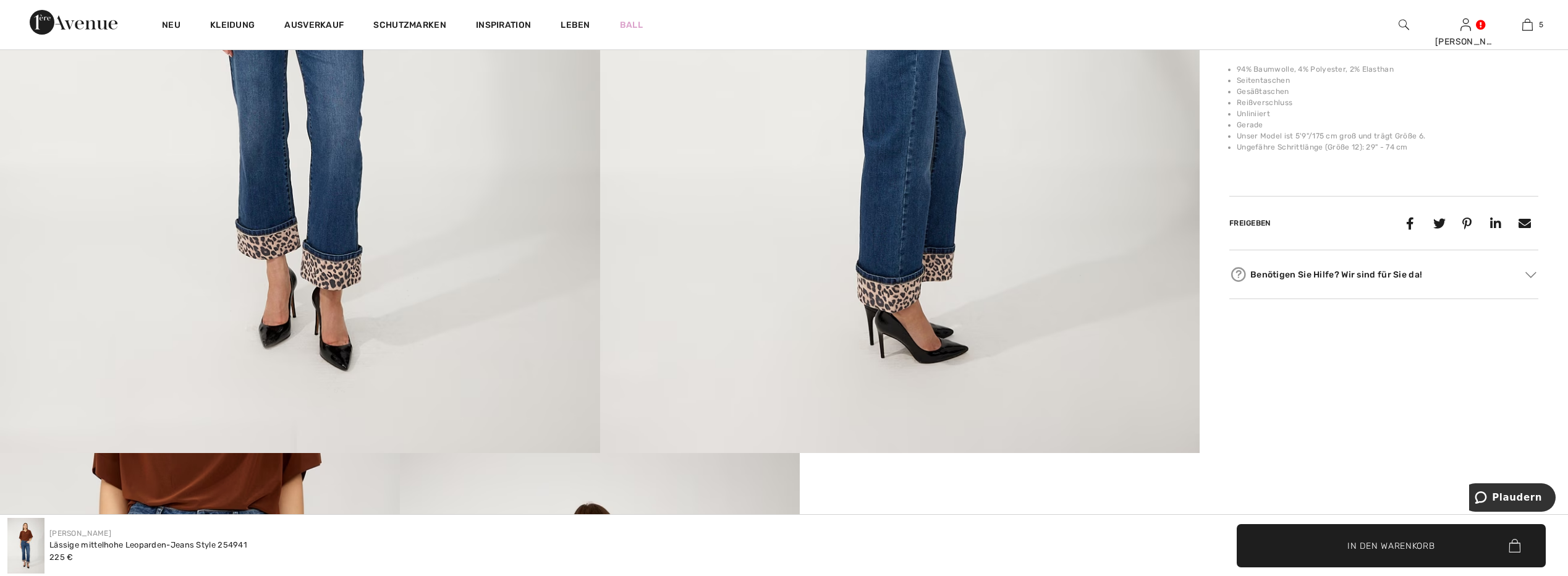
click at [324, 247] on img at bounding box center [300, 4] width 600 height 900
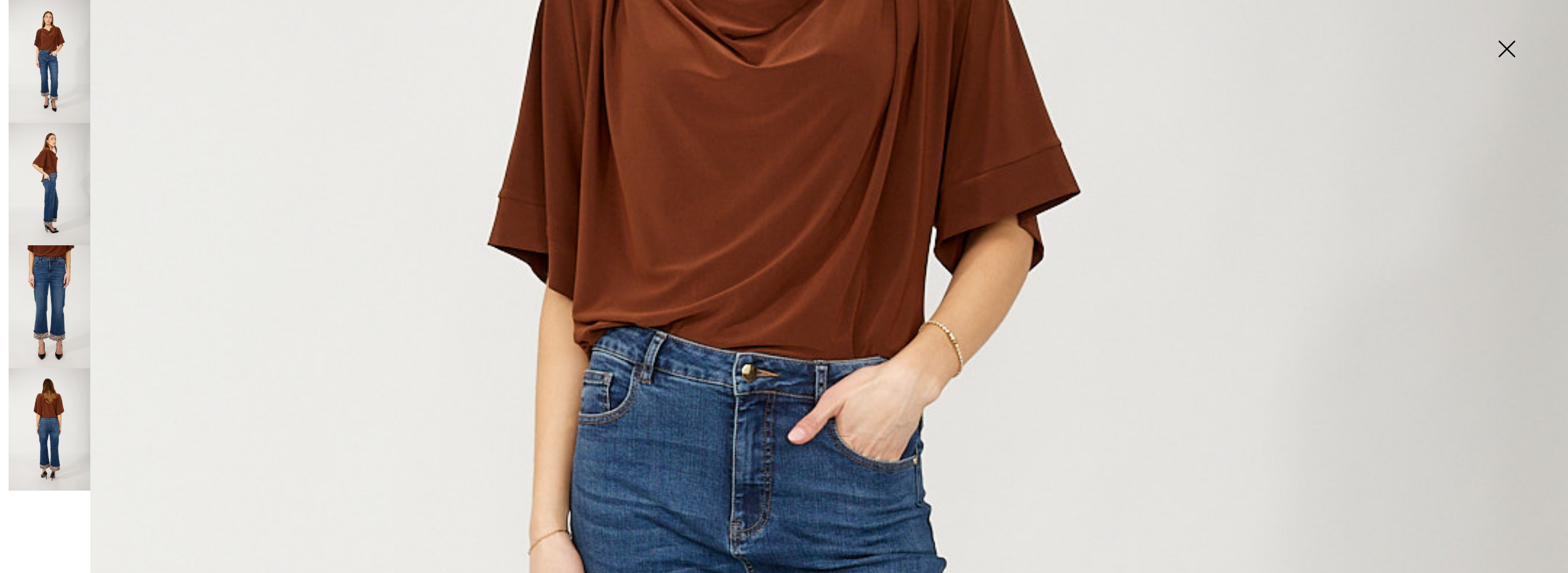
scroll to position [369, 0]
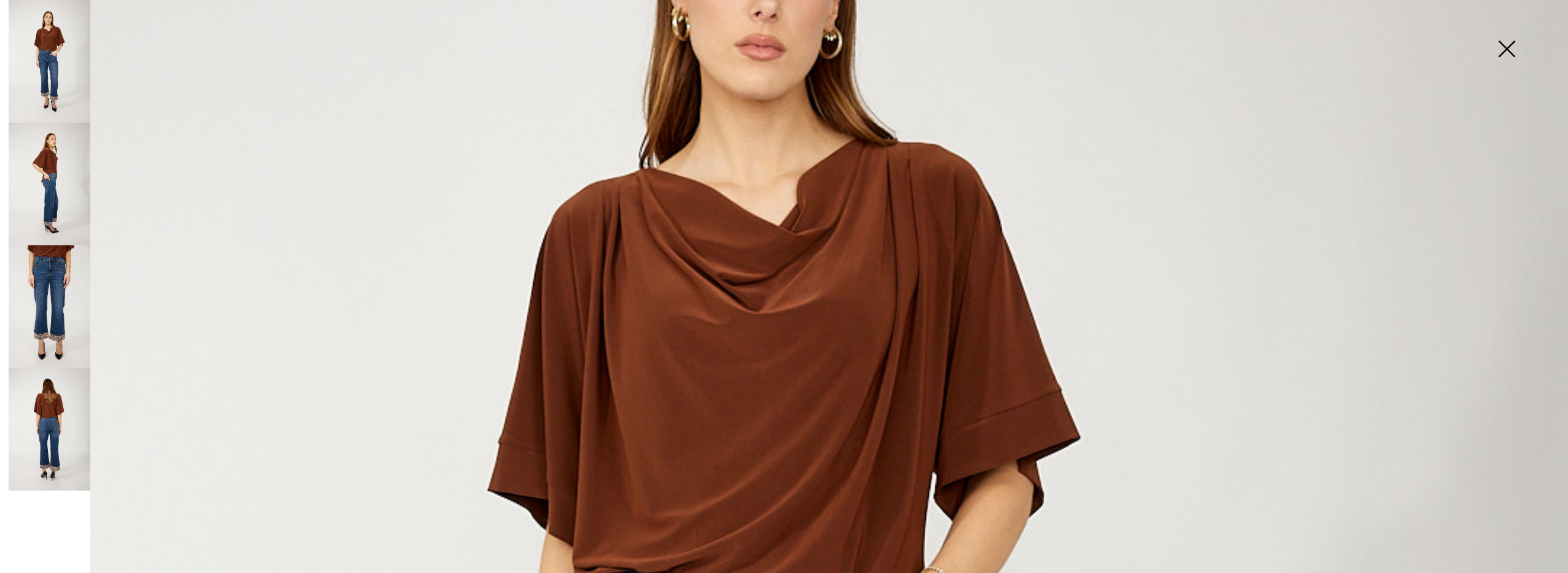
click at [28, 291] on img at bounding box center [49, 307] width 82 height 123
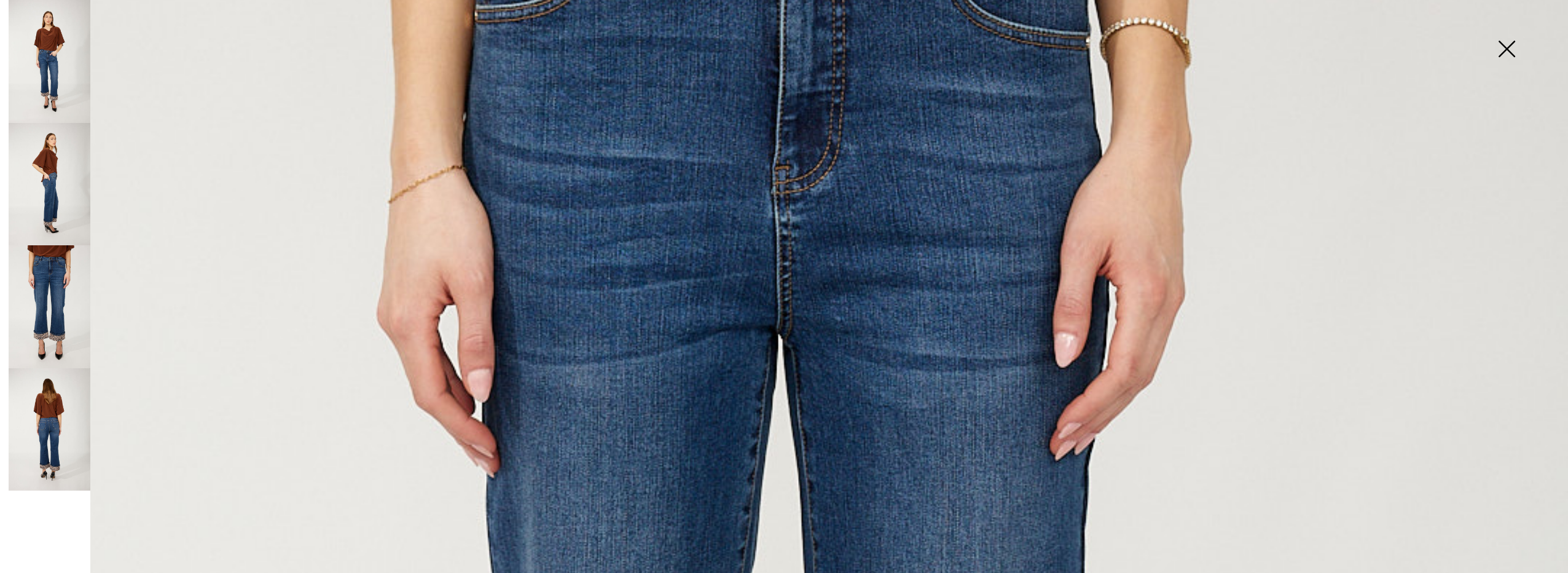
click at [56, 407] on img at bounding box center [49, 429] width 82 height 123
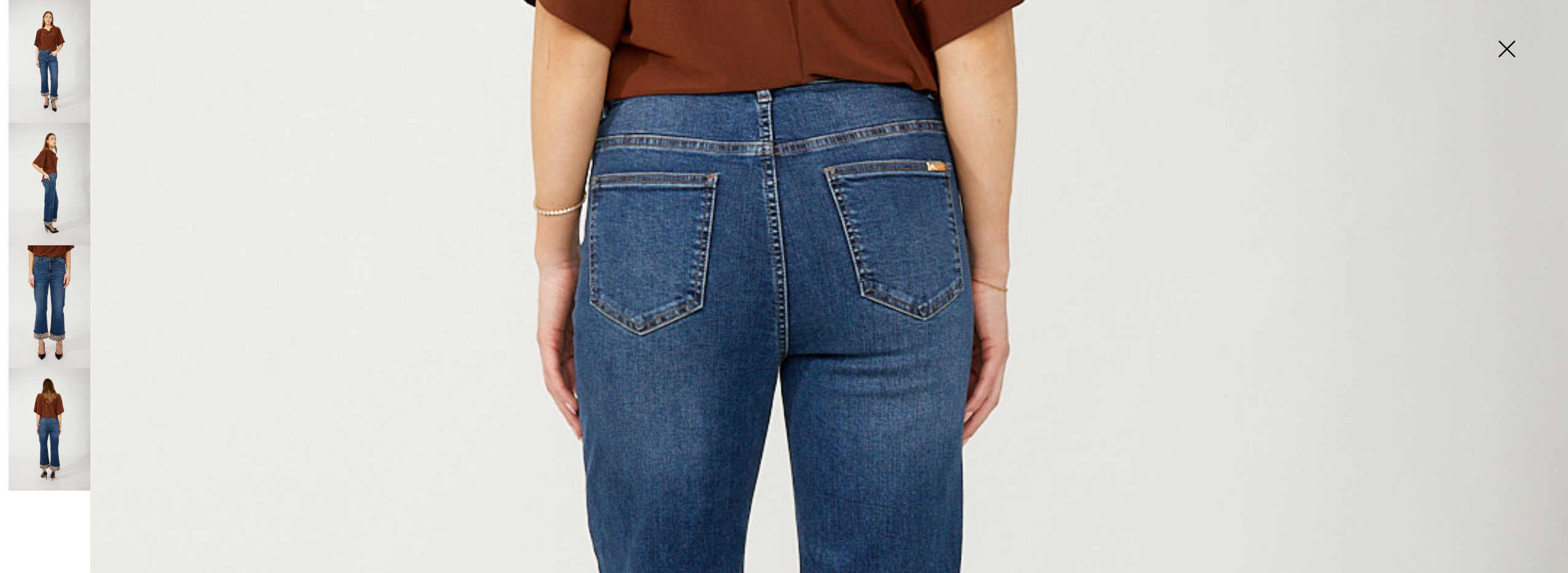
scroll to position [492, 0]
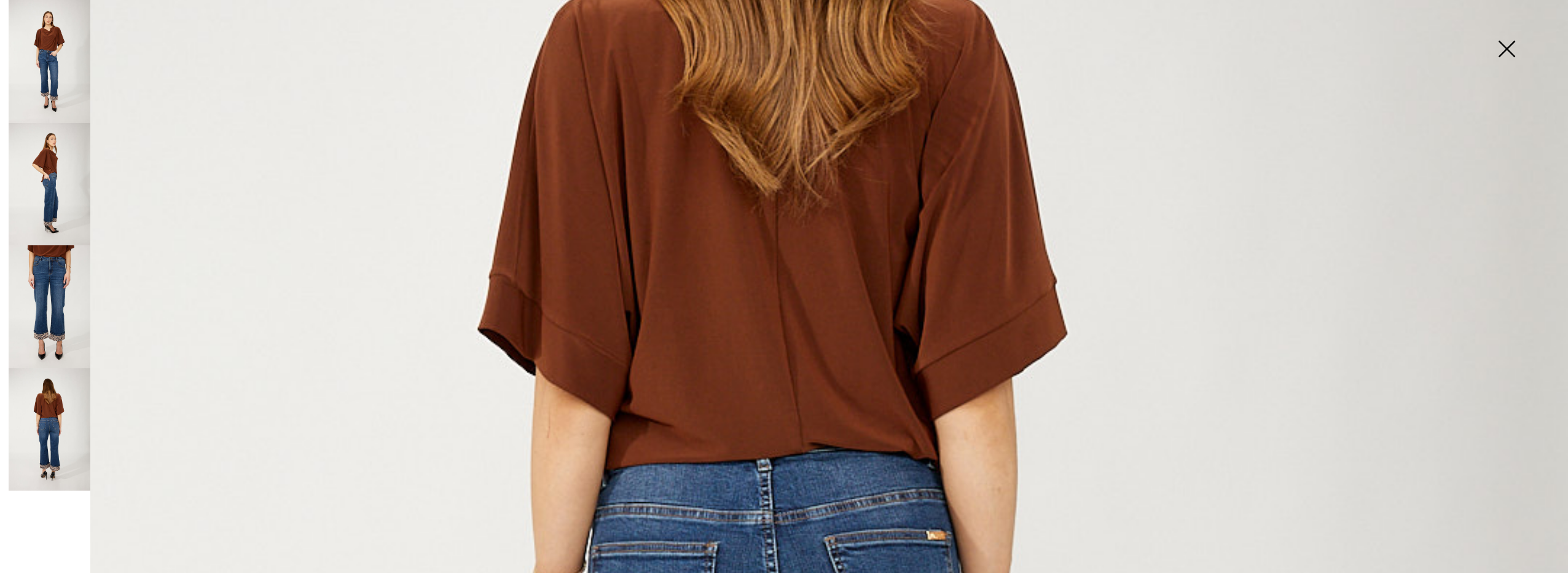
click at [1510, 37] on img at bounding box center [1507, 50] width 61 height 63
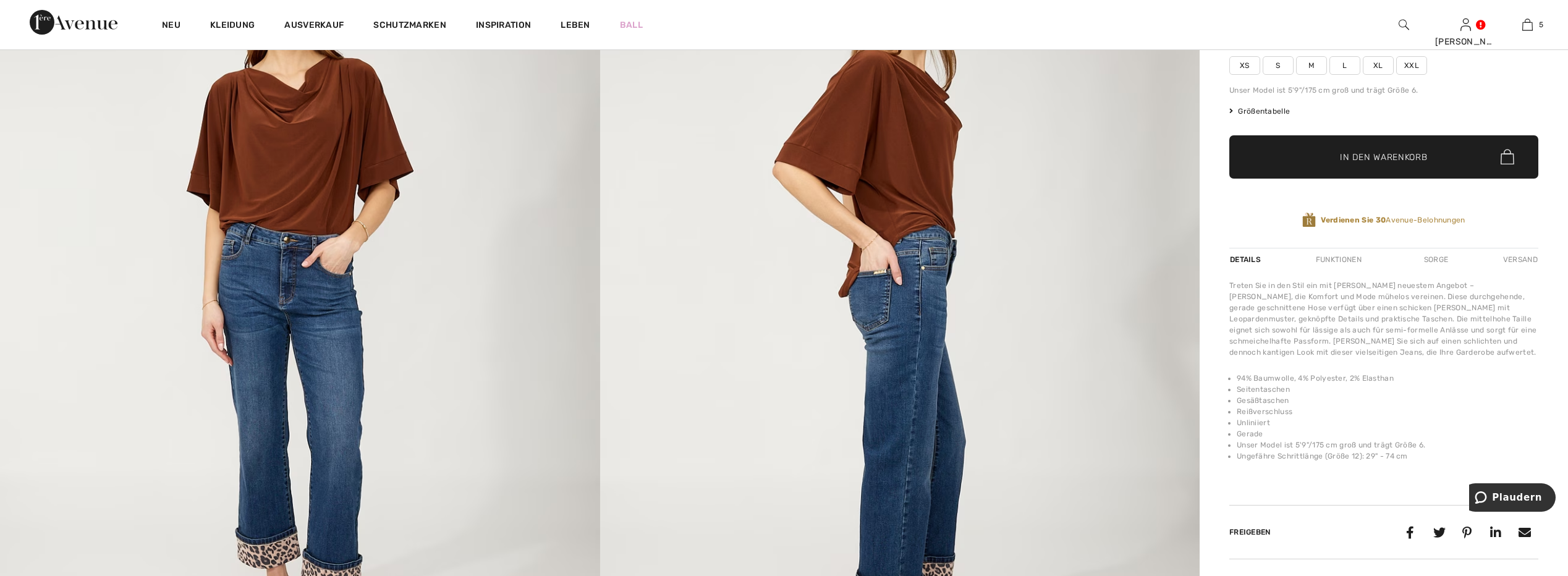
scroll to position [0, 0]
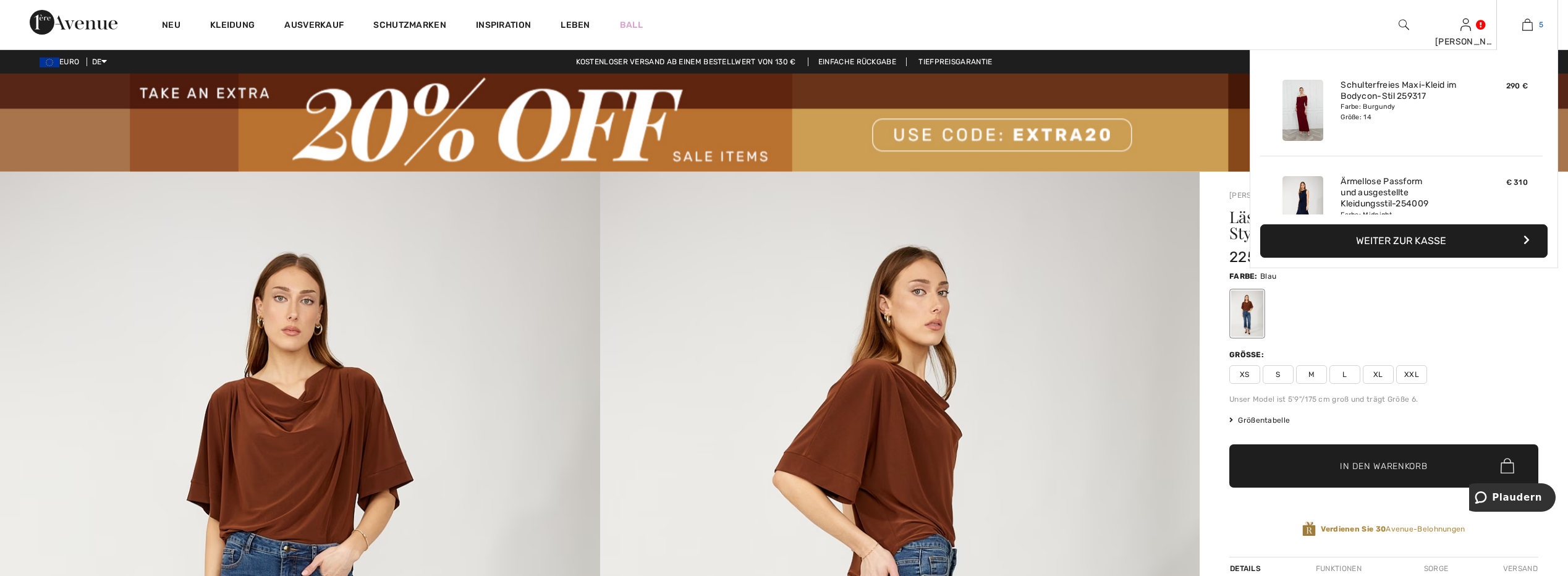
click at [1528, 19] on img at bounding box center [1527, 24] width 11 height 14
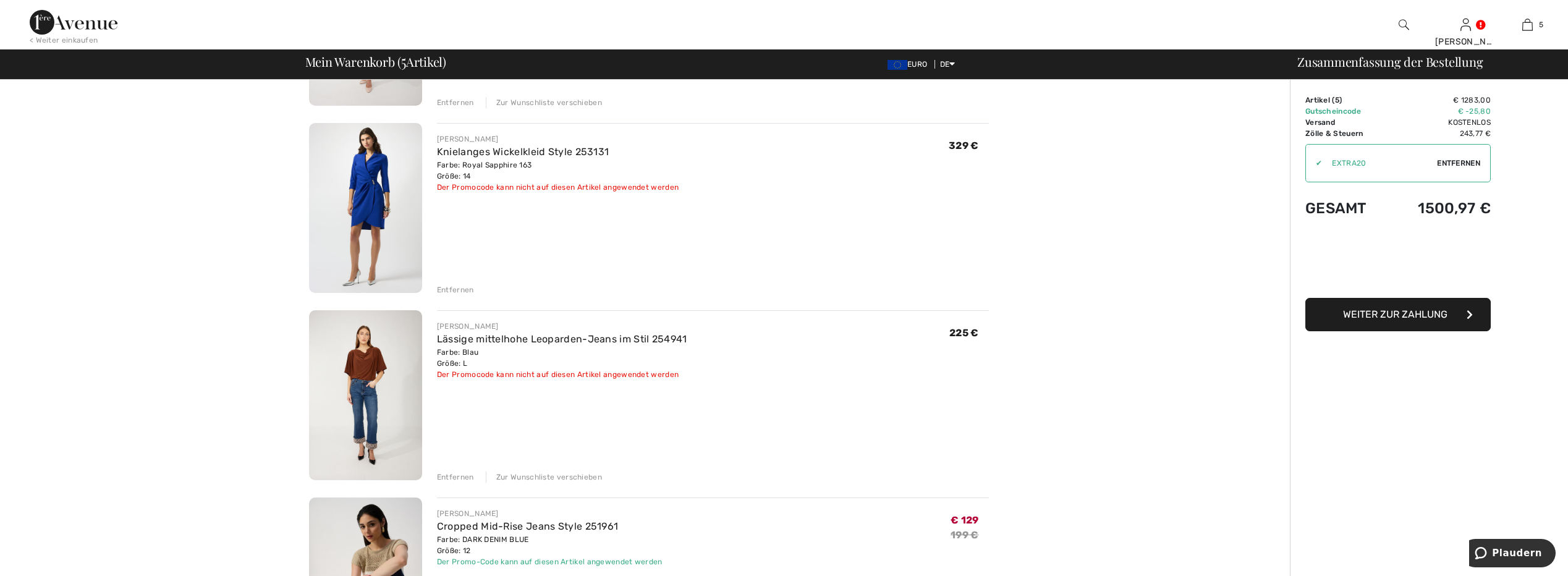
scroll to position [495, 0]
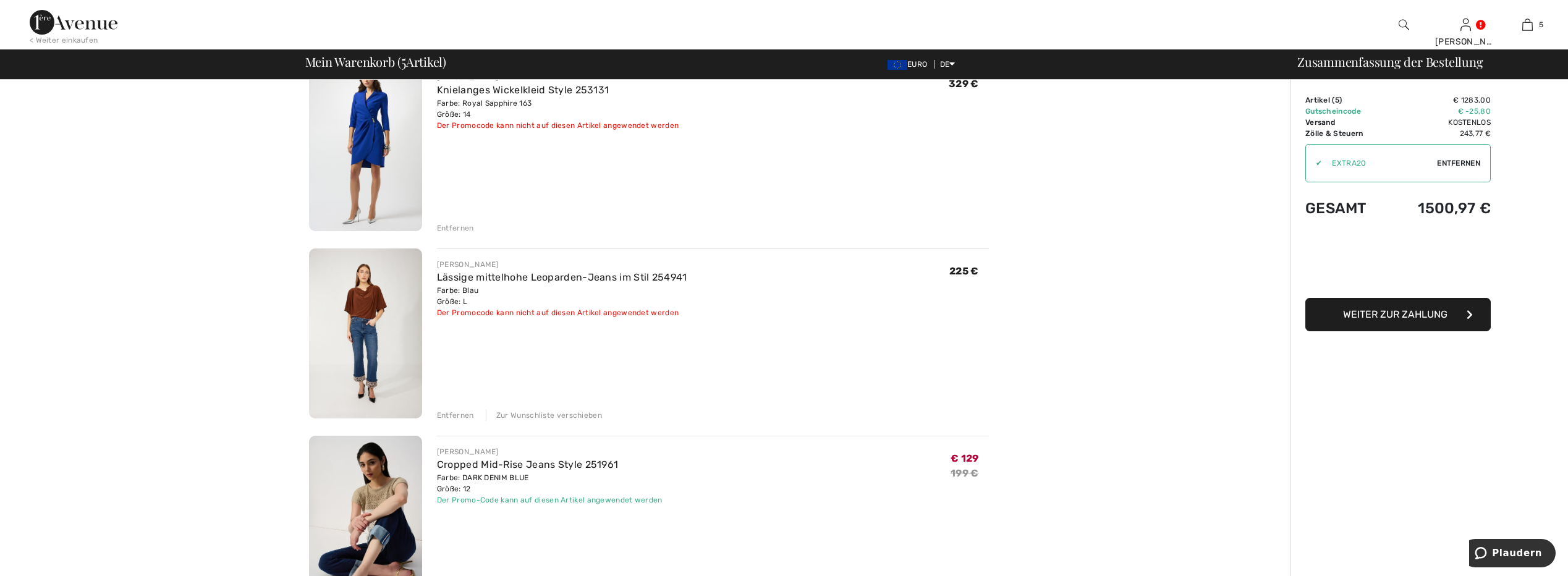
click at [569, 410] on div "Zur Wunschliste verschieben" at bounding box center [543, 415] width 116 height 11
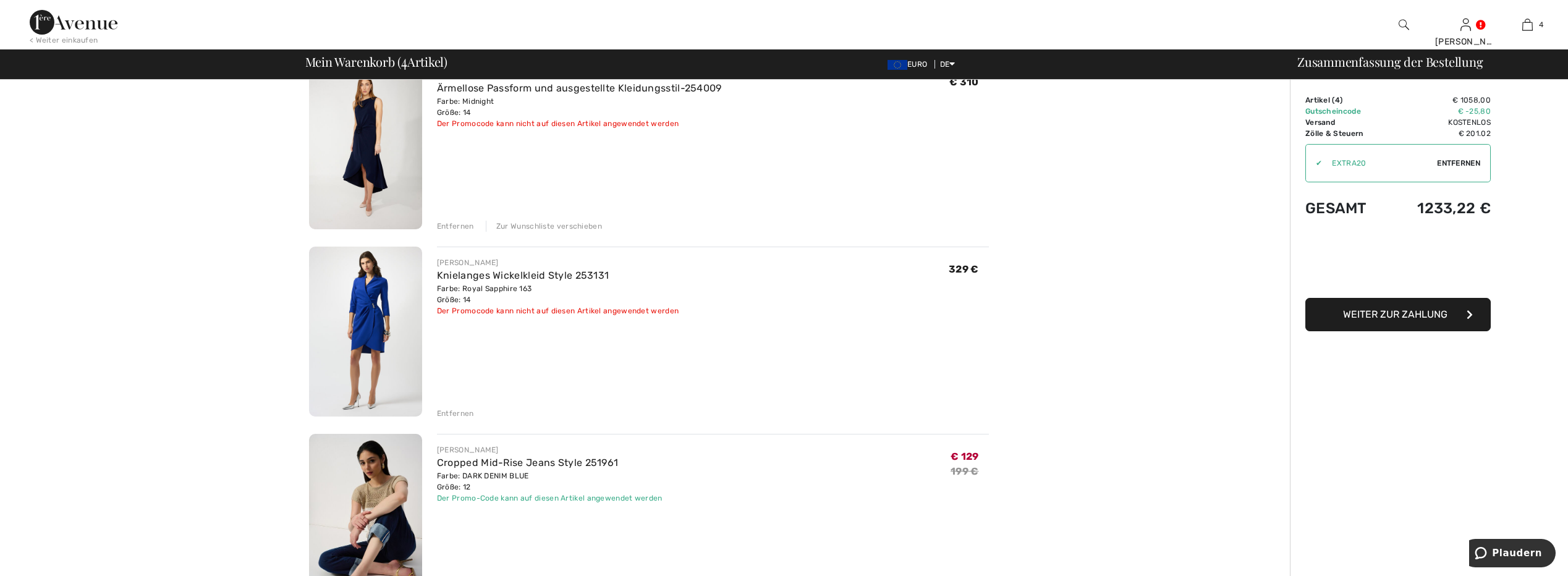
scroll to position [61, 0]
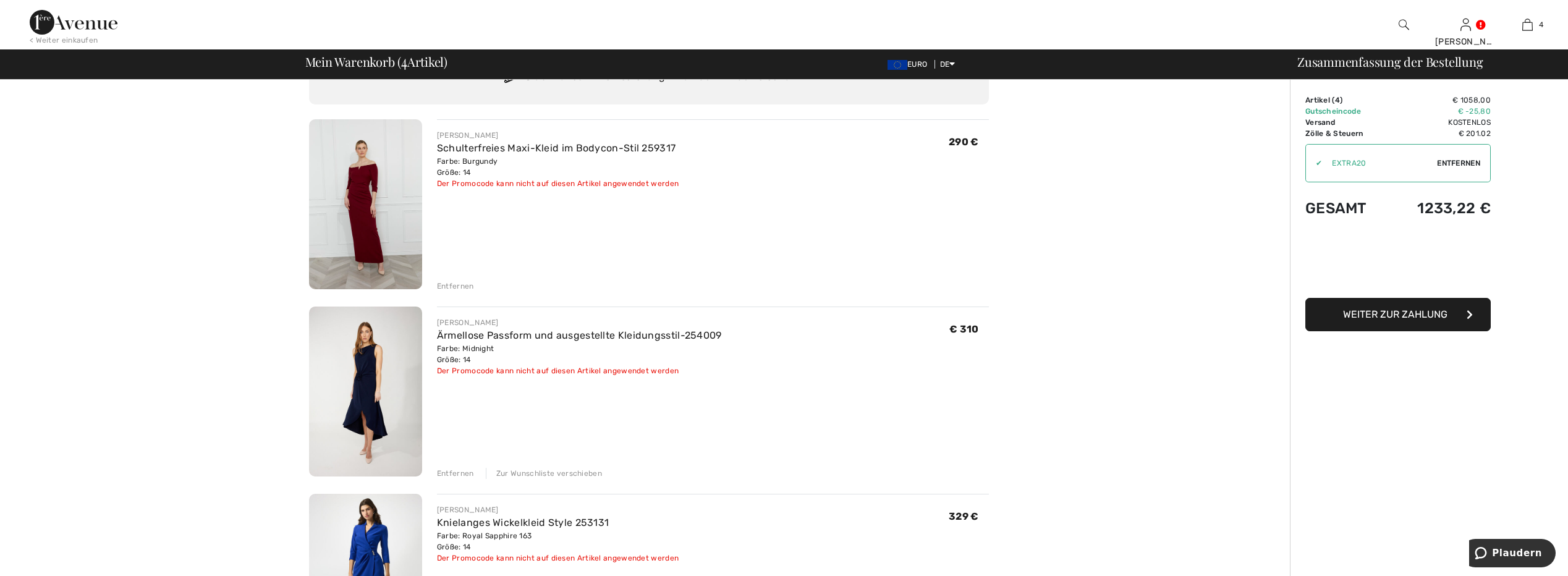
click at [571, 328] on div "Ärmellose Passform und ausgestellte Kleidungsstil-254009" at bounding box center [579, 335] width 285 height 14
click at [568, 335] on link "Ärmellose Passform und ausgestellte Kleidungsstil-254009" at bounding box center [579, 335] width 285 height 12
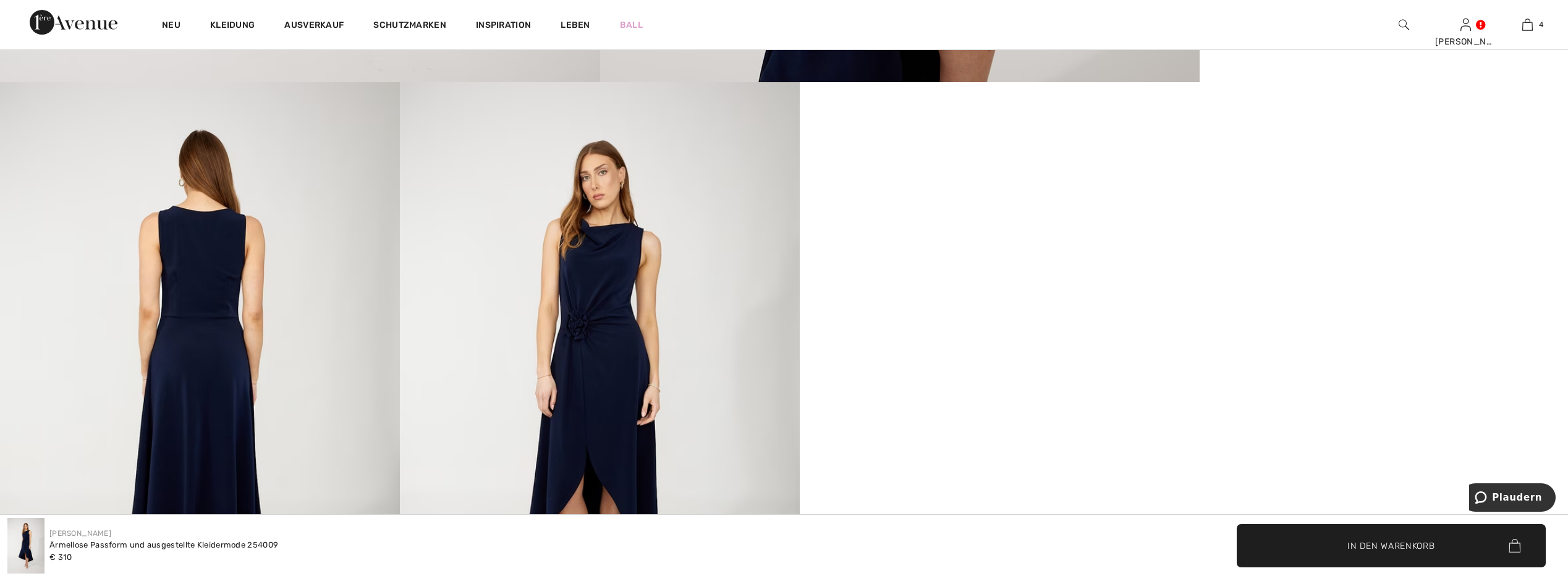
scroll to position [1175, 0]
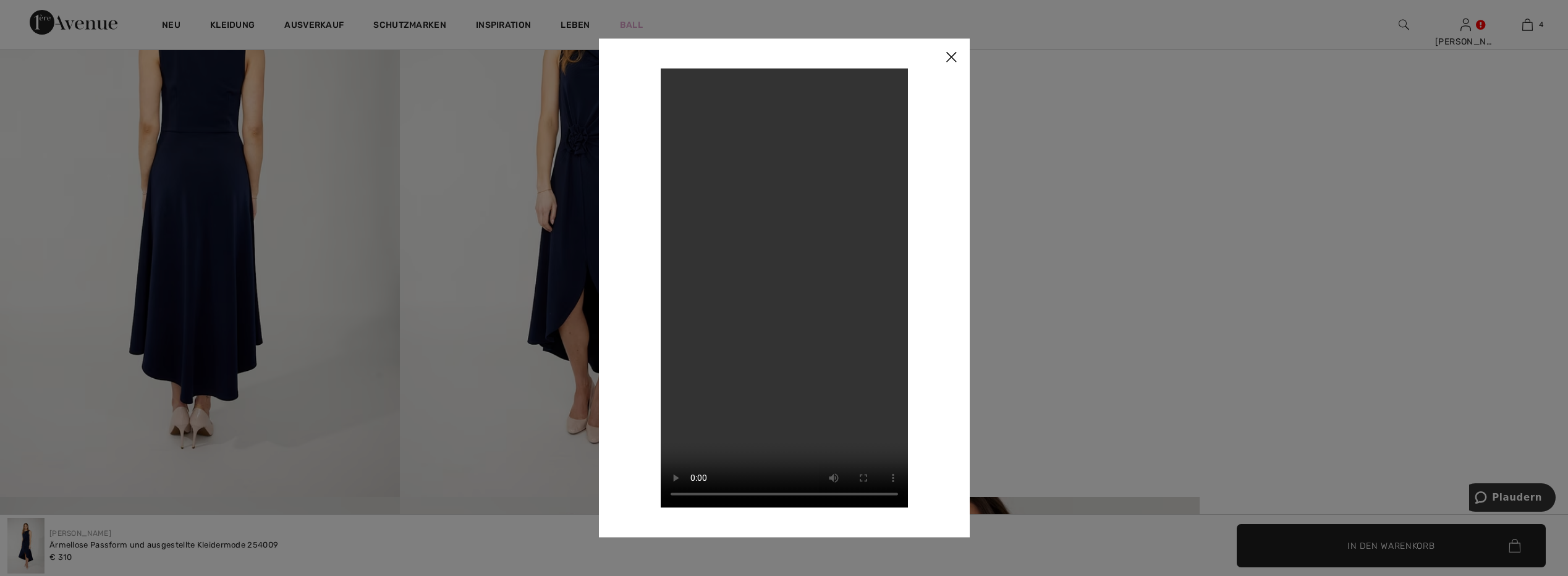
click at [953, 58] on img at bounding box center [950, 57] width 37 height 38
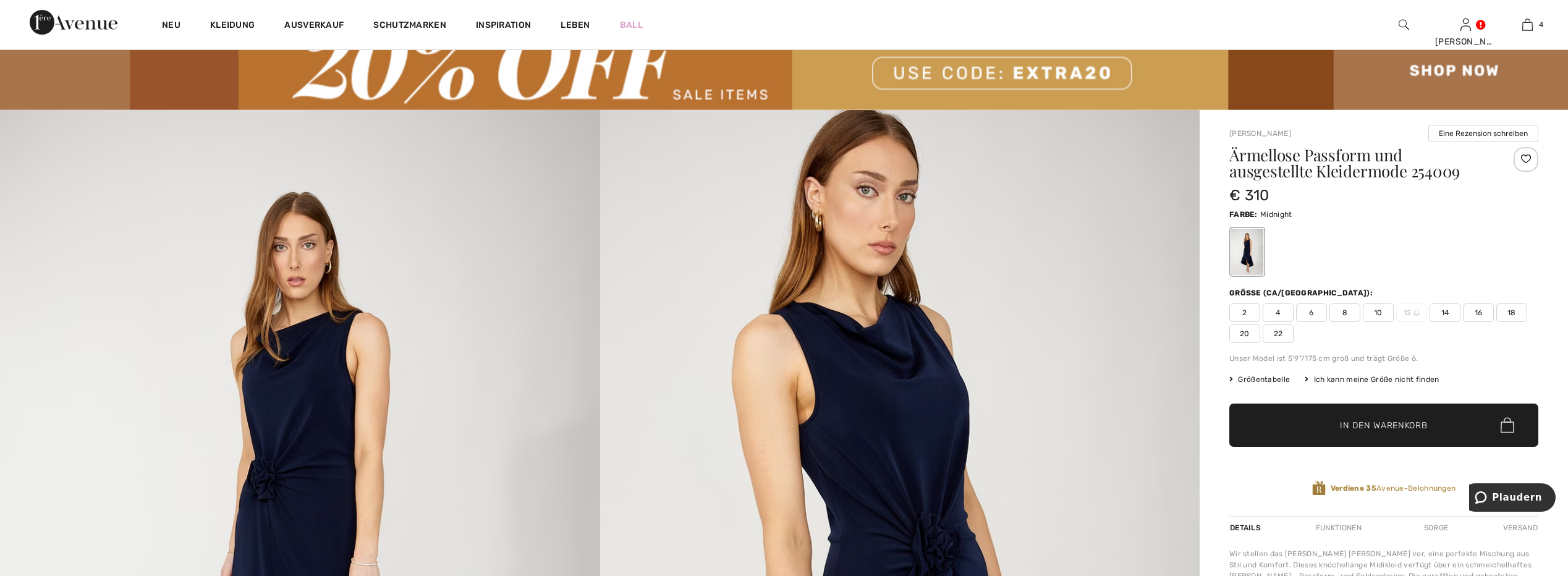
scroll to position [0, 0]
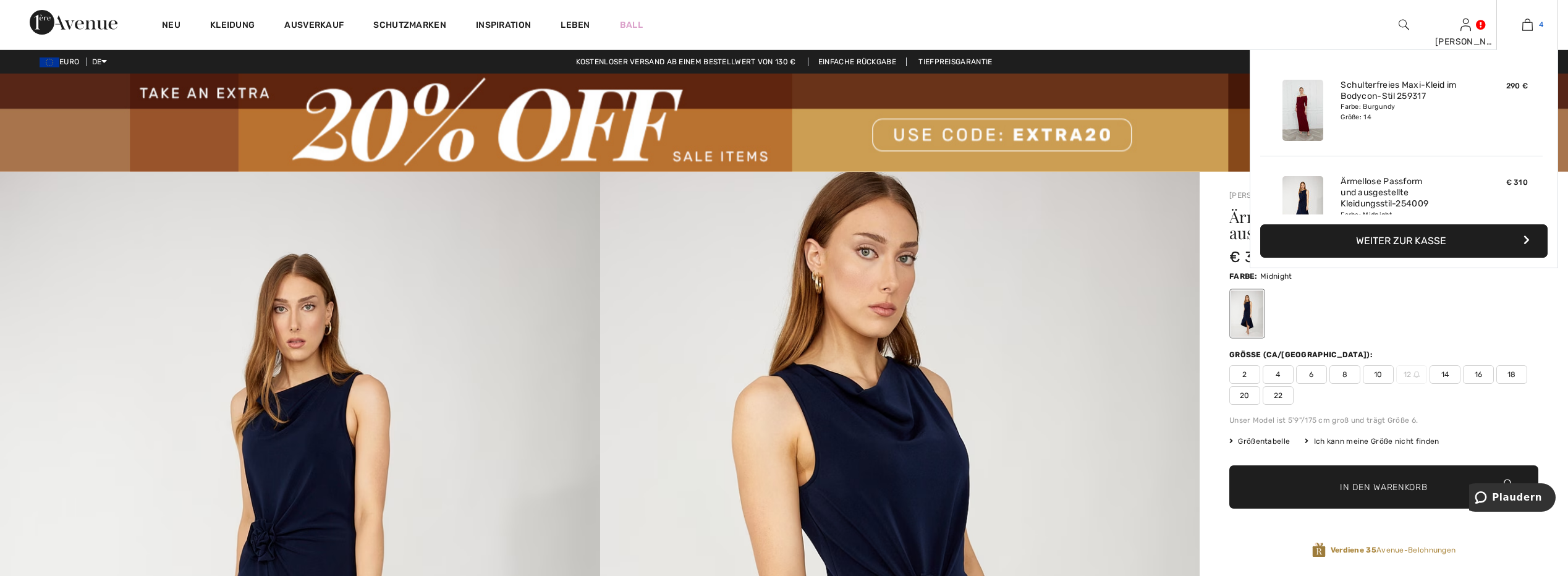
click at [1536, 23] on link "4" at bounding box center [1526, 24] width 61 height 14
